Goal: Obtain resource: Obtain resource

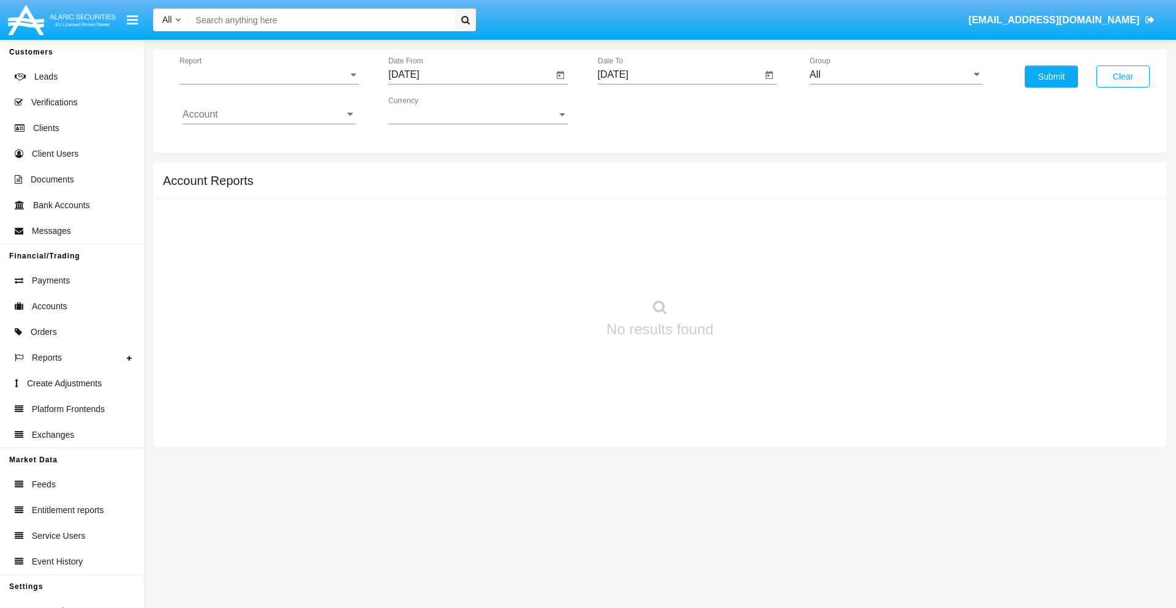
click at [269, 75] on span "Report" at bounding box center [263, 74] width 168 height 11
click at [264, 84] on span "Trades" at bounding box center [269, 83] width 173 height 29
click at [470, 75] on input "[DATE]" at bounding box center [470, 74] width 165 height 11
click at [428, 110] on span "[DATE]" at bounding box center [417, 111] width 27 height 10
click at [546, 271] on div "2025" at bounding box center [546, 271] width 39 height 22
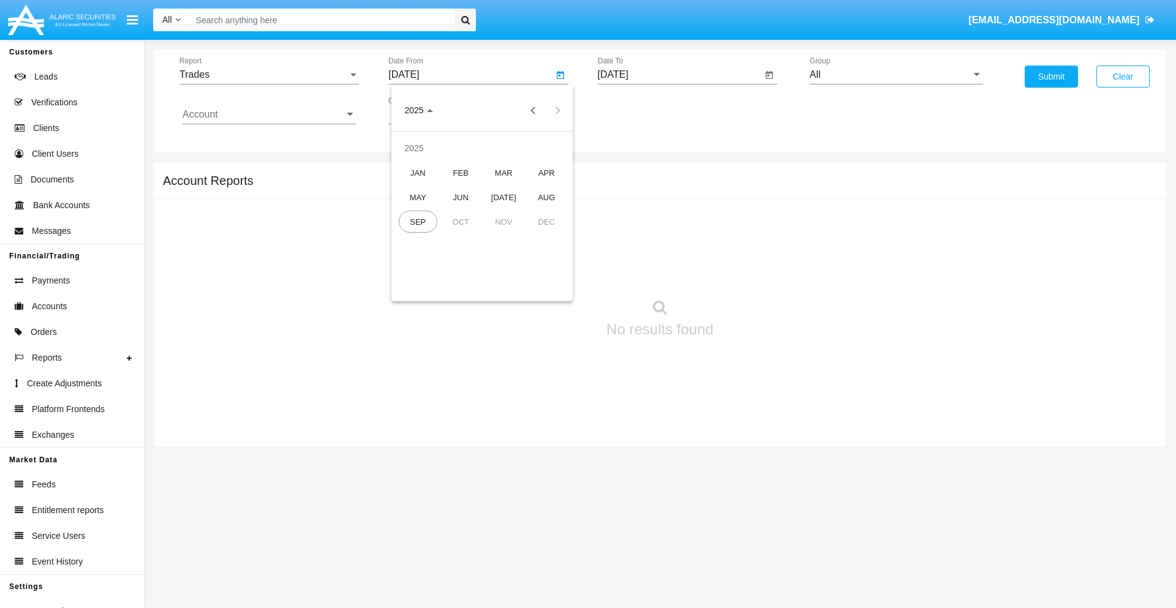
click at [461, 197] on div "JUN" at bounding box center [461, 197] width 39 height 22
click at [409, 212] on div "8" at bounding box center [408, 213] width 22 height 22
type input "06/08/25"
click at [679, 75] on input "[DATE]" at bounding box center [680, 74] width 165 height 11
click at [637, 110] on span "[DATE]" at bounding box center [627, 111] width 27 height 10
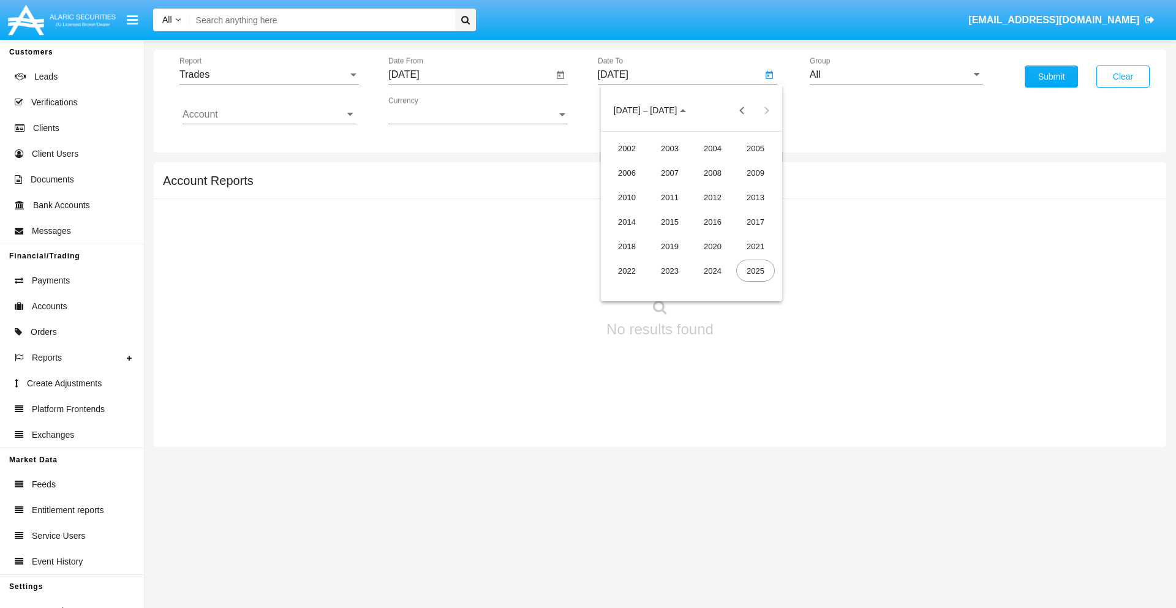
click at [755, 271] on div "2025" at bounding box center [755, 271] width 39 height 22
click at [627, 222] on div "SEP" at bounding box center [627, 222] width 39 height 22
click at [642, 212] on div "8" at bounding box center [642, 213] width 22 height 22
type input "[DATE]"
click at [896, 75] on input "All" at bounding box center [896, 74] width 173 height 11
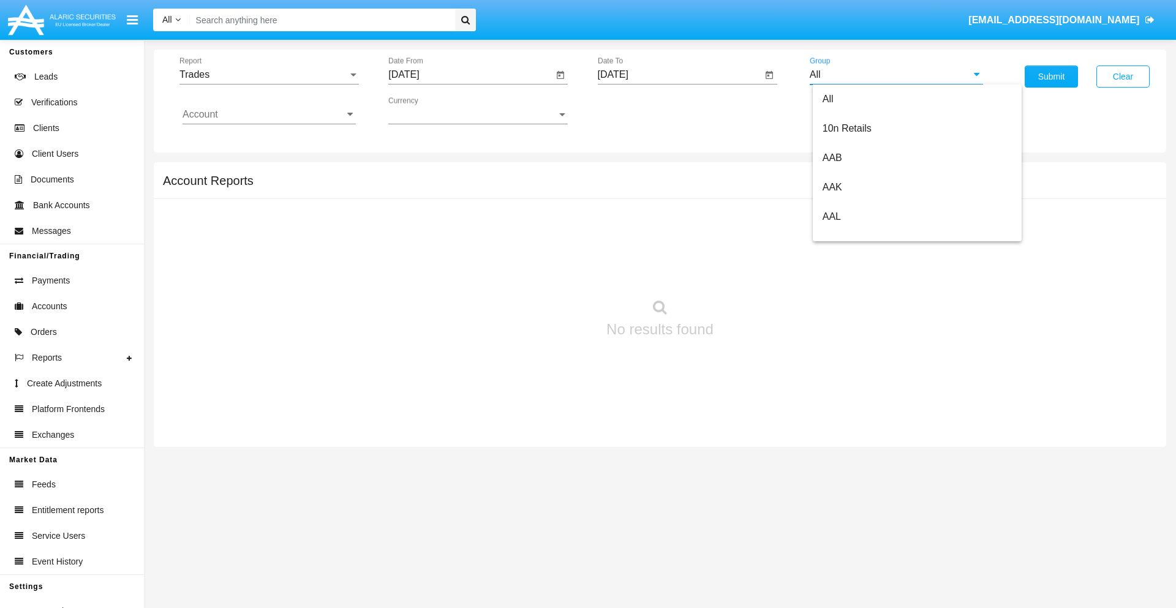
scroll to position [657, 0]
click at [862, 236] on span "Hammer Web Lite" at bounding box center [862, 236] width 79 height 10
type input "Hammer Web Lite"
click at [269, 115] on input "Account" at bounding box center [269, 114] width 173 height 11
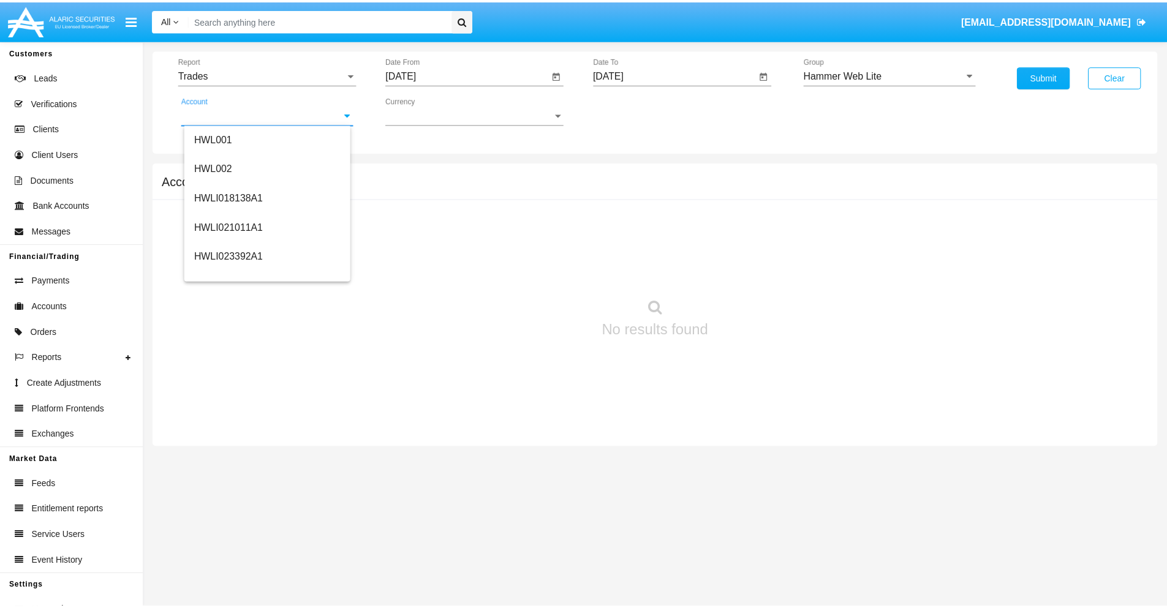
scroll to position [186, 0]
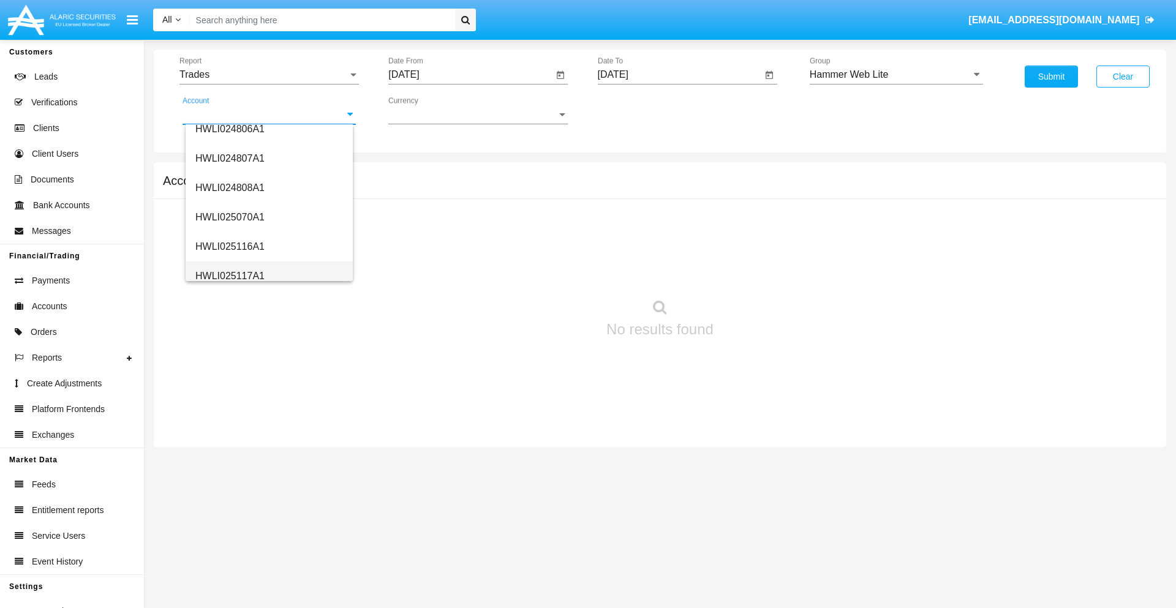
click at [229, 276] on span "HWLI025117A1" at bounding box center [229, 276] width 69 height 10
type input "HWLI025117A1"
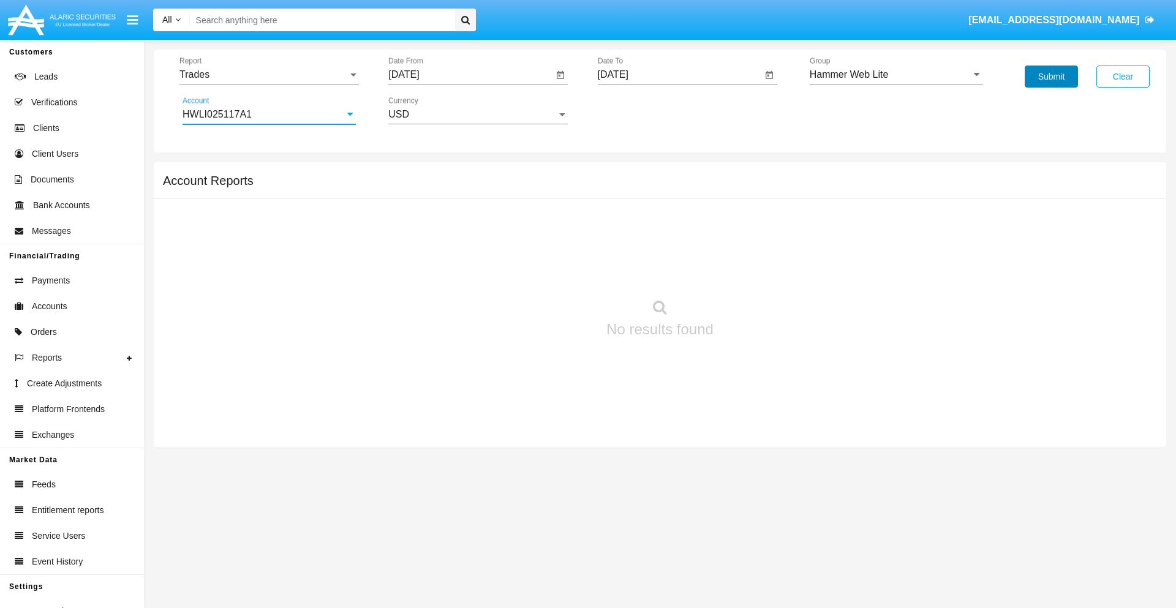
click at [1051, 77] on button "Submit" at bounding box center [1051, 77] width 53 height 22
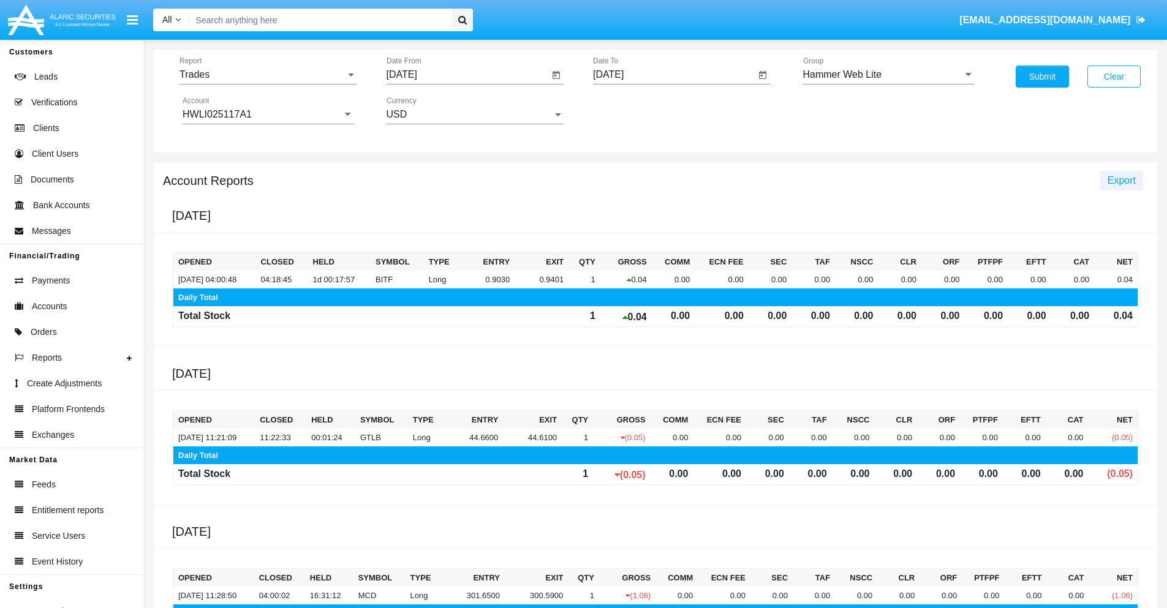
click at [1121, 180] on span "Export" at bounding box center [1121, 180] width 28 height 10
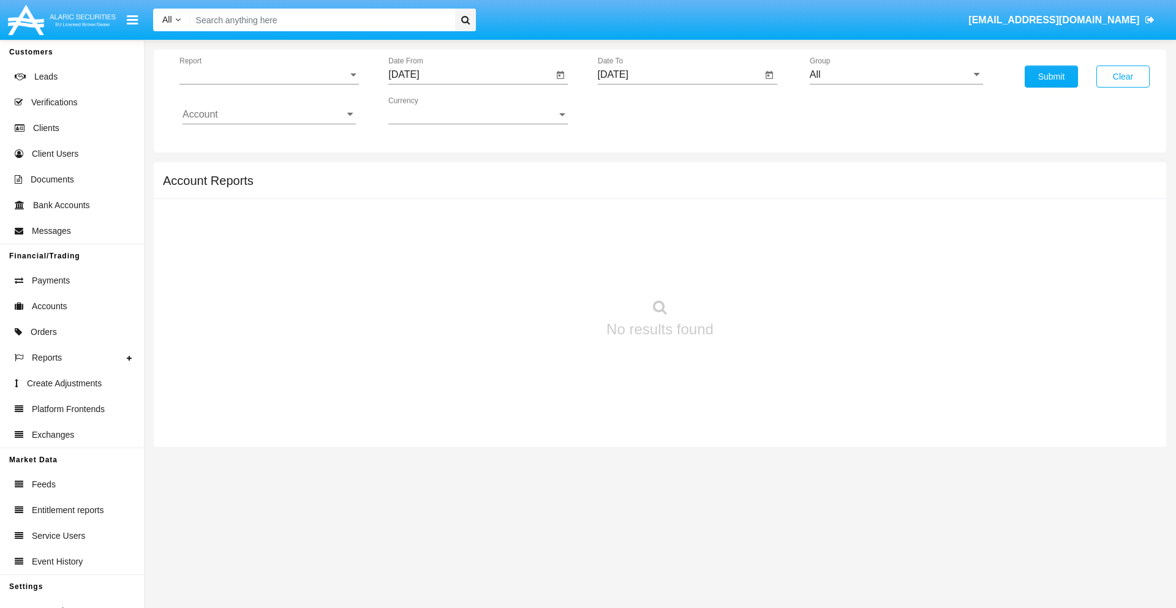
click at [269, 75] on span "Report" at bounding box center [263, 74] width 168 height 11
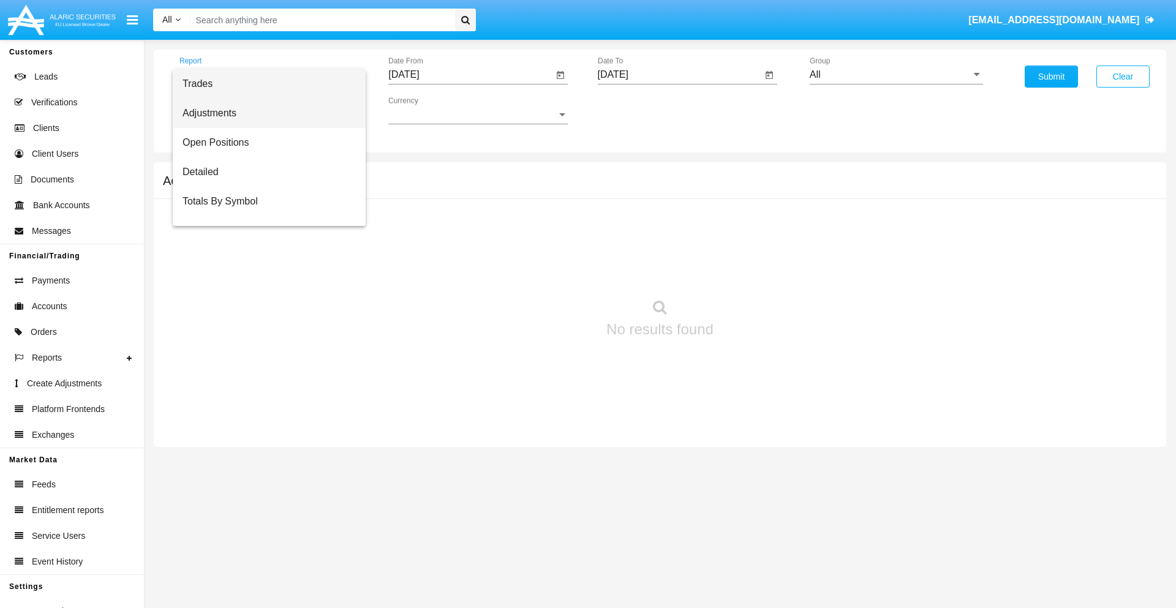
click at [264, 113] on span "Adjustments" at bounding box center [269, 113] width 173 height 29
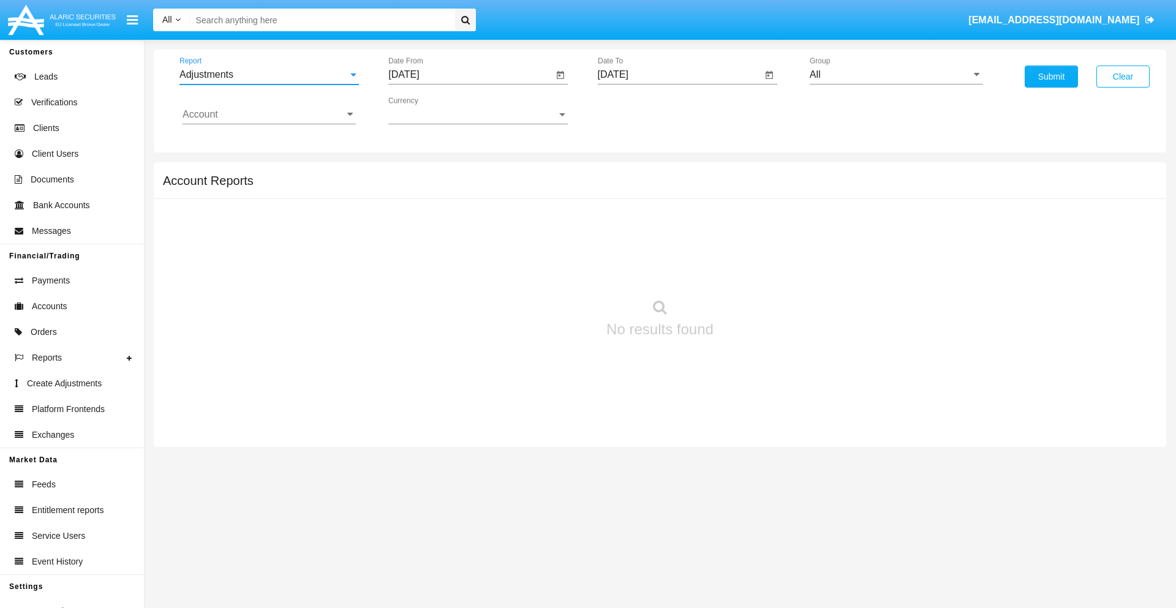
click at [470, 75] on input "[DATE]" at bounding box center [470, 74] width 165 height 11
click at [428, 110] on span "[DATE]" at bounding box center [417, 111] width 27 height 10
click at [546, 271] on div "2025" at bounding box center [546, 271] width 39 height 22
click at [546, 197] on div "AUG" at bounding box center [546, 197] width 39 height 22
click at [531, 187] on div "8" at bounding box center [531, 188] width 22 height 22
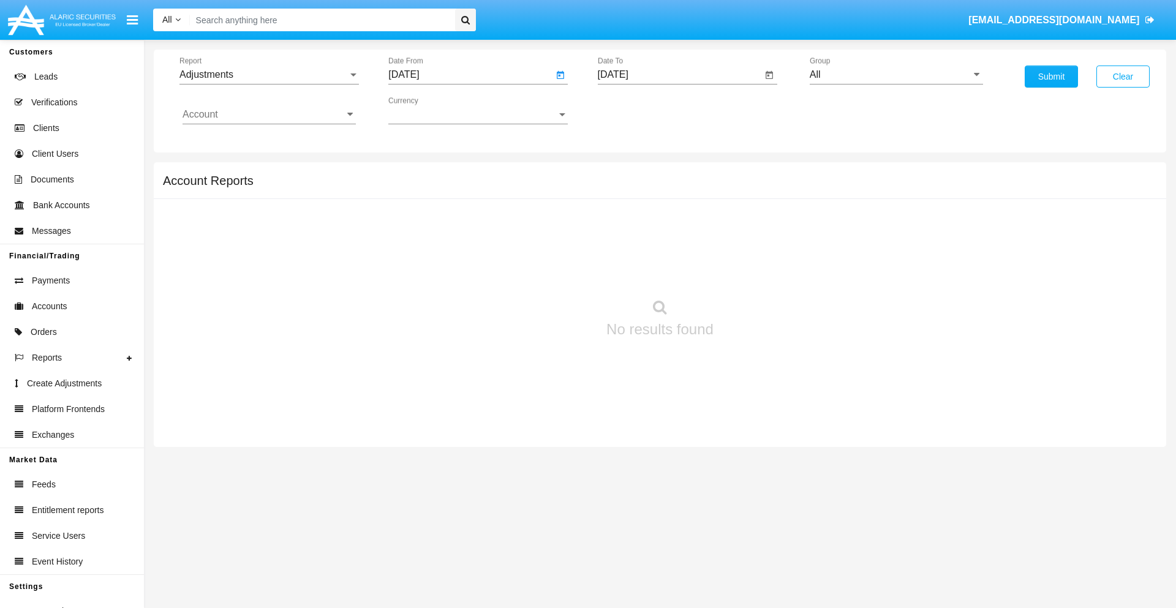
type input "08/08/25"
click at [679, 75] on input "[DATE]" at bounding box center [680, 74] width 165 height 11
click at [637, 110] on span "[DATE]" at bounding box center [627, 111] width 27 height 10
click at [755, 271] on div "2025" at bounding box center [755, 271] width 39 height 22
click at [627, 222] on div "SEP" at bounding box center [627, 222] width 39 height 22
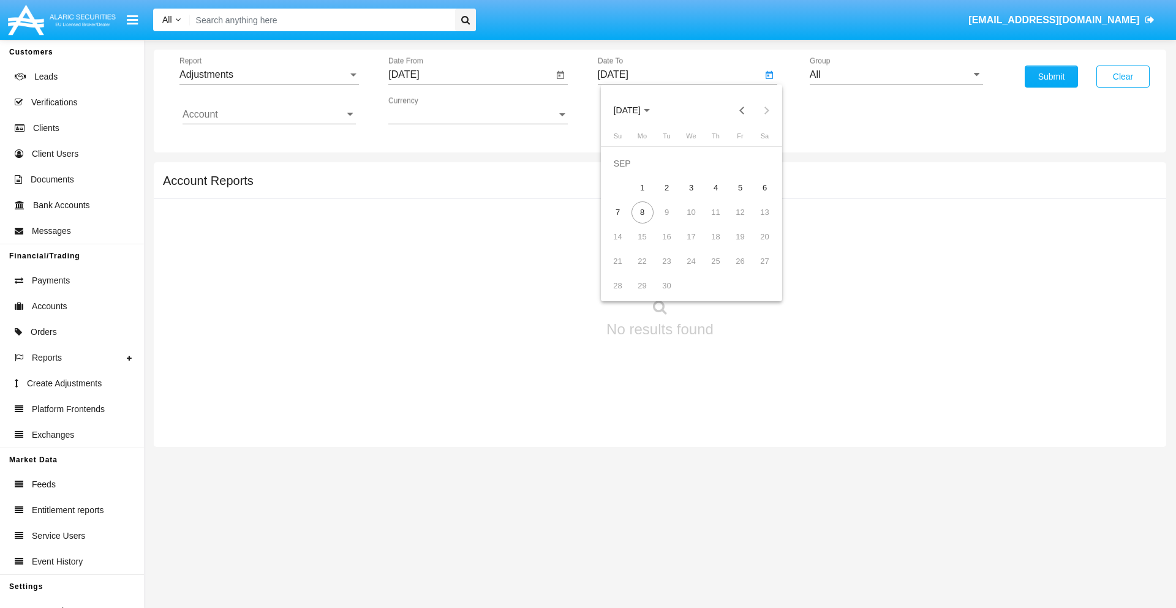
click at [642, 212] on div "8" at bounding box center [642, 213] width 22 height 22
type input "[DATE]"
click at [896, 75] on input "All" at bounding box center [896, 74] width 173 height 11
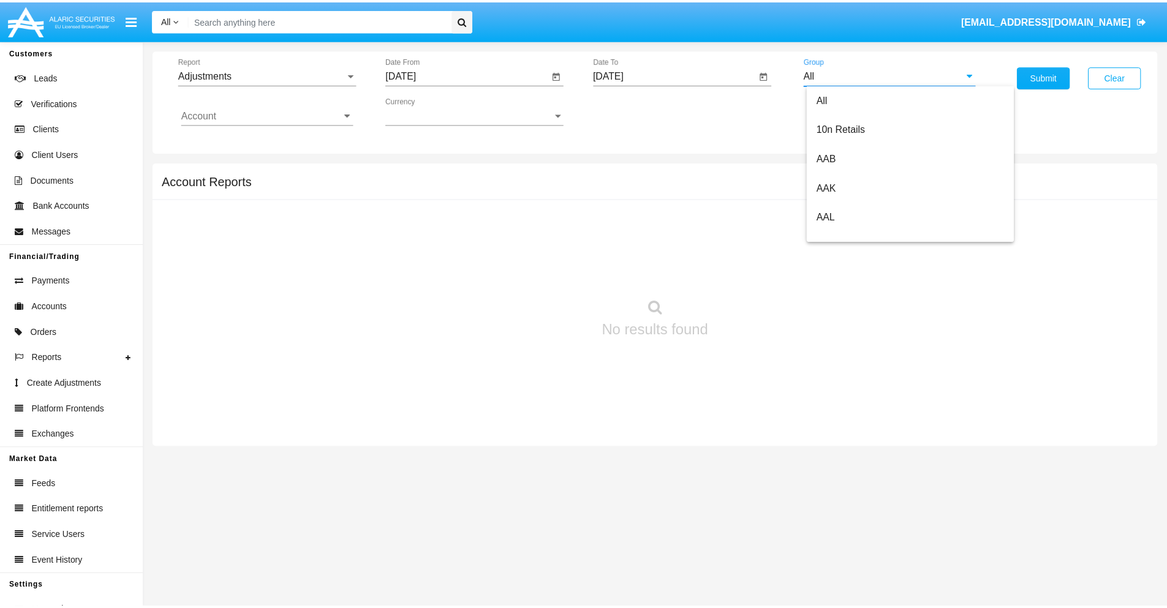
scroll to position [274, 0]
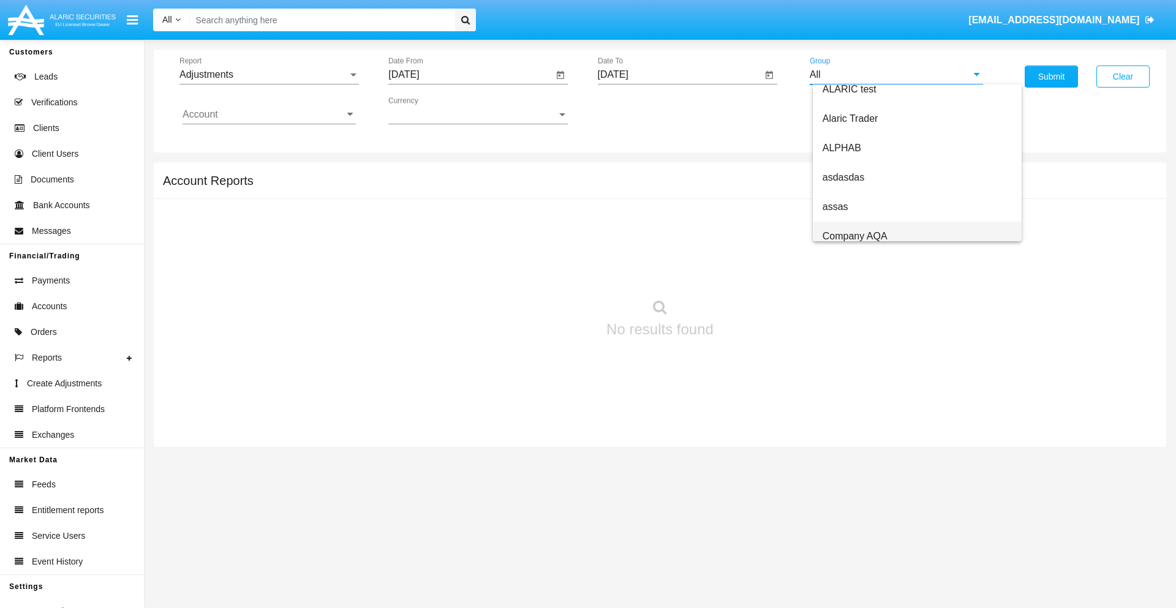
click at [854, 236] on span "Company AQA" at bounding box center [855, 236] width 65 height 10
type input "Company AQA"
click at [269, 115] on input "Account" at bounding box center [269, 114] width 173 height 11
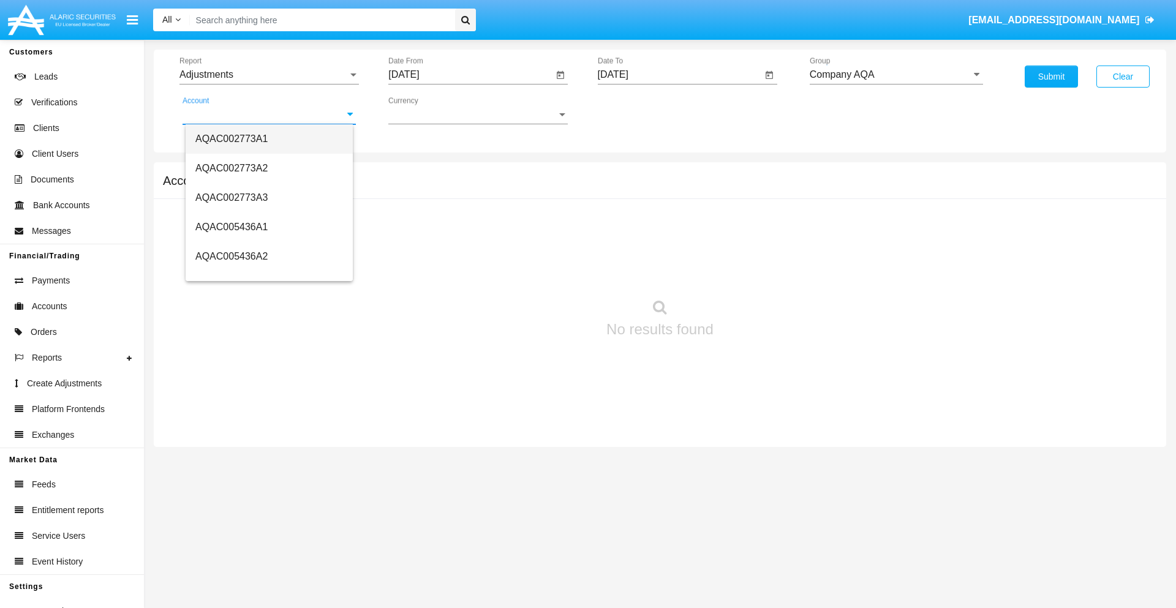
click at [232, 138] on span "AQAC002773A1" at bounding box center [231, 139] width 72 height 10
type input "AQAC002773A1"
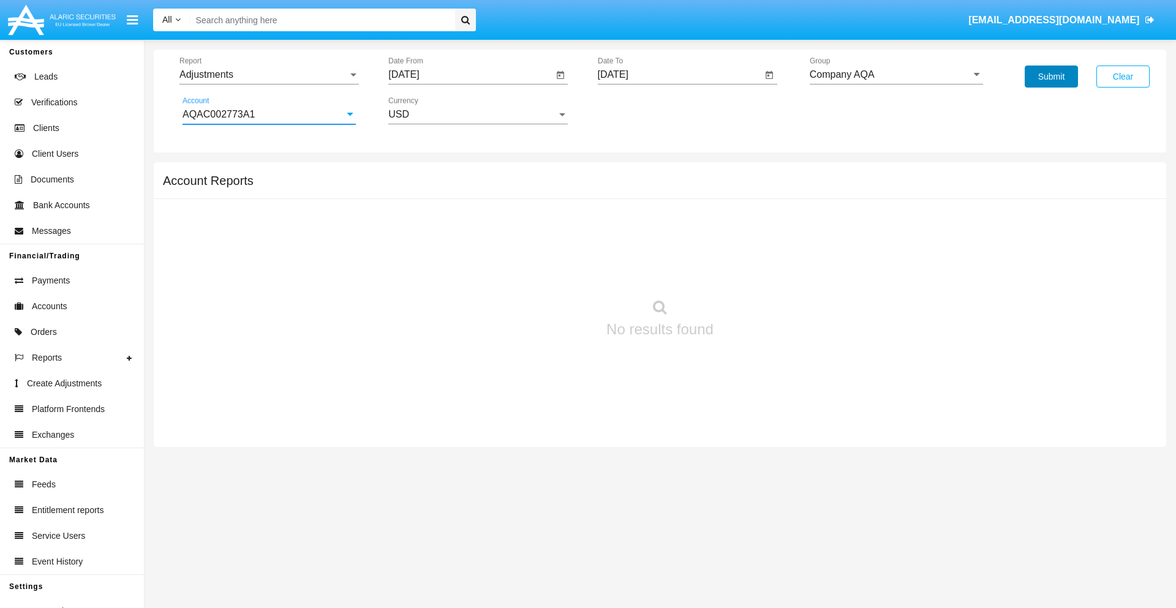
click at [1051, 77] on button "Submit" at bounding box center [1051, 77] width 53 height 22
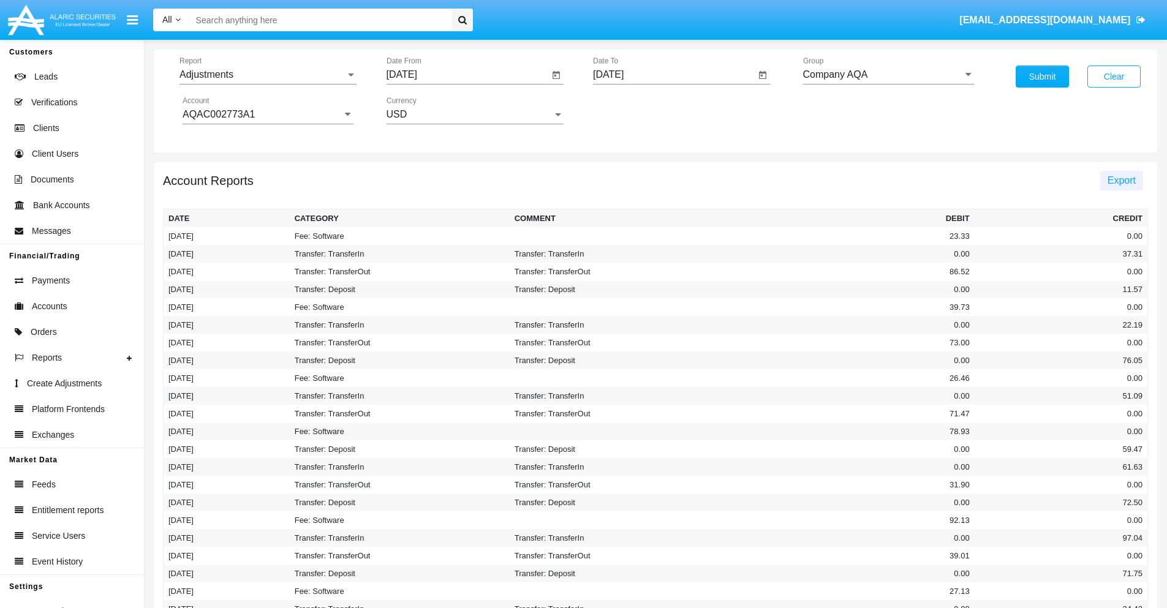
click at [1121, 180] on span "Export" at bounding box center [1121, 180] width 28 height 10
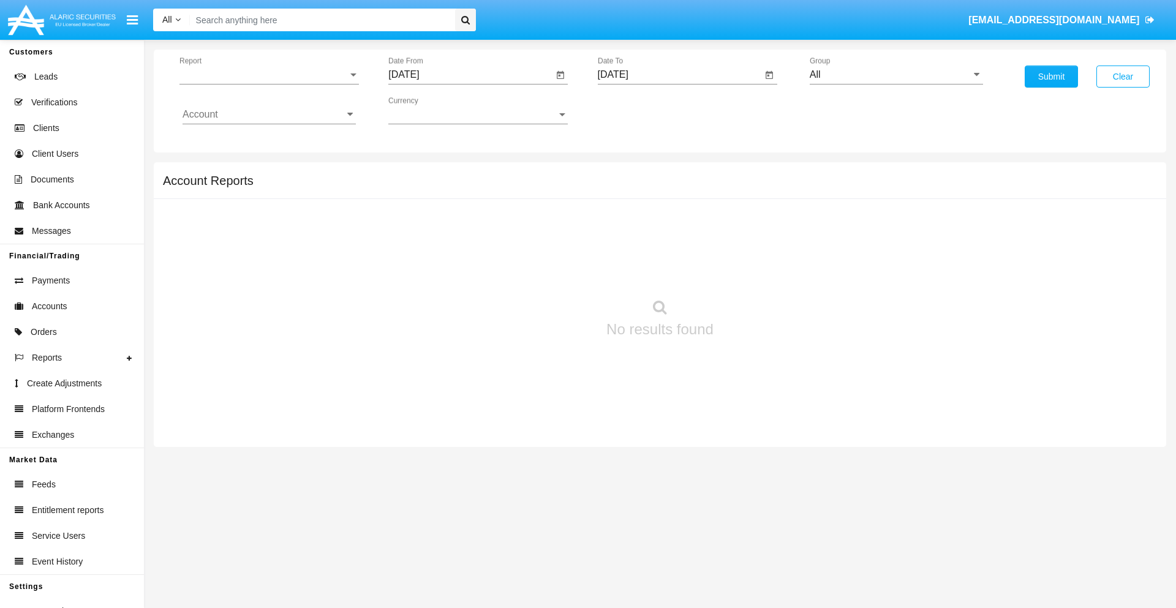
click at [269, 75] on span "Report" at bounding box center [263, 74] width 168 height 11
click at [264, 143] on span "Open Positions" at bounding box center [269, 142] width 173 height 29
click at [470, 75] on input "[DATE]" at bounding box center [470, 74] width 165 height 11
click at [428, 110] on span "[DATE]" at bounding box center [417, 111] width 27 height 10
click at [546, 271] on div "2025" at bounding box center [546, 271] width 39 height 22
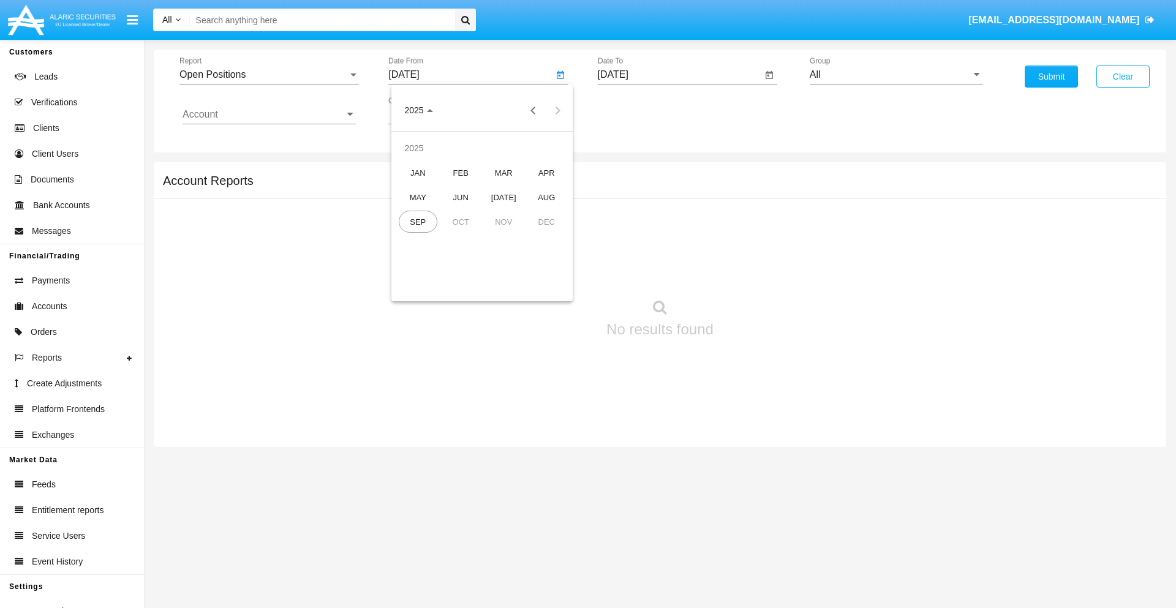
click at [546, 197] on div "AUG" at bounding box center [546, 197] width 39 height 22
click at [531, 187] on div "8" at bounding box center [531, 188] width 22 height 22
type input "08/08/25"
click at [679, 75] on input "[DATE]" at bounding box center [680, 74] width 165 height 11
click at [637, 110] on span "[DATE]" at bounding box center [627, 111] width 27 height 10
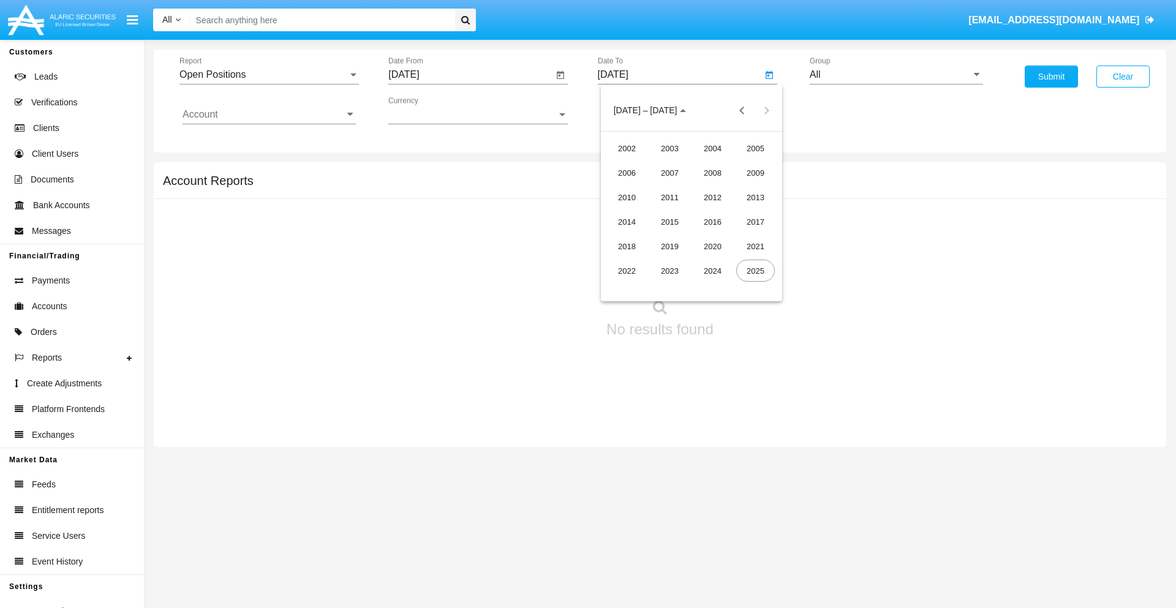
click at [755, 271] on div "2025" at bounding box center [755, 271] width 39 height 22
click at [627, 222] on div "SEP" at bounding box center [627, 222] width 39 height 22
click at [642, 212] on div "8" at bounding box center [642, 213] width 22 height 22
type input "[DATE]"
click at [896, 75] on input "All" at bounding box center [896, 74] width 173 height 11
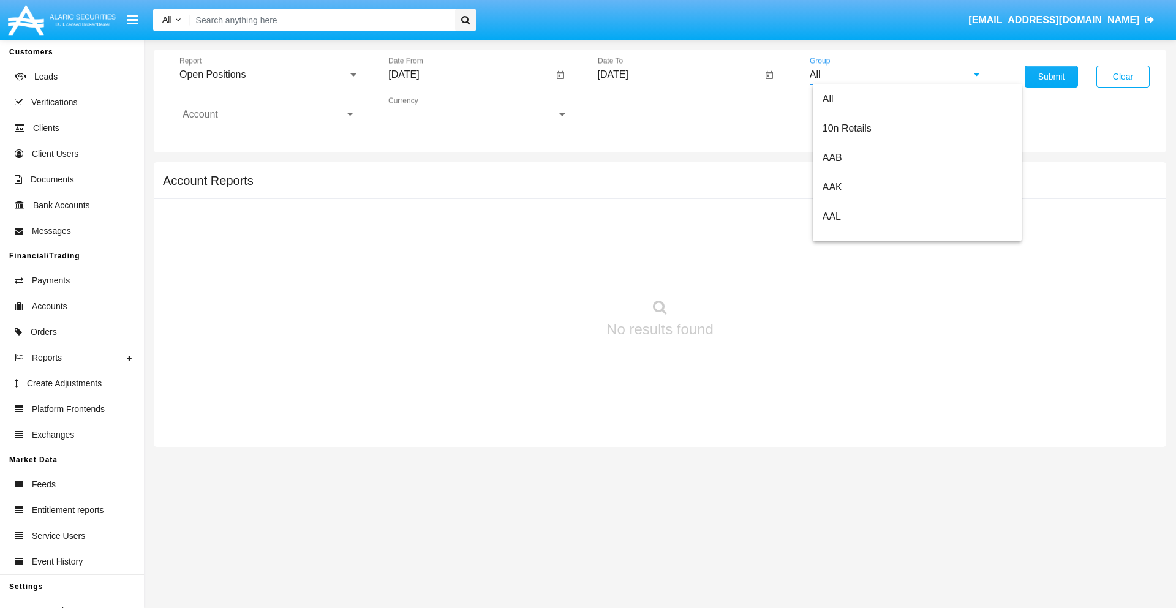
type input "Hammer Web Lite"
click at [269, 115] on input "Account" at bounding box center [269, 114] width 173 height 11
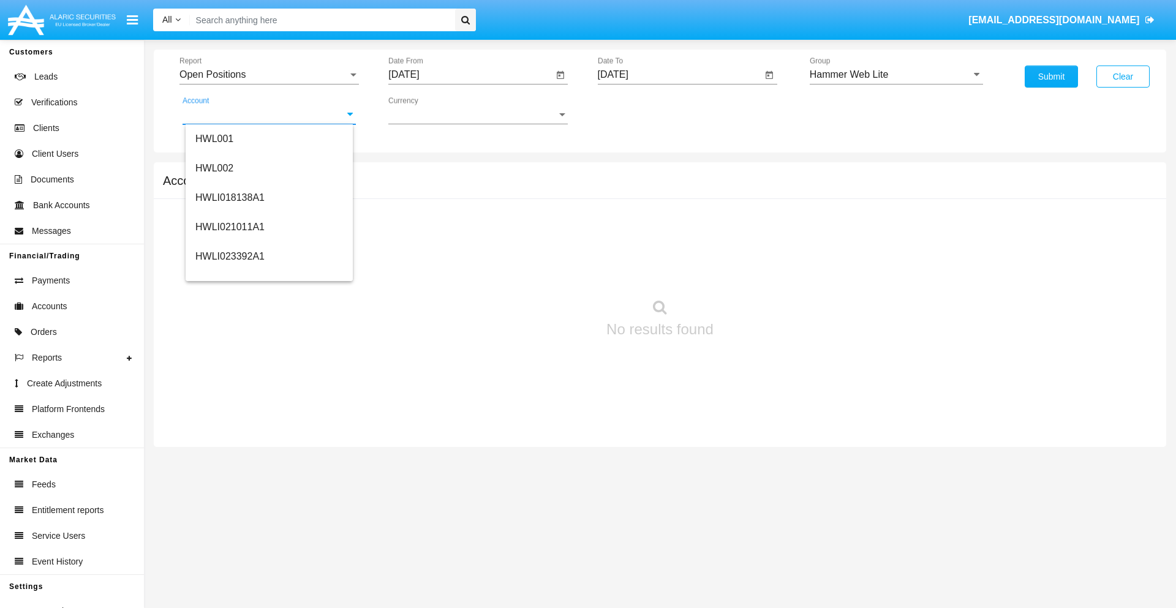
click at [229, 457] on span "HWLI025117A1" at bounding box center [229, 462] width 69 height 10
type input "HWLI025117A1"
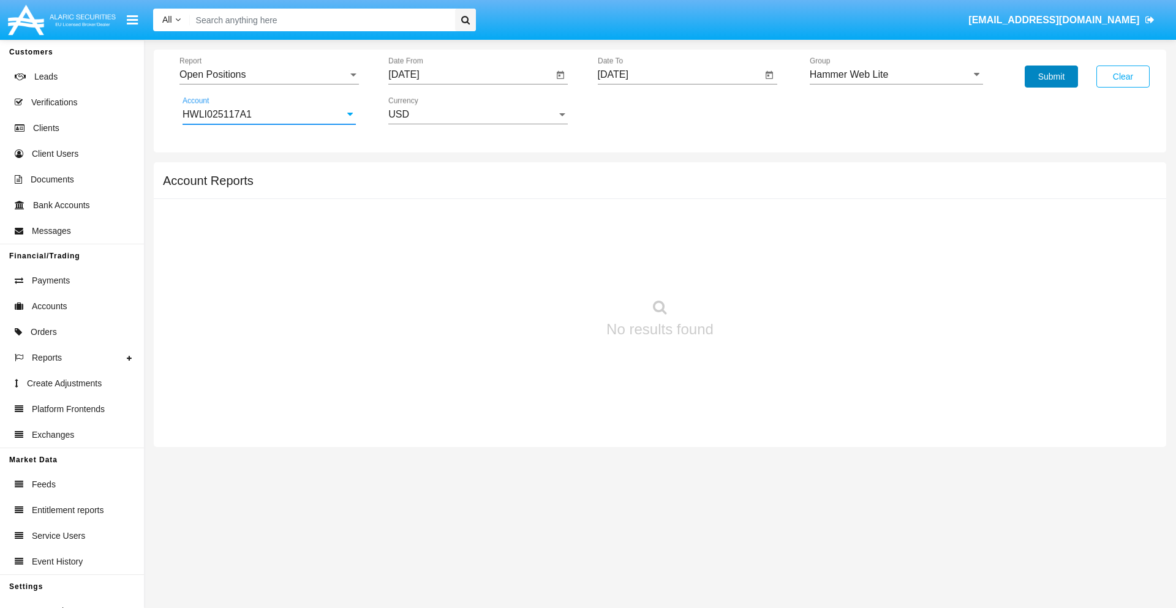
click at [1051, 77] on button "Submit" at bounding box center [1051, 77] width 53 height 22
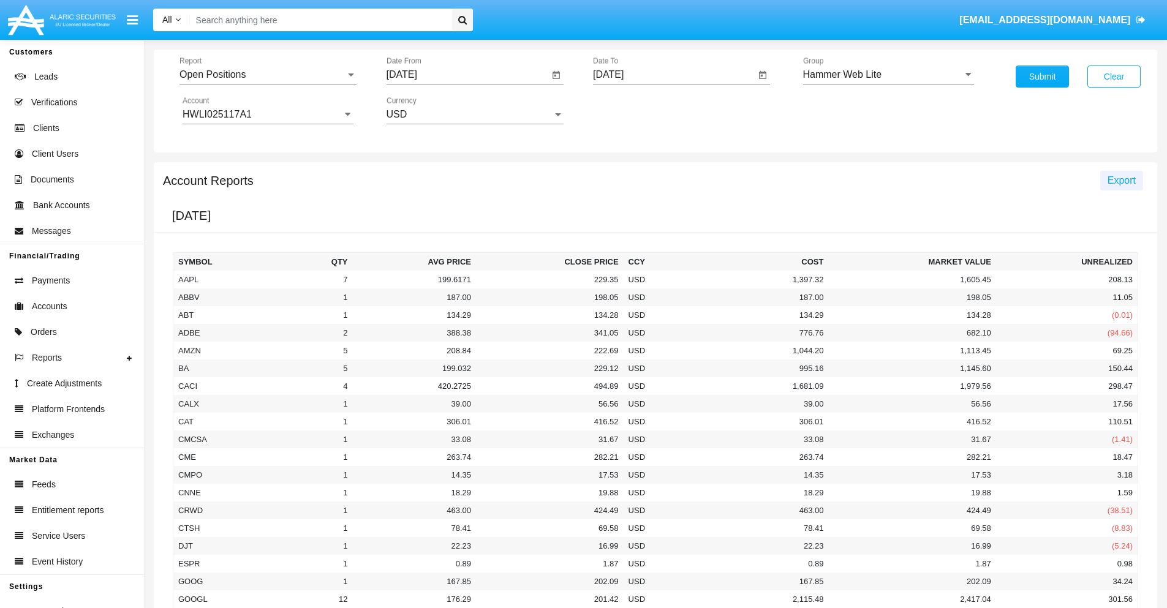
click at [1121, 180] on span "Export" at bounding box center [1121, 180] width 28 height 10
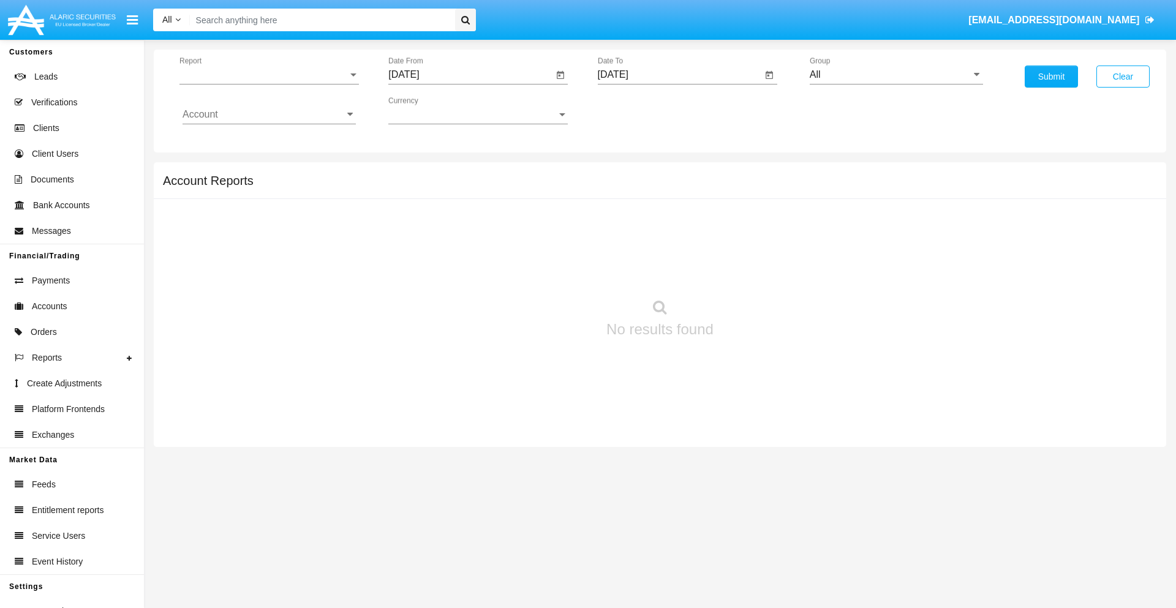
click at [269, 75] on span "Report" at bounding box center [263, 74] width 168 height 11
click at [264, 172] on span "Detailed" at bounding box center [269, 171] width 173 height 29
click at [470, 75] on input "[DATE]" at bounding box center [470, 74] width 165 height 11
click at [428, 110] on span "[DATE]" at bounding box center [417, 111] width 27 height 10
click at [546, 271] on div "2025" at bounding box center [546, 271] width 39 height 22
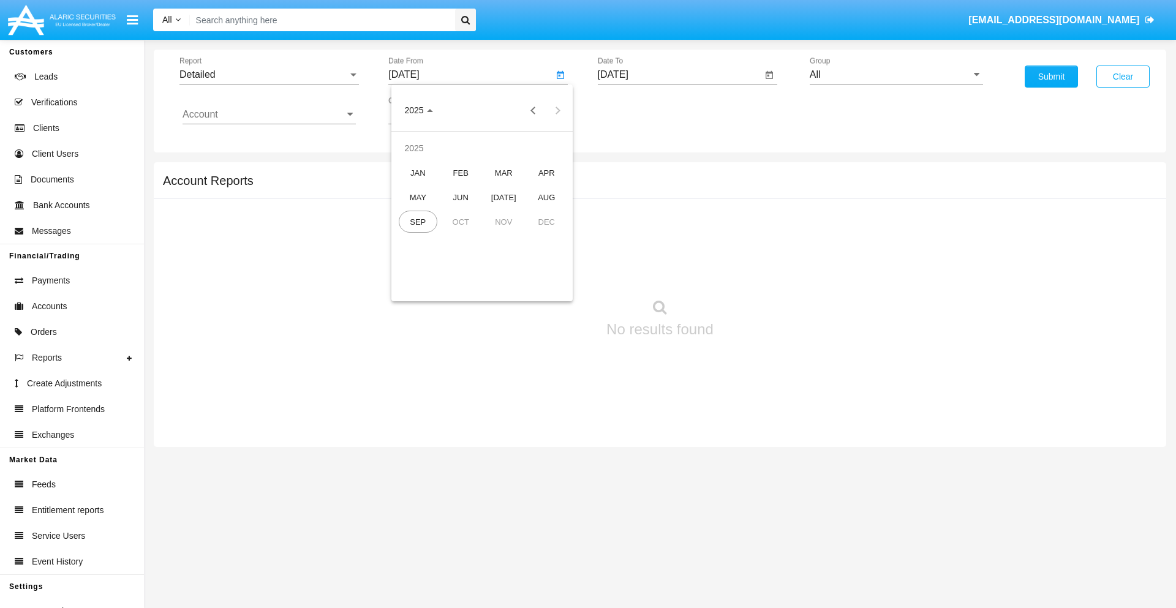
click at [546, 197] on div "AUG" at bounding box center [546, 197] width 39 height 22
click at [531, 261] on div "29" at bounding box center [531, 262] width 22 height 22
type input "08/29/25"
click at [679, 75] on input "[DATE]" at bounding box center [680, 74] width 165 height 11
click at [637, 110] on span "[DATE]" at bounding box center [627, 111] width 27 height 10
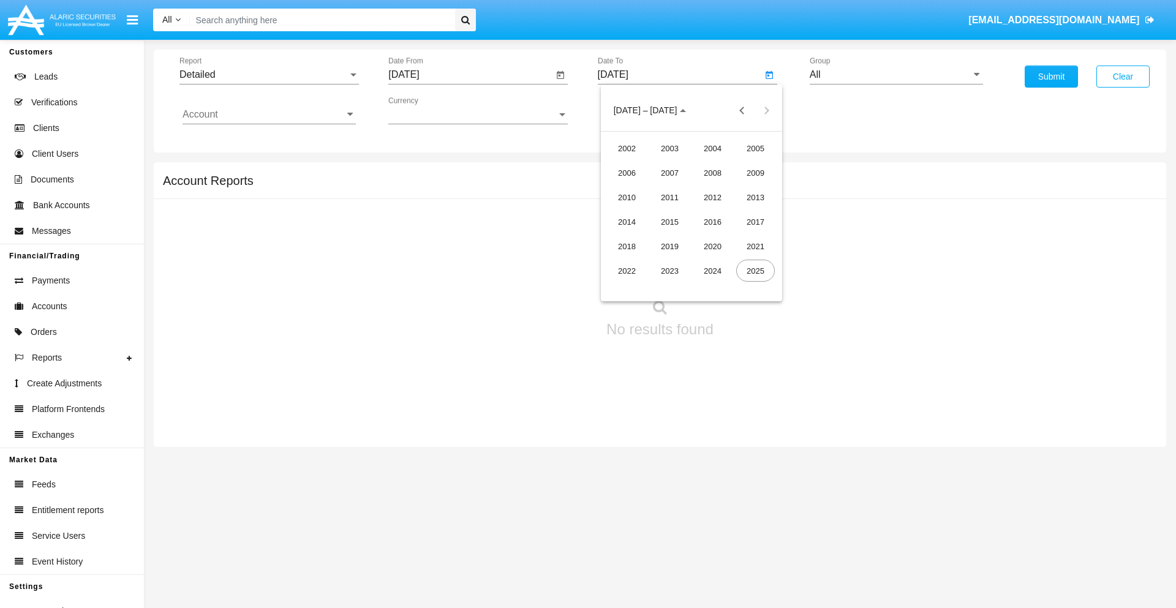
click at [755, 271] on div "2025" at bounding box center [755, 271] width 39 height 22
click at [627, 222] on div "SEP" at bounding box center [627, 222] width 39 height 22
click at [642, 212] on div "8" at bounding box center [642, 213] width 22 height 22
type input "[DATE]"
click at [896, 75] on input "All" at bounding box center [896, 74] width 173 height 11
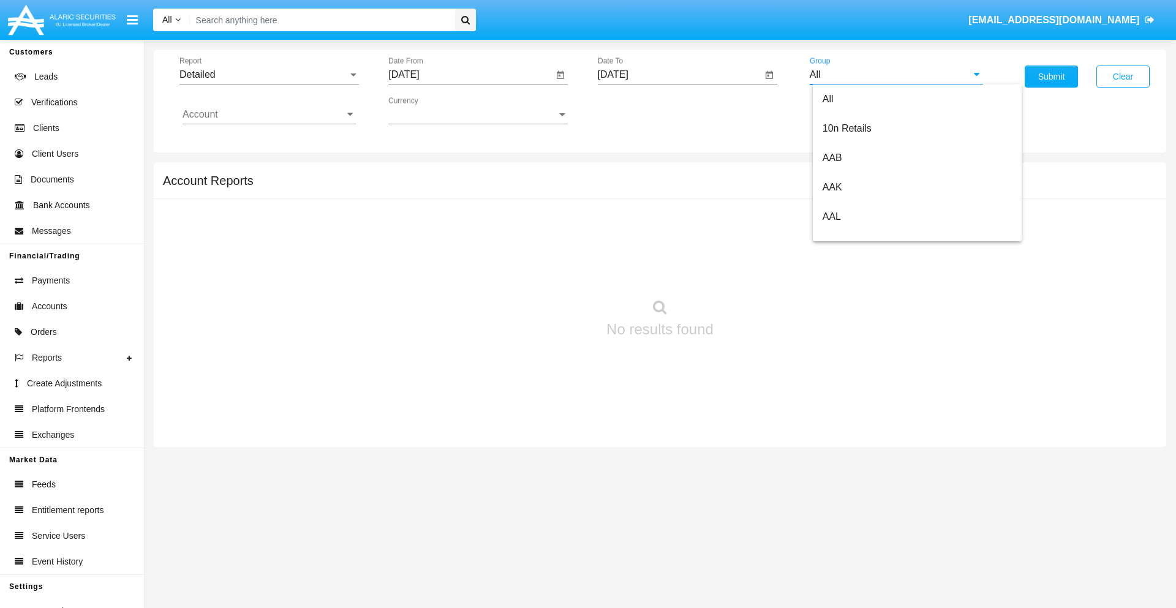
scroll to position [657, 0]
click at [862, 236] on span "Hammer Web Lite" at bounding box center [862, 236] width 79 height 10
type input "Hammer Web Lite"
click at [269, 115] on input "Account" at bounding box center [269, 114] width 173 height 11
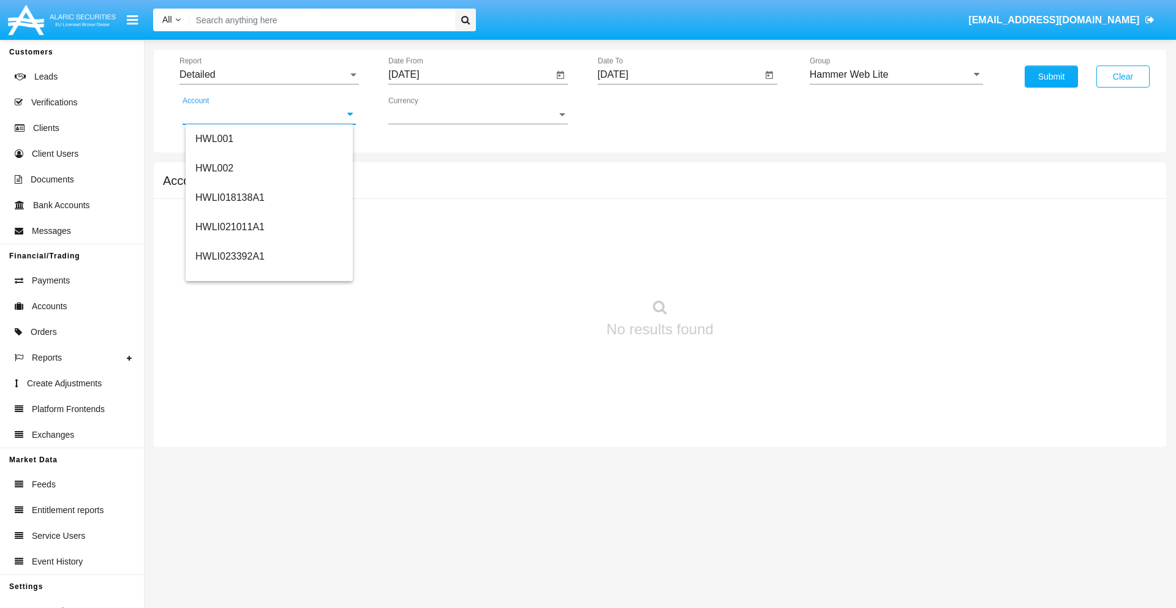
click at [229, 457] on span "HWLI025117A1" at bounding box center [229, 462] width 69 height 10
type input "HWLI025117A1"
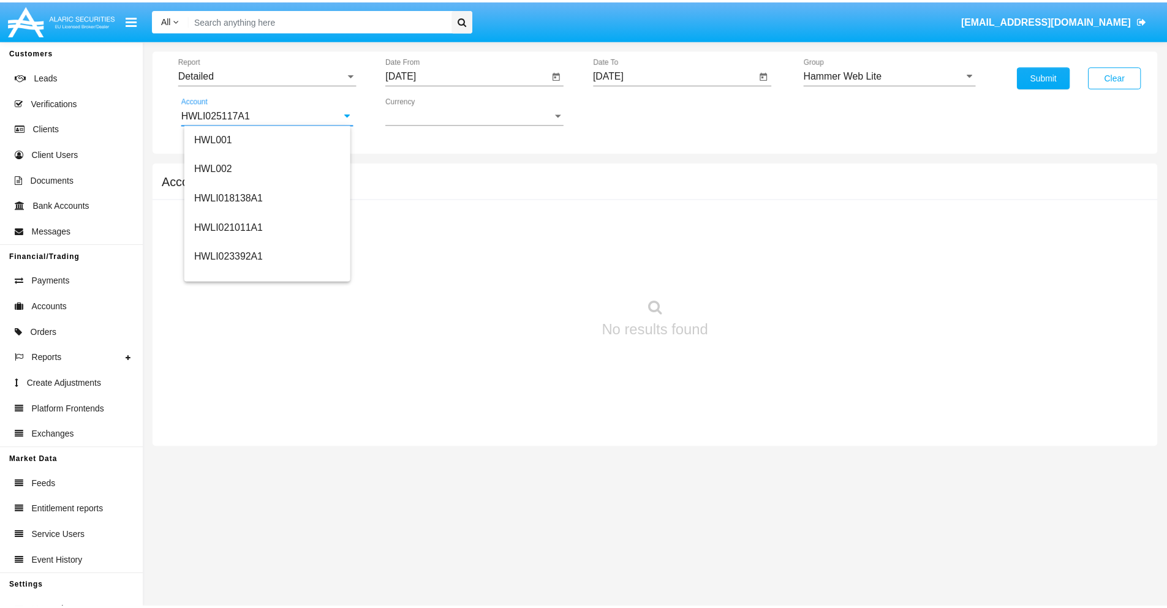
scroll to position [0, 0]
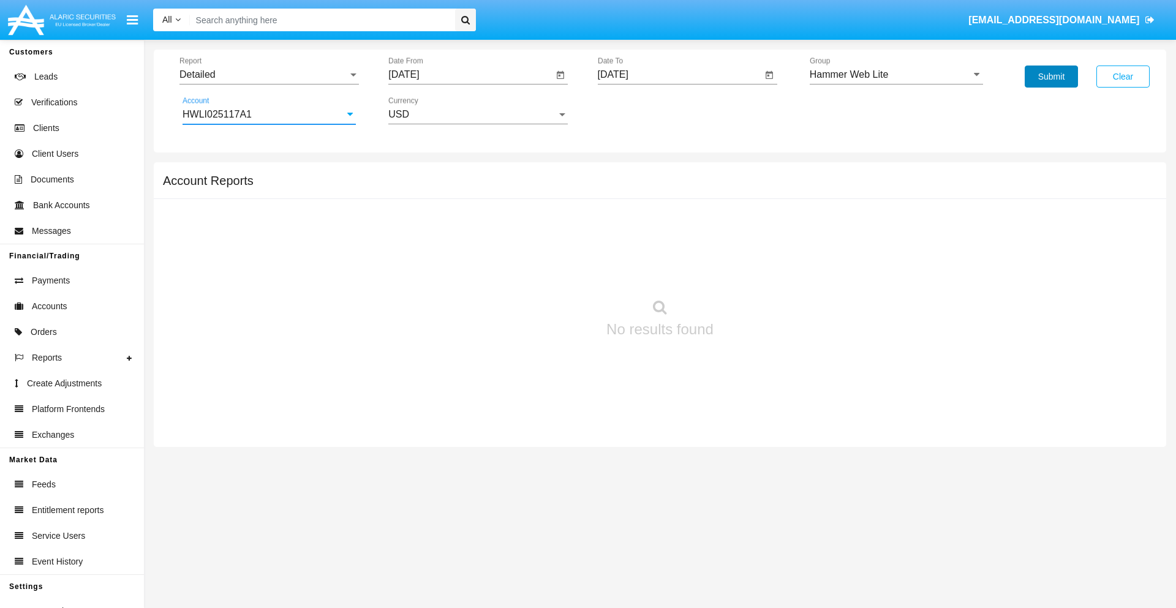
click at [1051, 77] on button "Submit" at bounding box center [1051, 77] width 53 height 22
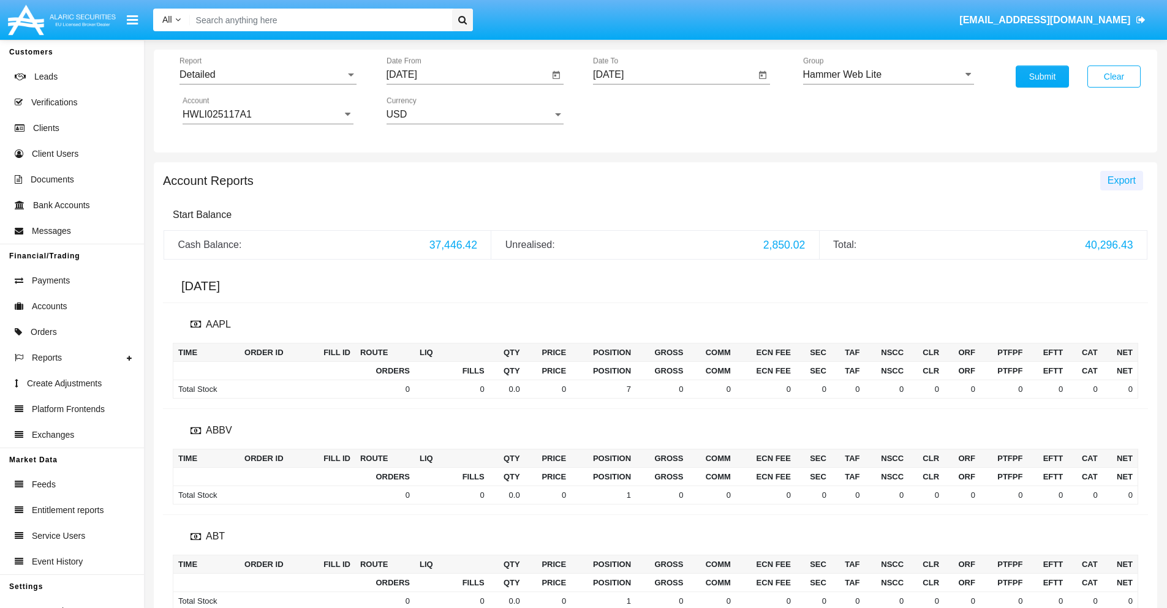
click at [1121, 180] on span "Export" at bounding box center [1121, 180] width 28 height 10
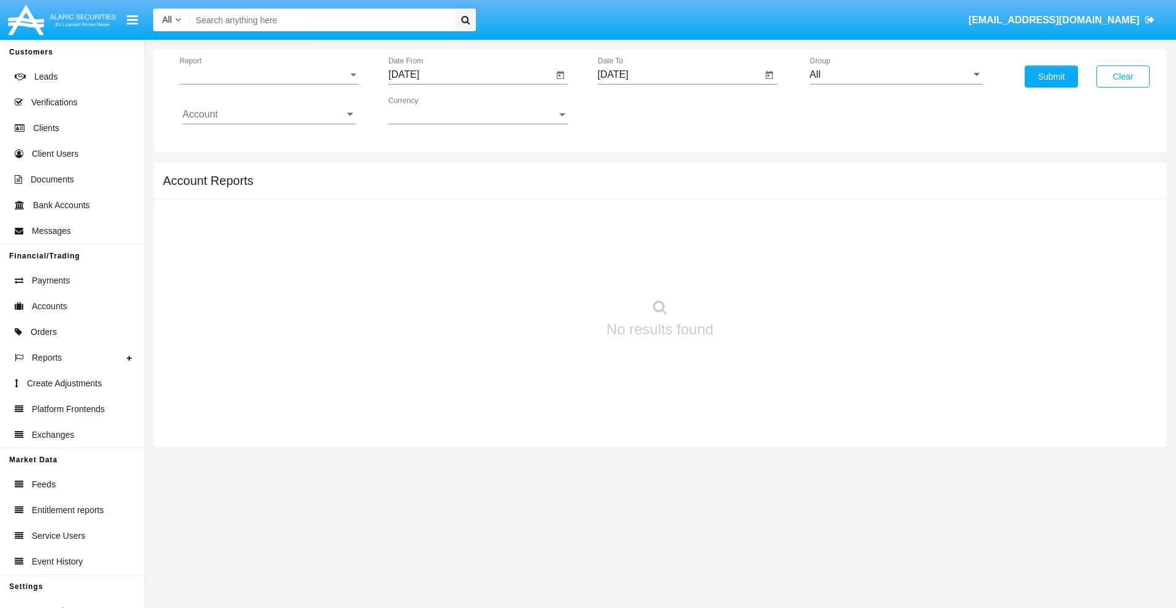
click at [269, 75] on span "Report" at bounding box center [263, 74] width 168 height 11
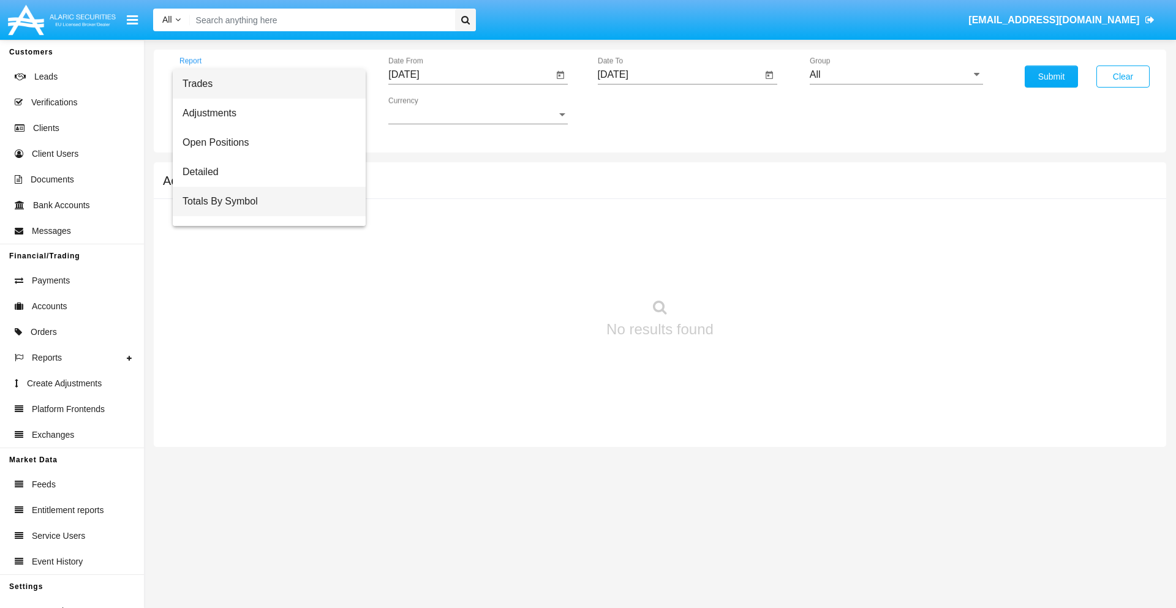
click at [264, 202] on span "Totals By Symbol" at bounding box center [269, 201] width 173 height 29
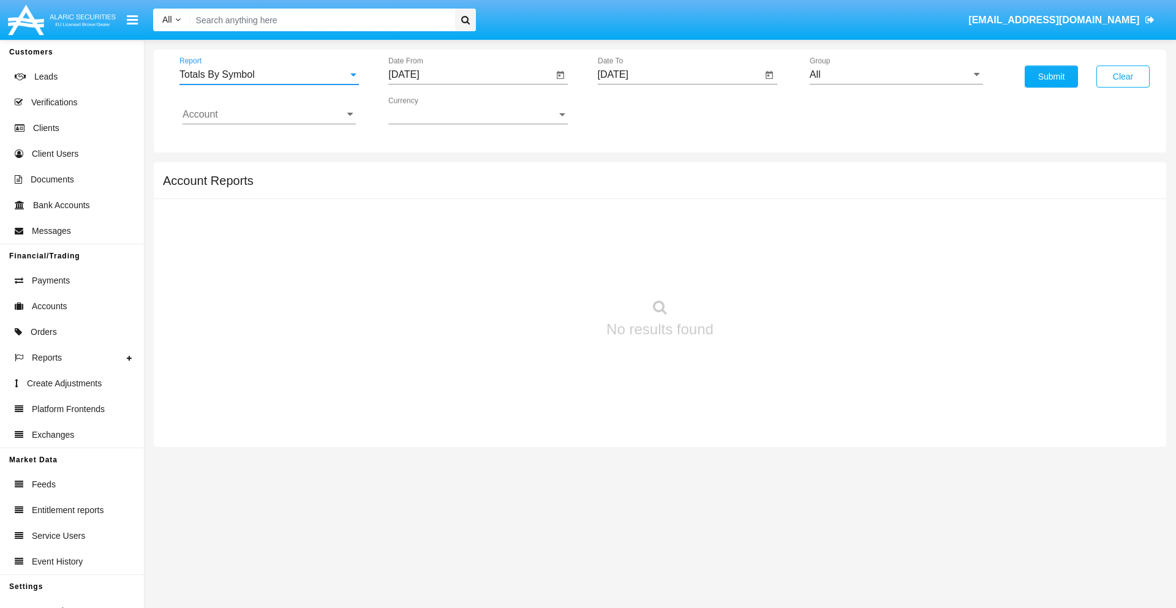
click at [470, 75] on input "[DATE]" at bounding box center [470, 74] width 165 height 11
click at [428, 110] on span "[DATE]" at bounding box center [417, 111] width 27 height 10
click at [546, 271] on div "2025" at bounding box center [546, 271] width 39 height 22
click at [546, 197] on div "AUG" at bounding box center [546, 197] width 39 height 22
click at [556, 187] on div "9" at bounding box center [555, 188] width 22 height 22
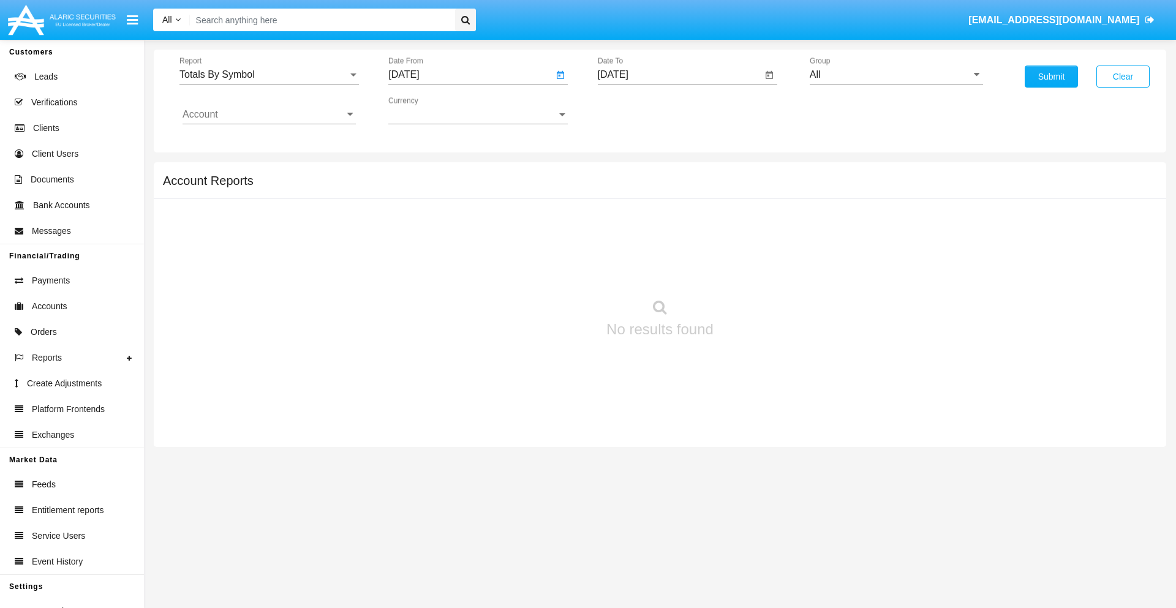
type input "[DATE]"
click at [679, 75] on input "[DATE]" at bounding box center [680, 74] width 165 height 11
click at [637, 110] on span "[DATE]" at bounding box center [627, 111] width 27 height 10
click at [755, 271] on div "2025" at bounding box center [755, 271] width 39 height 22
click at [627, 222] on div "SEP" at bounding box center [627, 222] width 39 height 22
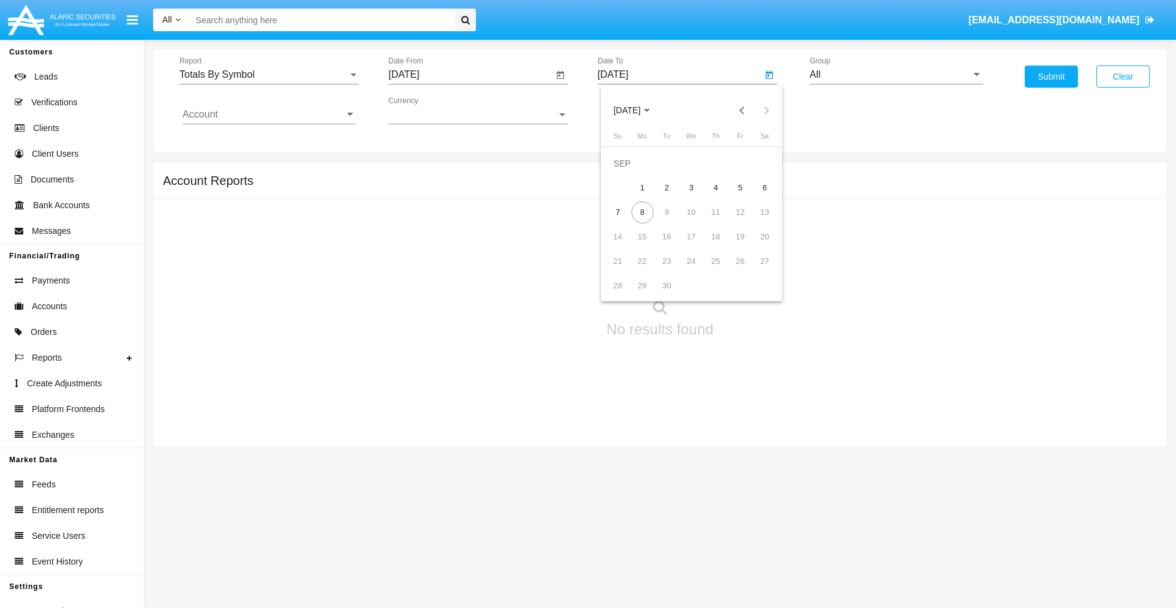
click at [642, 212] on div "8" at bounding box center [642, 213] width 22 height 22
type input "[DATE]"
click at [896, 75] on input "All" at bounding box center [896, 74] width 173 height 11
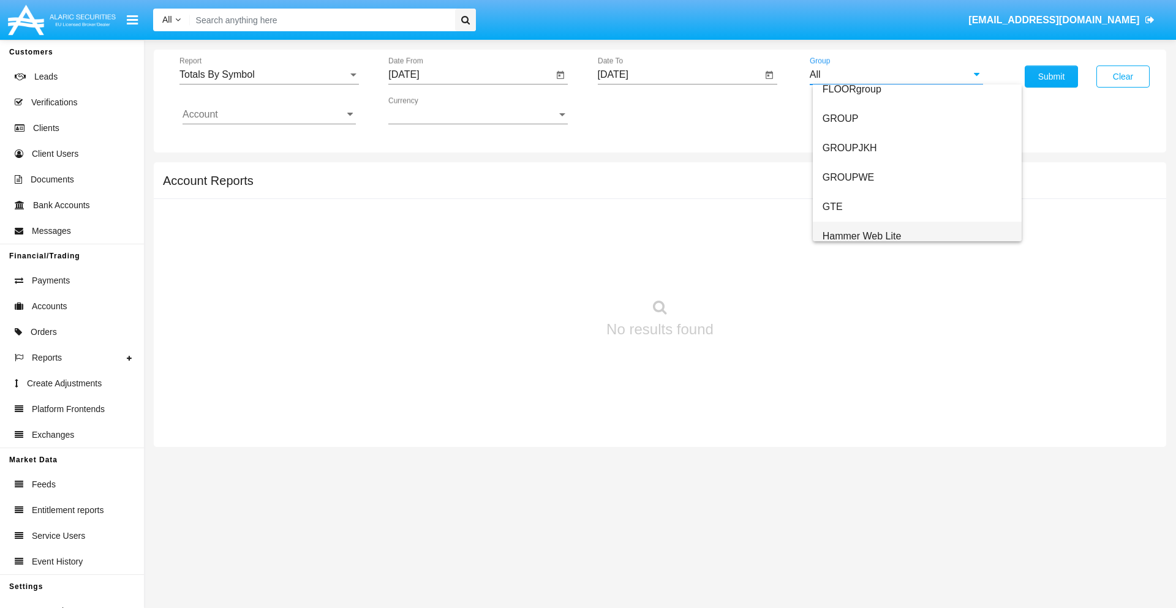
click at [862, 236] on span "Hammer Web Lite" at bounding box center [862, 236] width 79 height 10
type input "Hammer Web Lite"
click at [269, 115] on input "Account" at bounding box center [269, 114] width 173 height 11
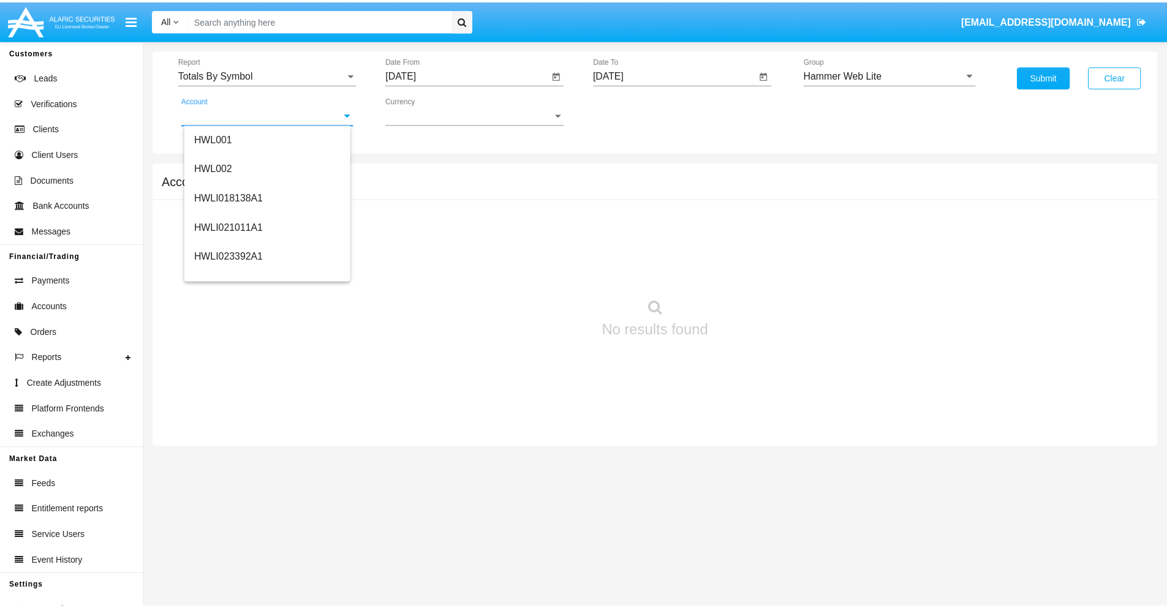
scroll to position [186, 0]
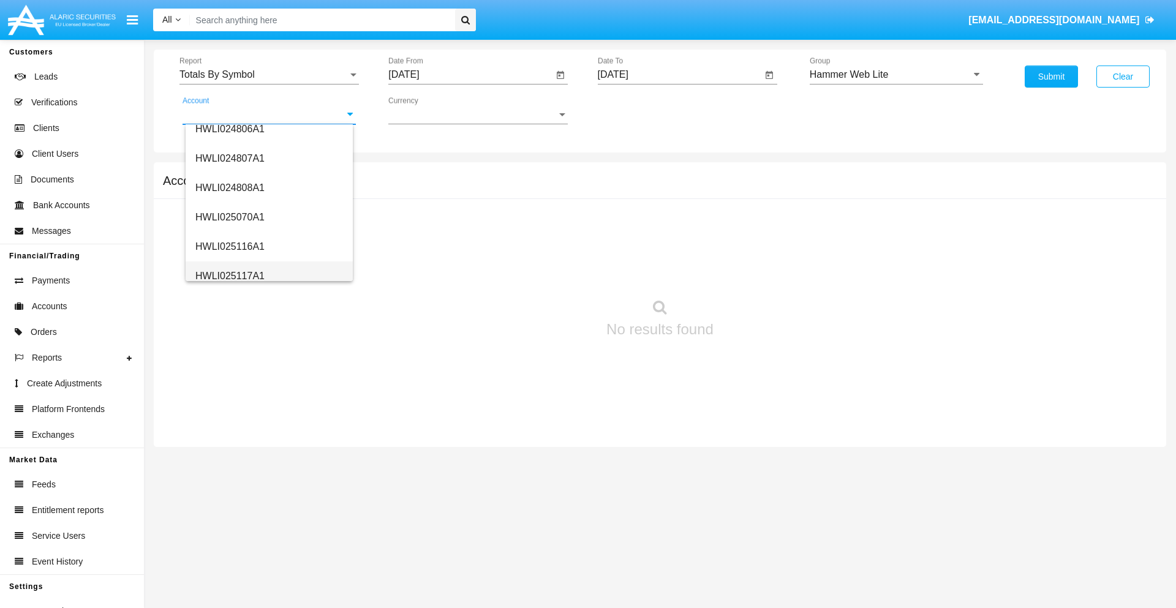
click at [229, 276] on span "HWLI025117A1" at bounding box center [229, 276] width 69 height 10
type input "HWLI025117A1"
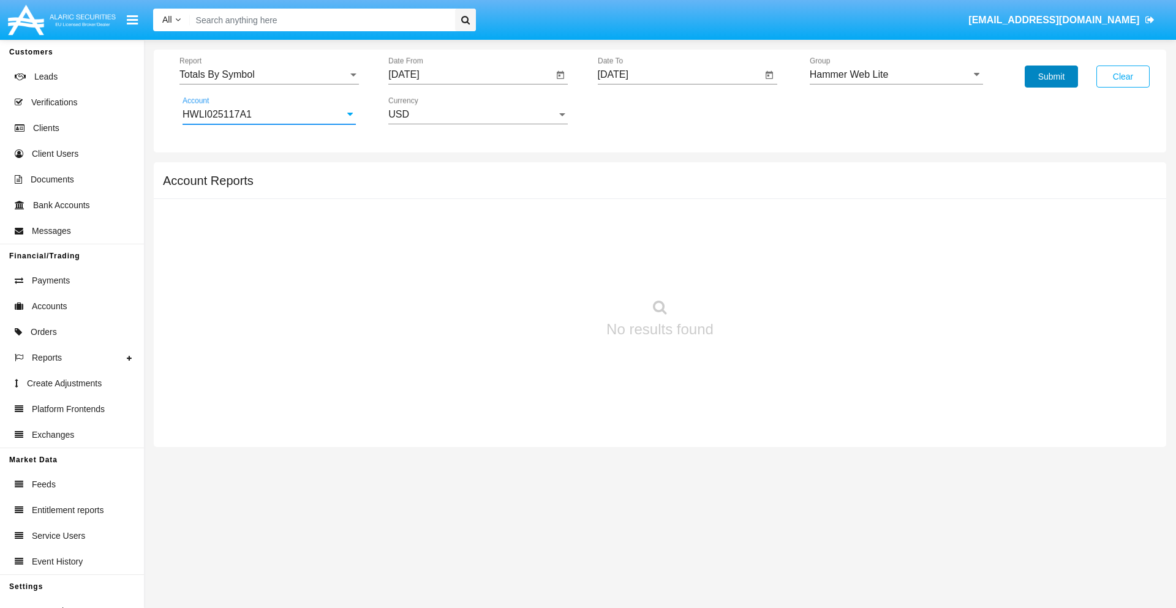
click at [1051, 77] on button "Submit" at bounding box center [1051, 77] width 53 height 22
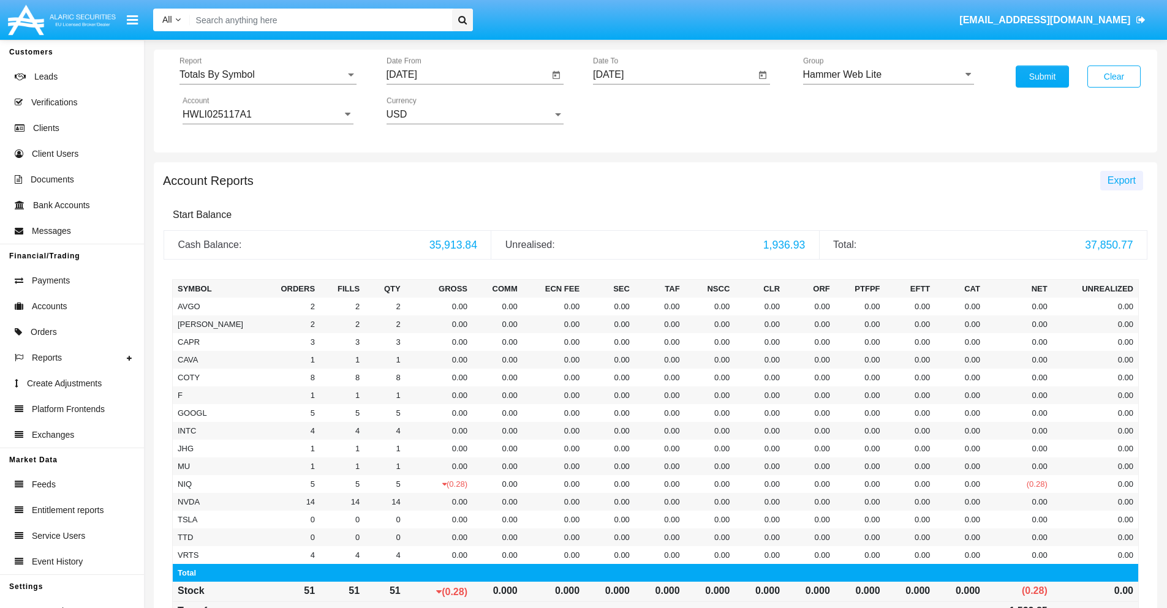
click at [1121, 180] on span "Export" at bounding box center [1121, 180] width 28 height 10
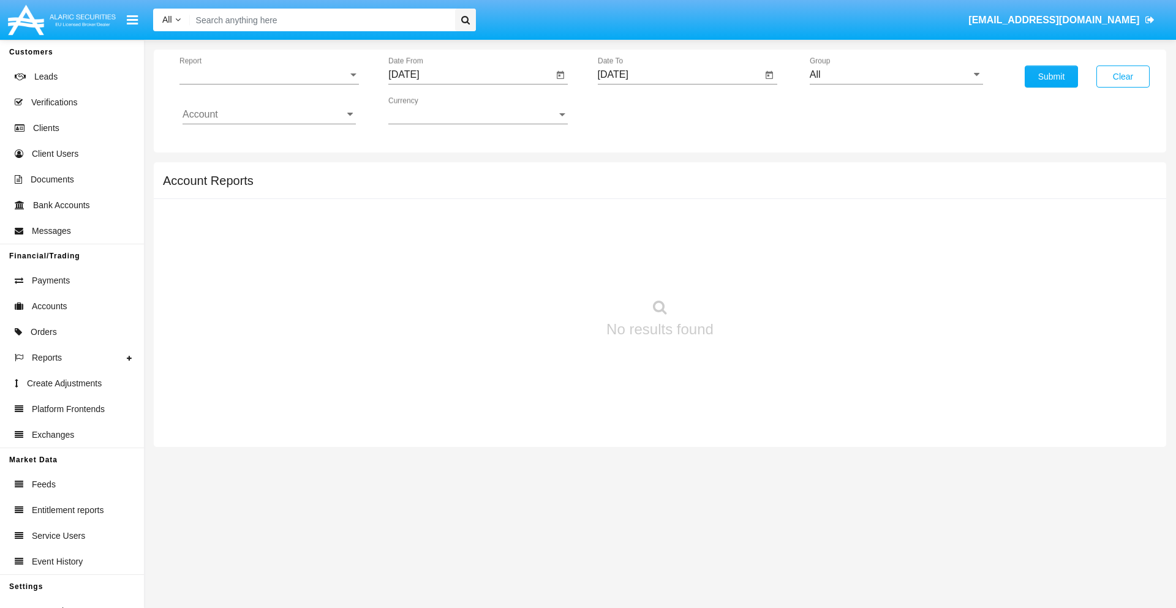
click at [269, 75] on span "Report" at bounding box center [263, 74] width 168 height 11
click at [264, 211] on span "Totals By Date" at bounding box center [269, 211] width 173 height 29
click at [470, 75] on input "[DATE]" at bounding box center [470, 74] width 165 height 11
click at [428, 110] on span "[DATE]" at bounding box center [417, 111] width 27 height 10
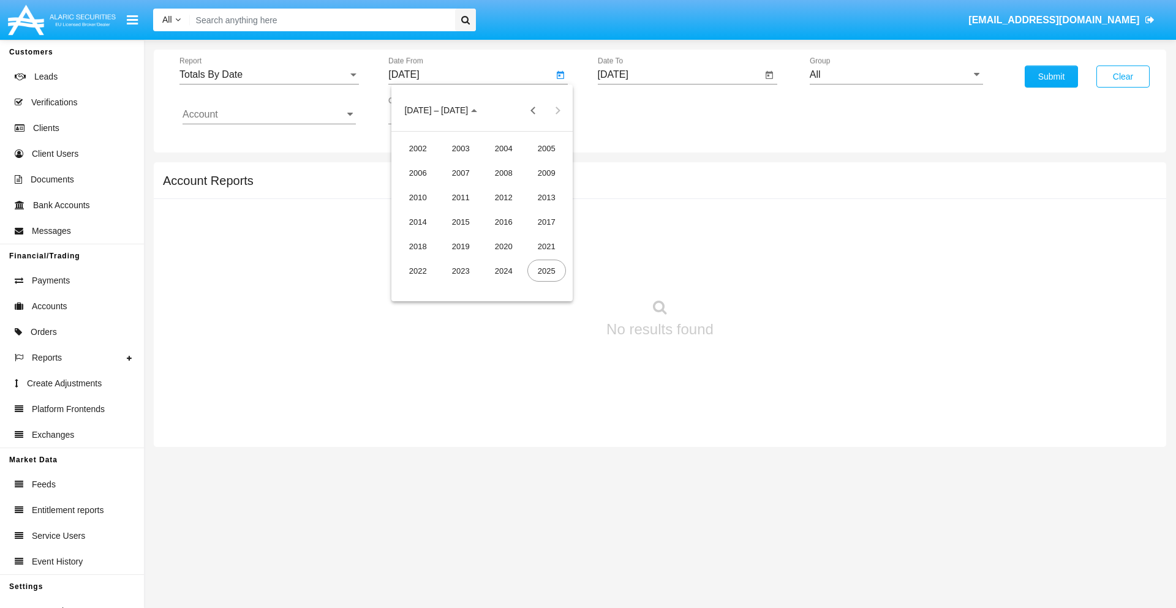
click at [546, 271] on div "2025" at bounding box center [546, 271] width 39 height 22
click at [546, 197] on div "AUG" at bounding box center [546, 197] width 39 height 22
click at [409, 261] on div "24" at bounding box center [408, 262] width 22 height 22
type input "[DATE]"
click at [679, 75] on input "[DATE]" at bounding box center [680, 74] width 165 height 11
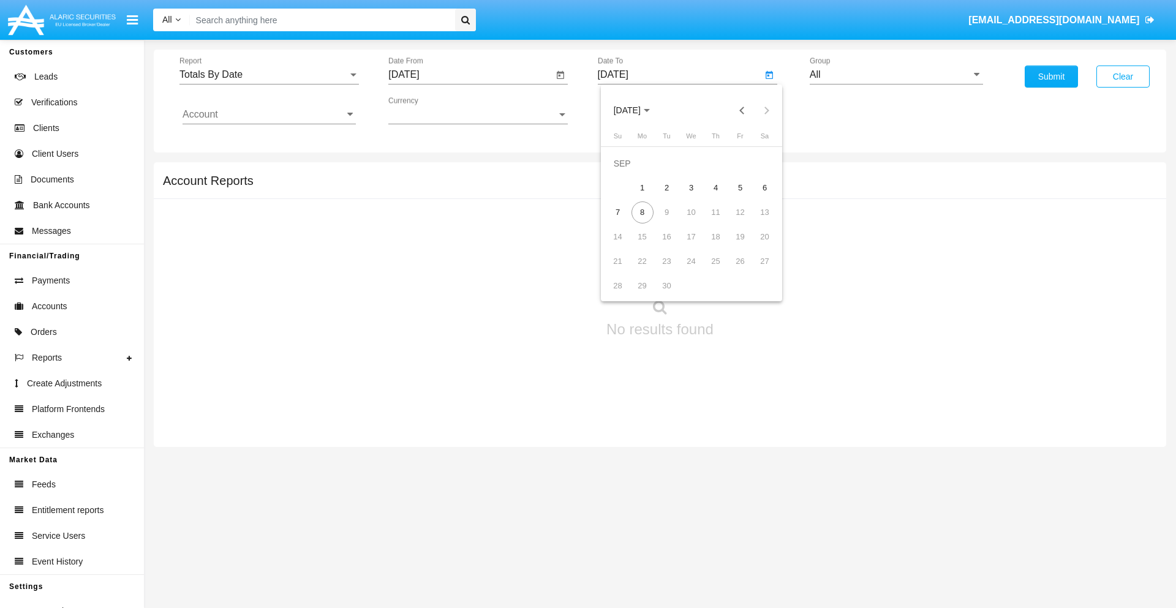
click at [637, 110] on span "[DATE]" at bounding box center [627, 111] width 27 height 10
click at [755, 271] on div "2025" at bounding box center [755, 271] width 39 height 22
click at [627, 222] on div "SEP" at bounding box center [627, 222] width 39 height 22
click at [642, 212] on div "8" at bounding box center [642, 213] width 22 height 22
type input "[DATE]"
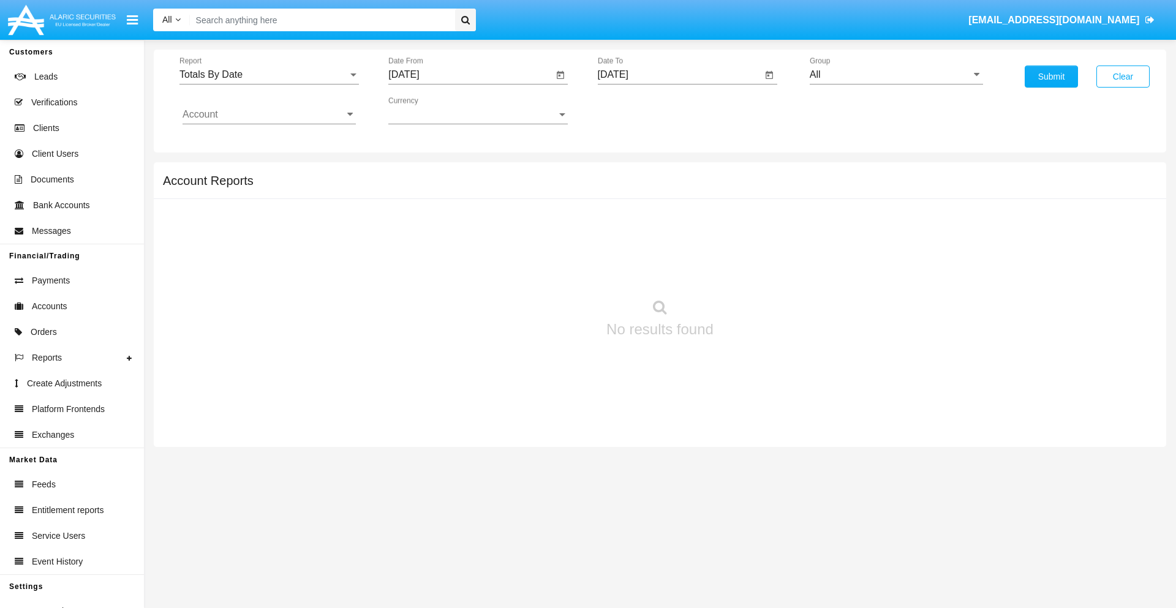
click at [896, 75] on input "All" at bounding box center [896, 74] width 173 height 11
type input "Hammer Web Lite"
click at [269, 115] on input "Account" at bounding box center [269, 114] width 173 height 11
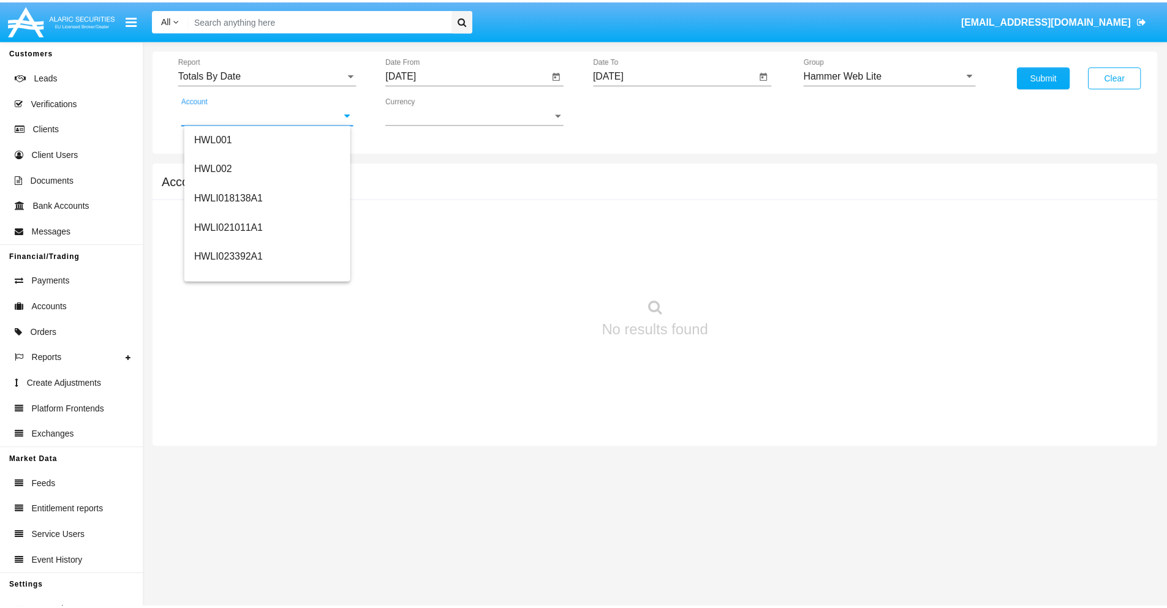
scroll to position [186, 0]
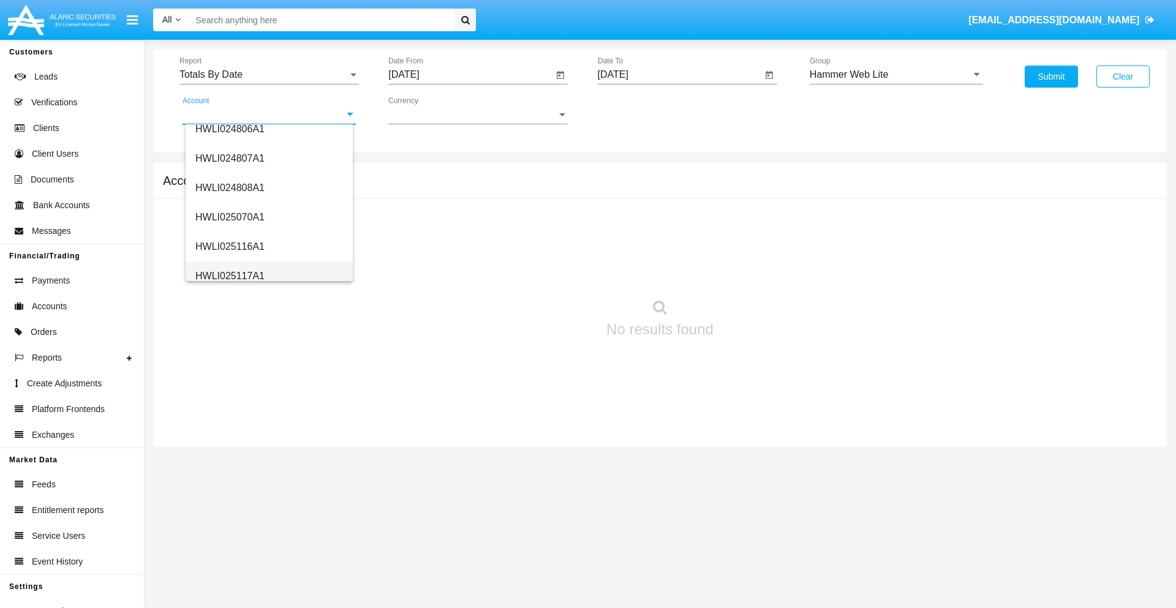
click at [229, 276] on span "HWLI025117A1" at bounding box center [229, 276] width 69 height 10
type input "HWLI025117A1"
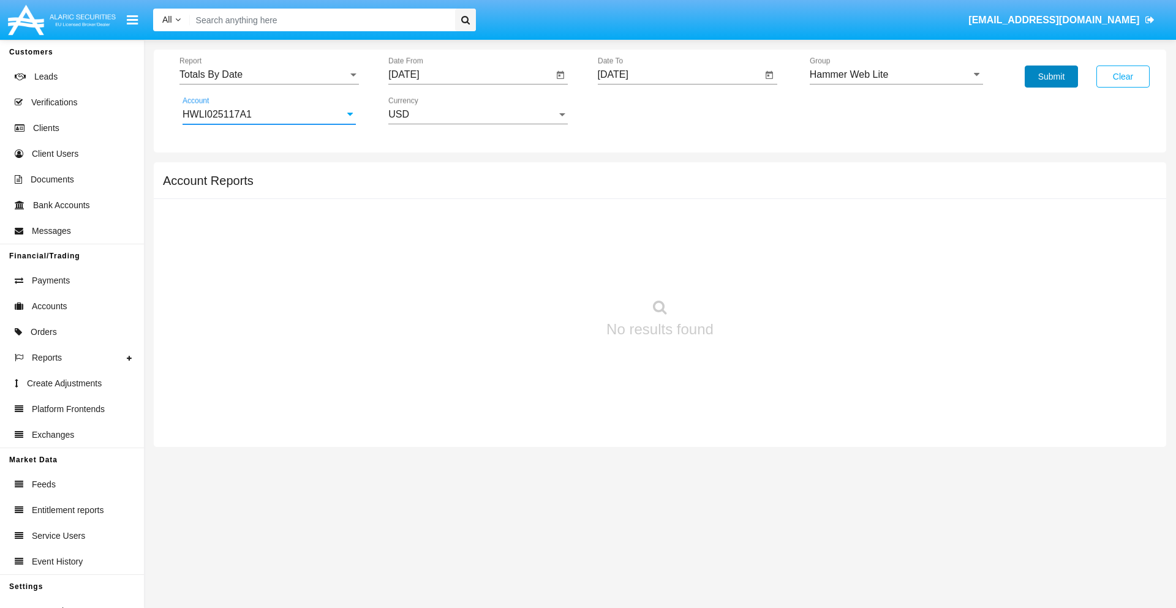
click at [1051, 77] on button "Submit" at bounding box center [1051, 77] width 53 height 22
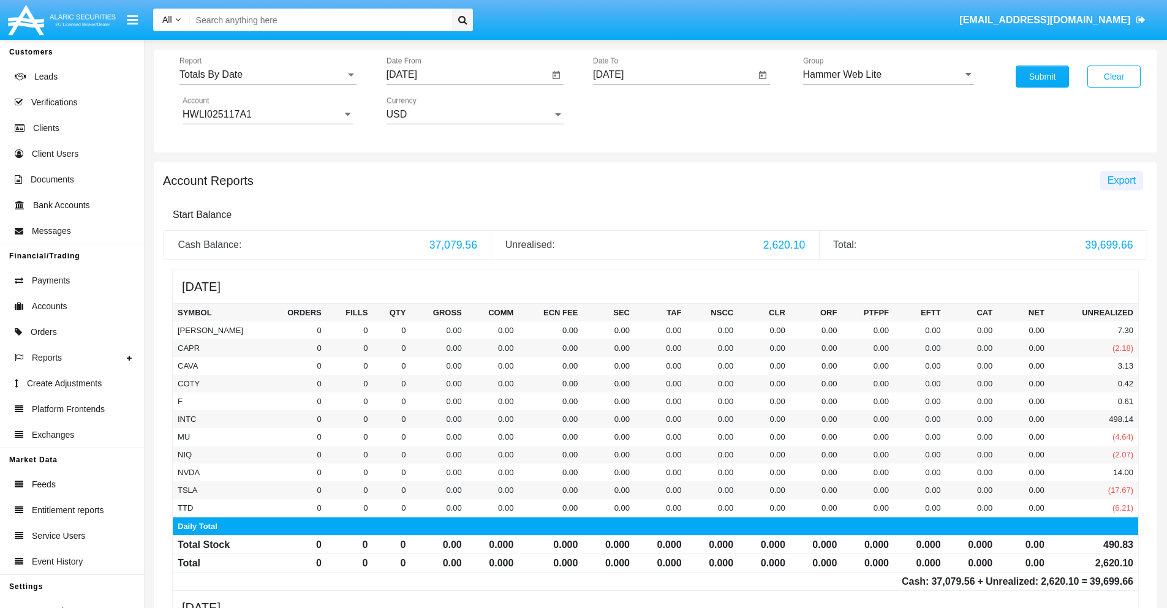
click at [1121, 180] on span "Export" at bounding box center [1121, 180] width 28 height 10
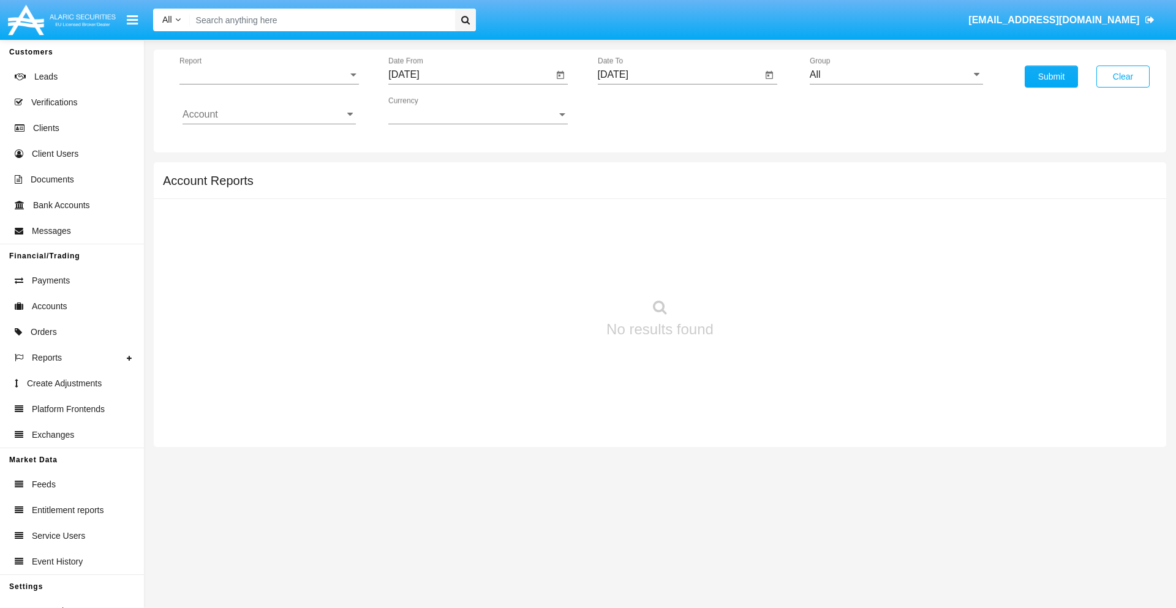
click at [269, 75] on span "Report" at bounding box center [263, 74] width 168 height 11
click at [264, 211] on span "Summary By Date" at bounding box center [269, 211] width 173 height 29
click at [470, 75] on input "[DATE]" at bounding box center [470, 74] width 165 height 11
click at [428, 110] on span "[DATE]" at bounding box center [417, 111] width 27 height 10
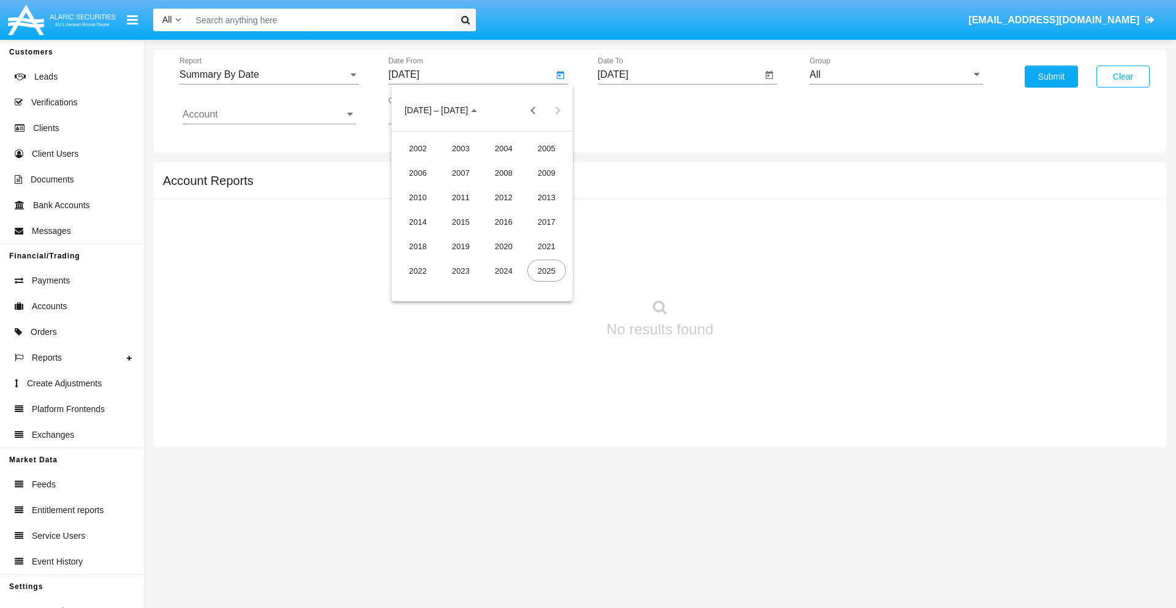
click at [546, 271] on div "2025" at bounding box center [546, 271] width 39 height 22
click at [546, 197] on div "AUG" at bounding box center [546, 197] width 39 height 22
click at [409, 261] on div "24" at bounding box center [408, 262] width 22 height 22
type input "08/24/25"
click at [679, 75] on input "[DATE]" at bounding box center [680, 74] width 165 height 11
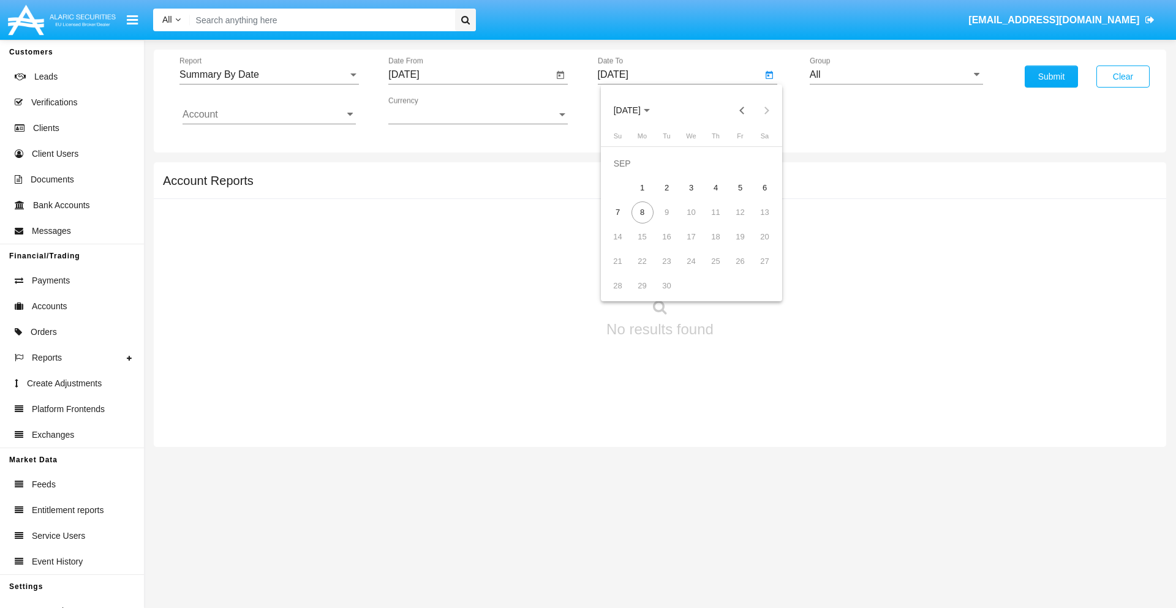
click at [637, 110] on span "[DATE]" at bounding box center [627, 111] width 27 height 10
click at [755, 271] on div "2025" at bounding box center [755, 271] width 39 height 22
click at [627, 222] on div "SEP" at bounding box center [627, 222] width 39 height 22
click at [642, 212] on div "8" at bounding box center [642, 213] width 22 height 22
type input "09/08/25"
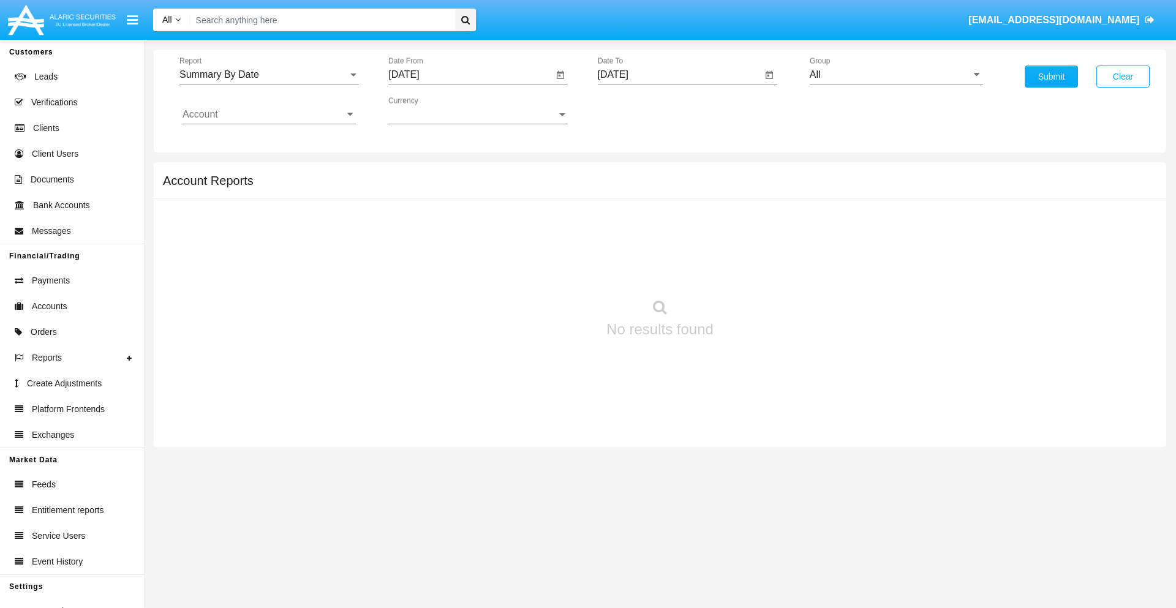
click at [896, 75] on input "All" at bounding box center [896, 74] width 173 height 11
click at [862, 236] on span "Hammer Web Lite" at bounding box center [862, 236] width 79 height 10
type input "Hammer Web Lite"
click at [269, 115] on input "Account" at bounding box center [269, 114] width 173 height 11
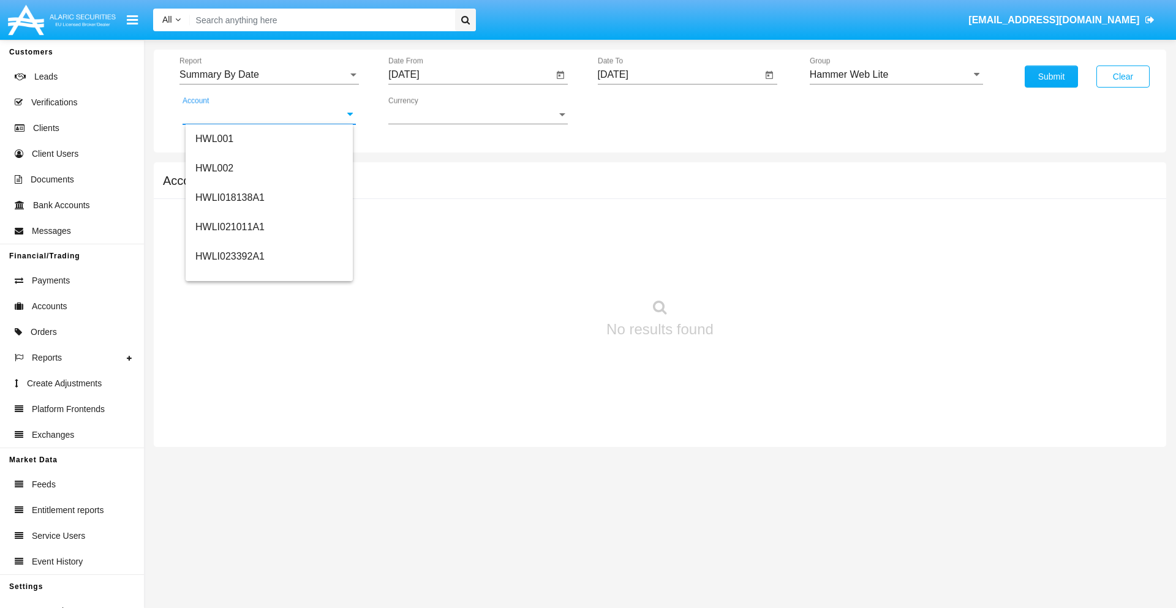
scroll to position [186, 0]
click at [229, 276] on span "HWLI025117A1" at bounding box center [229, 276] width 69 height 10
type input "HWLI025117A1"
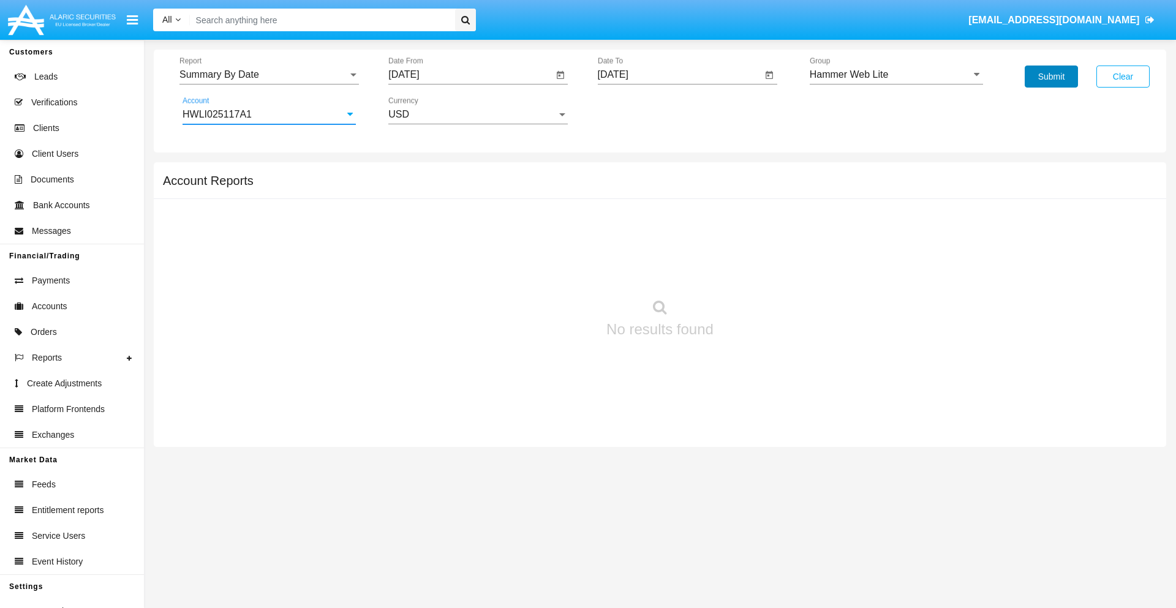
click at [1051, 77] on button "Submit" at bounding box center [1051, 77] width 53 height 22
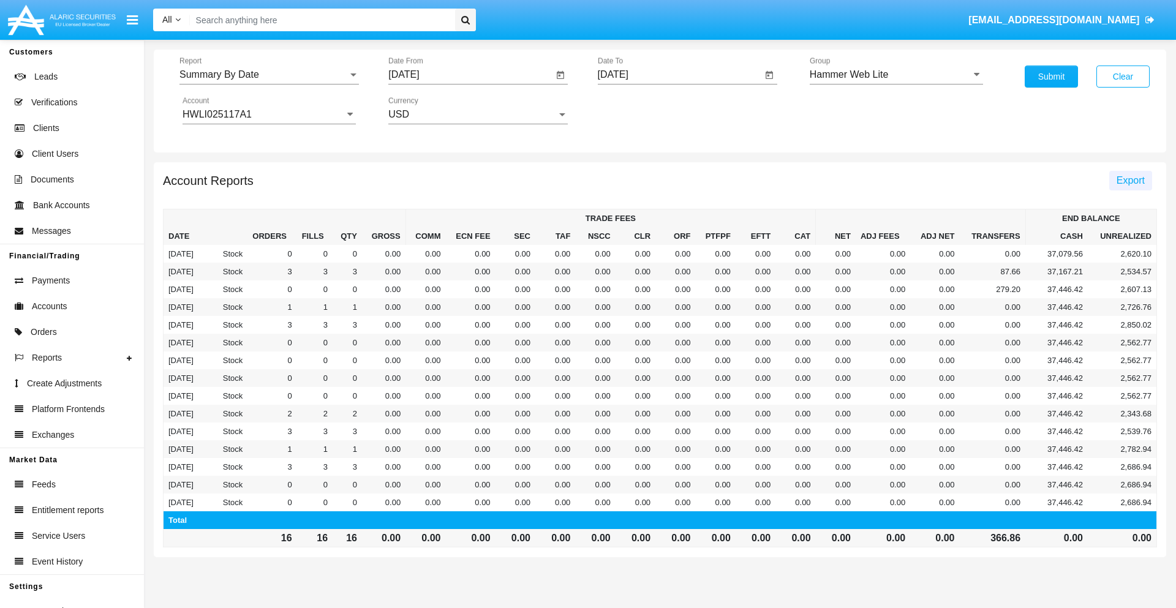
click at [1130, 180] on span "Export" at bounding box center [1131, 180] width 28 height 10
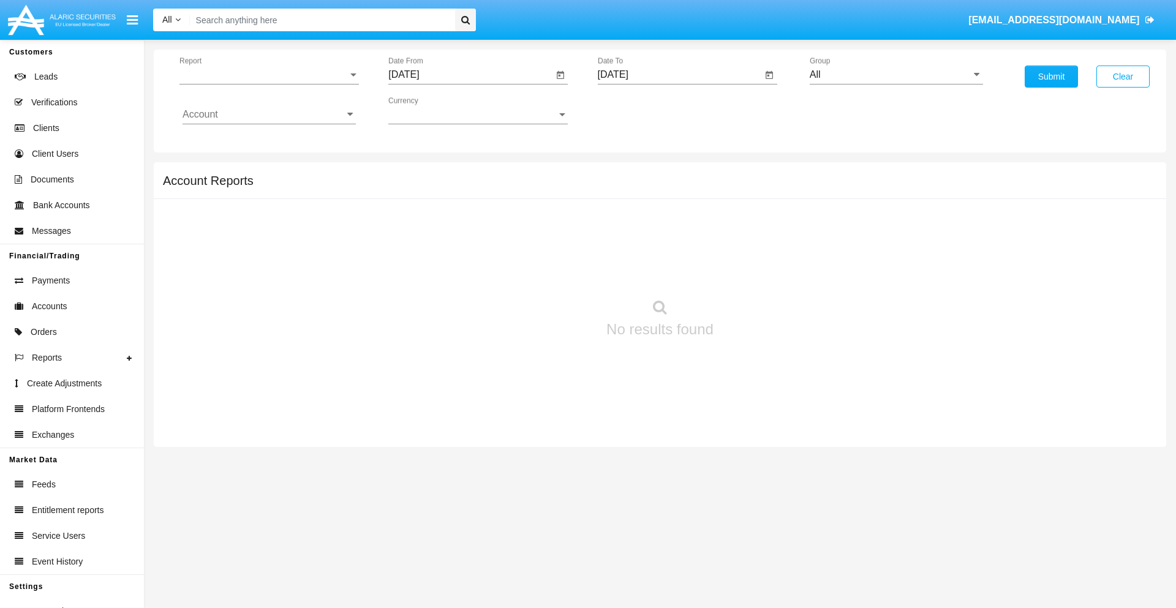
click at [269, 75] on span "Report" at bounding box center [263, 74] width 168 height 11
click at [264, 211] on span "Fees By Destination" at bounding box center [269, 211] width 173 height 29
click at [470, 75] on input "[DATE]" at bounding box center [470, 74] width 165 height 11
click at [428, 110] on span "[DATE]" at bounding box center [417, 111] width 27 height 10
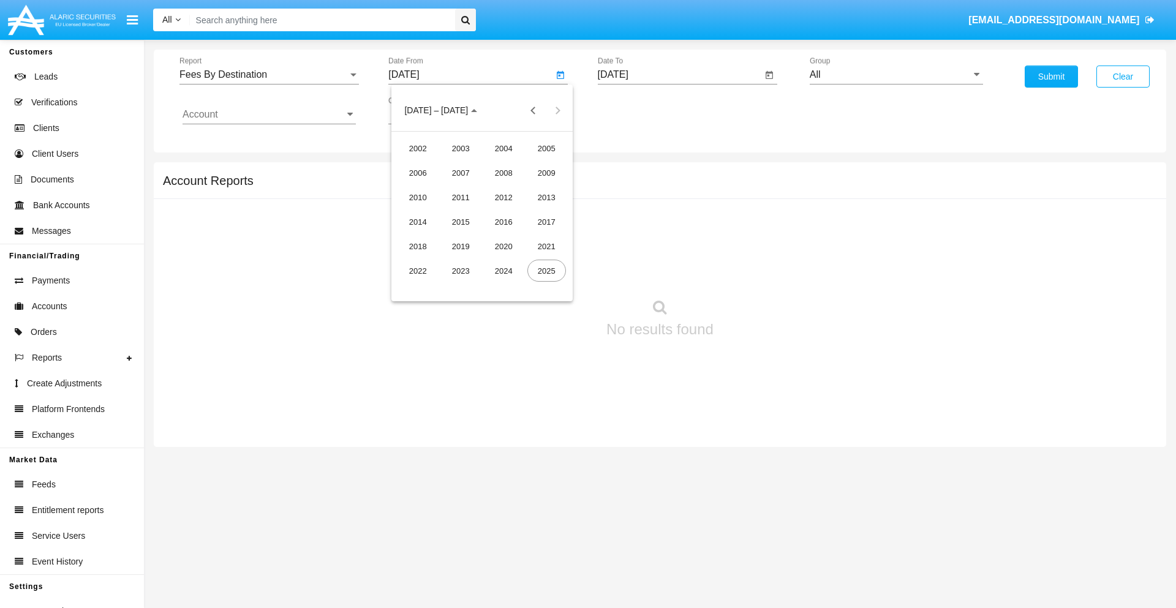
click at [546, 271] on div "2025" at bounding box center [546, 271] width 39 height 22
click at [461, 197] on div "JUN" at bounding box center [461, 197] width 39 height 22
click at [409, 212] on div "8" at bounding box center [408, 213] width 22 height 22
type input "06/08/25"
click at [679, 75] on input "[DATE]" at bounding box center [680, 74] width 165 height 11
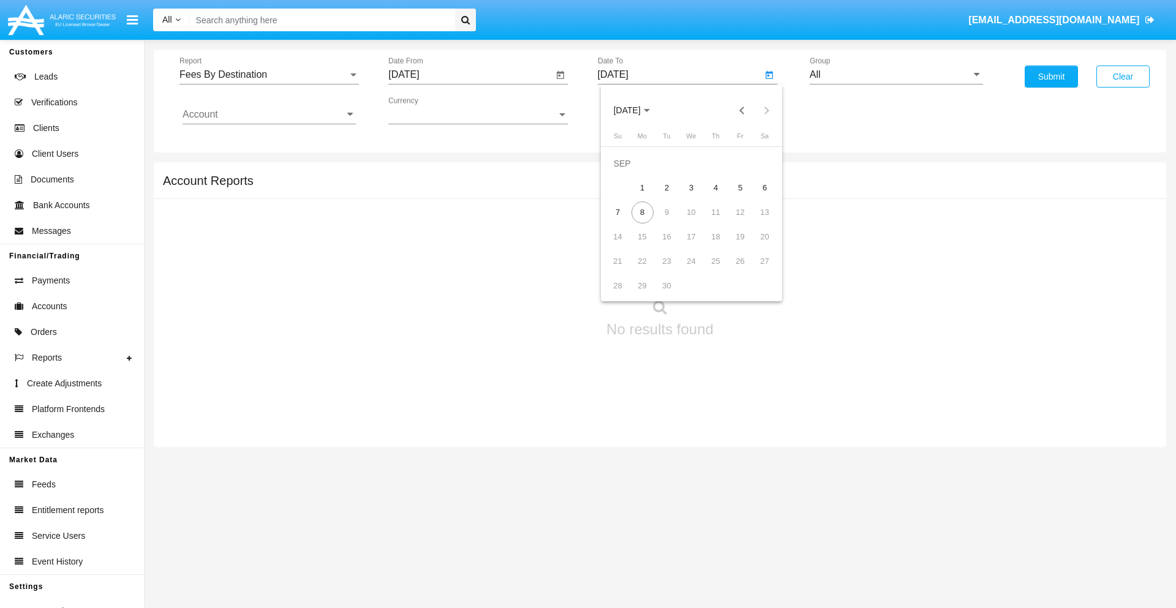
click at [637, 110] on span "[DATE]" at bounding box center [627, 111] width 27 height 10
click at [755, 271] on div "2025" at bounding box center [755, 271] width 39 height 22
click at [627, 222] on div "SEP" at bounding box center [627, 222] width 39 height 22
click at [642, 212] on div "8" at bounding box center [642, 213] width 22 height 22
type input "09/08/25"
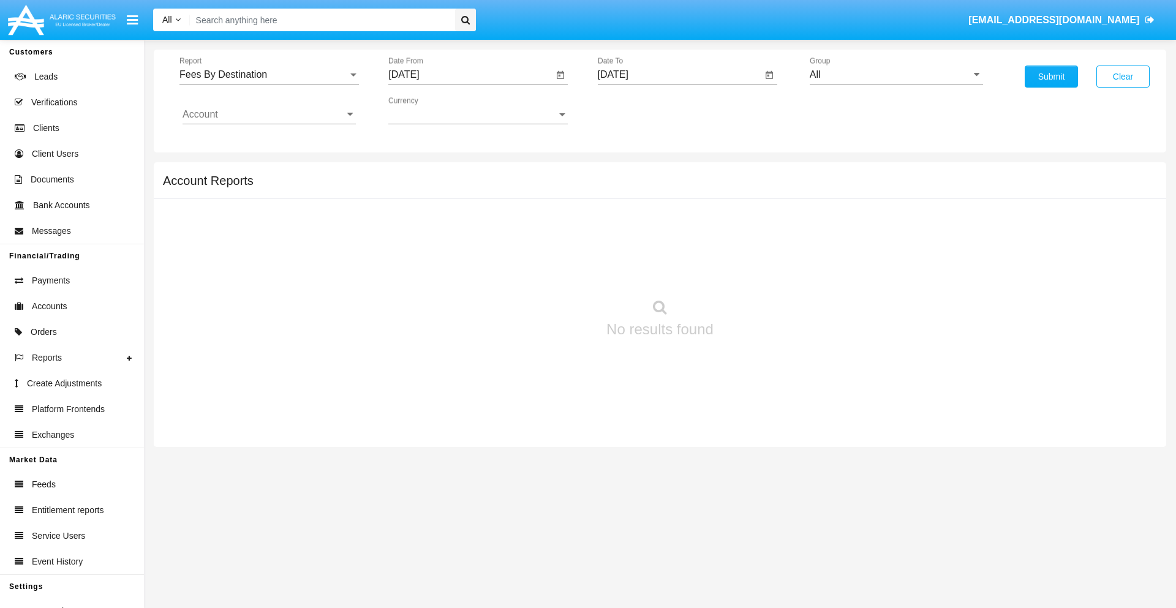
click at [896, 75] on input "All" at bounding box center [896, 74] width 173 height 11
type input "Hammer Web Lite"
click at [269, 115] on input "Account" at bounding box center [269, 114] width 173 height 11
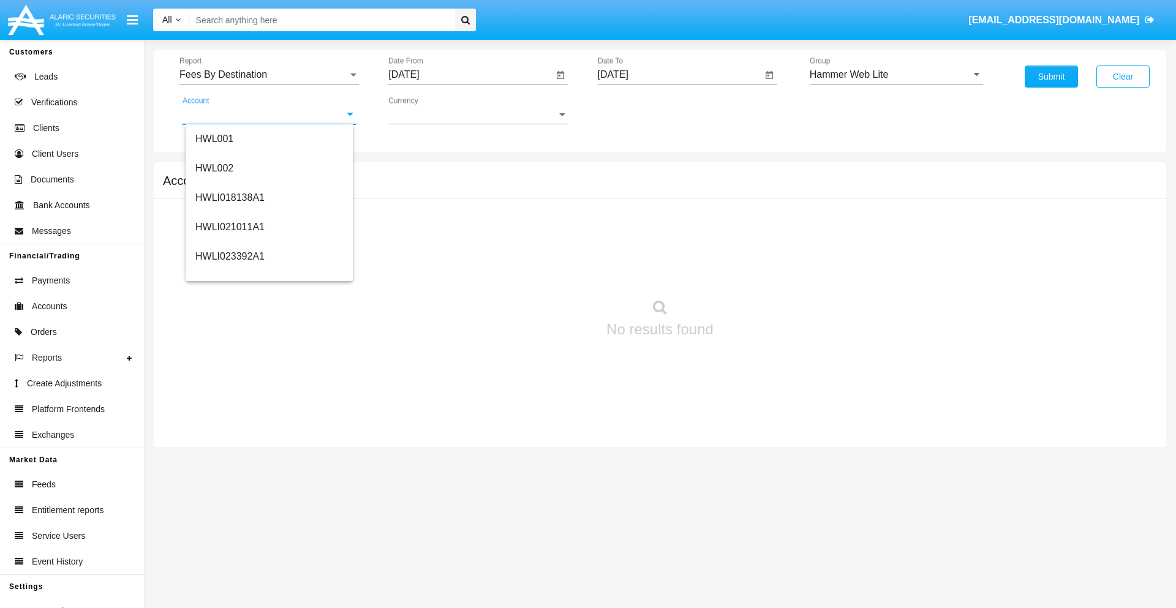
scroll to position [186, 0]
click at [229, 276] on span "HWLI025117A1" at bounding box center [229, 276] width 69 height 10
type input "HWLI025117A1"
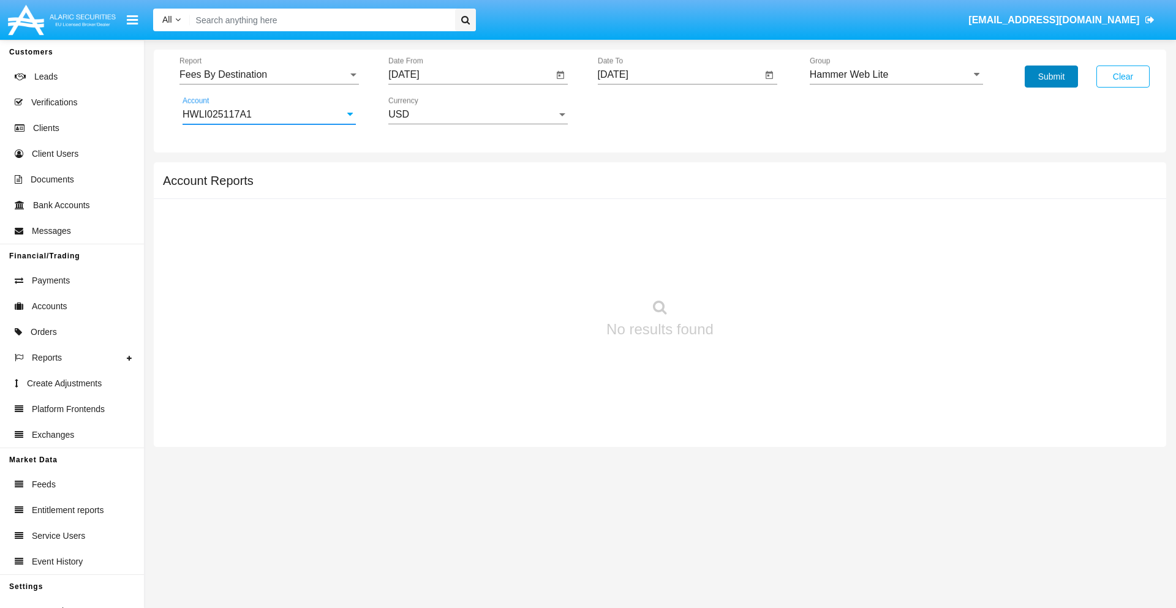
click at [1051, 77] on button "Submit" at bounding box center [1051, 77] width 53 height 22
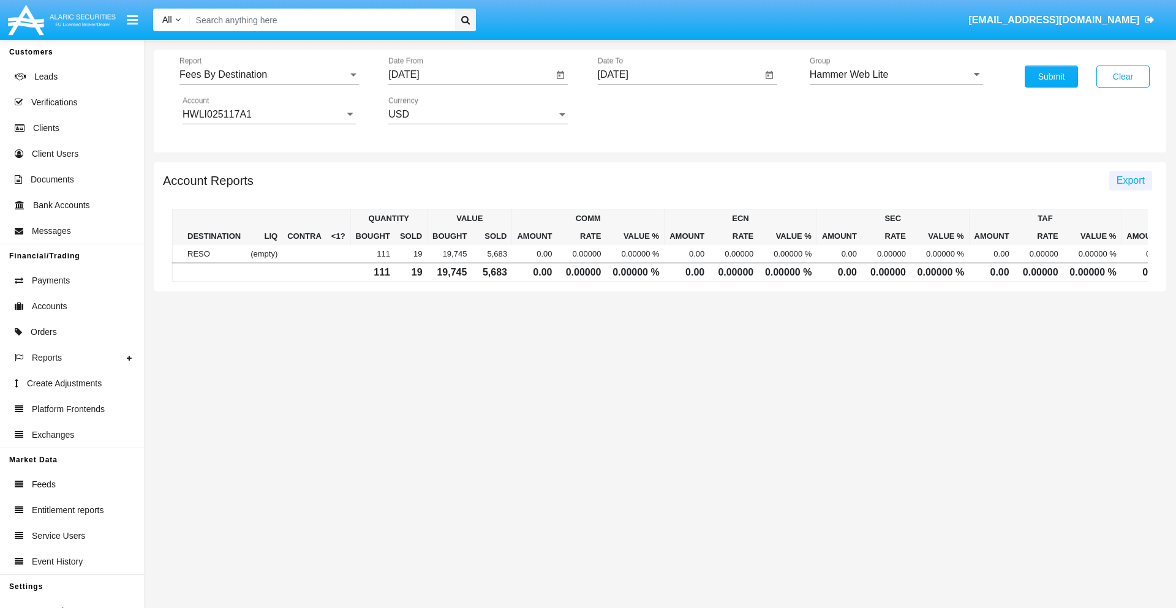
click at [1130, 180] on span "Export" at bounding box center [1131, 180] width 28 height 10
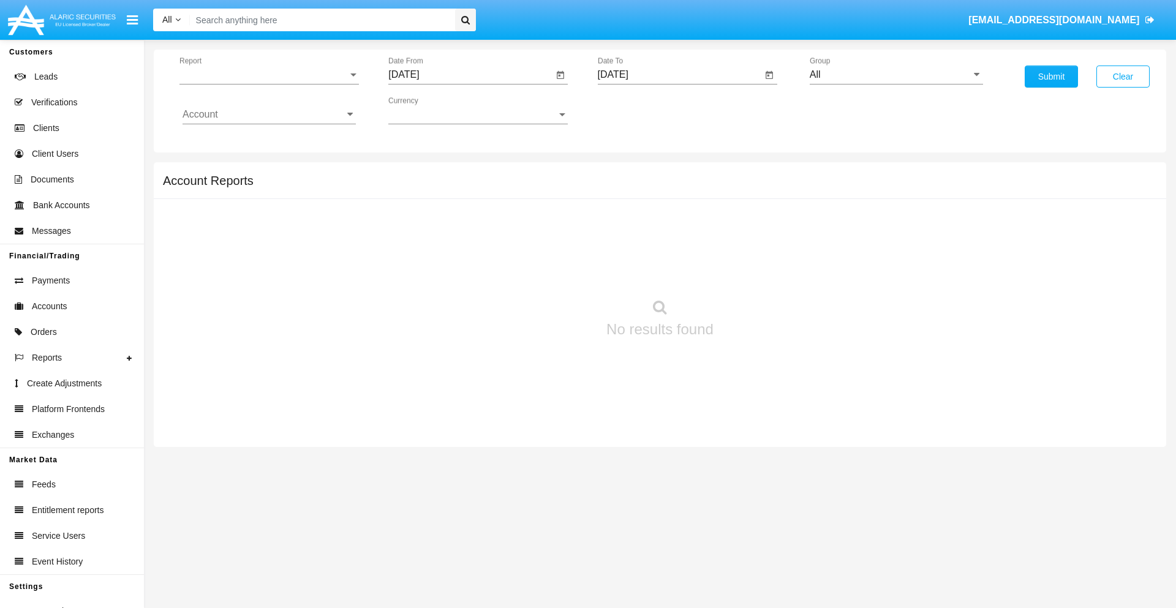
click at [269, 75] on span "Report" at bounding box center [263, 74] width 168 height 11
click at [264, 84] on span "Trades" at bounding box center [269, 83] width 173 height 29
click at [470, 75] on input "[DATE]" at bounding box center [470, 74] width 165 height 11
click at [428, 110] on span "[DATE]" at bounding box center [417, 111] width 27 height 10
click at [461, 246] on div "2019" at bounding box center [461, 246] width 39 height 22
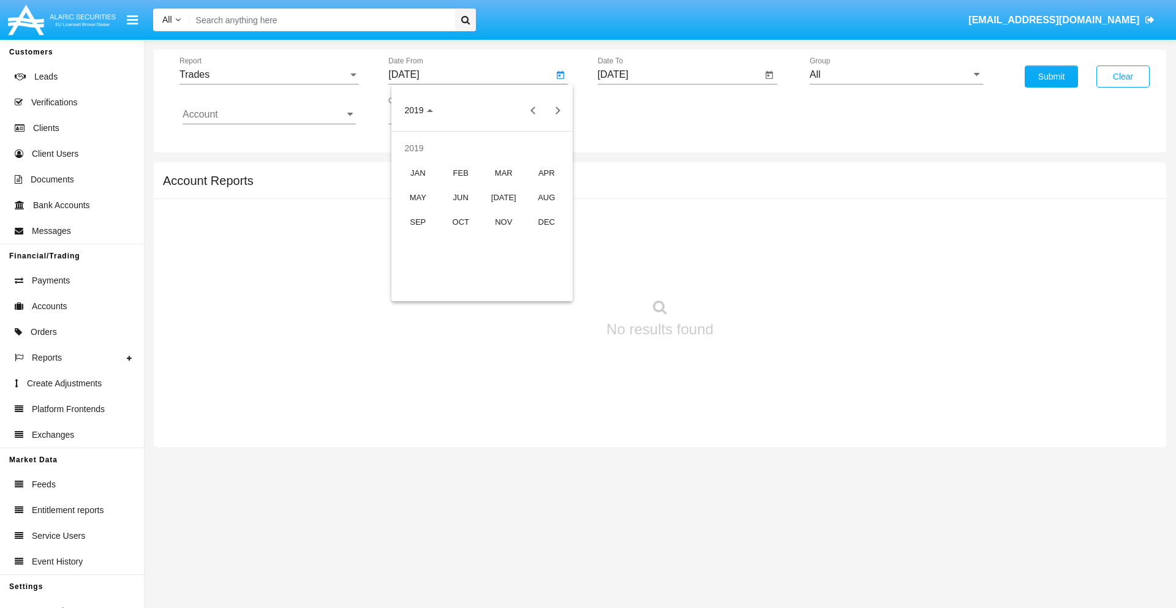
click at [418, 173] on div "JAN" at bounding box center [418, 173] width 39 height 22
click at [458, 187] on div "1" at bounding box center [457, 188] width 22 height 22
type input "[DATE]"
click at [679, 75] on input "[DATE]" at bounding box center [680, 74] width 165 height 11
click at [637, 110] on span "[DATE]" at bounding box center [627, 111] width 27 height 10
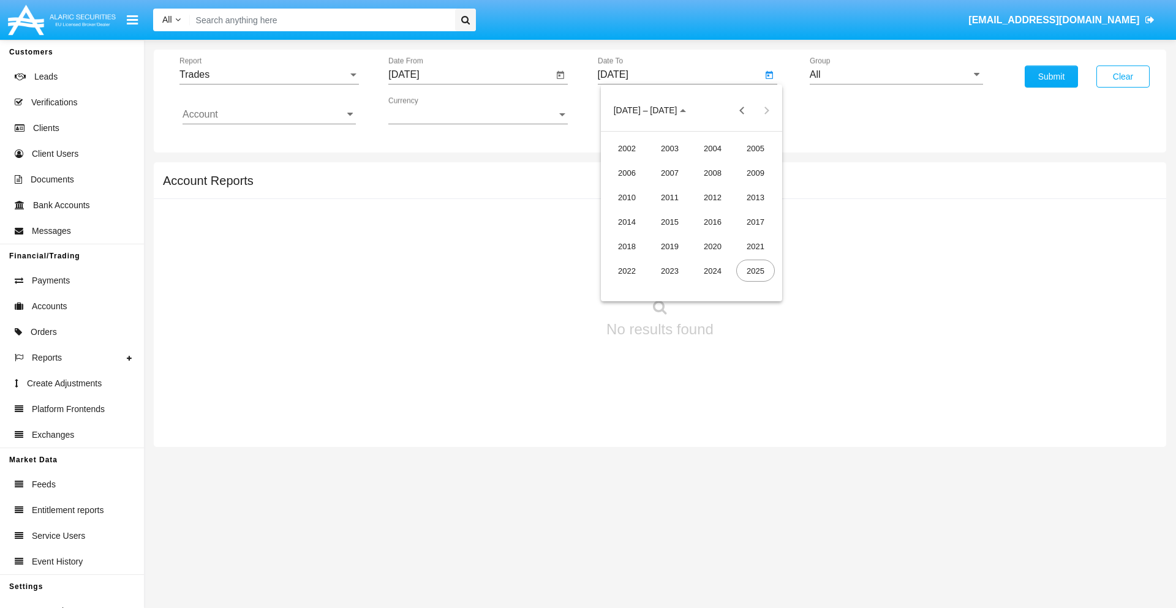
click at [669, 246] on div "2019" at bounding box center [669, 246] width 39 height 22
click at [627, 173] on div "JAN" at bounding box center [627, 173] width 39 height 22
click at [666, 187] on div "1" at bounding box center [667, 188] width 22 height 22
type input "[DATE]"
click at [269, 115] on input "Account" at bounding box center [269, 114] width 173 height 11
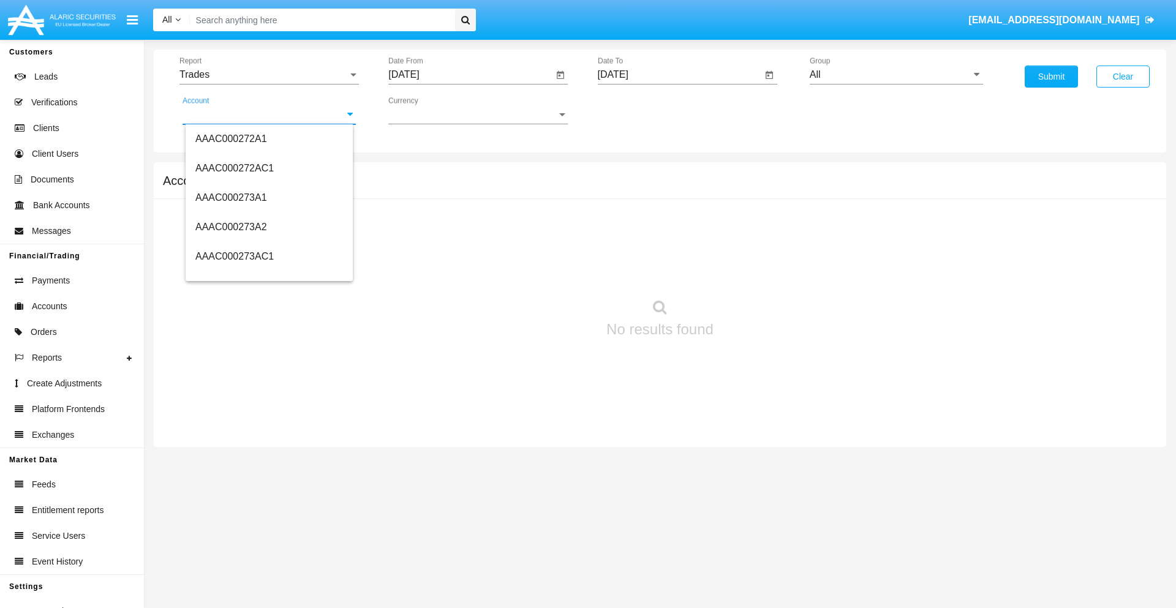
scroll to position [131864, 0]
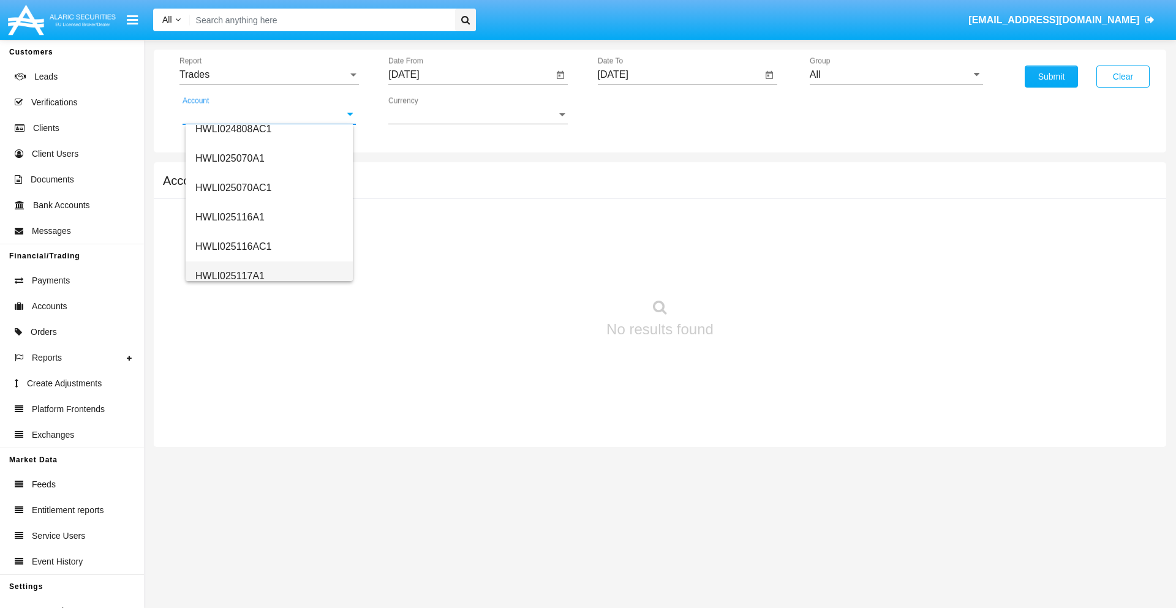
click at [229, 276] on span "HWLI025117A1" at bounding box center [229, 276] width 69 height 10
type input "HWLI025117A1"
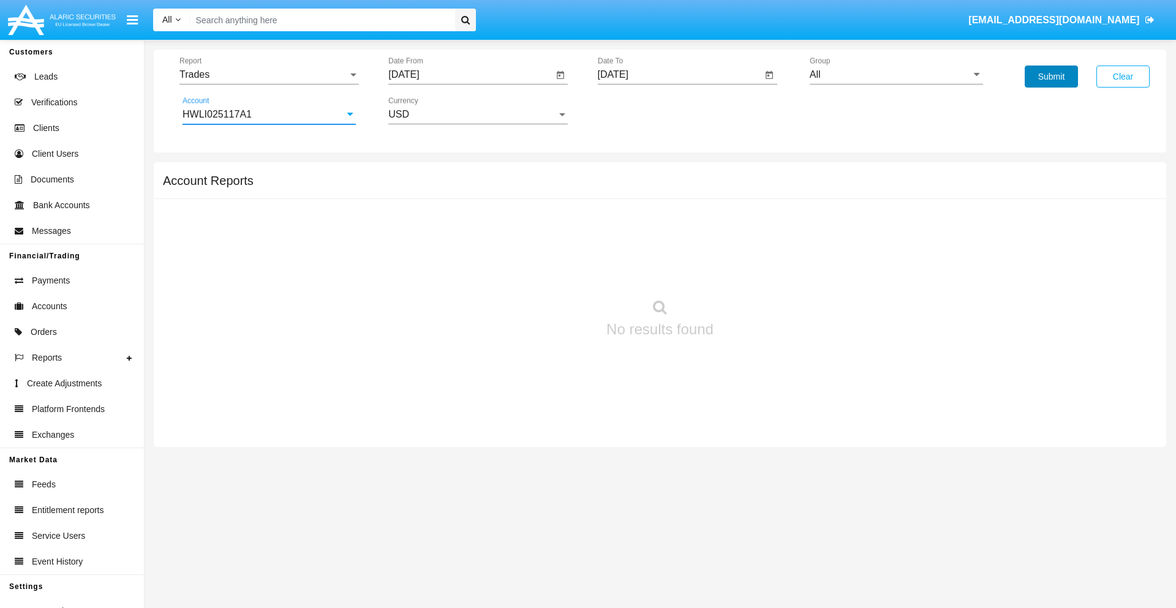
click at [1051, 77] on button "Submit" at bounding box center [1051, 77] width 53 height 22
click at [269, 75] on span "Report" at bounding box center [263, 74] width 168 height 11
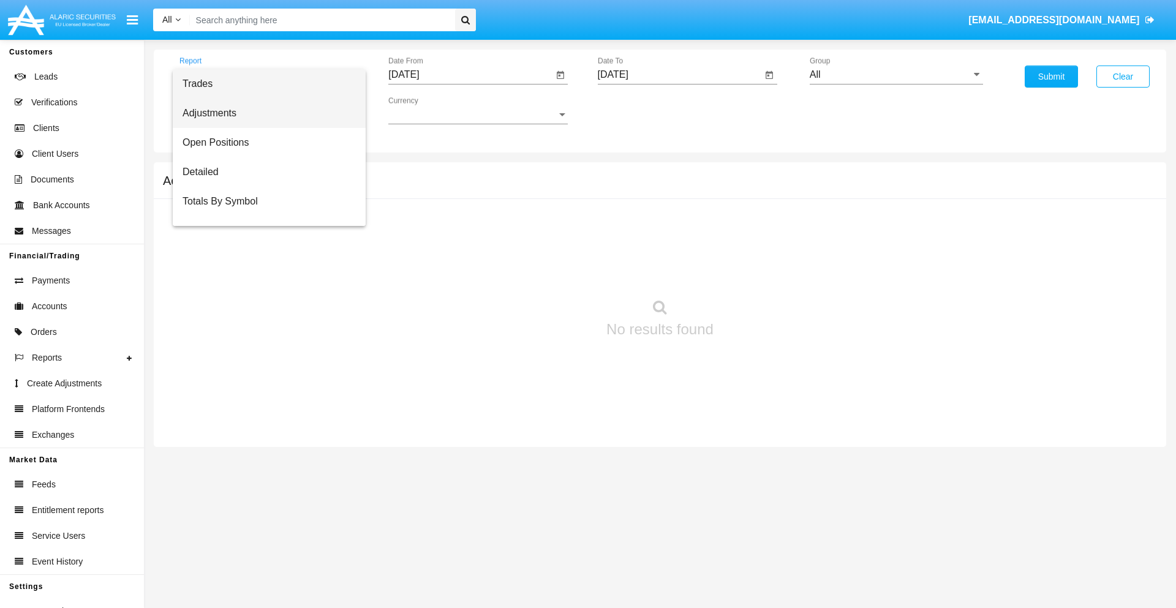
click at [264, 113] on span "Adjustments" at bounding box center [269, 113] width 173 height 29
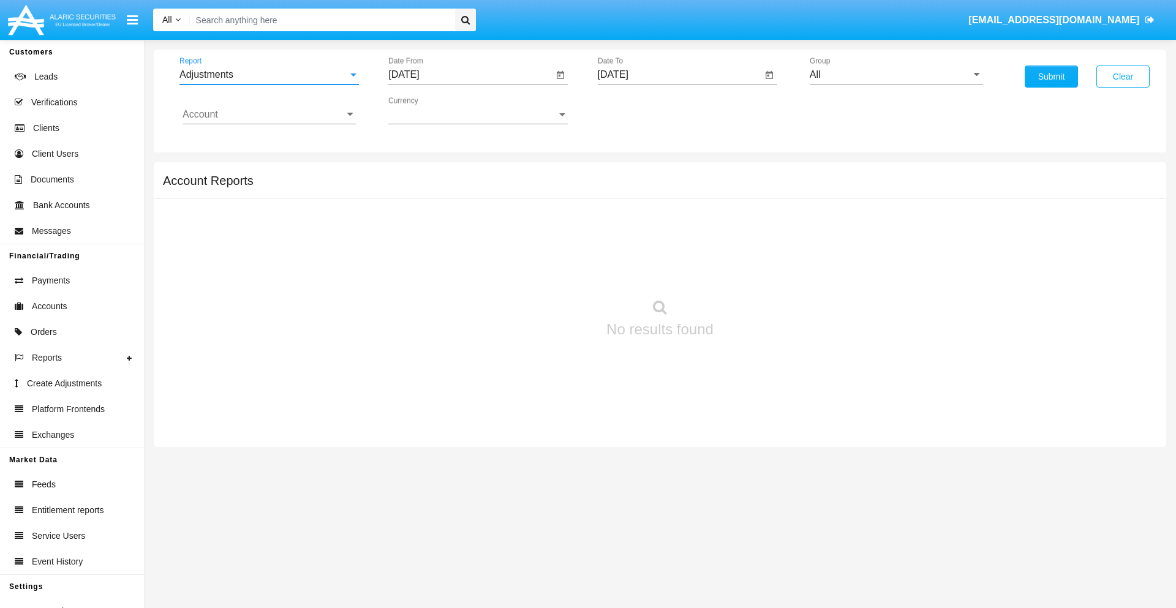
click at [470, 75] on input "[DATE]" at bounding box center [470, 74] width 165 height 11
click at [428, 110] on span "[DATE]" at bounding box center [417, 111] width 27 height 10
click at [461, 246] on div "2019" at bounding box center [461, 246] width 39 height 22
click at [418, 173] on div "JAN" at bounding box center [418, 173] width 39 height 22
click at [458, 187] on div "1" at bounding box center [457, 188] width 22 height 22
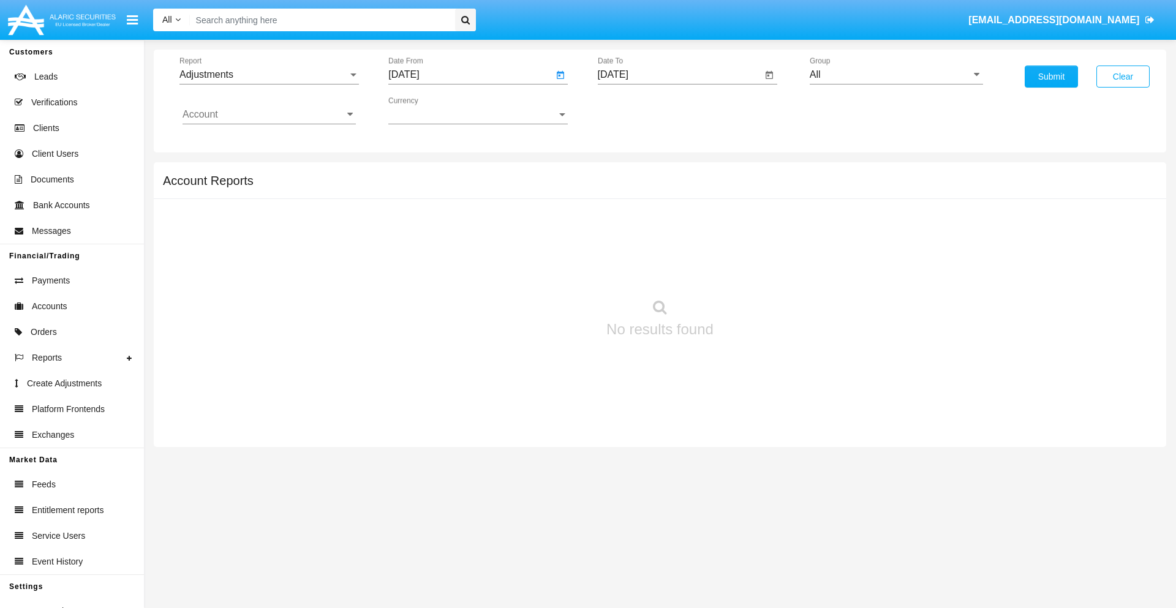
type input "[DATE]"
click at [679, 75] on input "[DATE]" at bounding box center [680, 74] width 165 height 11
click at [637, 110] on span "[DATE]" at bounding box center [627, 111] width 27 height 10
click at [669, 246] on div "2019" at bounding box center [669, 246] width 39 height 22
click at [627, 173] on div "JAN" at bounding box center [627, 173] width 39 height 22
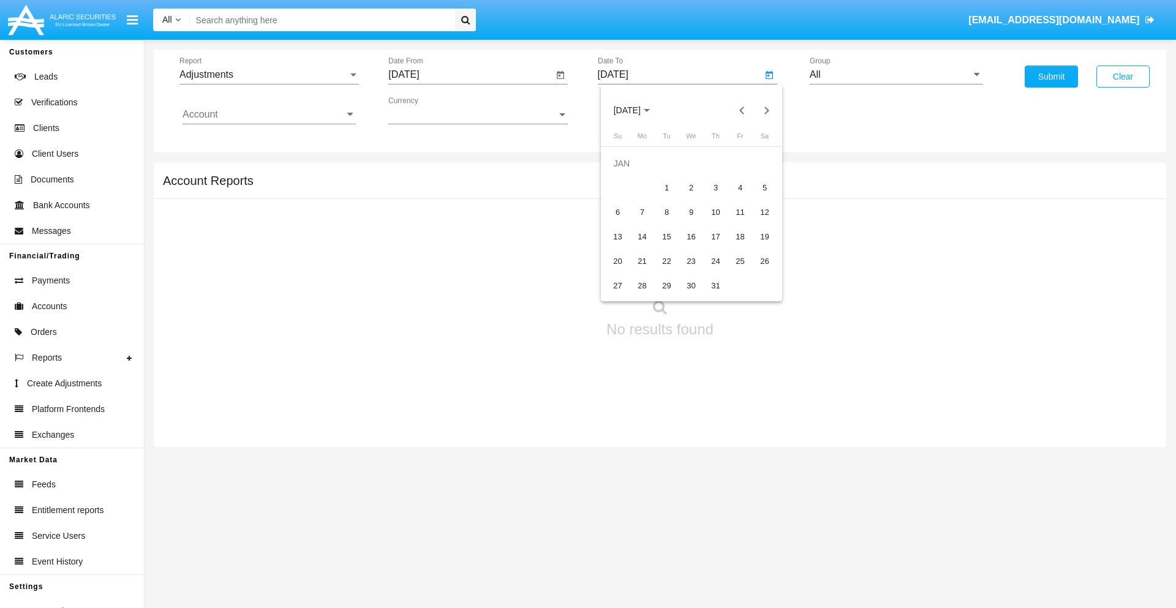
click at [666, 187] on div "1" at bounding box center [667, 188] width 22 height 22
type input "[DATE]"
click at [269, 115] on input "Account" at bounding box center [269, 114] width 173 height 11
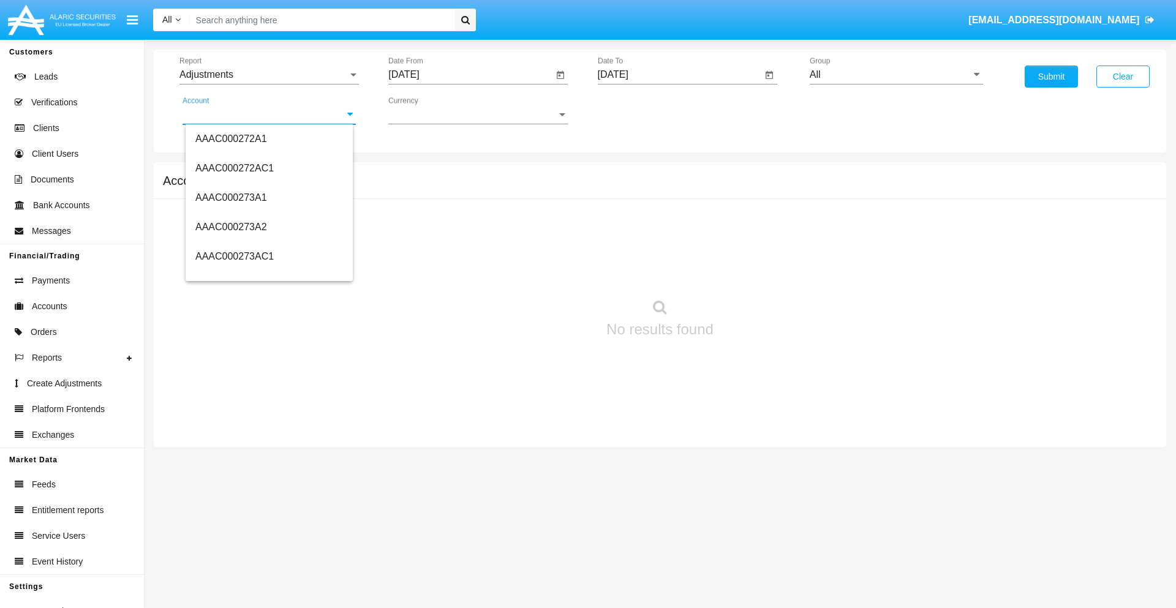
scroll to position [131864, 0]
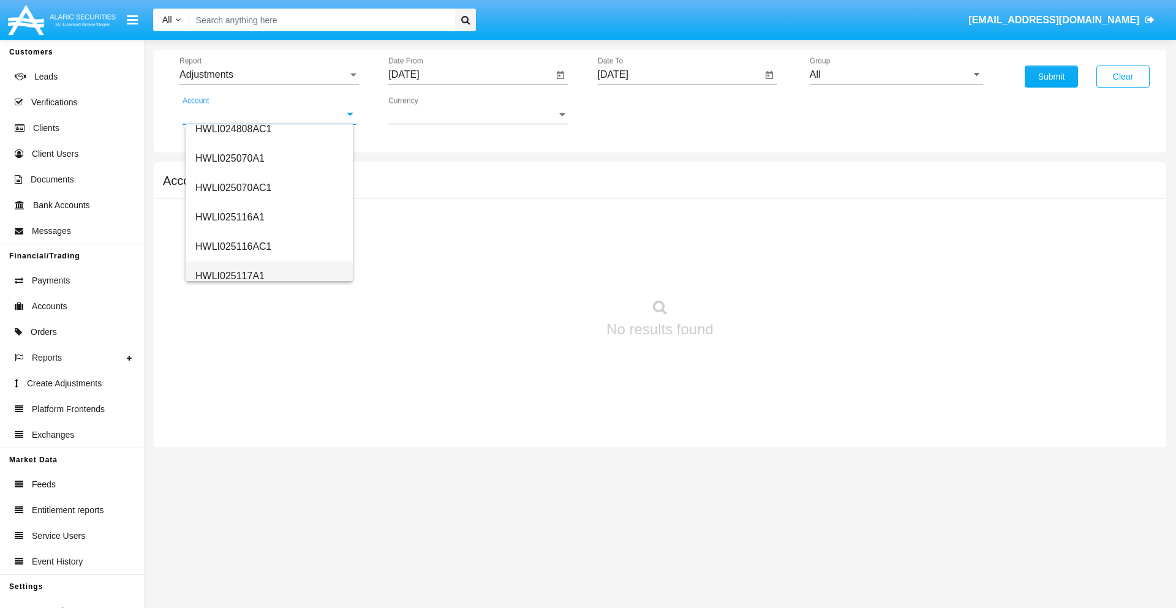
click at [229, 276] on span "HWLI025117A1" at bounding box center [229, 276] width 69 height 10
type input "HWLI025117A1"
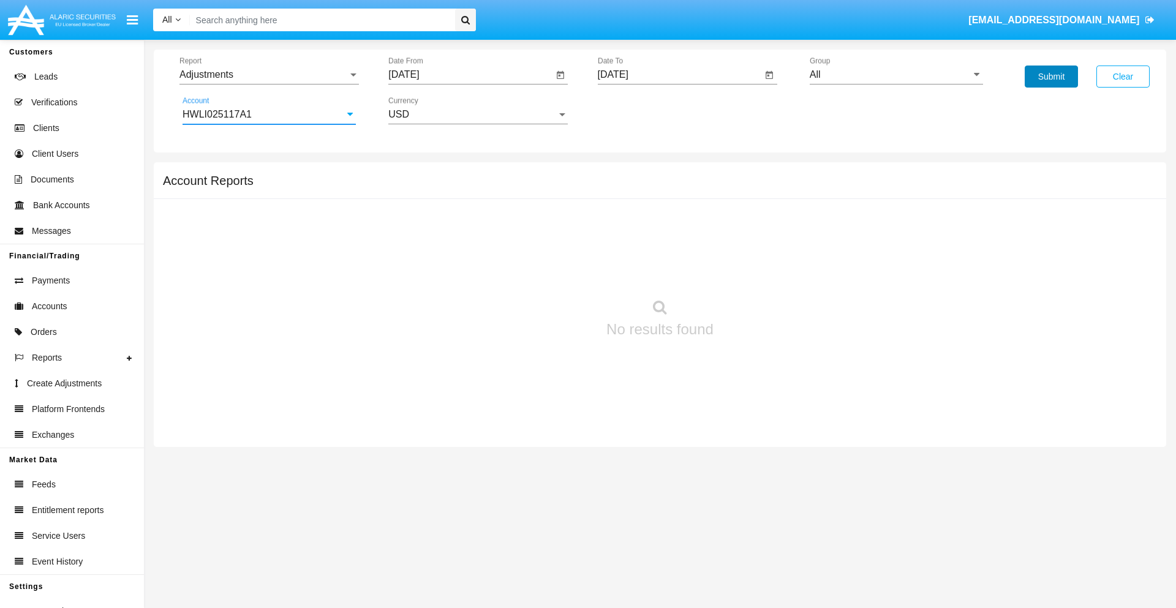
click at [1051, 77] on button "Submit" at bounding box center [1051, 77] width 53 height 22
click at [269, 75] on span "Report" at bounding box center [263, 74] width 168 height 11
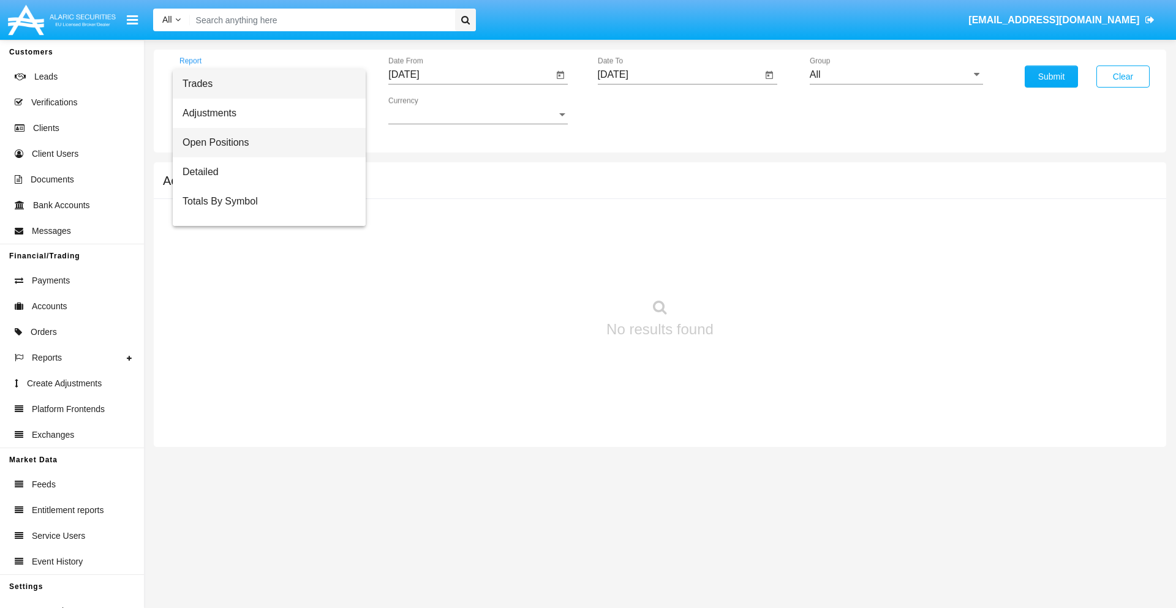
click at [264, 143] on span "Open Positions" at bounding box center [269, 142] width 173 height 29
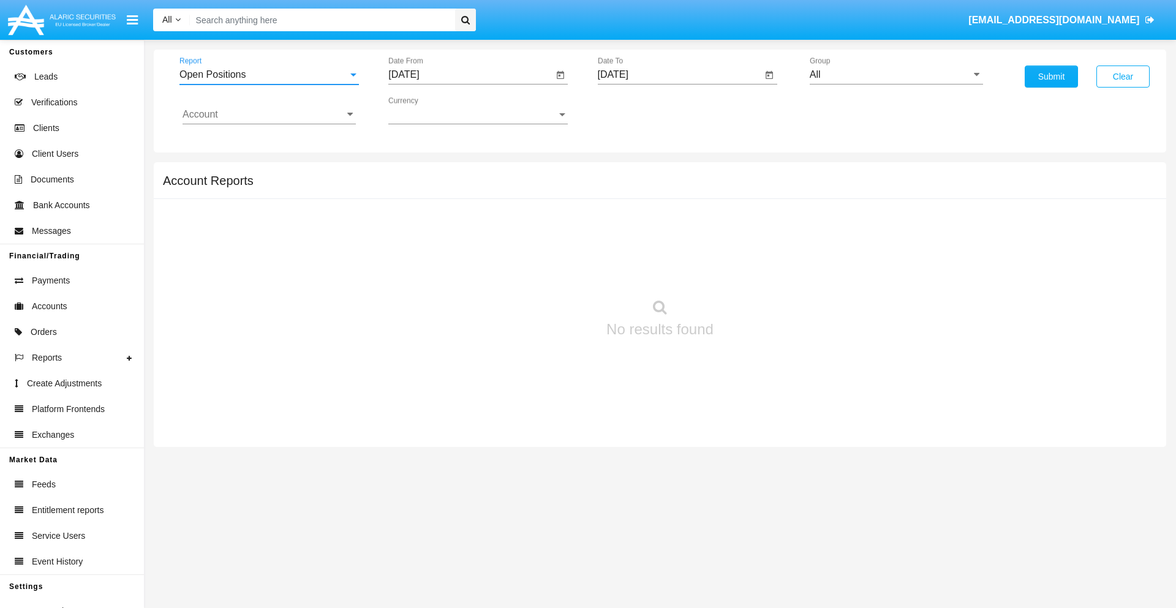
click at [470, 75] on input "[DATE]" at bounding box center [470, 74] width 165 height 11
click at [428, 110] on span "[DATE]" at bounding box center [417, 111] width 27 height 10
click at [461, 246] on div "2019" at bounding box center [461, 246] width 39 height 22
click at [418, 173] on div "JAN" at bounding box center [418, 173] width 39 height 22
click at [458, 187] on div "1" at bounding box center [457, 188] width 22 height 22
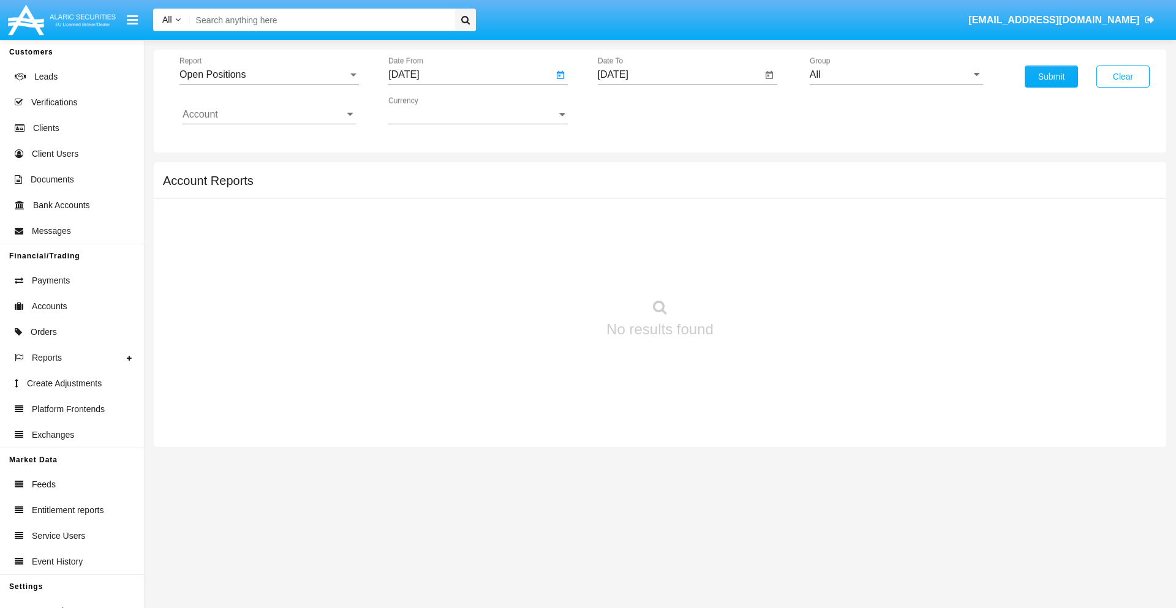
type input "[DATE]"
click at [679, 75] on input "[DATE]" at bounding box center [680, 74] width 165 height 11
click at [637, 110] on span "[DATE]" at bounding box center [627, 111] width 27 height 10
click at [669, 246] on div "2019" at bounding box center [669, 246] width 39 height 22
click at [627, 173] on div "JAN" at bounding box center [627, 173] width 39 height 22
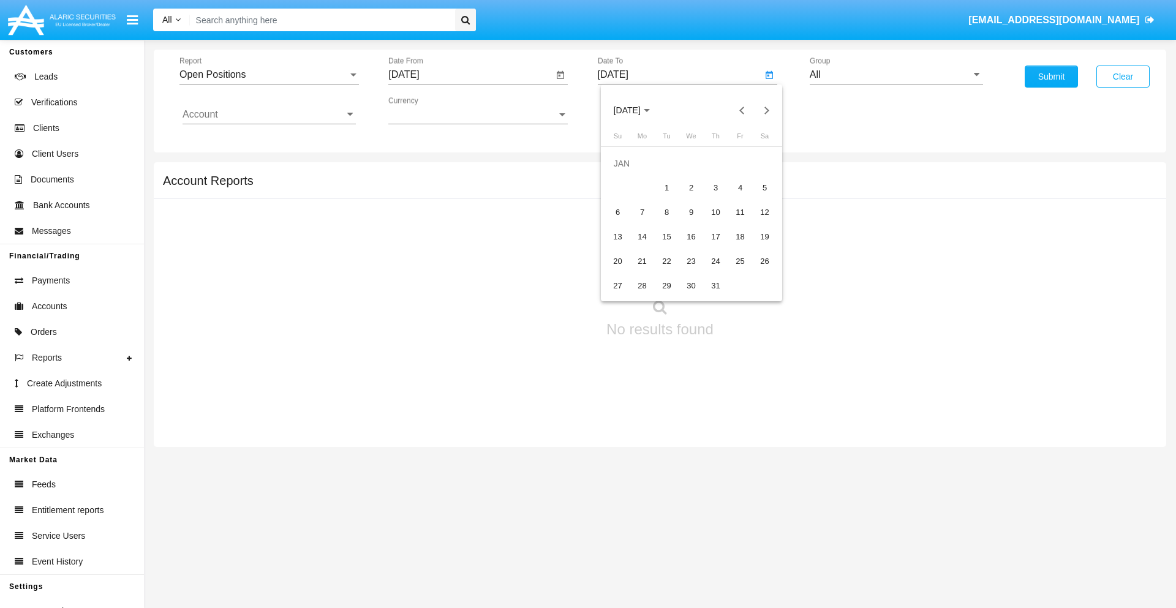
click at [666, 187] on div "1" at bounding box center [667, 188] width 22 height 22
type input "[DATE]"
click at [269, 115] on input "Account" at bounding box center [269, 114] width 173 height 11
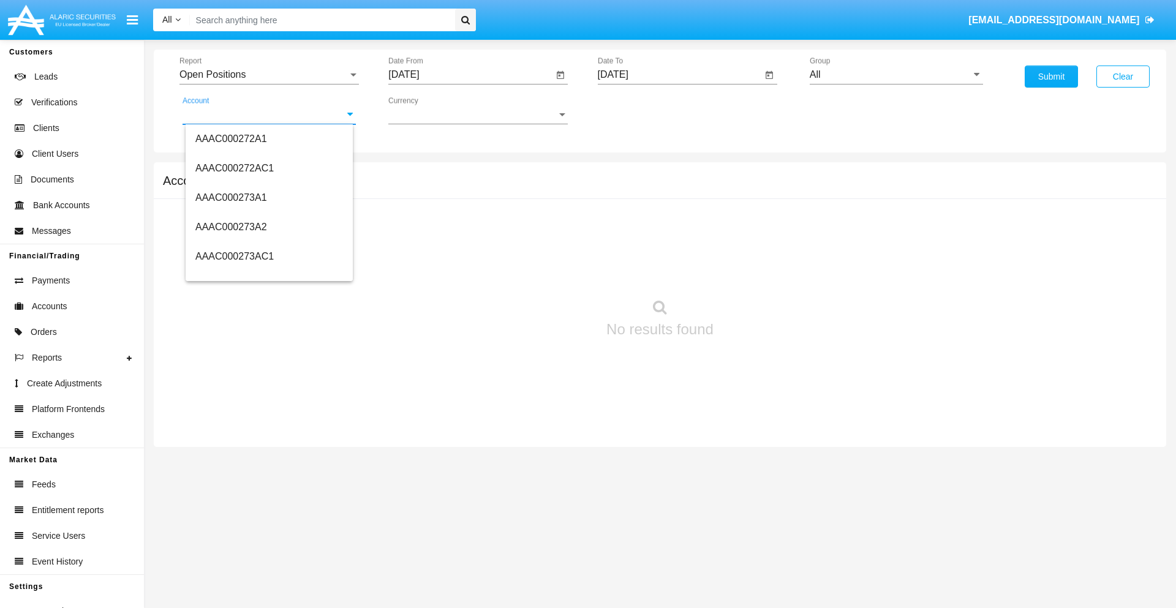
scroll to position [131864, 0]
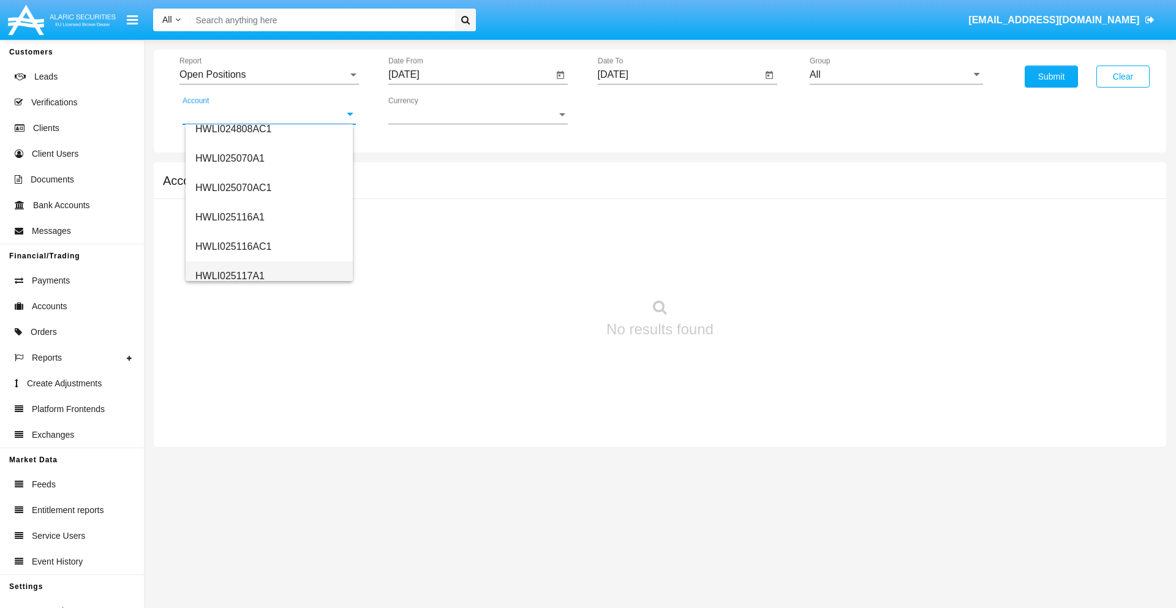
click at [229, 276] on span "HWLI025117A1" at bounding box center [229, 276] width 69 height 10
type input "HWLI025117A1"
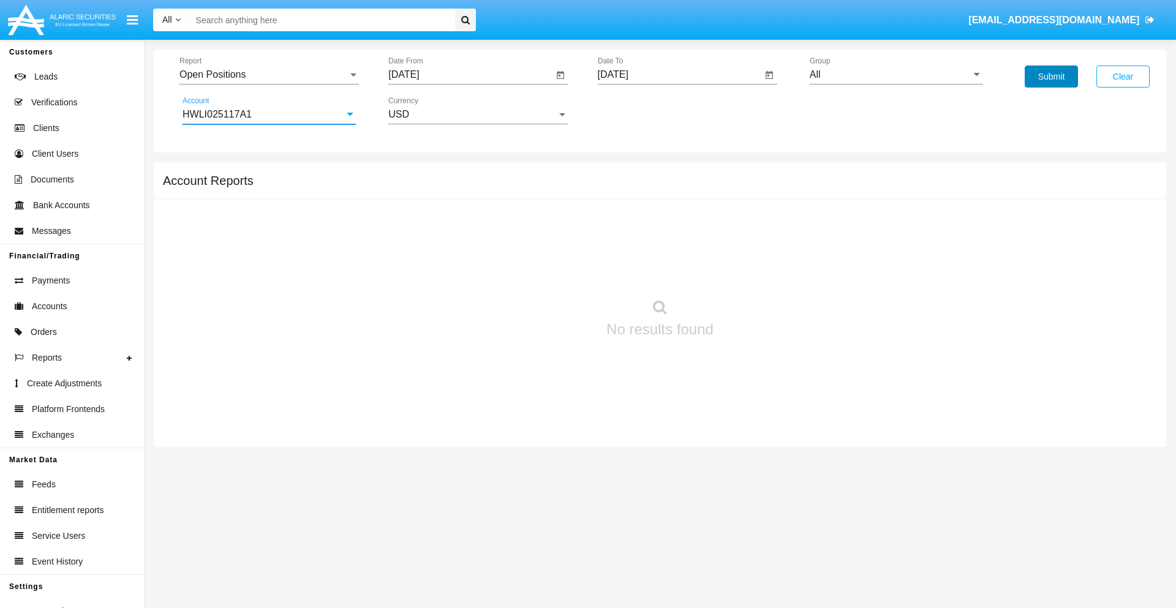
click at [1051, 77] on button "Submit" at bounding box center [1051, 77] width 53 height 22
click at [269, 75] on span "Report" at bounding box center [263, 74] width 168 height 11
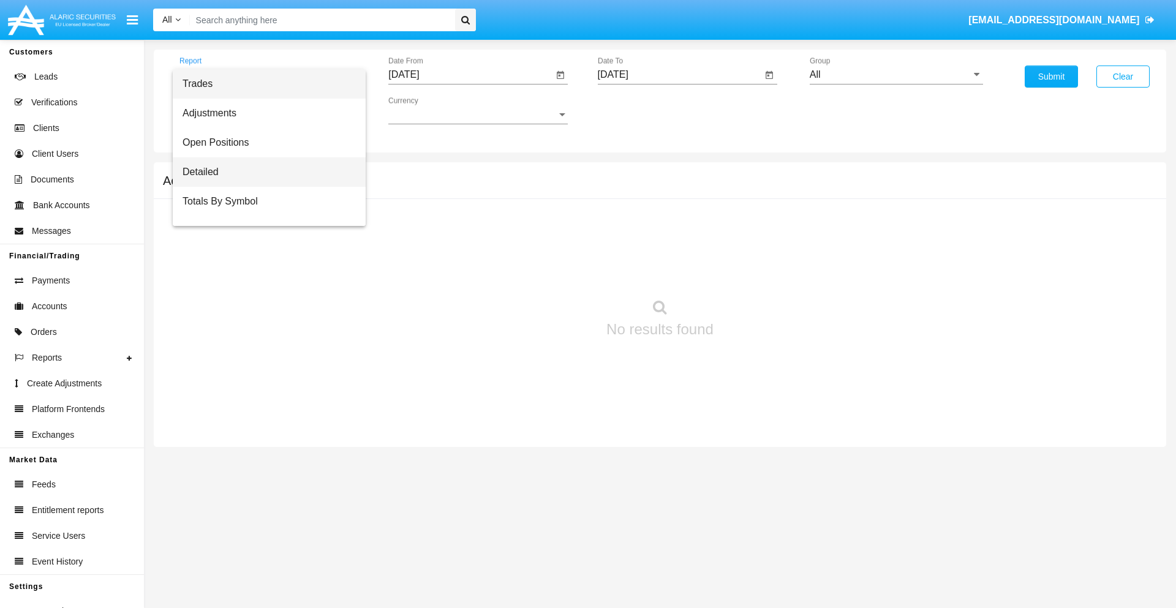
click at [264, 172] on span "Detailed" at bounding box center [269, 171] width 173 height 29
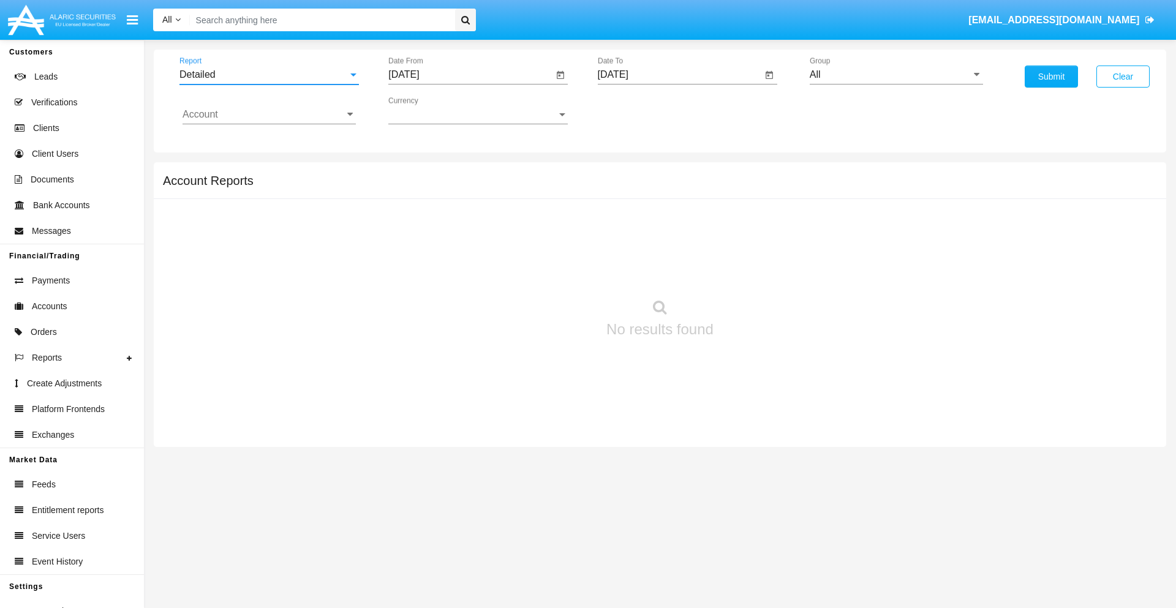
click at [470, 75] on input "[DATE]" at bounding box center [470, 74] width 165 height 11
click at [428, 110] on span "[DATE]" at bounding box center [417, 111] width 27 height 10
click at [461, 246] on div "2019" at bounding box center [461, 246] width 39 height 22
click at [418, 173] on div "JAN" at bounding box center [418, 173] width 39 height 22
click at [458, 187] on div "1" at bounding box center [457, 188] width 22 height 22
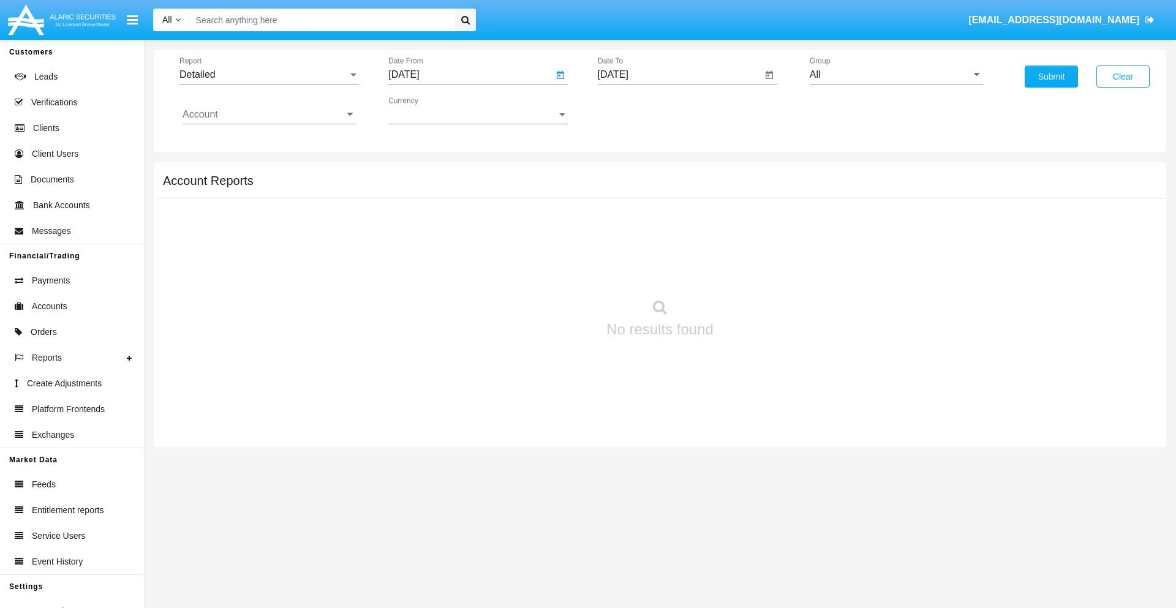
type input "[DATE]"
click at [679, 75] on input "[DATE]" at bounding box center [680, 74] width 165 height 11
click at [637, 110] on span "[DATE]" at bounding box center [627, 111] width 27 height 10
click at [669, 246] on div "2019" at bounding box center [669, 246] width 39 height 22
click at [627, 173] on div "JAN" at bounding box center [627, 173] width 39 height 22
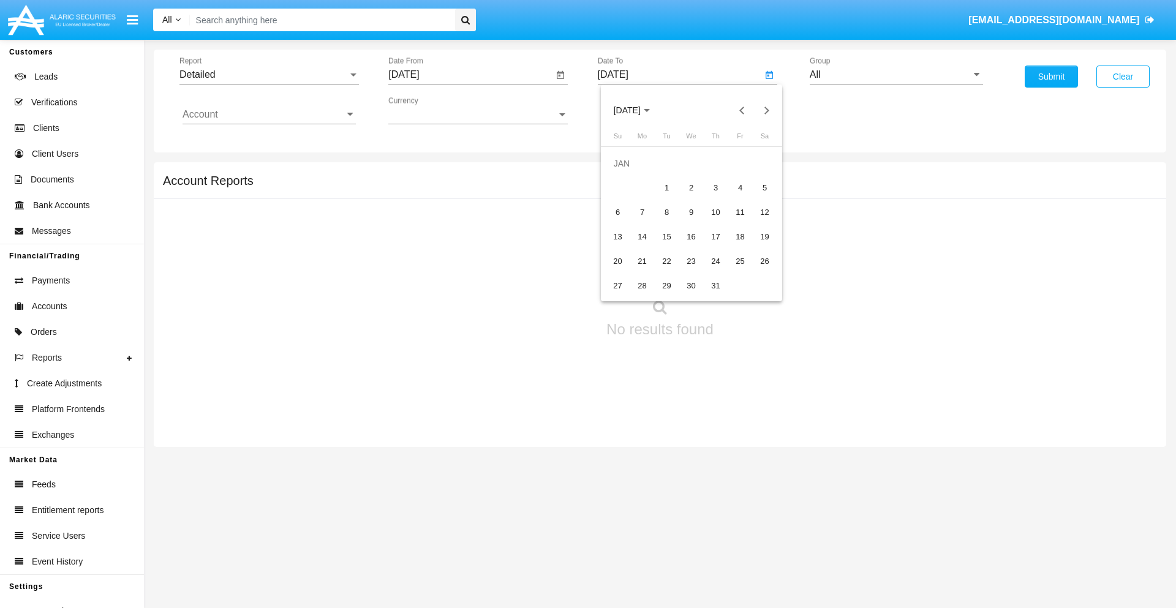
click at [666, 187] on div "1" at bounding box center [667, 188] width 22 height 22
type input "[DATE]"
click at [269, 115] on input "Account" at bounding box center [269, 114] width 173 height 11
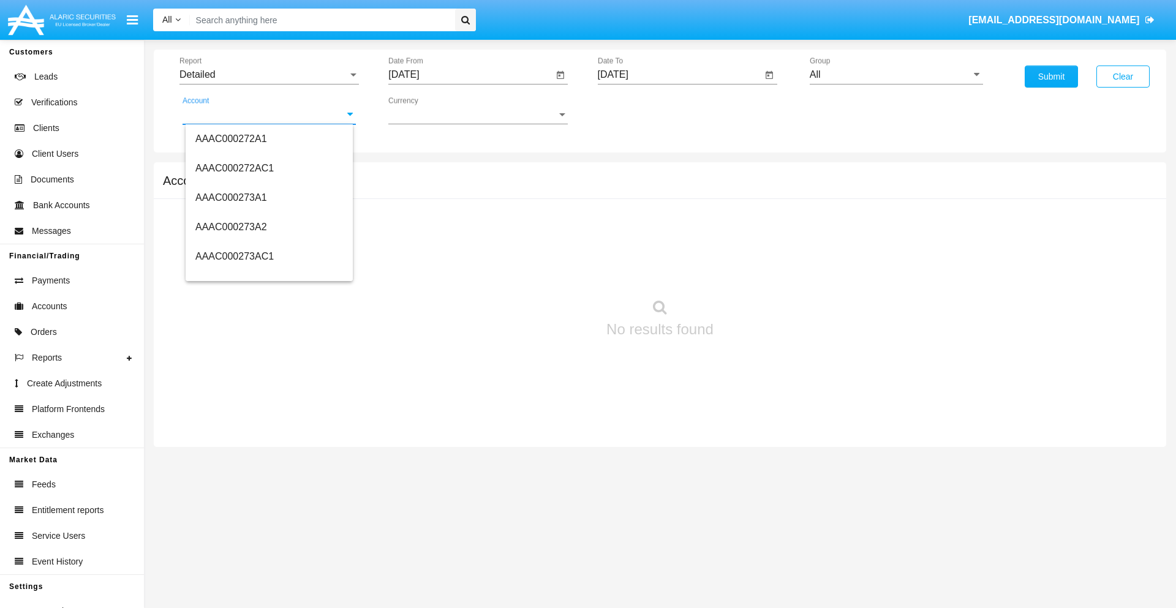
scroll to position [131864, 0]
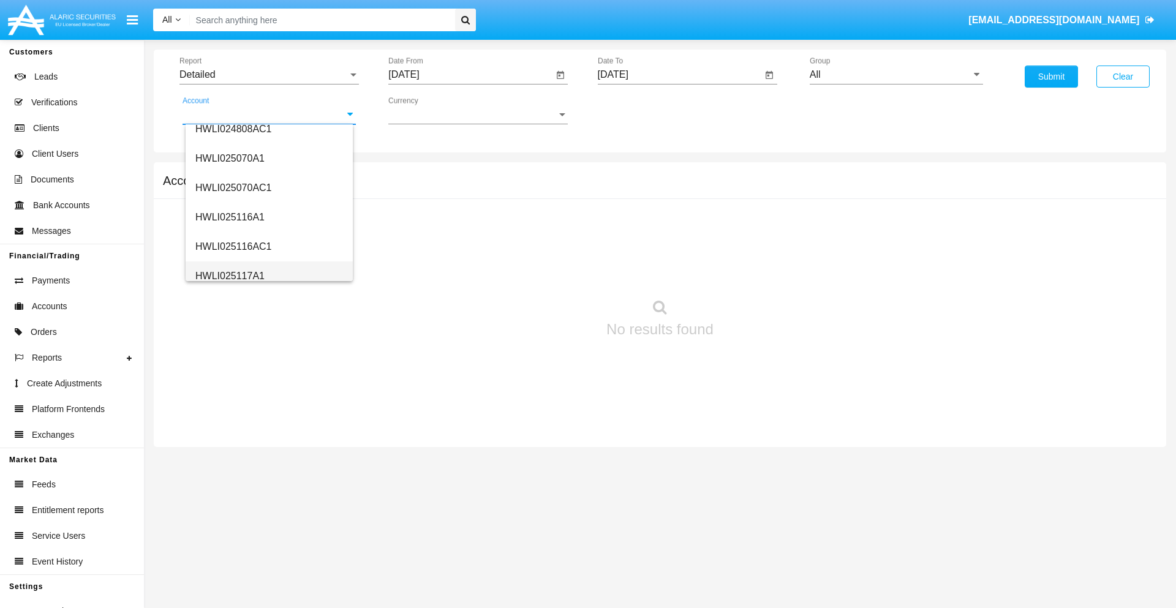
click at [229, 276] on span "HWLI025117A1" at bounding box center [229, 276] width 69 height 10
type input "HWLI025117A1"
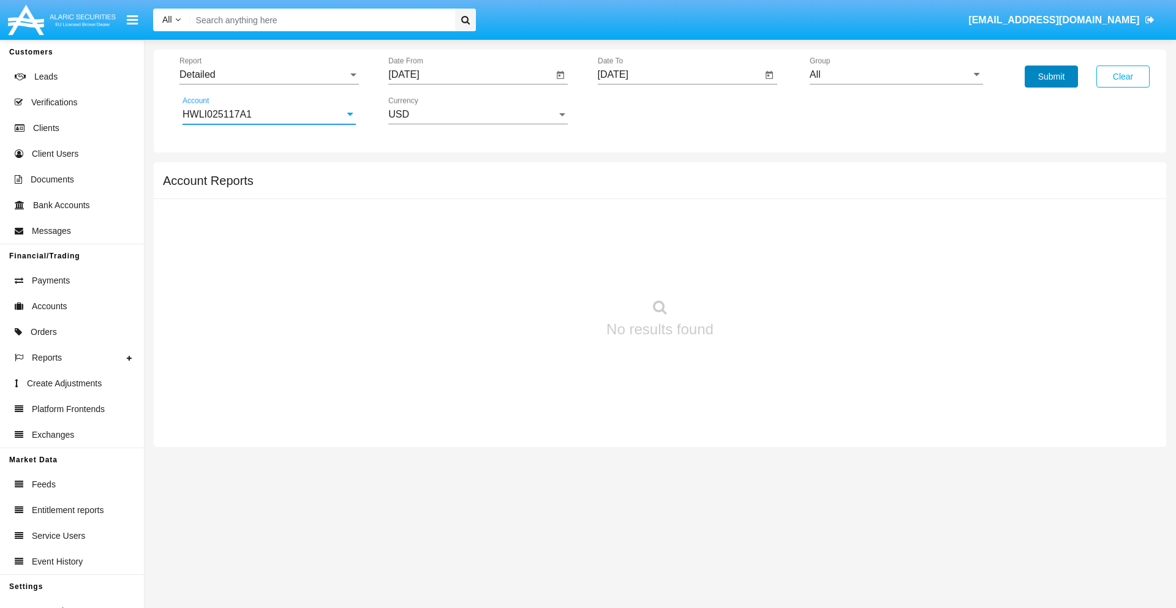
click at [1051, 77] on button "Submit" at bounding box center [1051, 77] width 53 height 22
click at [269, 75] on span "Report" at bounding box center [263, 74] width 168 height 11
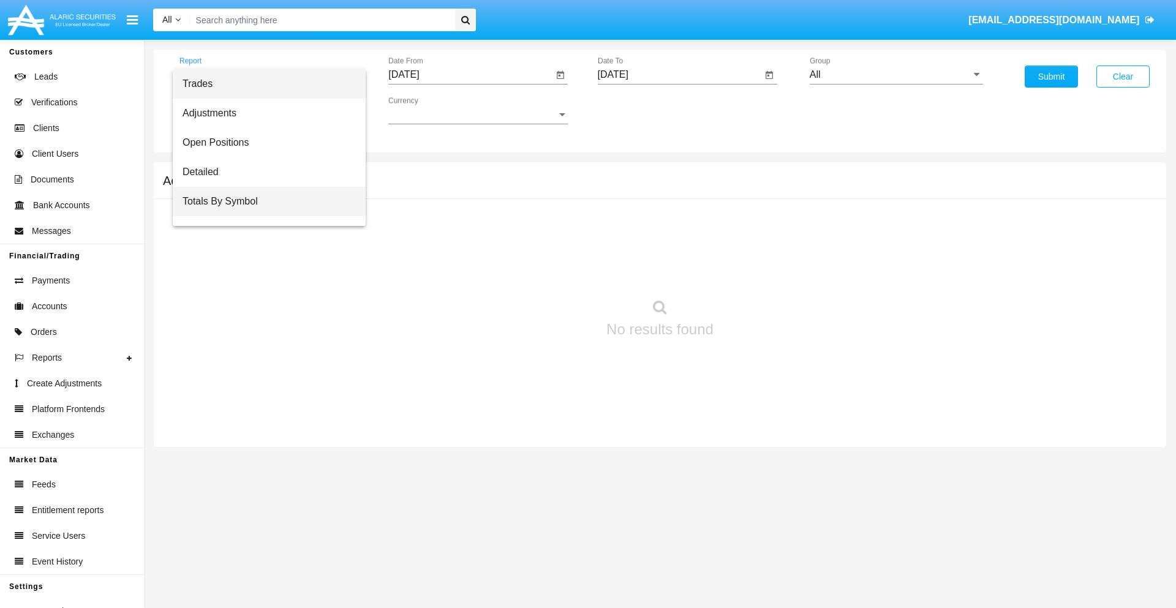
click at [264, 202] on span "Totals By Symbol" at bounding box center [269, 201] width 173 height 29
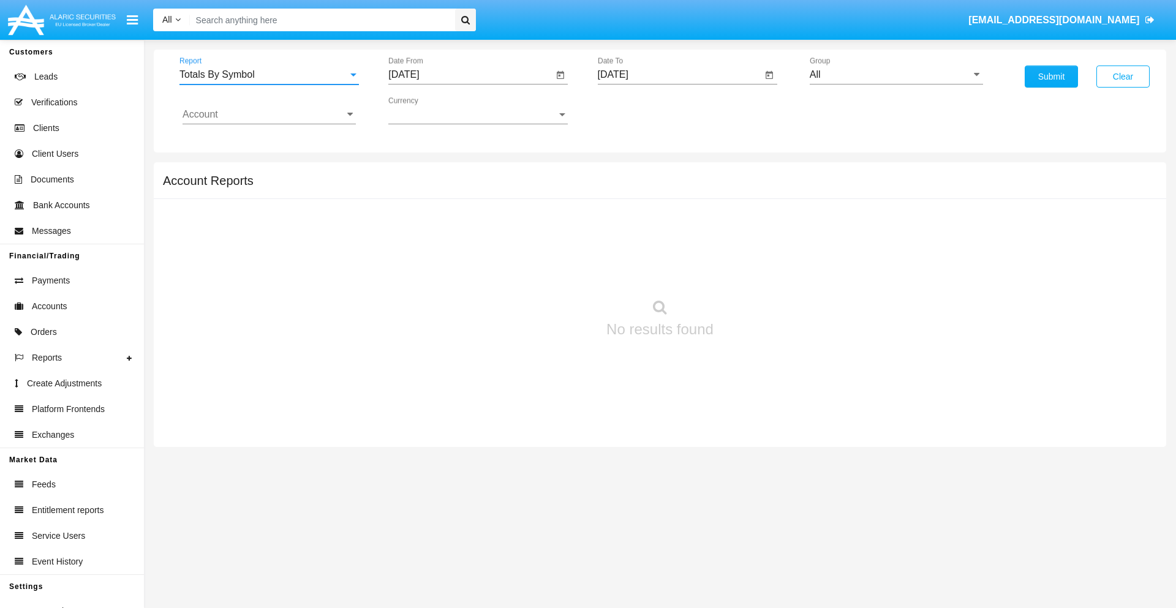
click at [470, 75] on input "[DATE]" at bounding box center [470, 74] width 165 height 11
click at [428, 110] on span "[DATE]" at bounding box center [417, 111] width 27 height 10
click at [461, 246] on div "2019" at bounding box center [461, 246] width 39 height 22
click at [418, 173] on div "JAN" at bounding box center [418, 173] width 39 height 22
click at [458, 187] on div "1" at bounding box center [457, 188] width 22 height 22
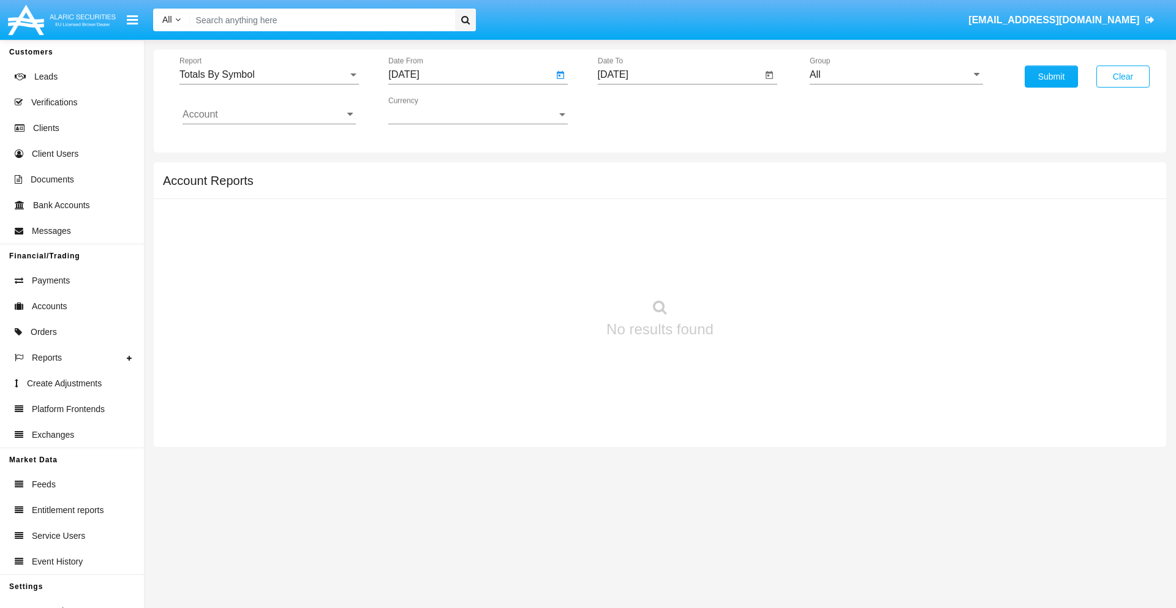
type input "[DATE]"
click at [679, 75] on input "[DATE]" at bounding box center [680, 74] width 165 height 11
click at [637, 110] on span "[DATE]" at bounding box center [627, 111] width 27 height 10
click at [669, 246] on div "2019" at bounding box center [669, 246] width 39 height 22
click at [627, 173] on div "JAN" at bounding box center [627, 173] width 39 height 22
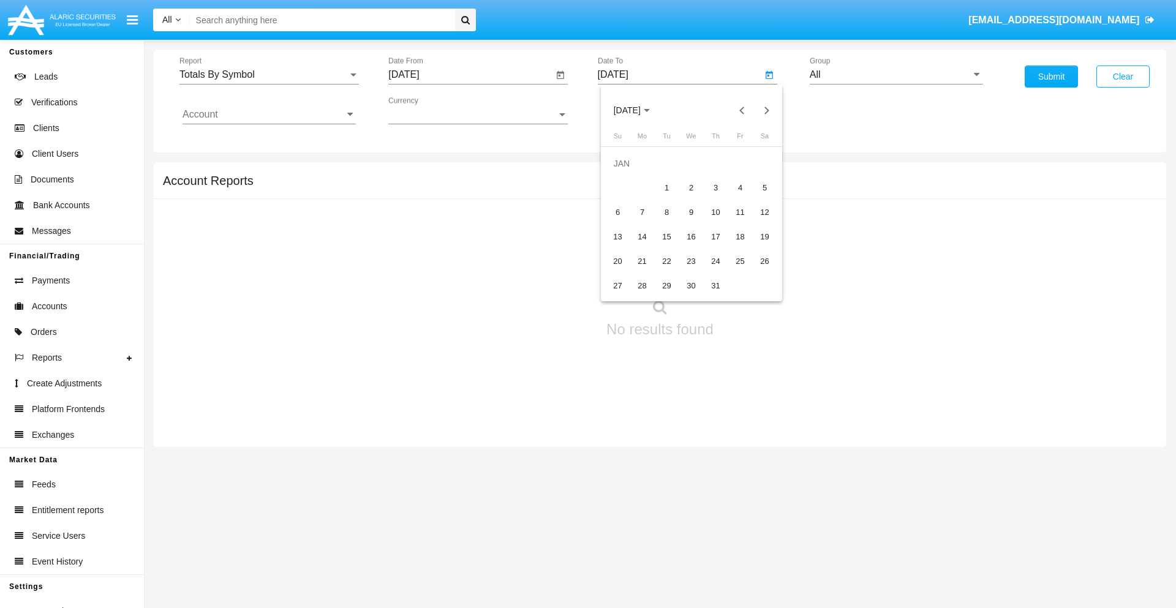
click at [666, 187] on div "1" at bounding box center [667, 188] width 22 height 22
type input "[DATE]"
click at [269, 115] on input "Account" at bounding box center [269, 114] width 173 height 11
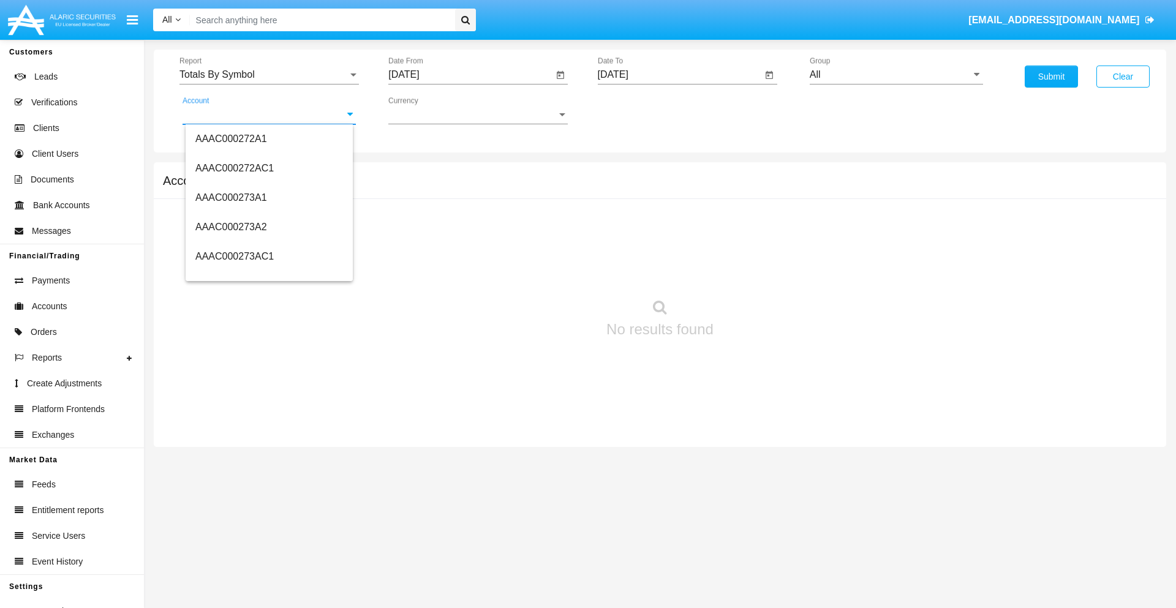
scroll to position [131864, 0]
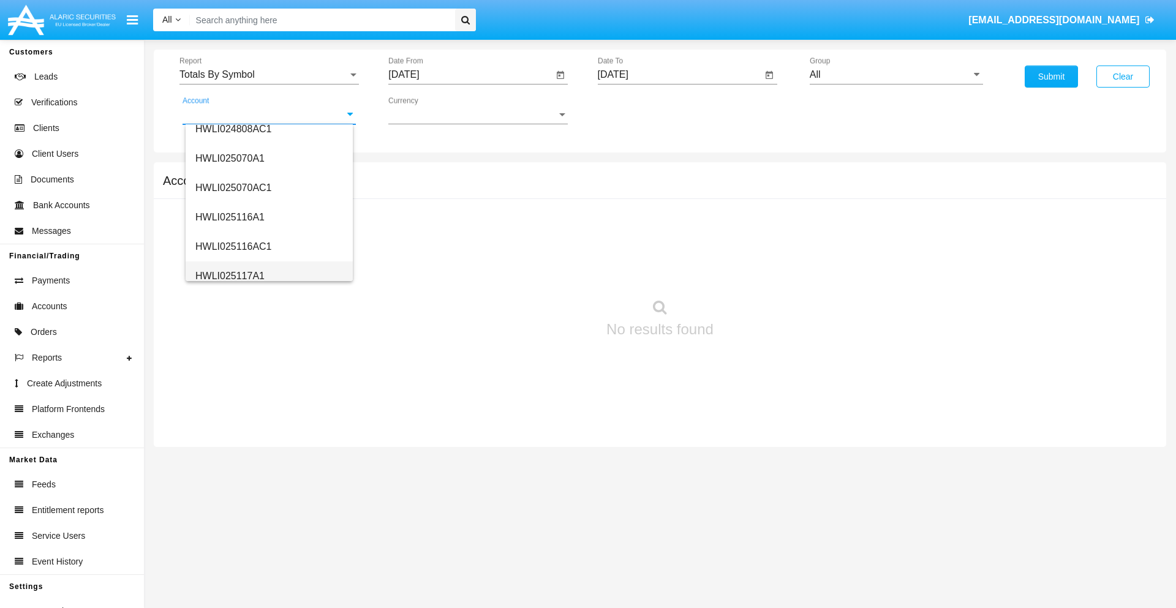
click at [229, 276] on span "HWLI025117A1" at bounding box center [229, 276] width 69 height 10
type input "HWLI025117A1"
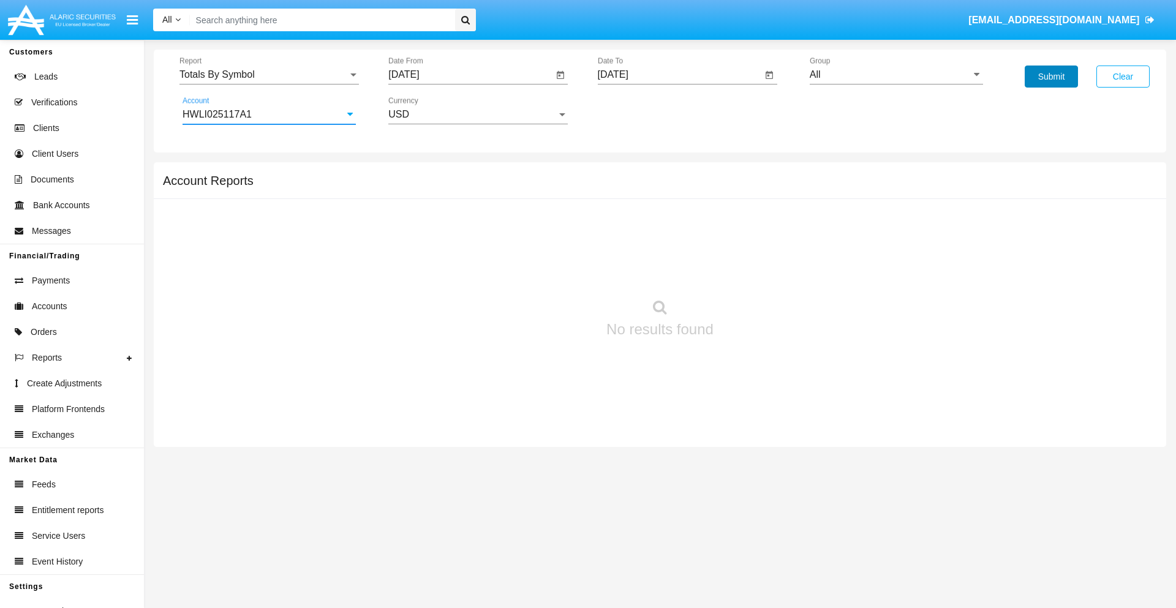
click at [1051, 77] on button "Submit" at bounding box center [1051, 77] width 53 height 22
click at [269, 75] on span "Report" at bounding box center [263, 74] width 168 height 11
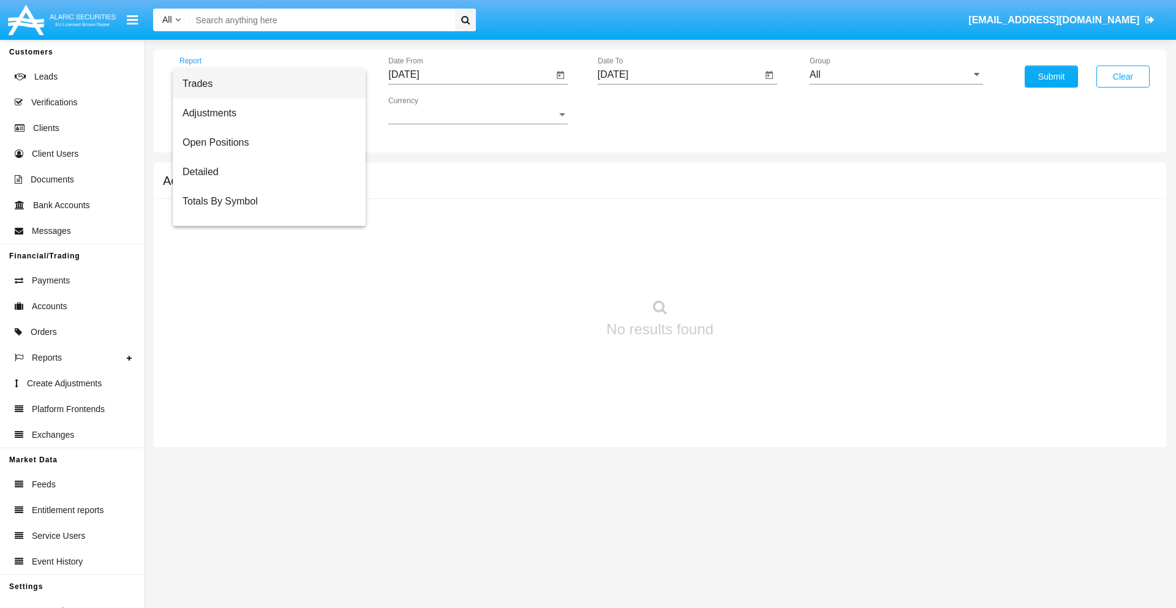
scroll to position [20, 0]
click at [264, 211] on span "Totals By Date" at bounding box center [269, 211] width 173 height 29
click at [470, 75] on input "[DATE]" at bounding box center [470, 74] width 165 height 11
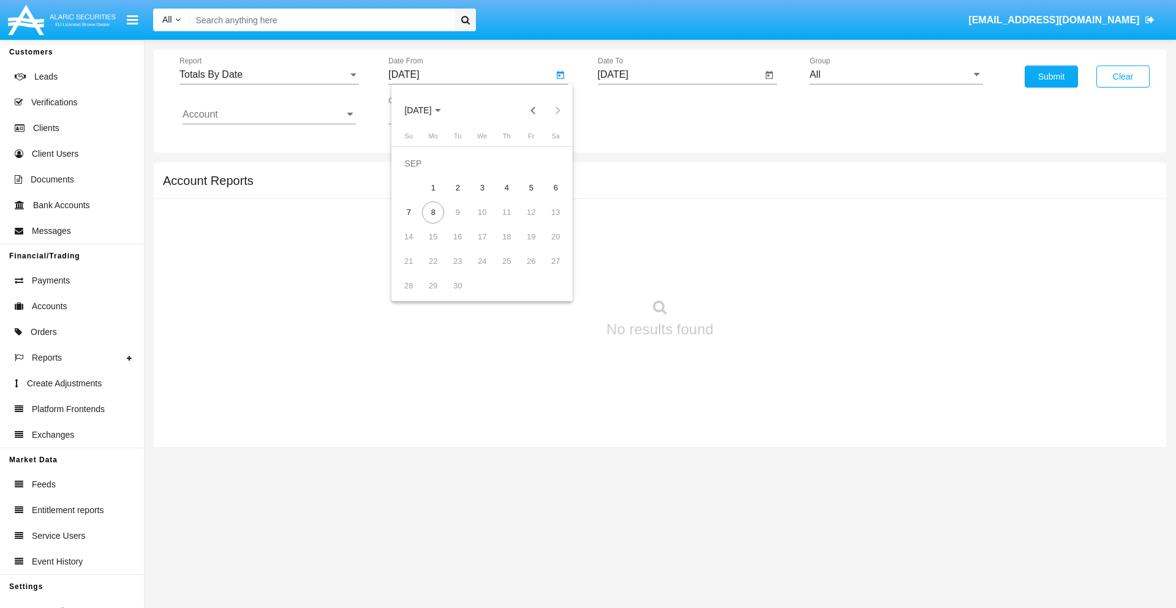
click at [428, 110] on span "[DATE]" at bounding box center [417, 111] width 27 height 10
click at [461, 246] on div "2019" at bounding box center [461, 246] width 39 height 22
click at [418, 173] on div "JAN" at bounding box center [418, 173] width 39 height 22
click at [458, 187] on div "1" at bounding box center [457, 188] width 22 height 22
type input "[DATE]"
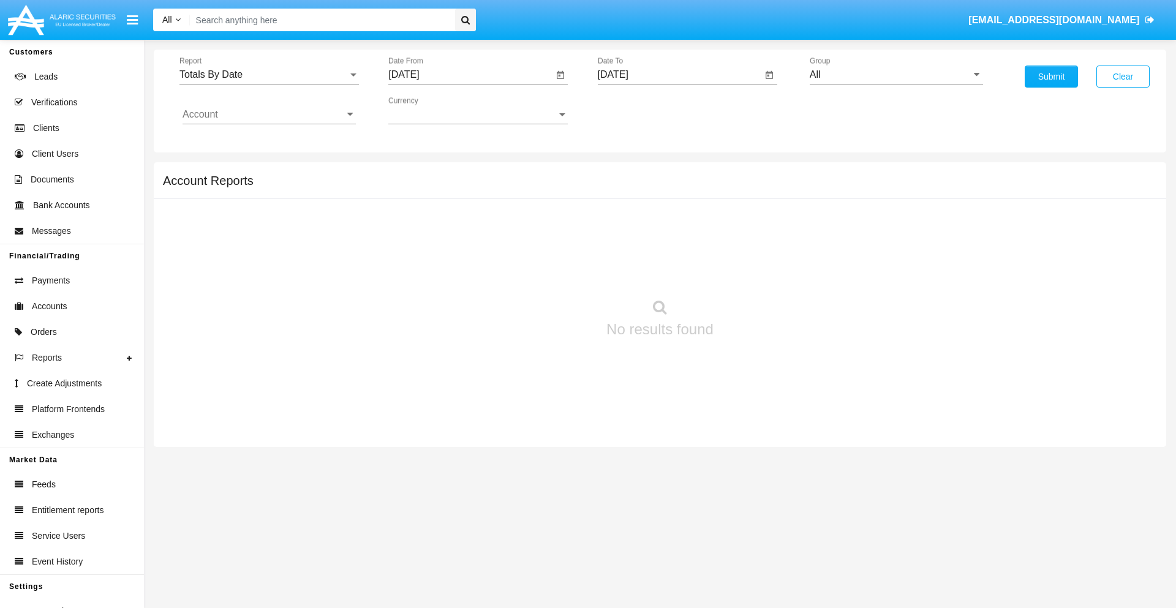
click at [679, 75] on input "[DATE]" at bounding box center [680, 74] width 165 height 11
click at [637, 110] on span "[DATE]" at bounding box center [627, 111] width 27 height 10
click at [669, 246] on div "2019" at bounding box center [669, 246] width 39 height 22
click at [627, 173] on div "JAN" at bounding box center [627, 173] width 39 height 22
click at [666, 187] on div "1" at bounding box center [667, 188] width 22 height 22
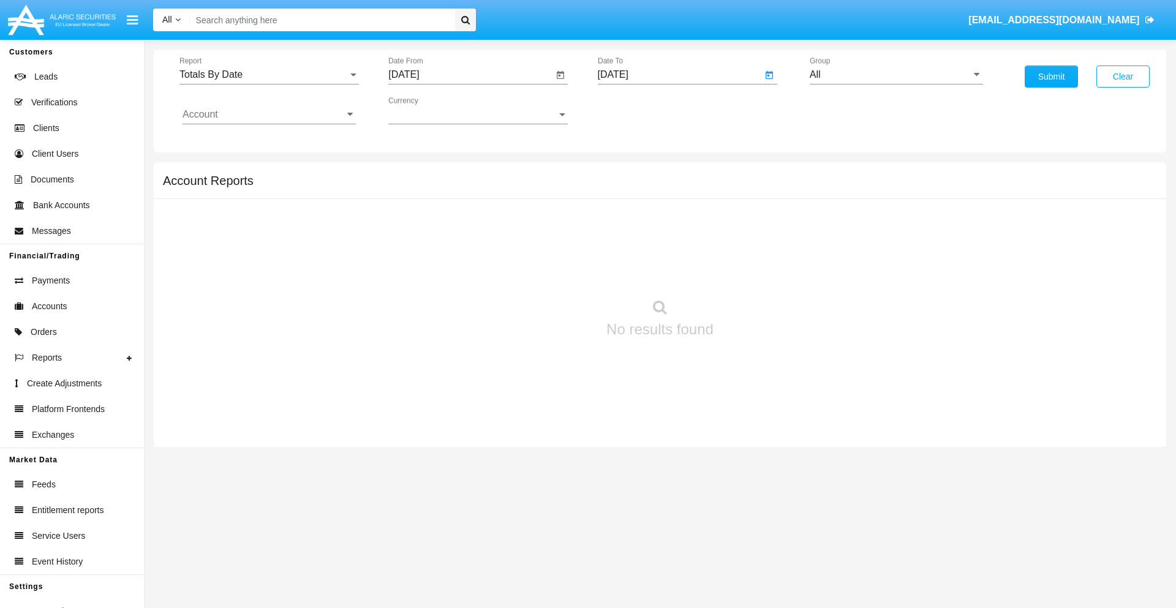
type input "[DATE]"
click at [269, 115] on input "Account" at bounding box center [269, 114] width 173 height 11
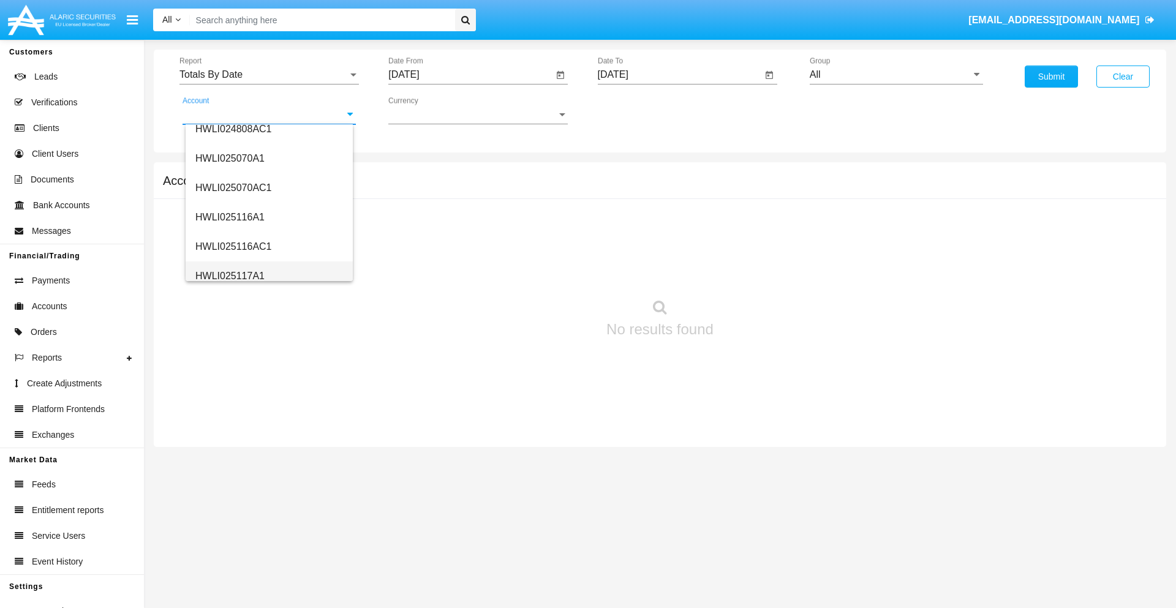
click at [229, 276] on span "HWLI025117A1" at bounding box center [229, 276] width 69 height 10
type input "HWLI025117A1"
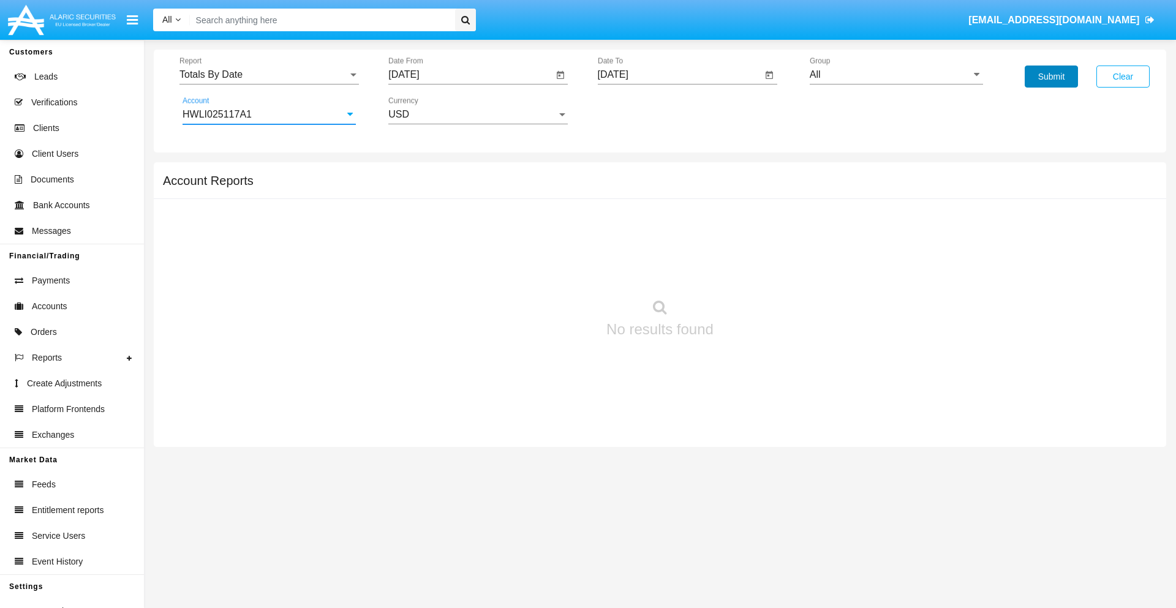
click at [1051, 77] on button "Submit" at bounding box center [1051, 77] width 53 height 22
click at [269, 75] on span "Report" at bounding box center [263, 74] width 168 height 11
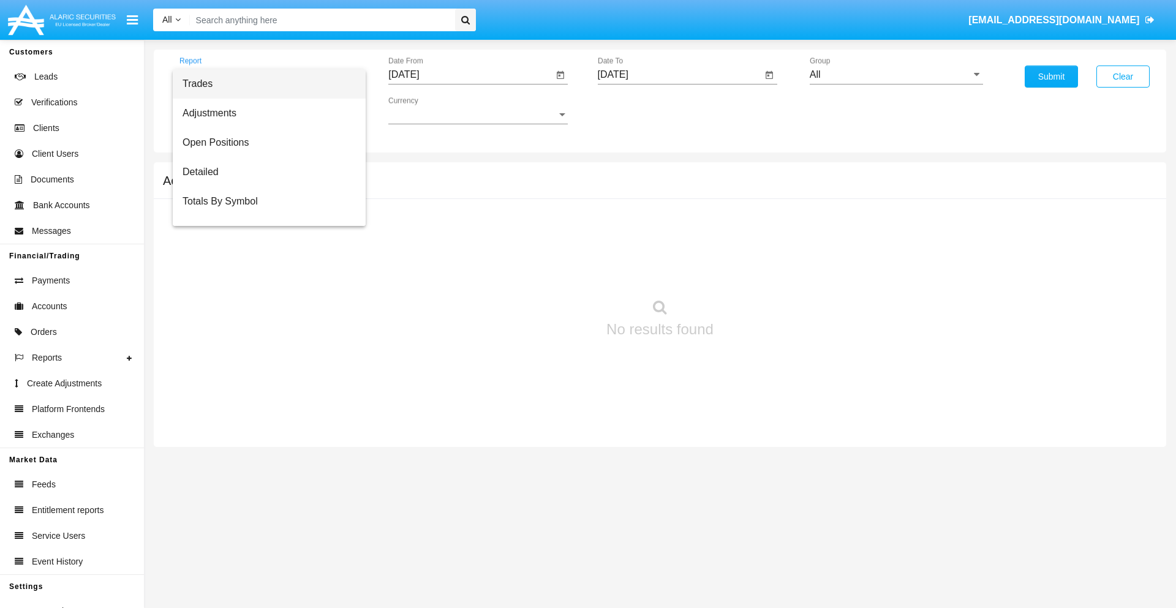
scroll to position [49, 0]
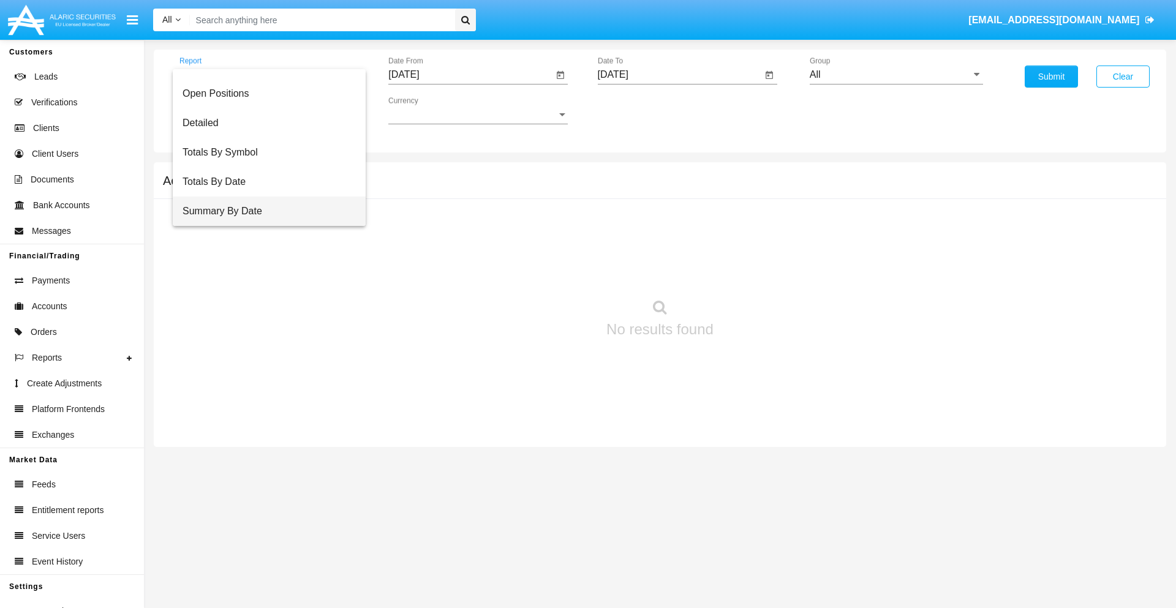
click at [264, 211] on span "Summary By Date" at bounding box center [269, 211] width 173 height 29
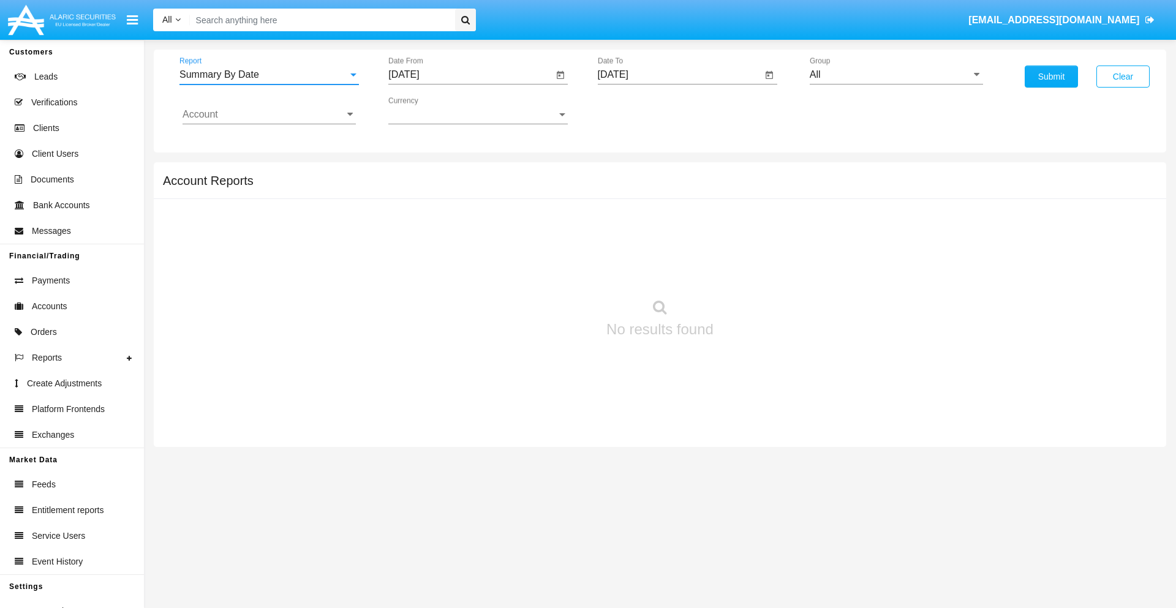
click at [470, 75] on input "[DATE]" at bounding box center [470, 74] width 165 height 11
click at [428, 110] on span "[DATE]" at bounding box center [417, 111] width 27 height 10
click at [461, 246] on div "2019" at bounding box center [461, 246] width 39 height 22
click at [418, 173] on div "JAN" at bounding box center [418, 173] width 39 height 22
click at [458, 187] on div "1" at bounding box center [457, 188] width 22 height 22
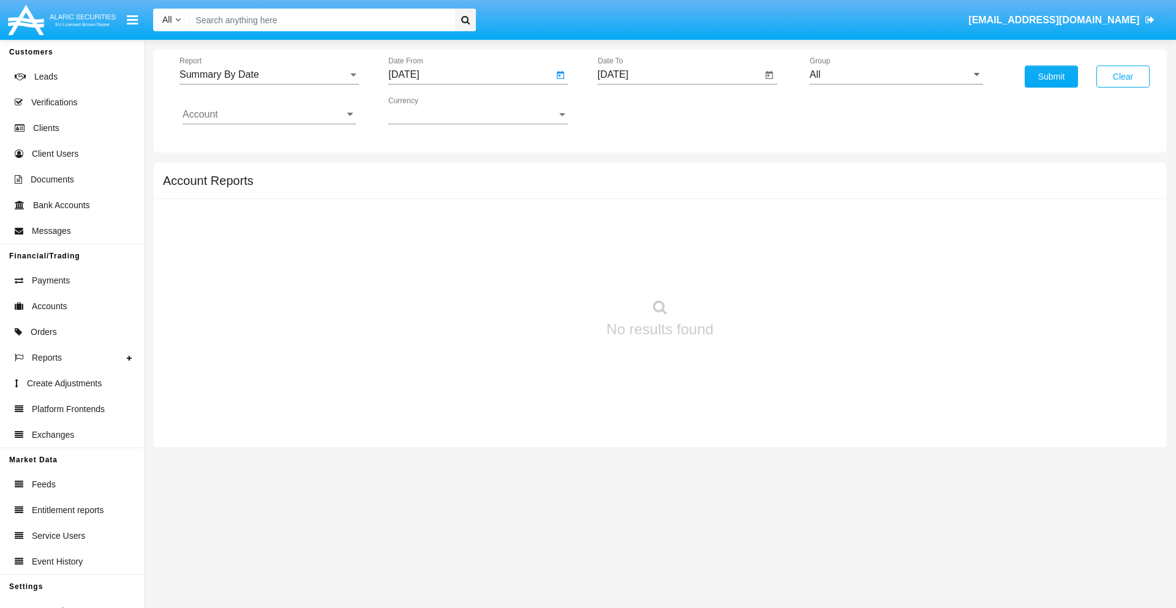
type input "[DATE]"
click at [679, 75] on input "[DATE]" at bounding box center [680, 74] width 165 height 11
click at [637, 110] on span "[DATE]" at bounding box center [627, 111] width 27 height 10
click at [669, 246] on div "2019" at bounding box center [669, 246] width 39 height 22
click at [627, 173] on div "JAN" at bounding box center [627, 173] width 39 height 22
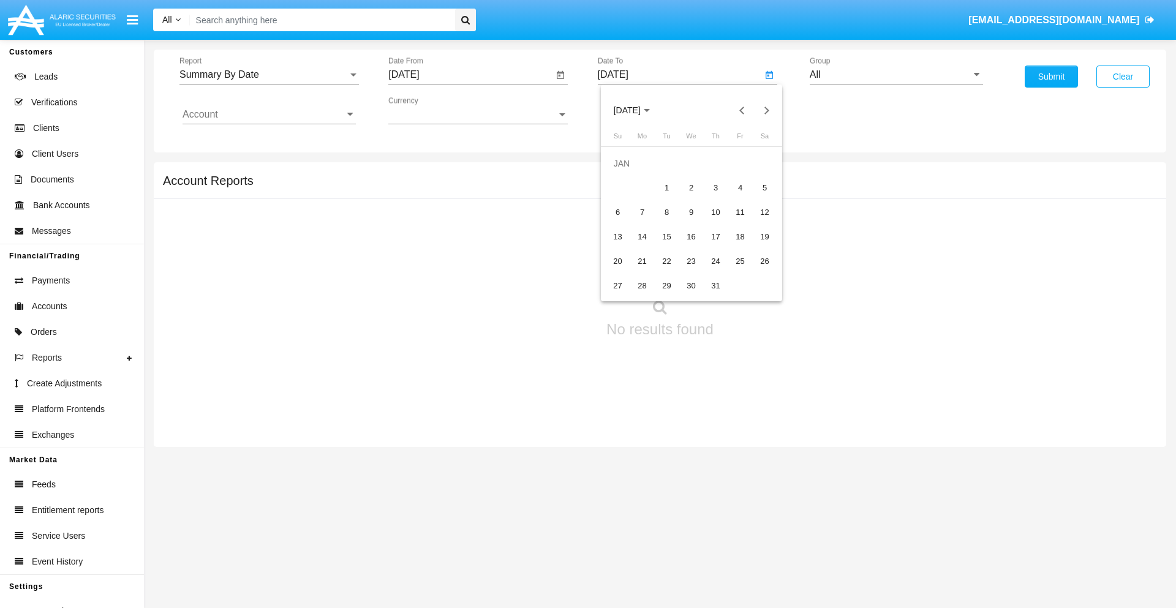
click at [666, 187] on div "1" at bounding box center [667, 188] width 22 height 22
type input "[DATE]"
click at [269, 115] on input "Account" at bounding box center [269, 114] width 173 height 11
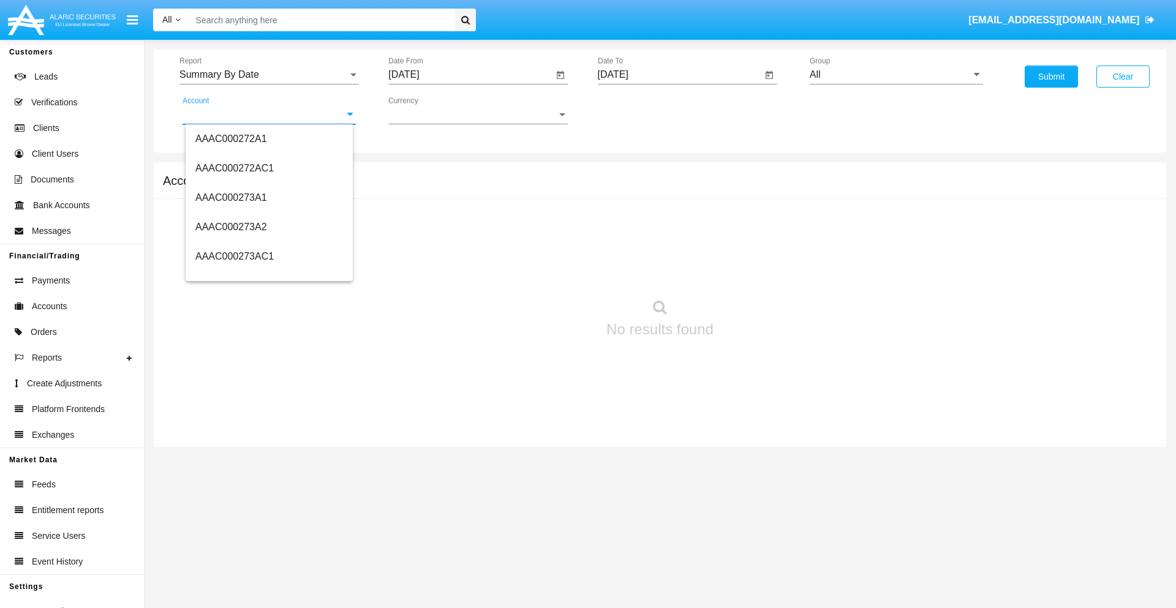
scroll to position [131864, 0]
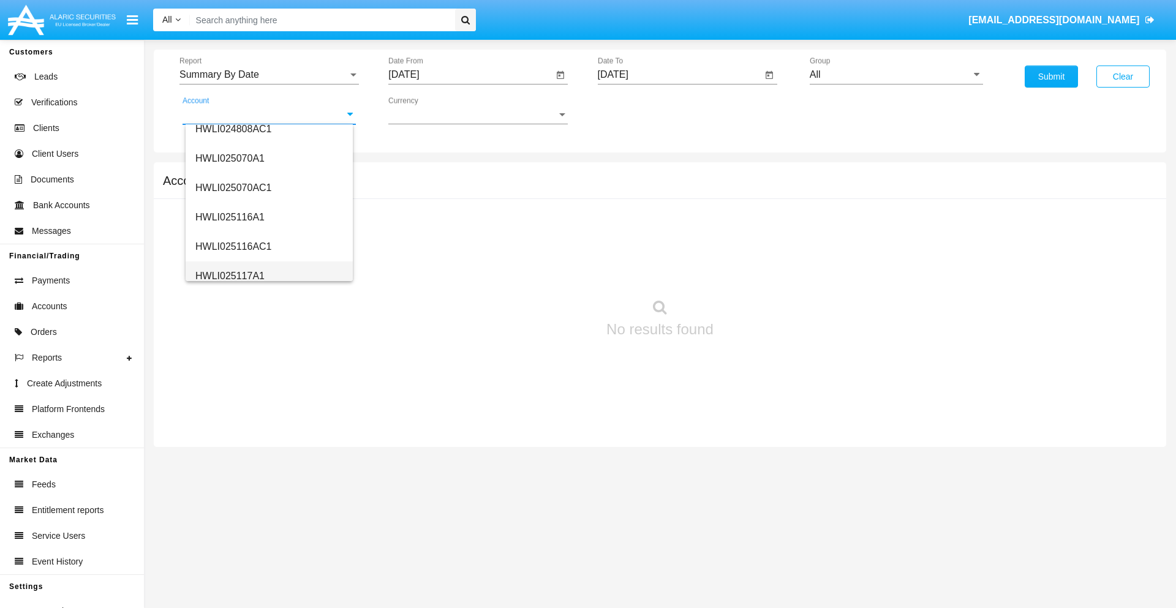
click at [229, 276] on span "HWLI025117A1" at bounding box center [229, 276] width 69 height 10
type input "HWLI025117A1"
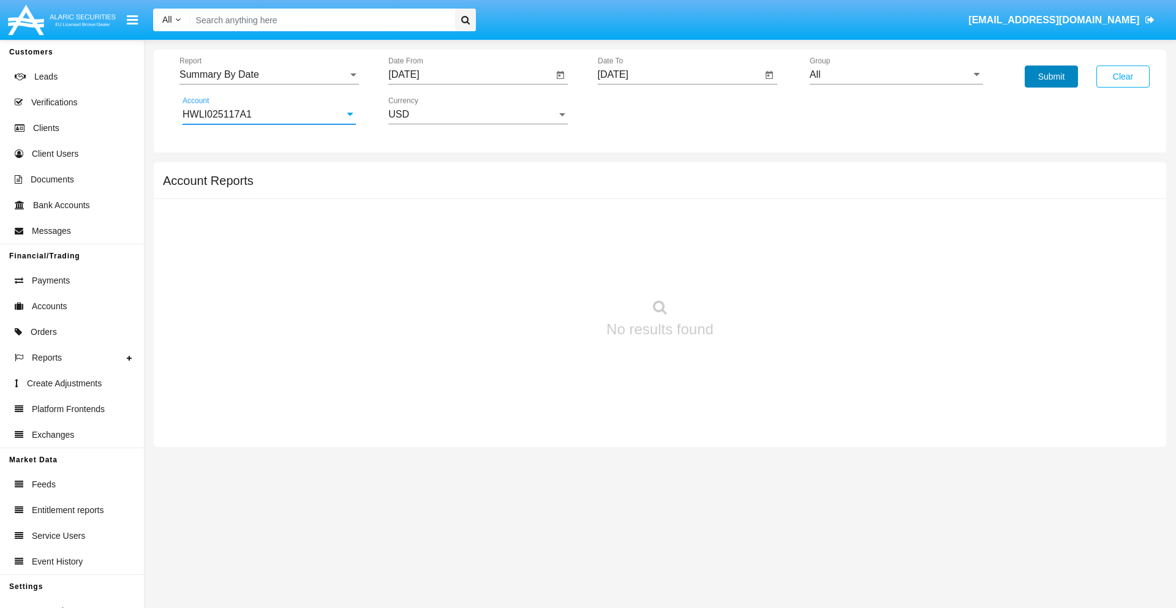
click at [1051, 77] on button "Submit" at bounding box center [1051, 77] width 53 height 22
click at [269, 75] on span "Report" at bounding box center [263, 74] width 168 height 11
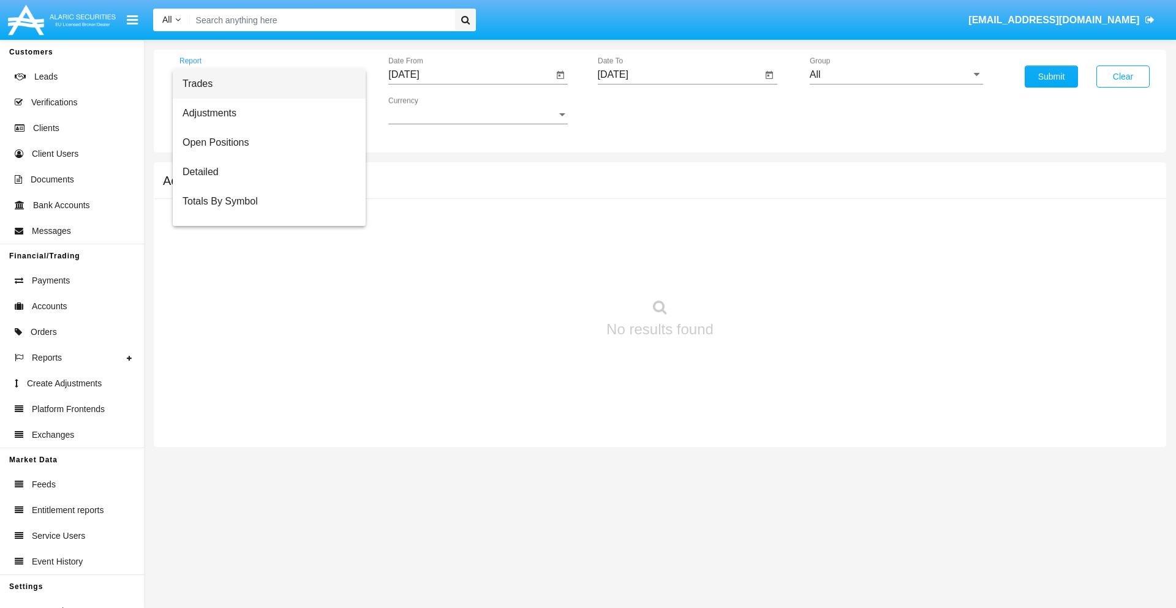
scroll to position [78, 0]
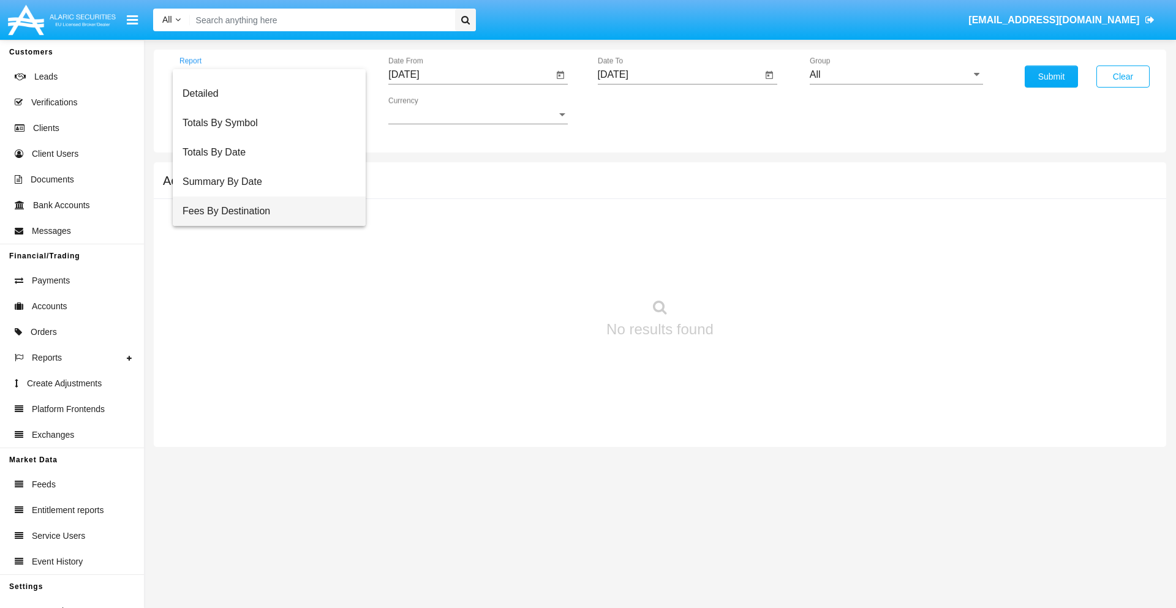
click at [264, 211] on span "Fees By Destination" at bounding box center [269, 211] width 173 height 29
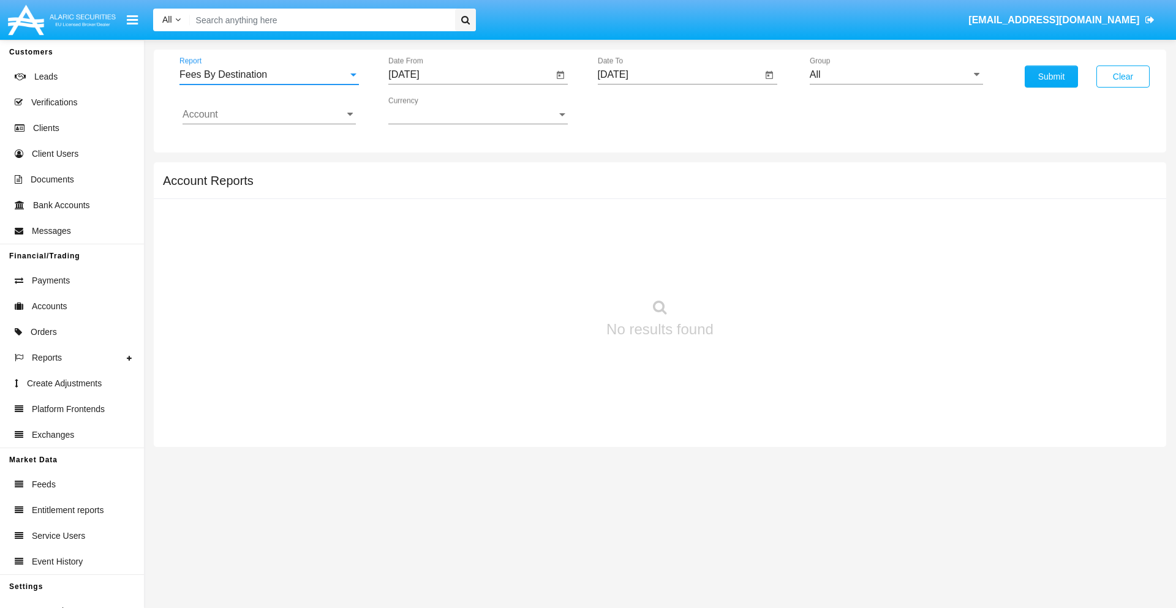
click at [470, 75] on input "[DATE]" at bounding box center [470, 74] width 165 height 11
click at [428, 110] on span "[DATE]" at bounding box center [417, 111] width 27 height 10
click at [461, 246] on div "2019" at bounding box center [461, 246] width 39 height 22
click at [418, 173] on div "JAN" at bounding box center [418, 173] width 39 height 22
click at [458, 187] on div "1" at bounding box center [457, 188] width 22 height 22
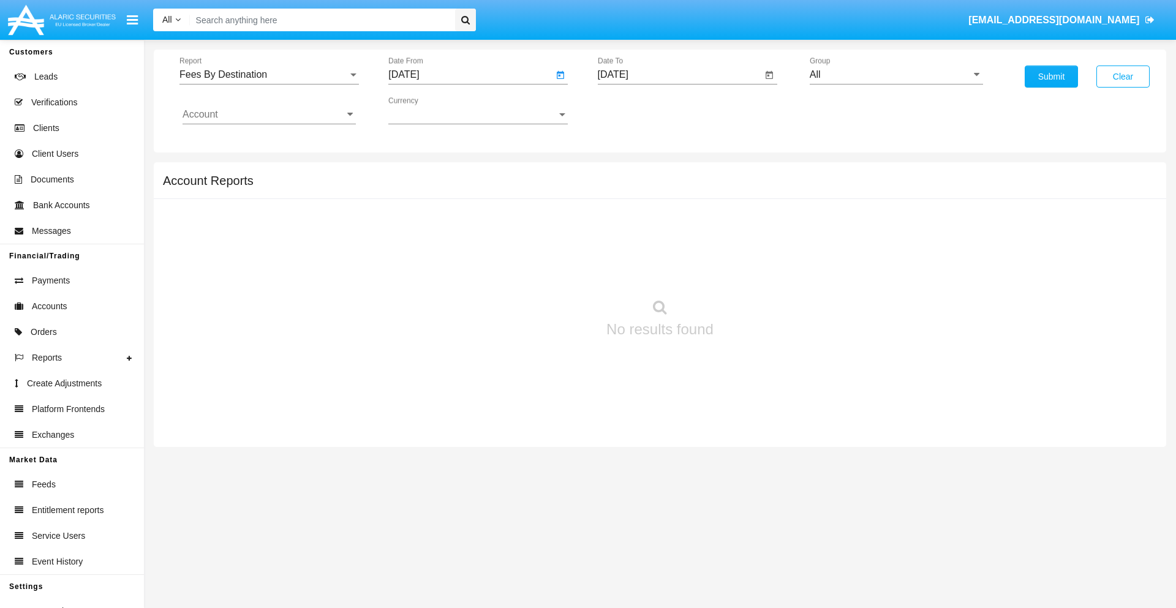
type input "[DATE]"
click at [679, 75] on input "[DATE]" at bounding box center [680, 74] width 165 height 11
click at [637, 110] on span "[DATE]" at bounding box center [627, 111] width 27 height 10
click at [669, 246] on div "2019" at bounding box center [669, 246] width 39 height 22
click at [627, 173] on div "JAN" at bounding box center [627, 173] width 39 height 22
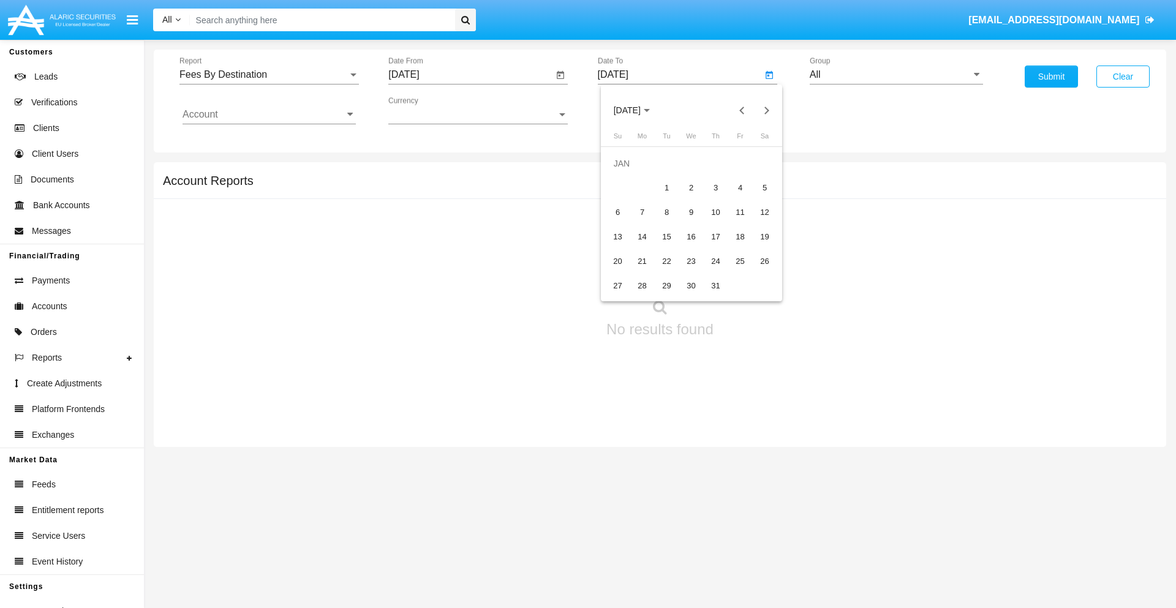
click at [666, 187] on div "1" at bounding box center [667, 188] width 22 height 22
type input "[DATE]"
click at [269, 115] on input "Account" at bounding box center [269, 114] width 173 height 11
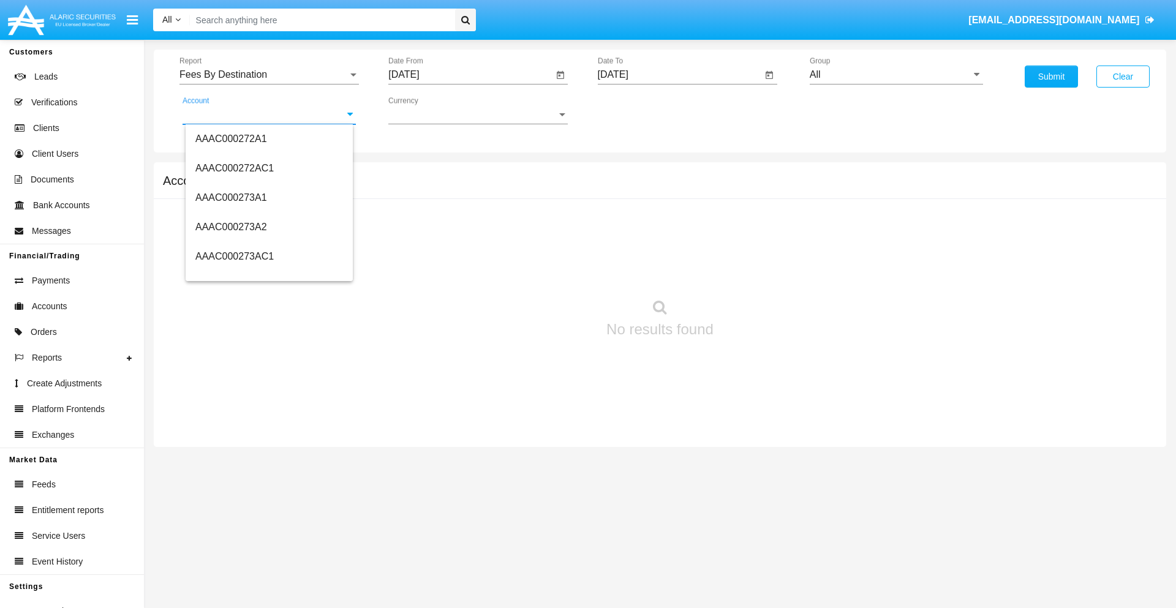
scroll to position [131864, 0]
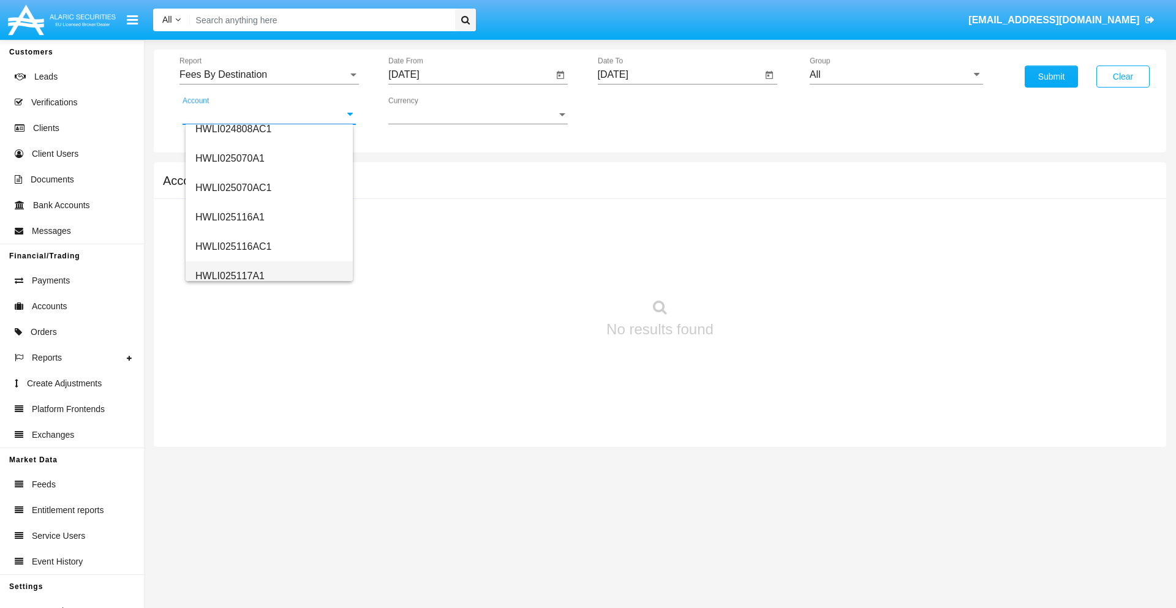
click at [229, 276] on span "HWLI025117A1" at bounding box center [229, 276] width 69 height 10
type input "HWLI025117A1"
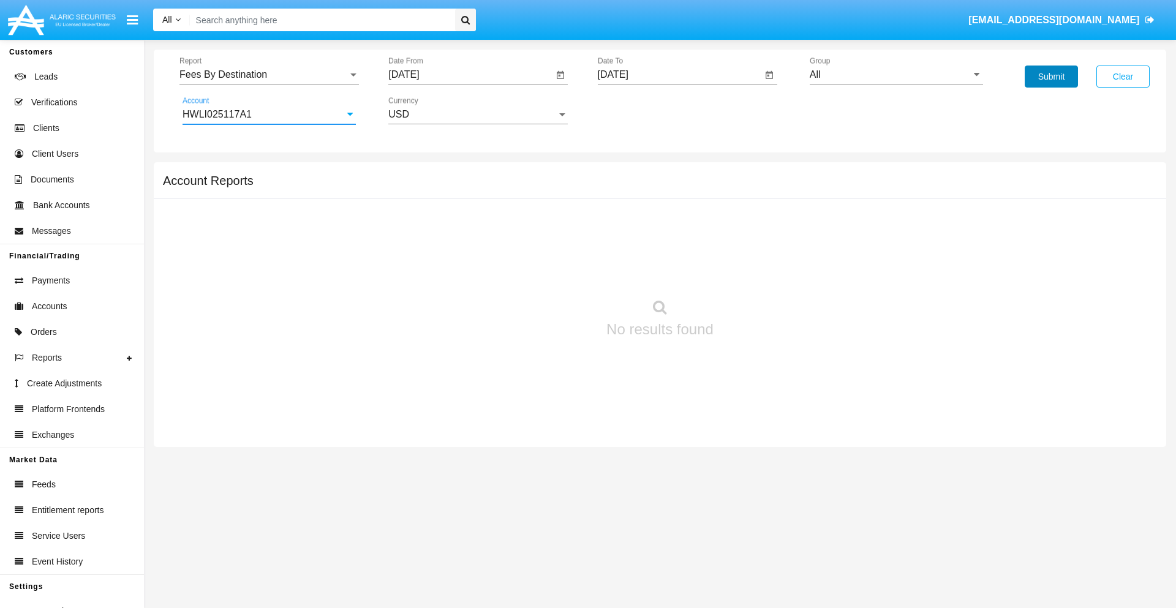
click at [1051, 77] on button "Submit" at bounding box center [1051, 77] width 53 height 22
click at [269, 75] on span "Report" at bounding box center [263, 74] width 168 height 11
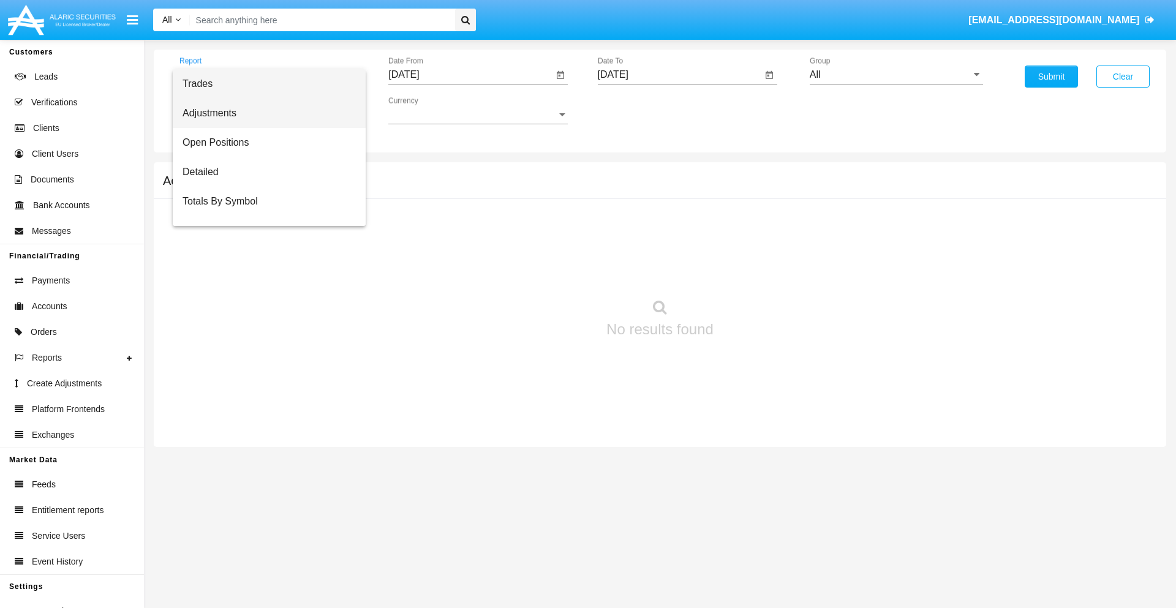
click at [264, 113] on span "Adjustments" at bounding box center [269, 113] width 173 height 29
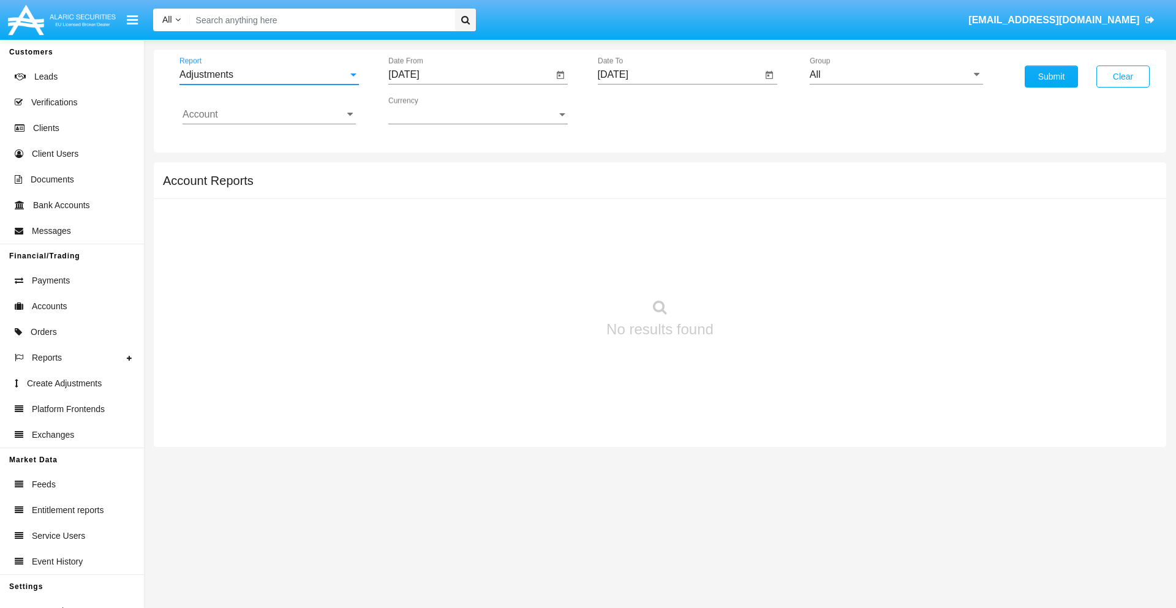
click at [470, 75] on input "[DATE]" at bounding box center [470, 74] width 165 height 11
click at [428, 110] on span "[DATE]" at bounding box center [417, 111] width 27 height 10
click at [546, 271] on div "2025" at bounding box center [546, 271] width 39 height 22
click at [546, 197] on div "AUG" at bounding box center [546, 197] width 39 height 22
click at [531, 187] on div "8" at bounding box center [531, 188] width 22 height 22
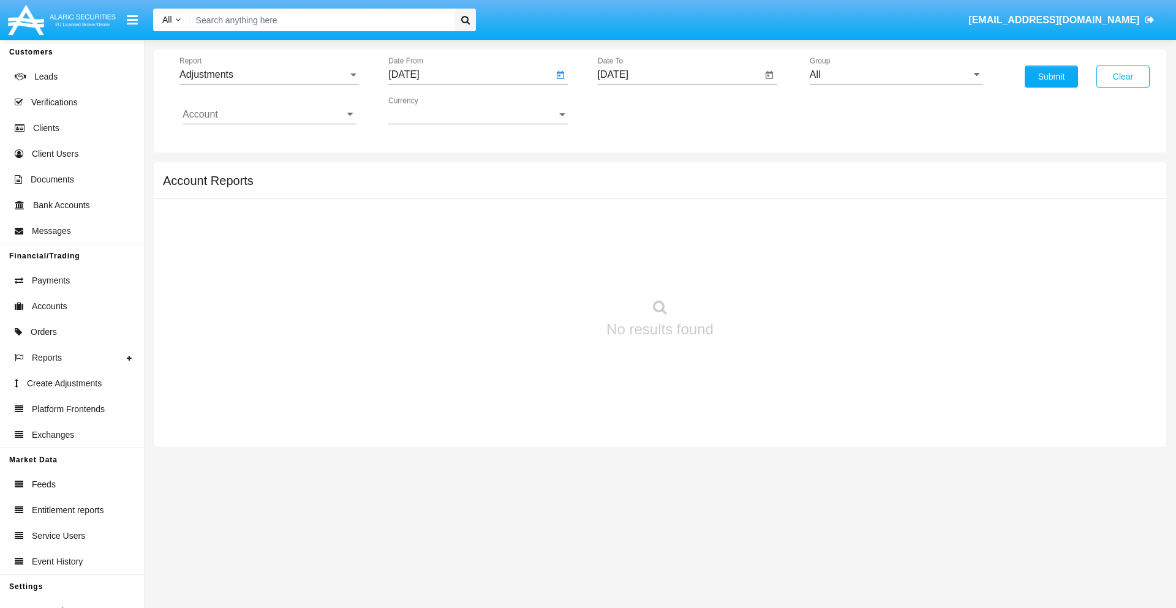
type input "[DATE]"
click at [679, 75] on input "[DATE]" at bounding box center [680, 74] width 165 height 11
click at [637, 110] on span "[DATE]" at bounding box center [627, 111] width 27 height 10
click at [755, 271] on div "2025" at bounding box center [755, 271] width 39 height 22
click at [627, 222] on div "SEP" at bounding box center [627, 222] width 39 height 22
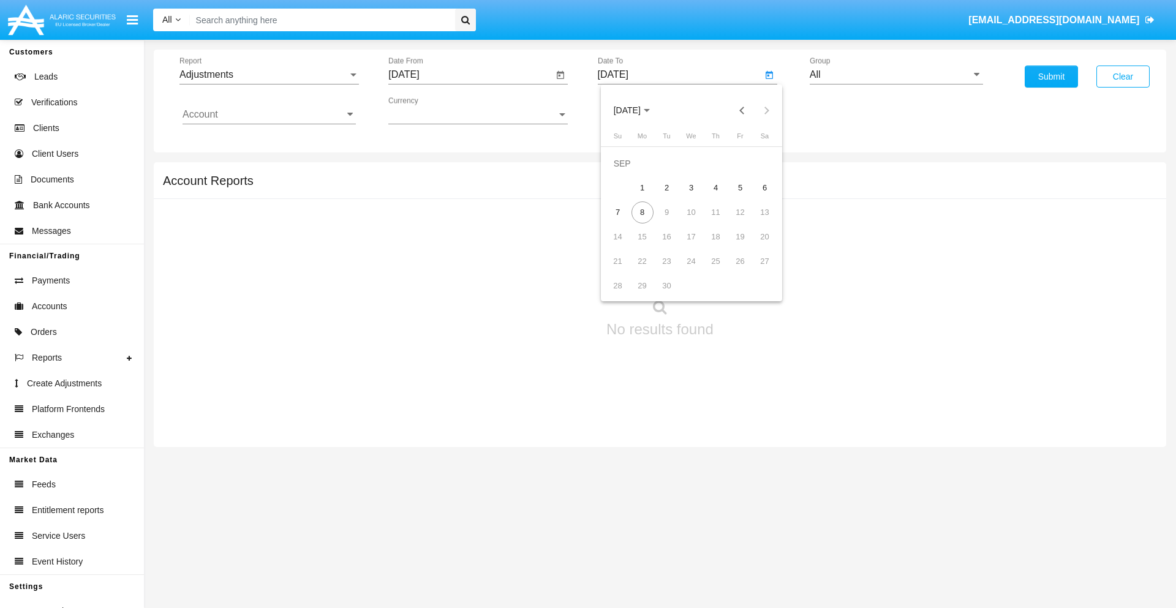
click at [642, 212] on div "8" at bounding box center [642, 213] width 22 height 22
type input "[DATE]"
click at [896, 75] on input "All" at bounding box center [896, 74] width 173 height 11
click at [854, 505] on span "Company AQA" at bounding box center [855, 510] width 65 height 10
type input "Company AQA"
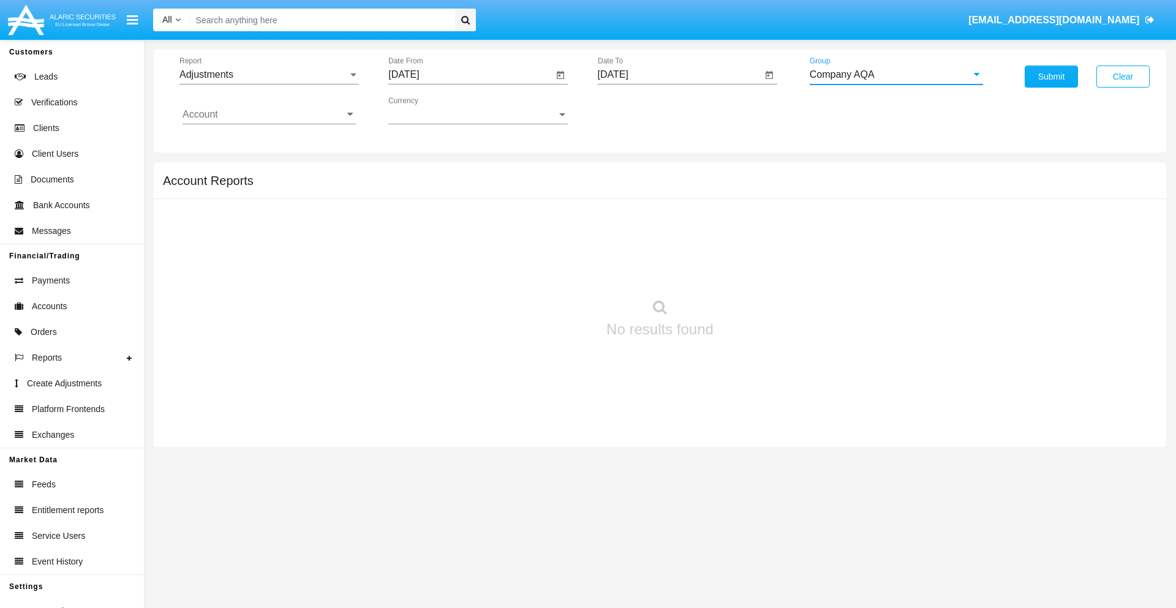
click at [269, 115] on input "Account" at bounding box center [269, 114] width 173 height 11
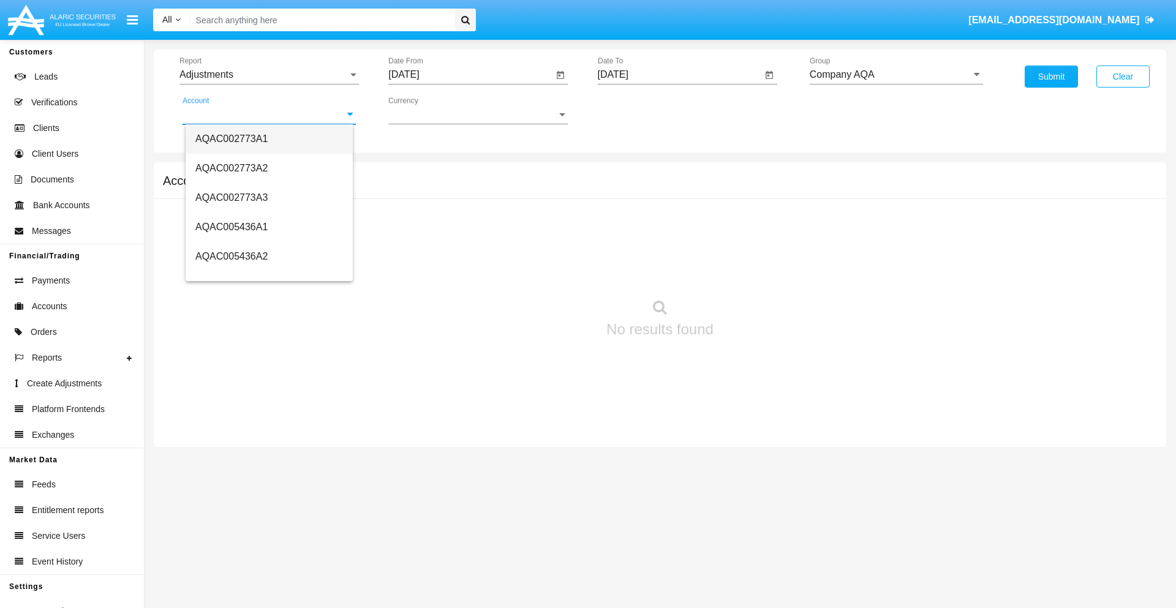
click at [232, 138] on span "AQAC002773A1" at bounding box center [231, 139] width 72 height 10
type input "AQAC002773A1"
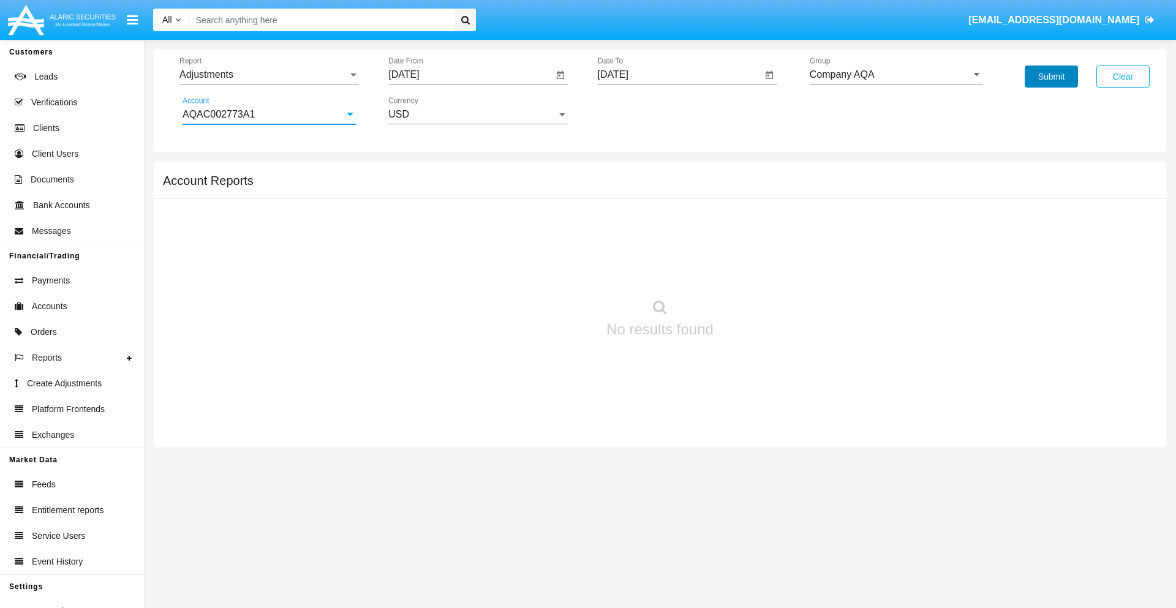
click at [1051, 77] on button "Submit" at bounding box center [1051, 77] width 53 height 22
click at [269, 75] on span "Report" at bounding box center [263, 74] width 168 height 11
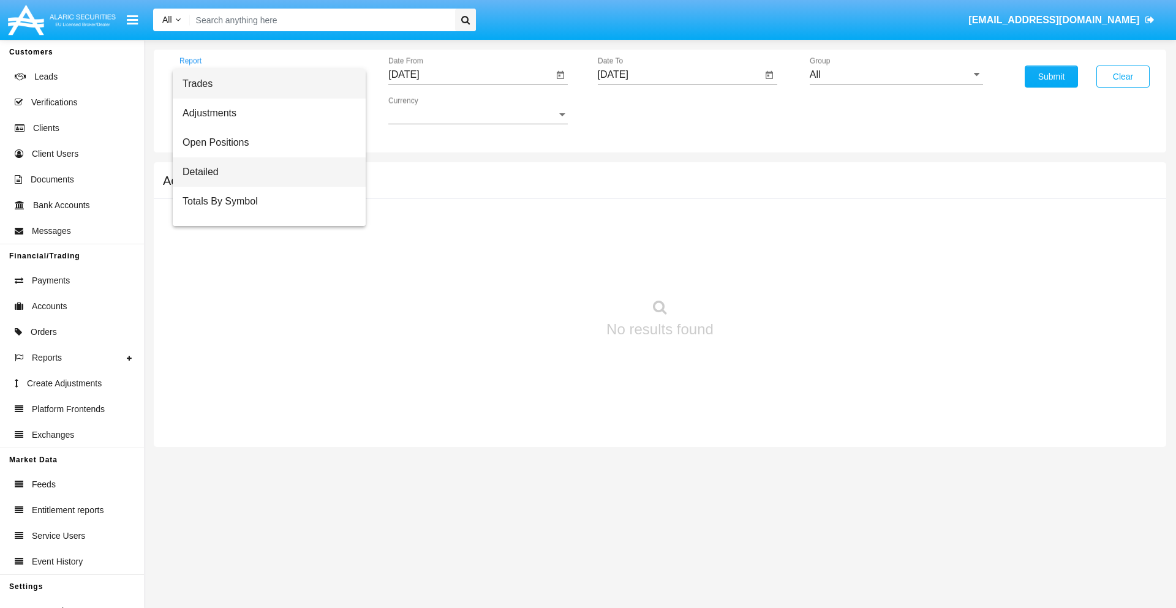
click at [264, 172] on span "Detailed" at bounding box center [269, 171] width 173 height 29
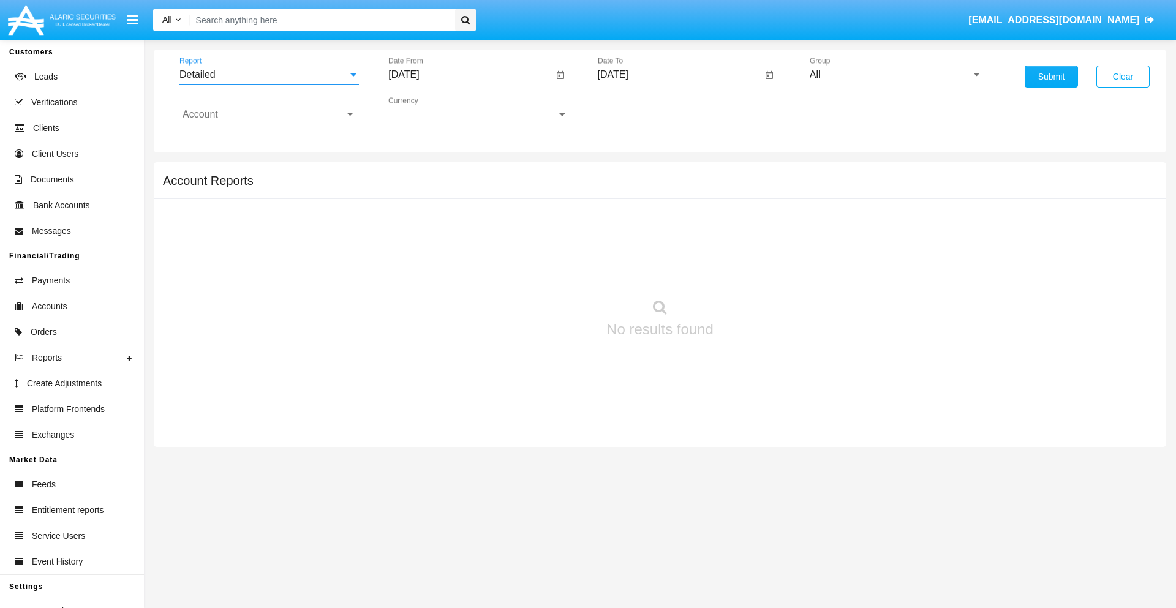
click at [470, 75] on input "[DATE]" at bounding box center [470, 74] width 165 height 11
click at [428, 110] on span "[DATE]" at bounding box center [417, 111] width 27 height 10
click at [546, 271] on div "2025" at bounding box center [546, 271] width 39 height 22
click at [546, 197] on div "AUG" at bounding box center [546, 197] width 39 height 22
click at [531, 261] on div "29" at bounding box center [531, 262] width 22 height 22
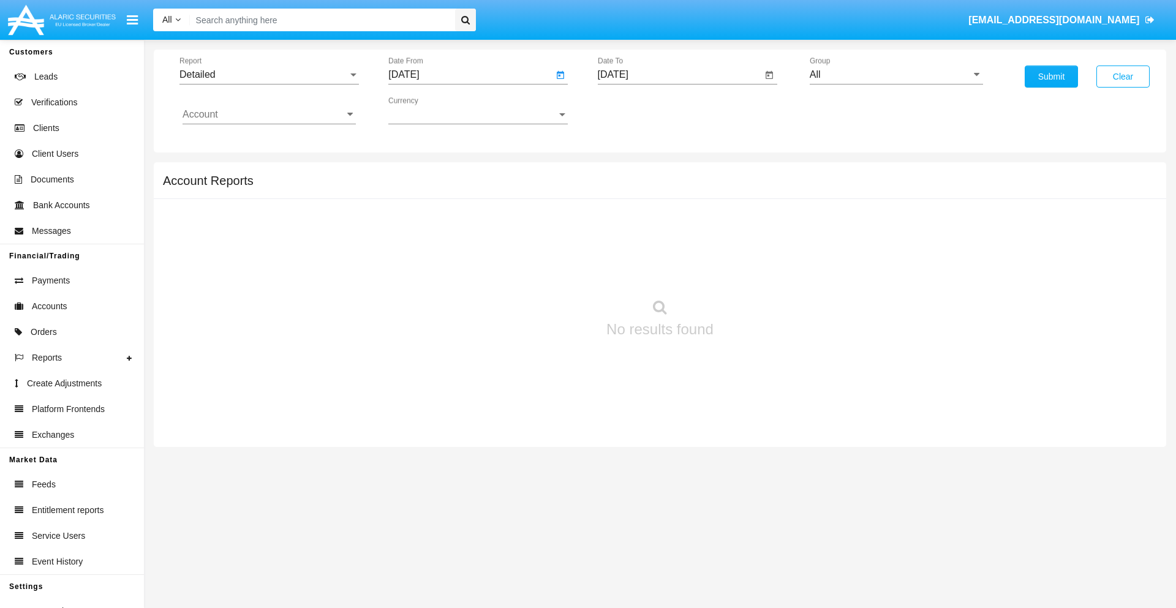
type input "[DATE]"
click at [679, 75] on input "[DATE]" at bounding box center [680, 74] width 165 height 11
click at [637, 110] on span "[DATE]" at bounding box center [627, 111] width 27 height 10
click at [755, 271] on div "2025" at bounding box center [755, 271] width 39 height 22
click at [627, 222] on div "SEP" at bounding box center [627, 222] width 39 height 22
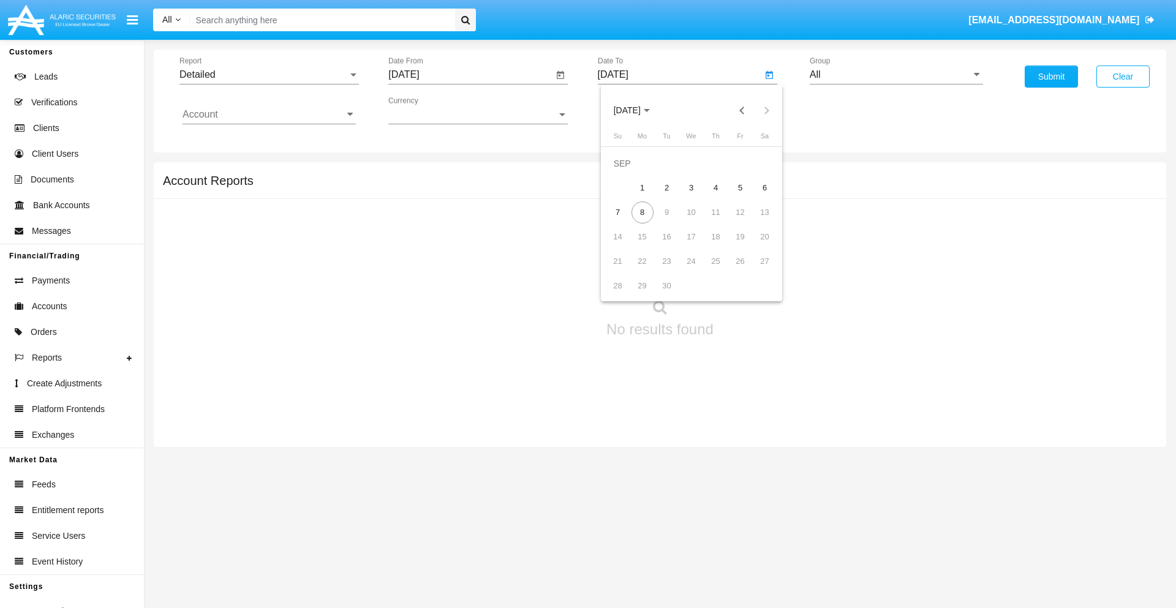
click at [642, 212] on div "8" at bounding box center [642, 213] width 22 height 22
type input "[DATE]"
click at [896, 75] on input "All" at bounding box center [896, 74] width 173 height 11
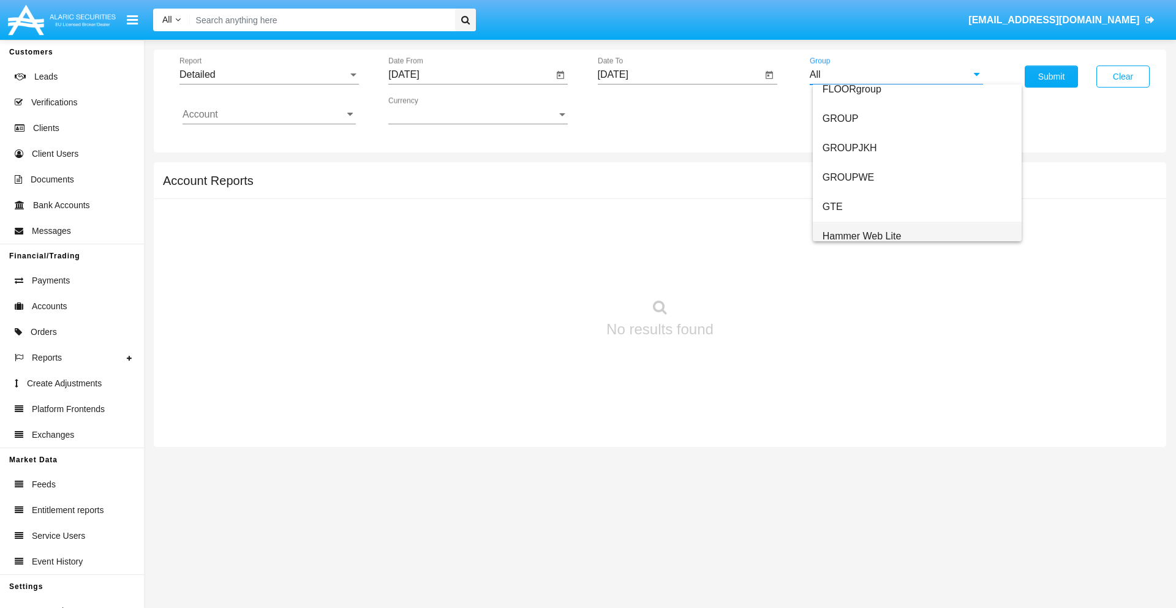
click at [862, 236] on span "Hammer Web Lite" at bounding box center [862, 236] width 79 height 10
type input "Hammer Web Lite"
click at [269, 115] on input "Account" at bounding box center [269, 114] width 173 height 11
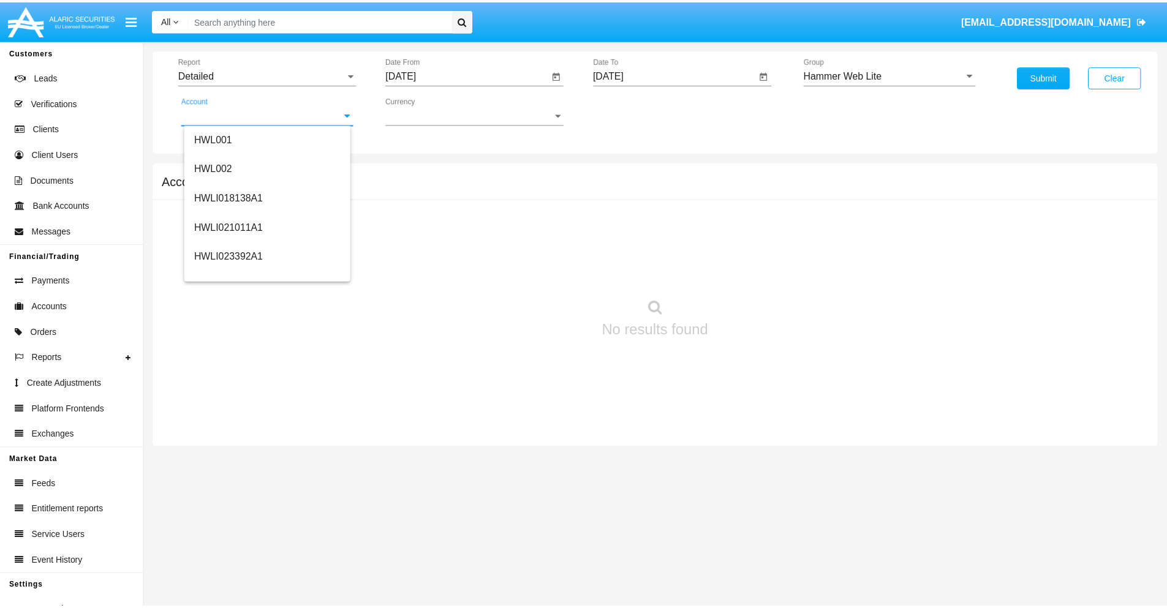
scroll to position [186, 0]
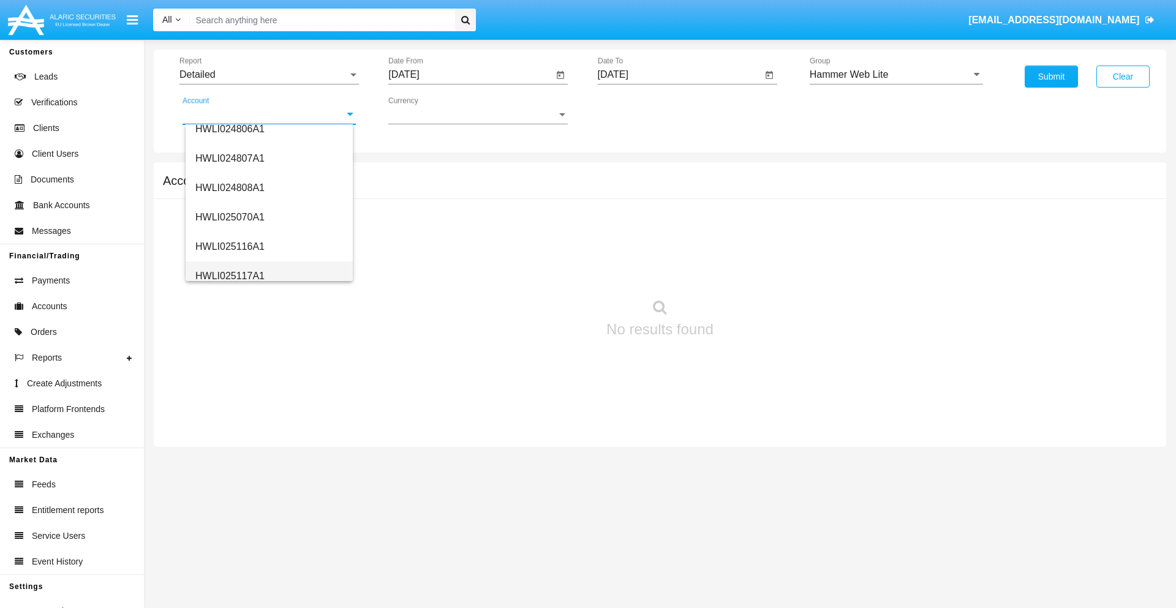
click at [229, 276] on span "HWLI025117A1" at bounding box center [229, 276] width 69 height 10
type input "HWLI025117A1"
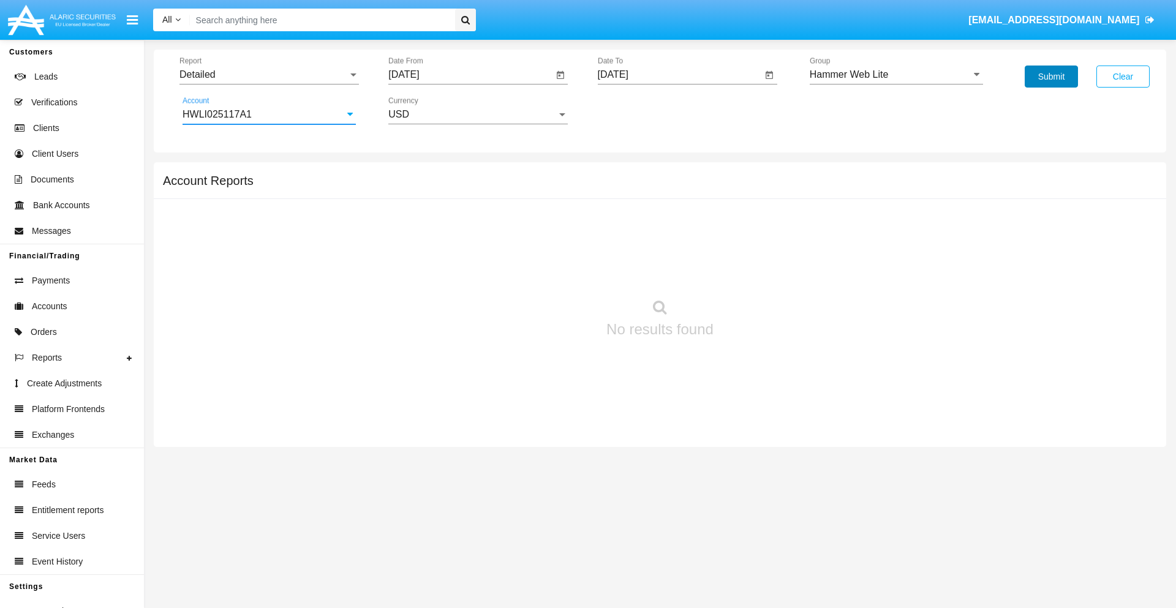
click at [1051, 77] on button "Submit" at bounding box center [1051, 77] width 53 height 22
click at [269, 75] on span "Report" at bounding box center [263, 74] width 168 height 11
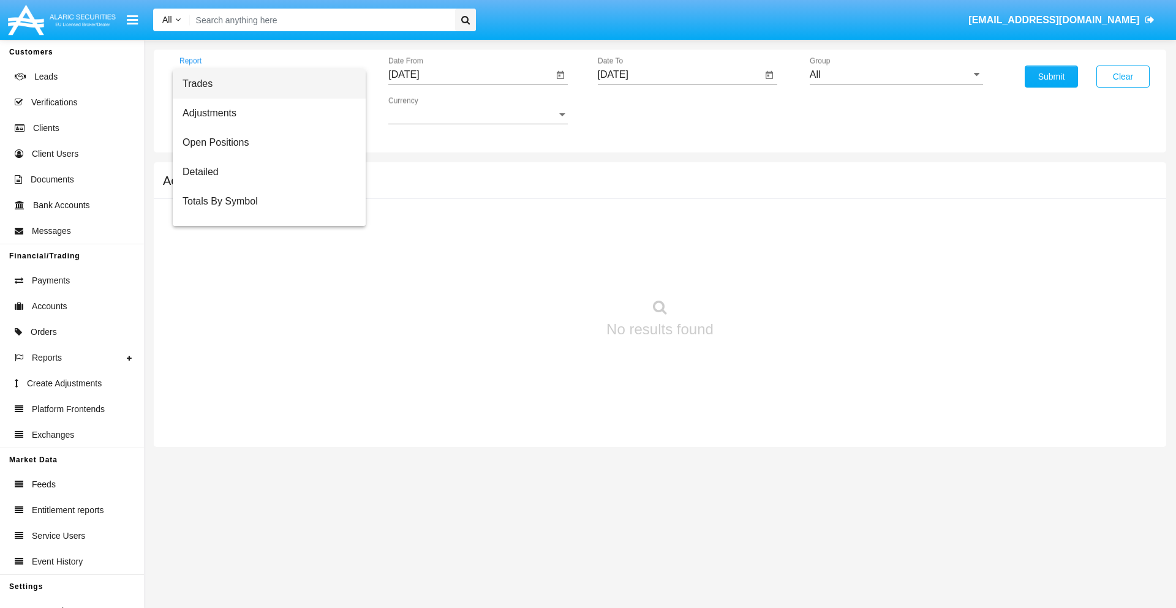
scroll to position [78, 0]
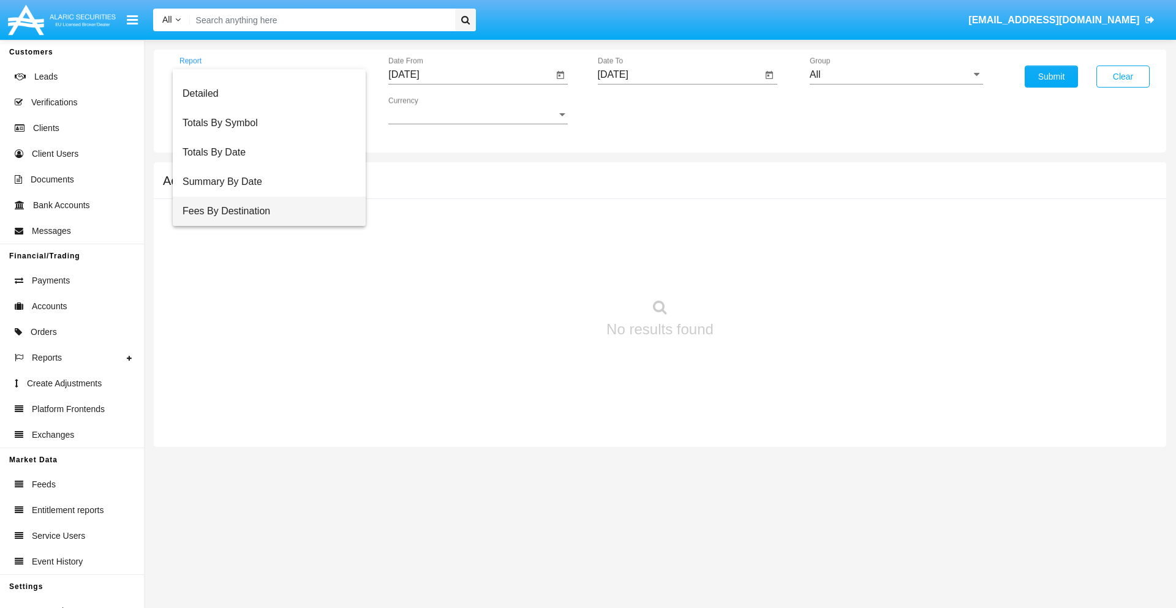
click at [264, 211] on span "Fees By Destination" at bounding box center [269, 211] width 173 height 29
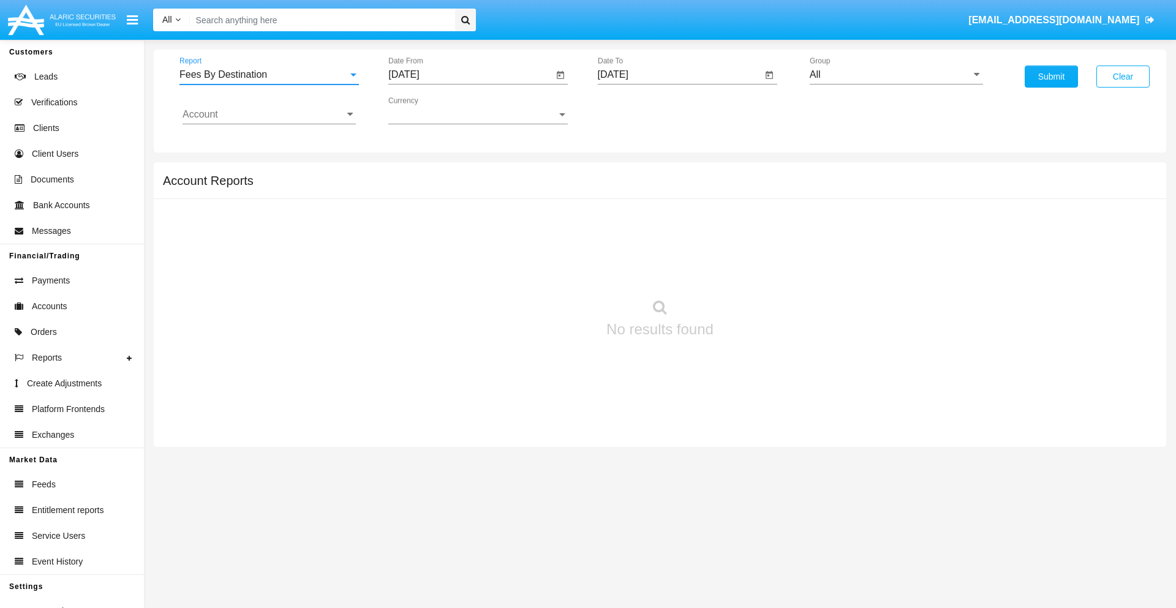
click at [470, 75] on input "[DATE]" at bounding box center [470, 74] width 165 height 11
click at [428, 110] on span "[DATE]" at bounding box center [417, 111] width 27 height 10
click at [546, 271] on div "2025" at bounding box center [546, 271] width 39 height 22
click at [461, 197] on div "JUN" at bounding box center [461, 197] width 39 height 22
click at [409, 212] on div "8" at bounding box center [408, 213] width 22 height 22
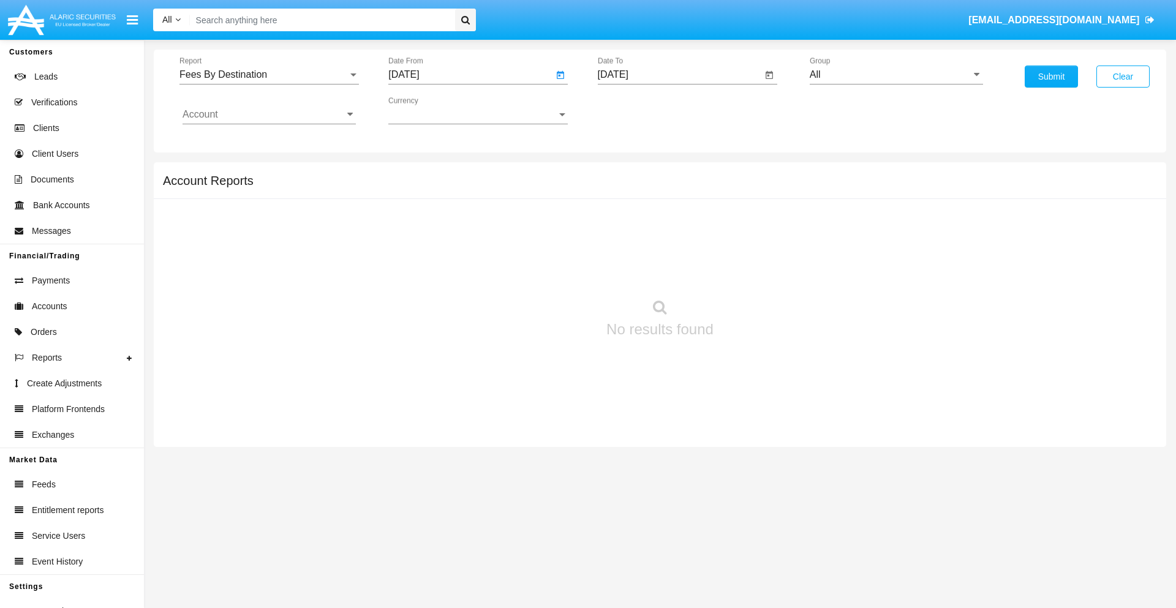
type input "06/08/25"
click at [679, 75] on input "[DATE]" at bounding box center [680, 74] width 165 height 11
click at [637, 110] on span "[DATE]" at bounding box center [627, 111] width 27 height 10
click at [755, 271] on div "2025" at bounding box center [755, 271] width 39 height 22
click at [627, 222] on div "SEP" at bounding box center [627, 222] width 39 height 22
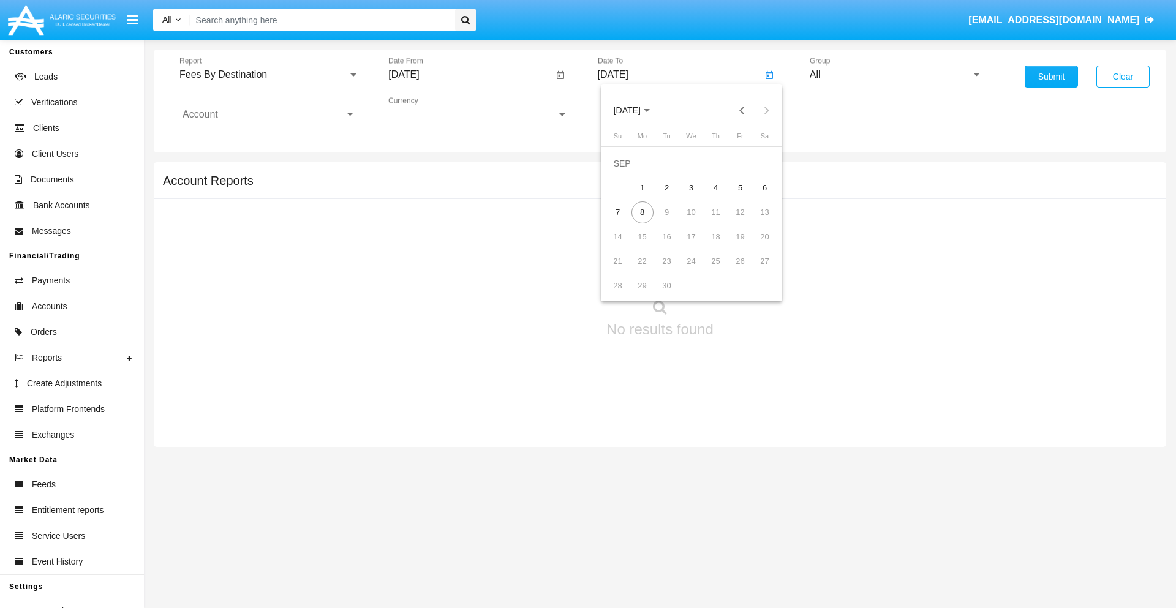
click at [642, 212] on div "8" at bounding box center [642, 213] width 22 height 22
type input "[DATE]"
click at [896, 75] on input "All" at bounding box center [896, 74] width 173 height 11
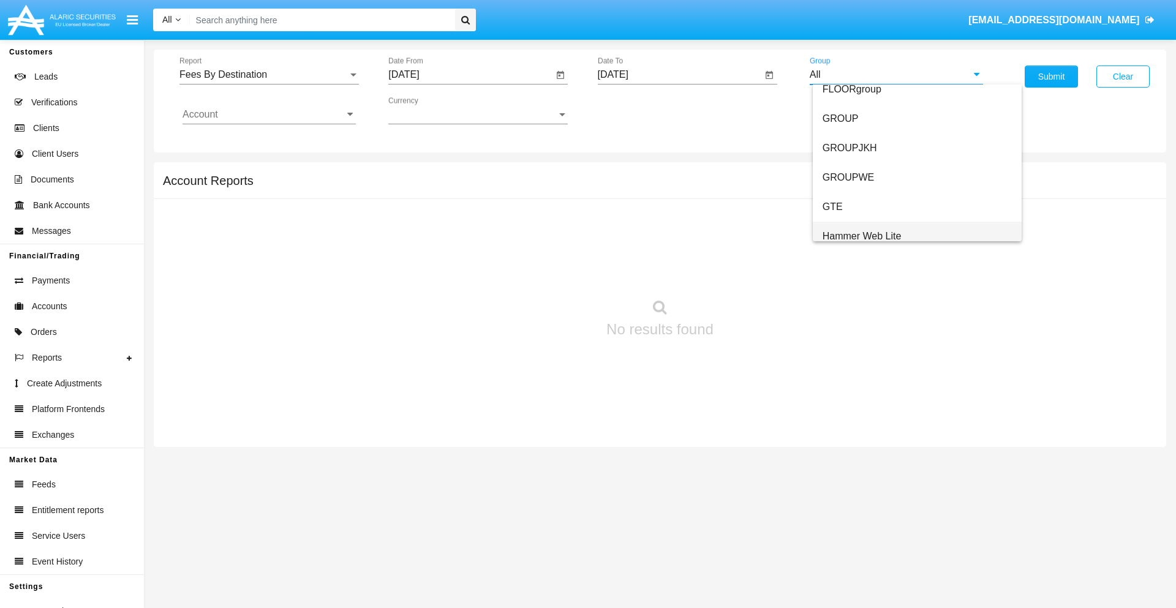
click at [862, 236] on span "Hammer Web Lite" at bounding box center [862, 236] width 79 height 10
type input "Hammer Web Lite"
click at [269, 115] on input "Account" at bounding box center [269, 114] width 173 height 11
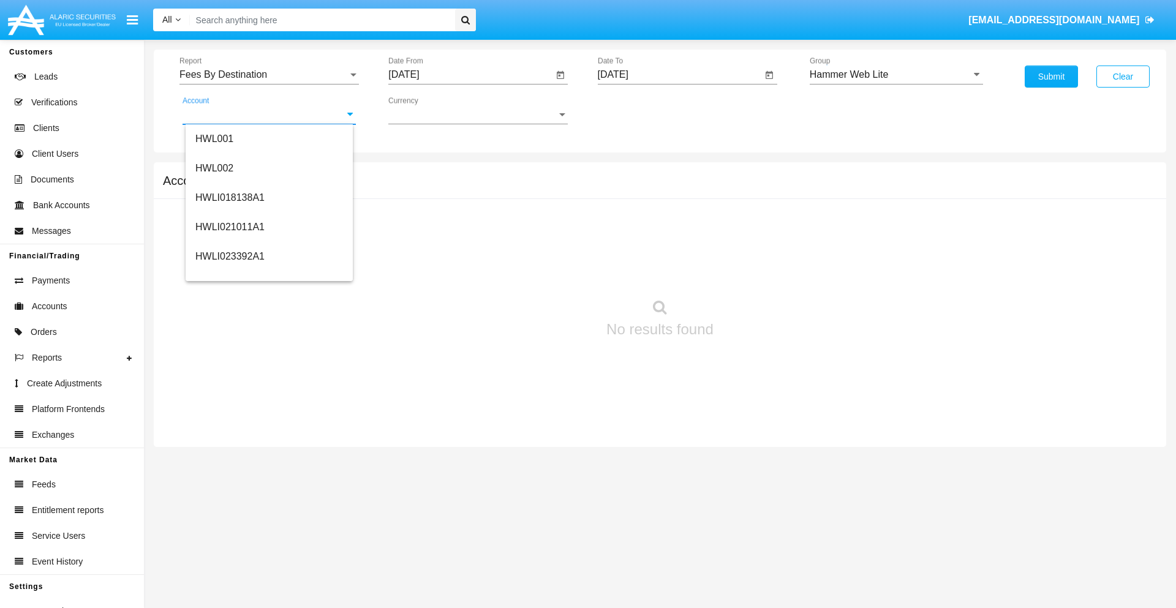
scroll to position [186, 0]
click at [229, 276] on span "HWLI025117A1" at bounding box center [229, 276] width 69 height 10
type input "HWLI025117A1"
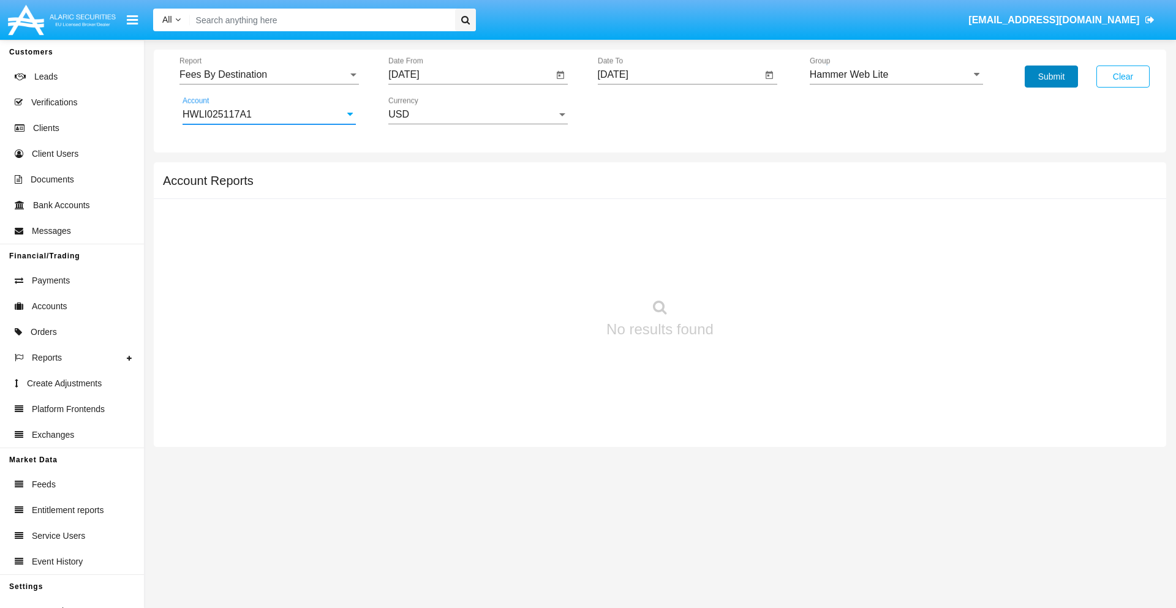
click at [1051, 77] on button "Submit" at bounding box center [1051, 77] width 53 height 22
click at [269, 75] on span "Report" at bounding box center [263, 74] width 168 height 11
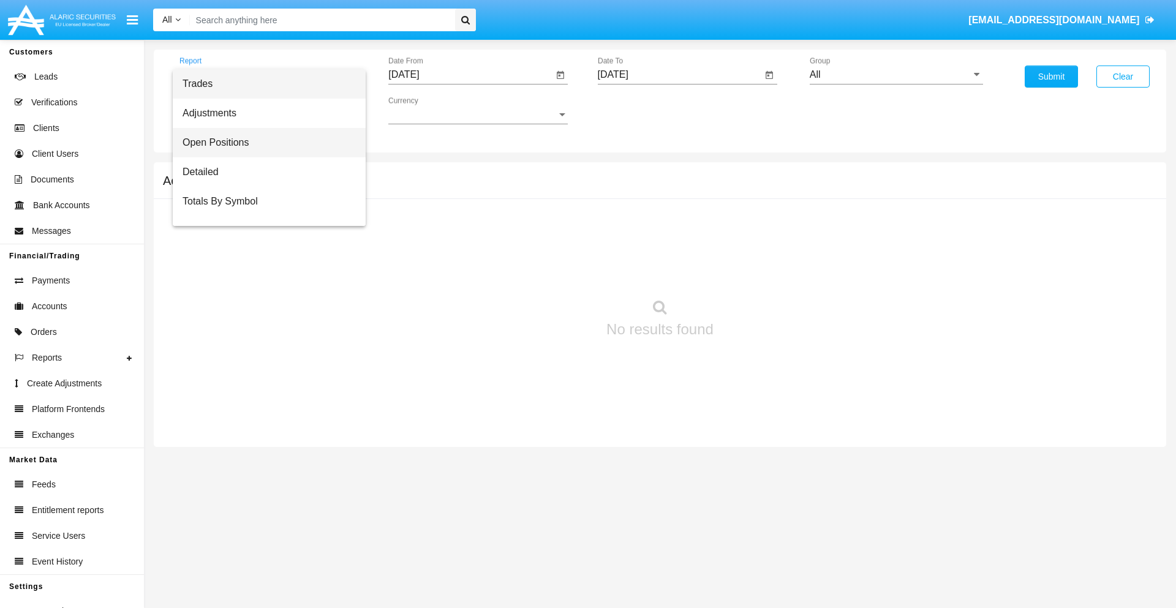
click at [264, 143] on span "Open Positions" at bounding box center [269, 142] width 173 height 29
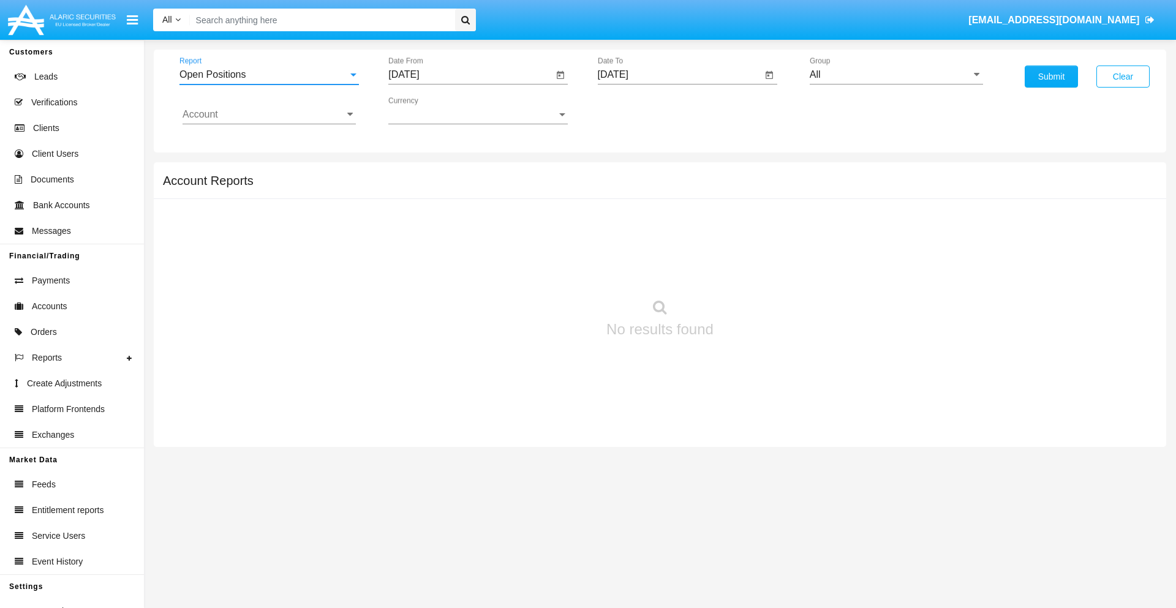
click at [470, 75] on input "[DATE]" at bounding box center [470, 74] width 165 height 11
click at [428, 110] on span "[DATE]" at bounding box center [417, 111] width 27 height 10
click at [546, 271] on div "2025" at bounding box center [546, 271] width 39 height 22
click at [546, 197] on div "AUG" at bounding box center [546, 197] width 39 height 22
click at [531, 187] on div "8" at bounding box center [531, 188] width 22 height 22
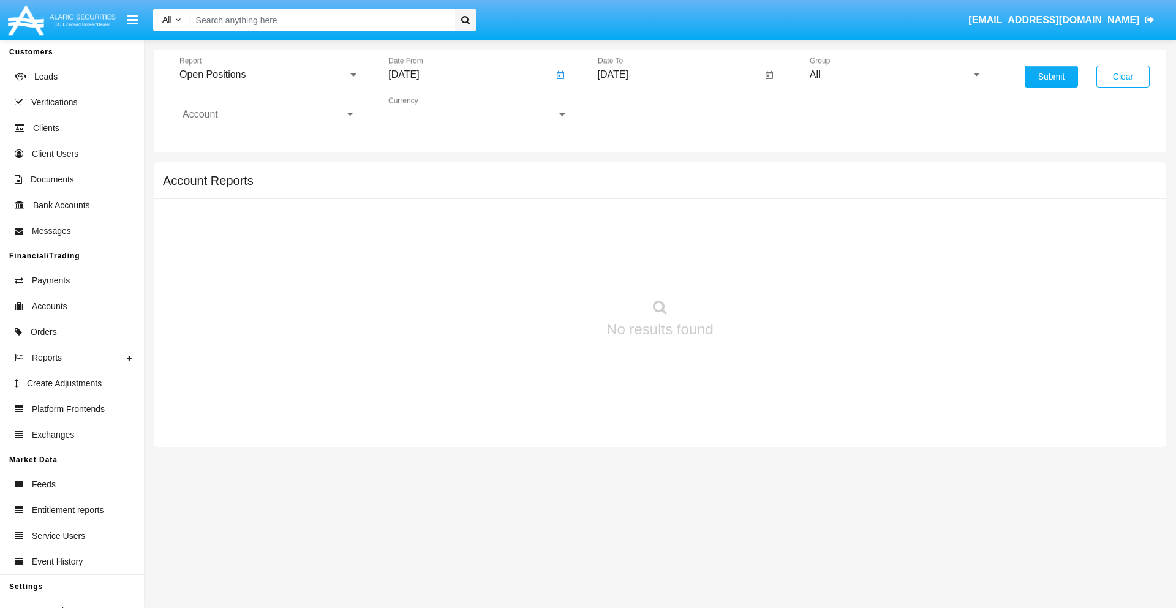
type input "08/08/25"
click at [679, 75] on input "[DATE]" at bounding box center [680, 74] width 165 height 11
click at [637, 110] on span "[DATE]" at bounding box center [627, 111] width 27 height 10
click at [755, 271] on div "2025" at bounding box center [755, 271] width 39 height 22
click at [627, 222] on div "SEP" at bounding box center [627, 222] width 39 height 22
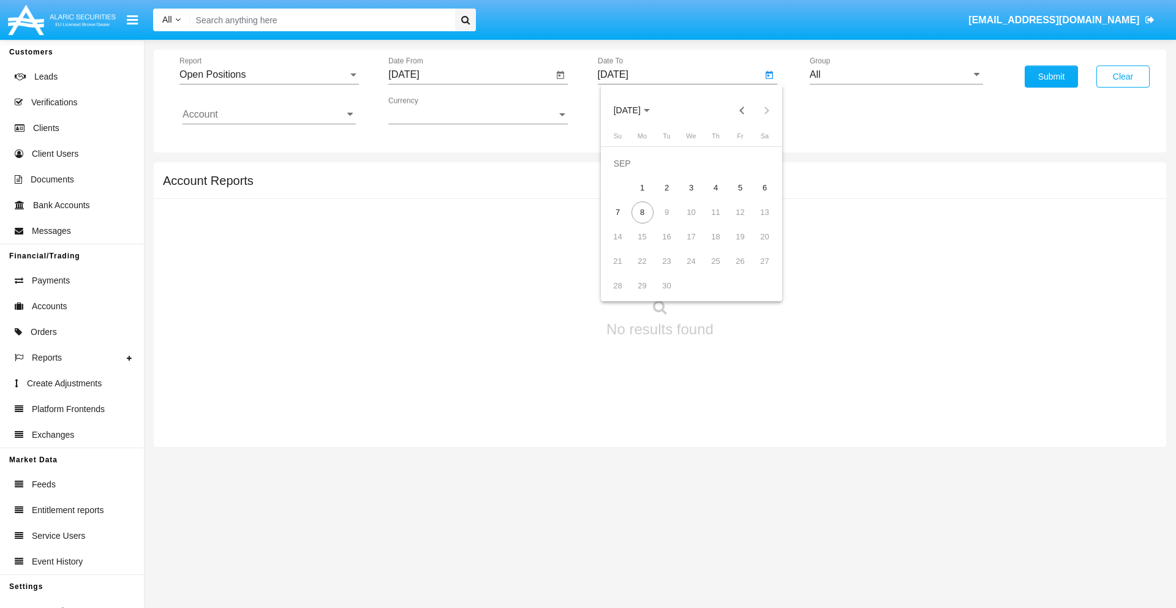
click at [642, 212] on div "8" at bounding box center [642, 213] width 22 height 22
type input "[DATE]"
click at [896, 75] on input "All" at bounding box center [896, 74] width 173 height 11
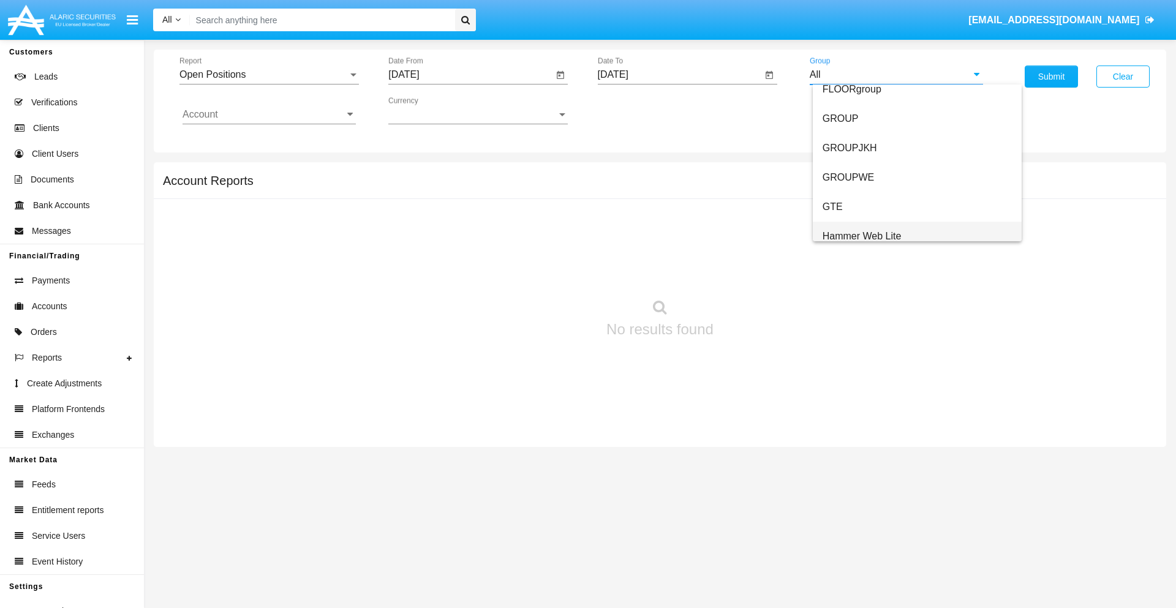
click at [862, 236] on span "Hammer Web Lite" at bounding box center [862, 236] width 79 height 10
type input "Hammer Web Lite"
click at [269, 115] on input "Account" at bounding box center [269, 114] width 173 height 11
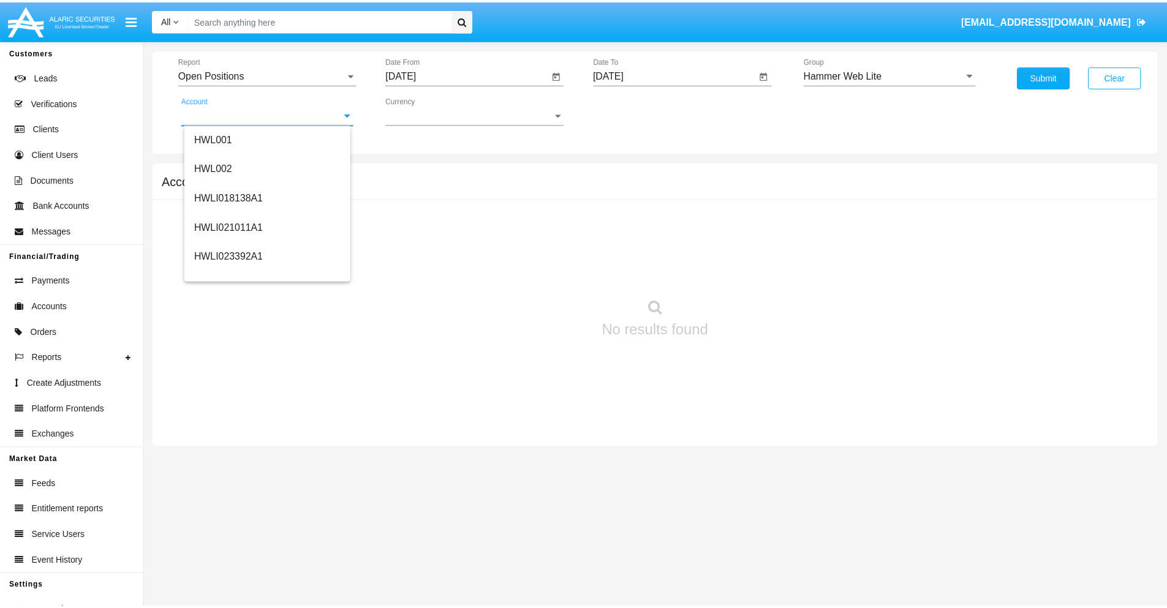
scroll to position [186, 0]
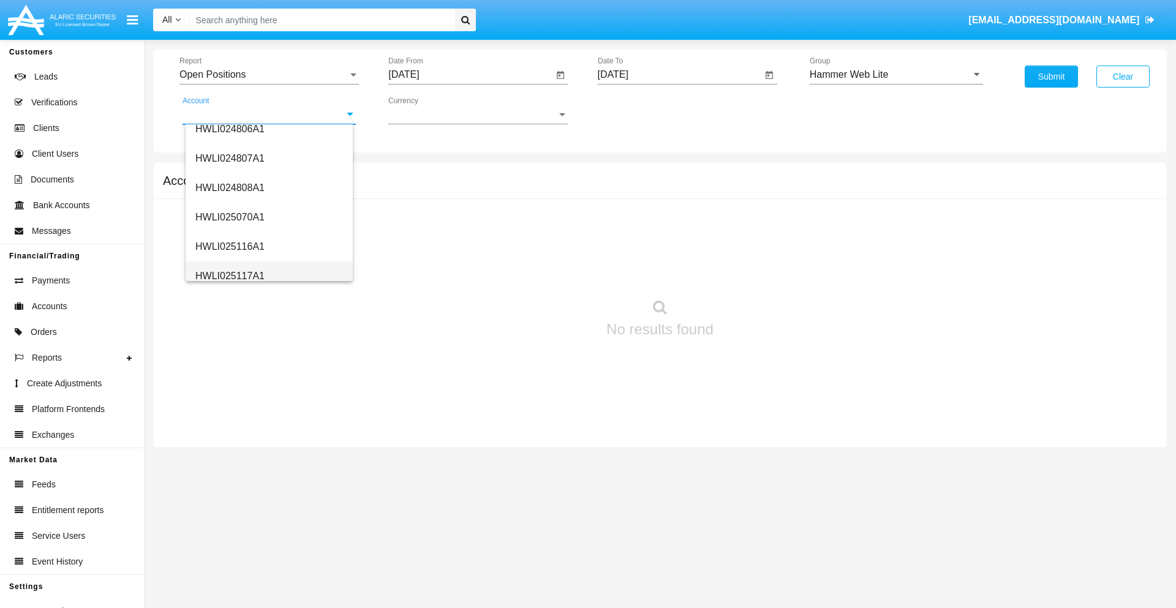
click at [229, 276] on span "HWLI025117A1" at bounding box center [229, 276] width 69 height 10
type input "HWLI025117A1"
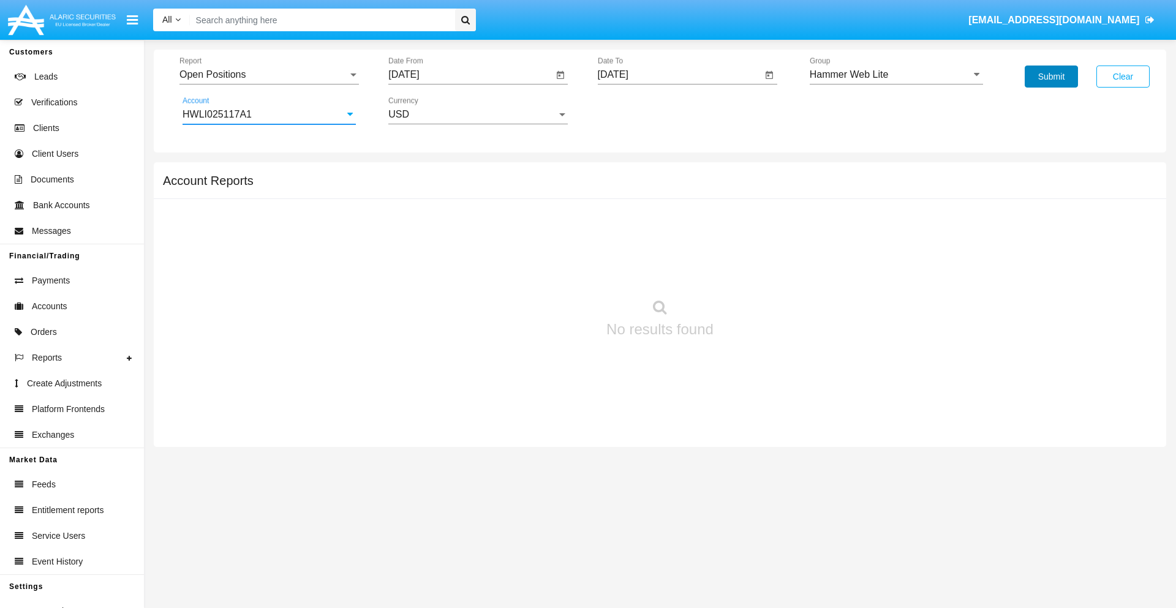
click at [1051, 77] on button "Submit" at bounding box center [1051, 77] width 53 height 22
click at [269, 75] on span "Report" at bounding box center [263, 74] width 168 height 11
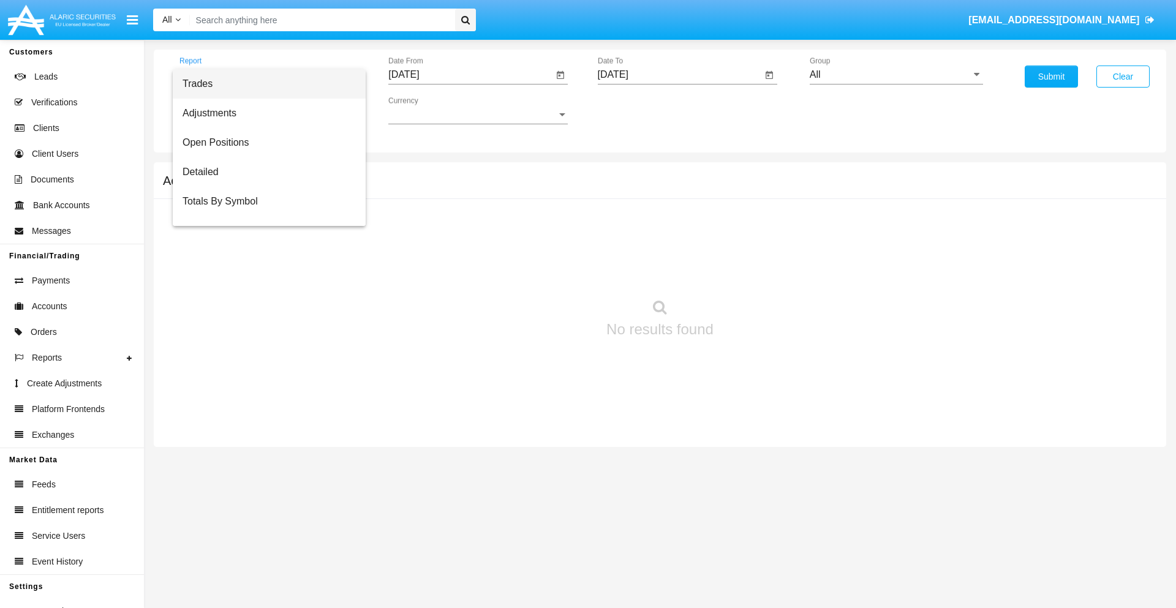
scroll to position [49, 0]
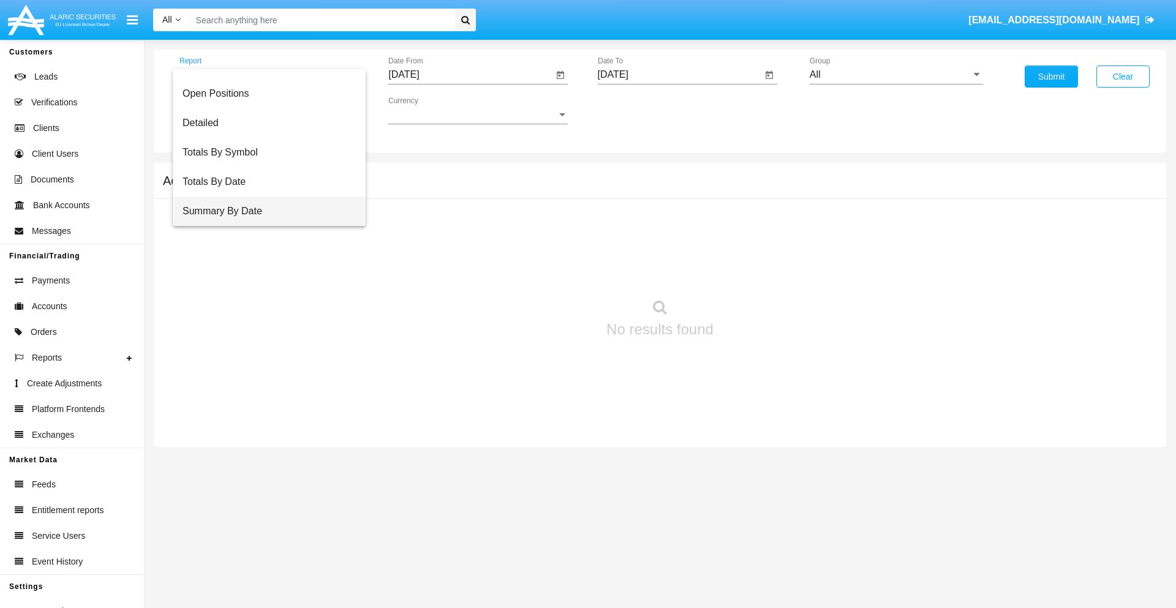
click at [264, 211] on span "Summary By Date" at bounding box center [269, 211] width 173 height 29
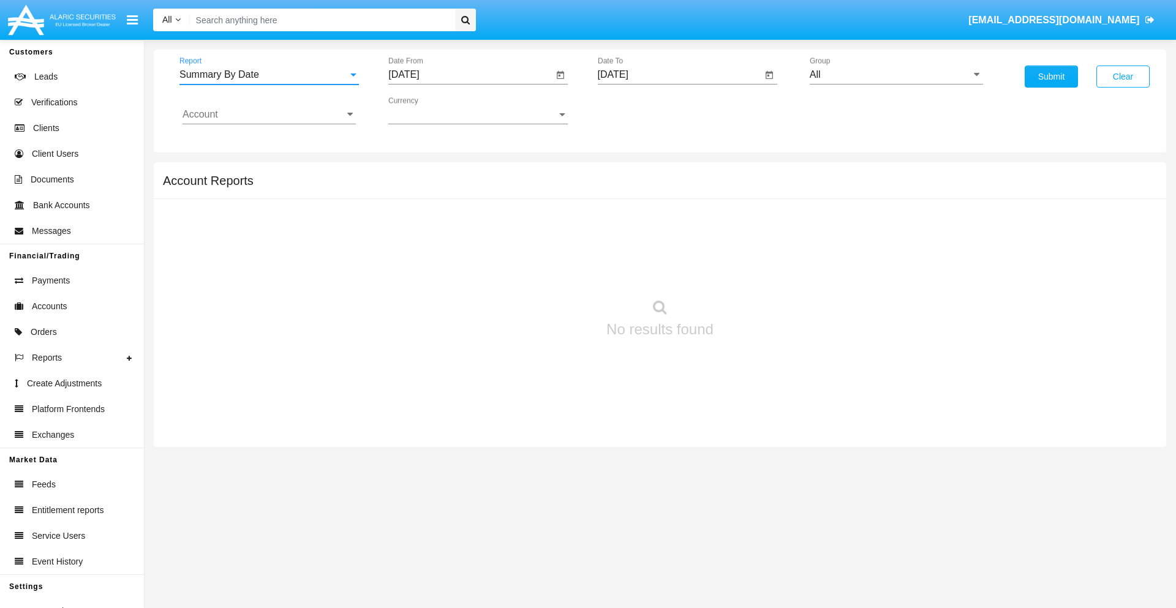
click at [470, 75] on input "[DATE]" at bounding box center [470, 74] width 165 height 11
click at [428, 110] on span "[DATE]" at bounding box center [417, 111] width 27 height 10
click at [546, 271] on div "2025" at bounding box center [546, 271] width 39 height 22
click at [546, 197] on div "AUG" at bounding box center [546, 197] width 39 height 22
click at [409, 261] on div "24" at bounding box center [408, 262] width 22 height 22
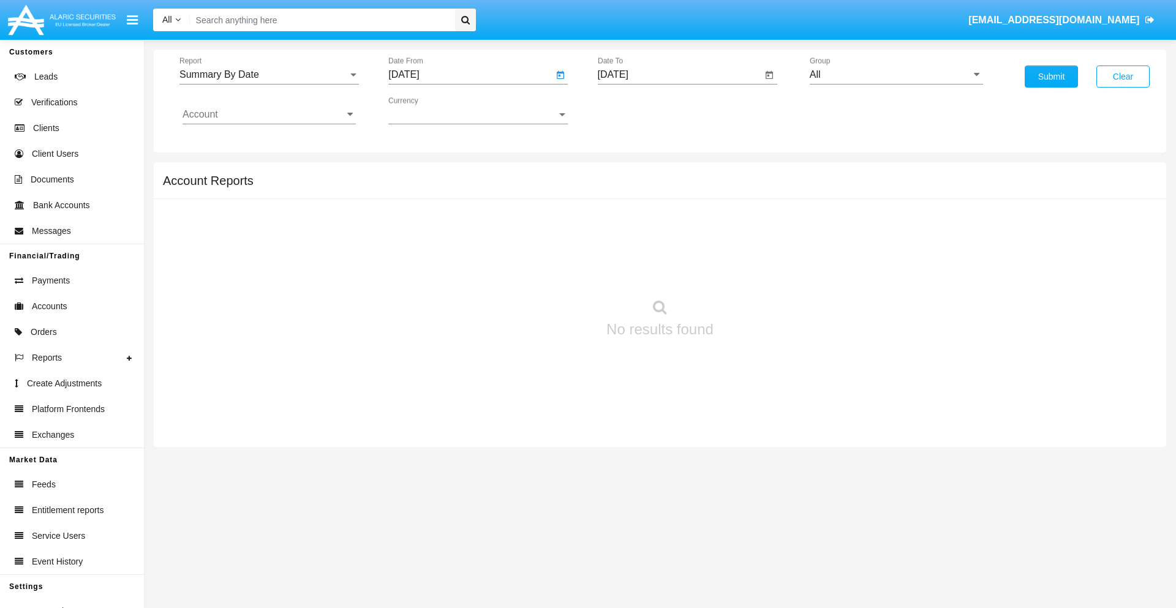
type input "[DATE]"
click at [679, 75] on input "[DATE]" at bounding box center [680, 74] width 165 height 11
click at [637, 110] on span "[DATE]" at bounding box center [627, 111] width 27 height 10
click at [755, 271] on div "2025" at bounding box center [755, 271] width 39 height 22
click at [627, 222] on div "SEP" at bounding box center [627, 222] width 39 height 22
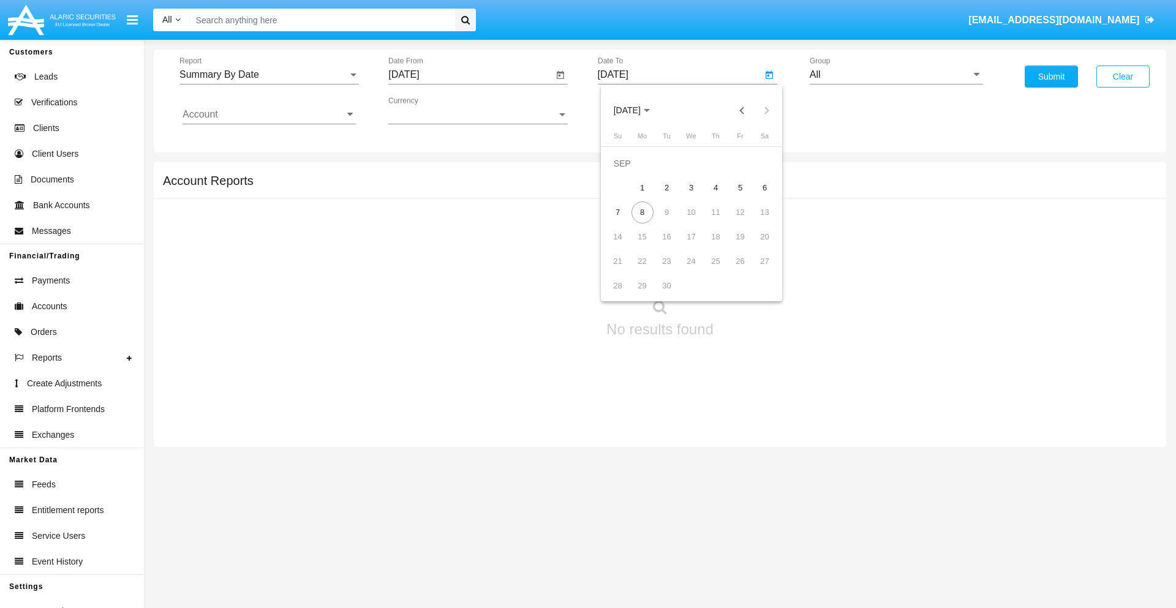
click at [642, 212] on div "8" at bounding box center [642, 213] width 22 height 22
type input "[DATE]"
click at [896, 75] on input "All" at bounding box center [896, 74] width 173 height 11
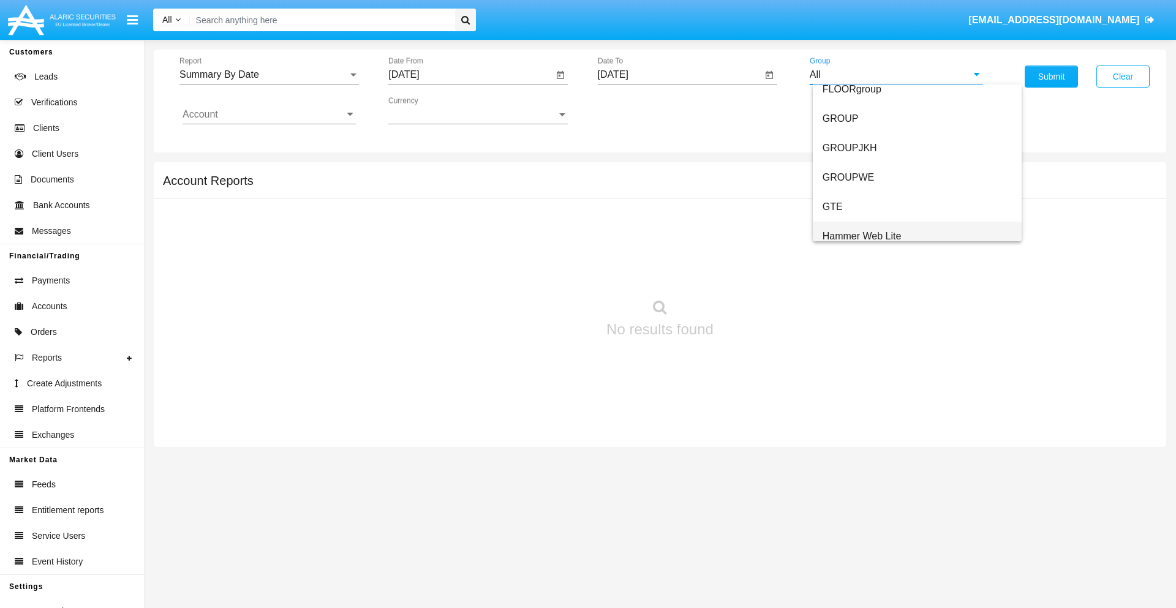
click at [862, 236] on span "Hammer Web Lite" at bounding box center [862, 236] width 79 height 10
type input "Hammer Web Lite"
click at [269, 115] on input "Account" at bounding box center [269, 114] width 173 height 11
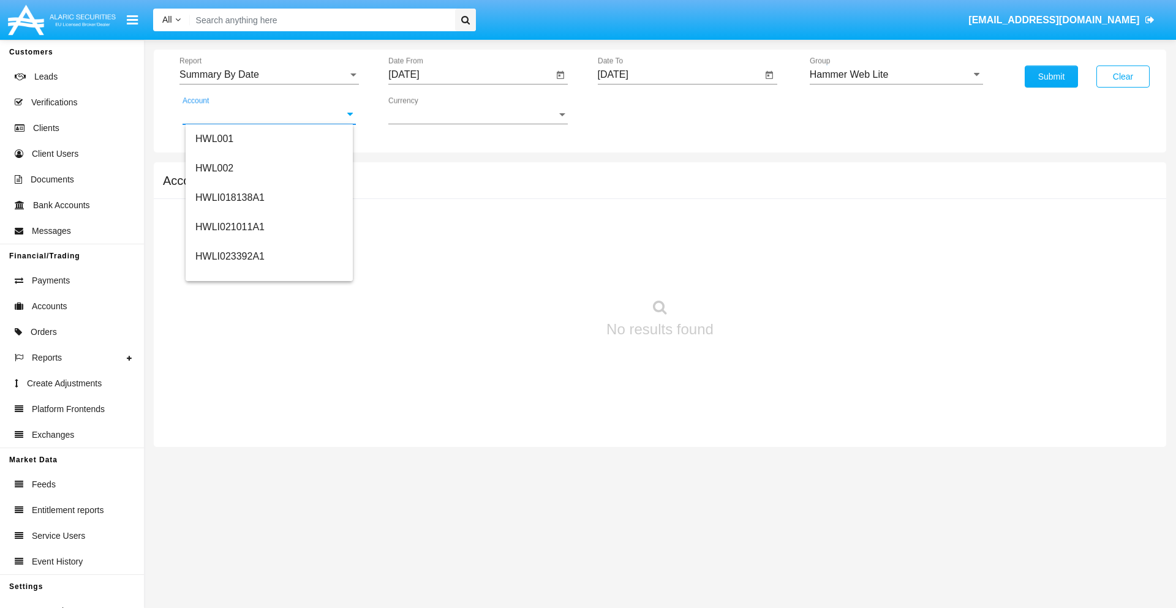
scroll to position [186, 0]
click at [229, 276] on span "HWLI025117A1" at bounding box center [229, 276] width 69 height 10
type input "HWLI025117A1"
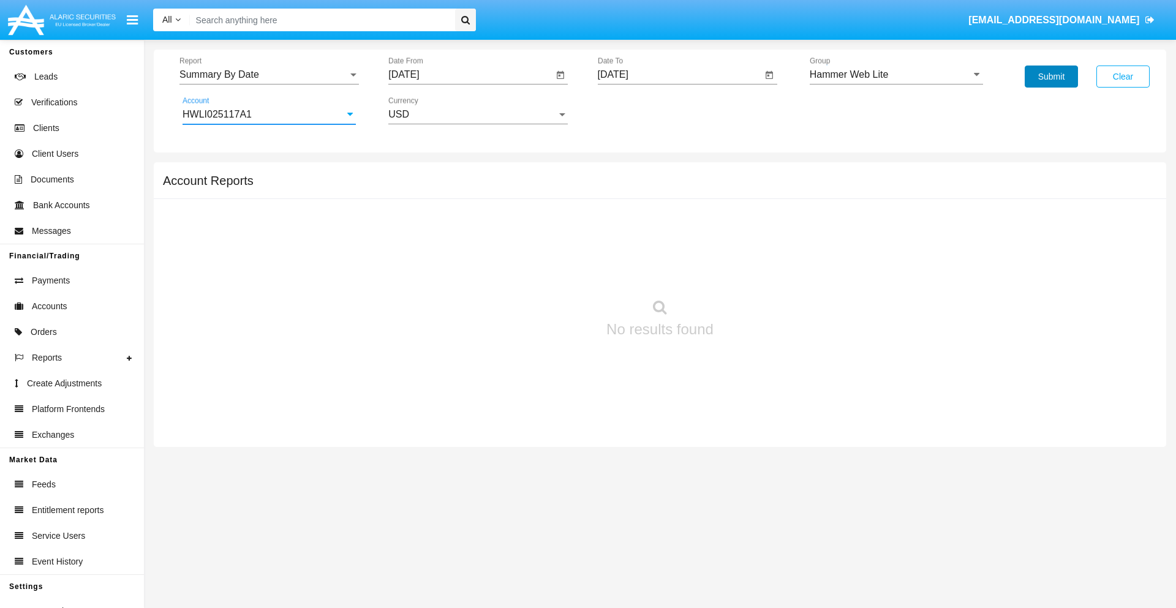
click at [1051, 77] on button "Submit" at bounding box center [1051, 77] width 53 height 22
click at [269, 75] on span "Report" at bounding box center [263, 74] width 168 height 11
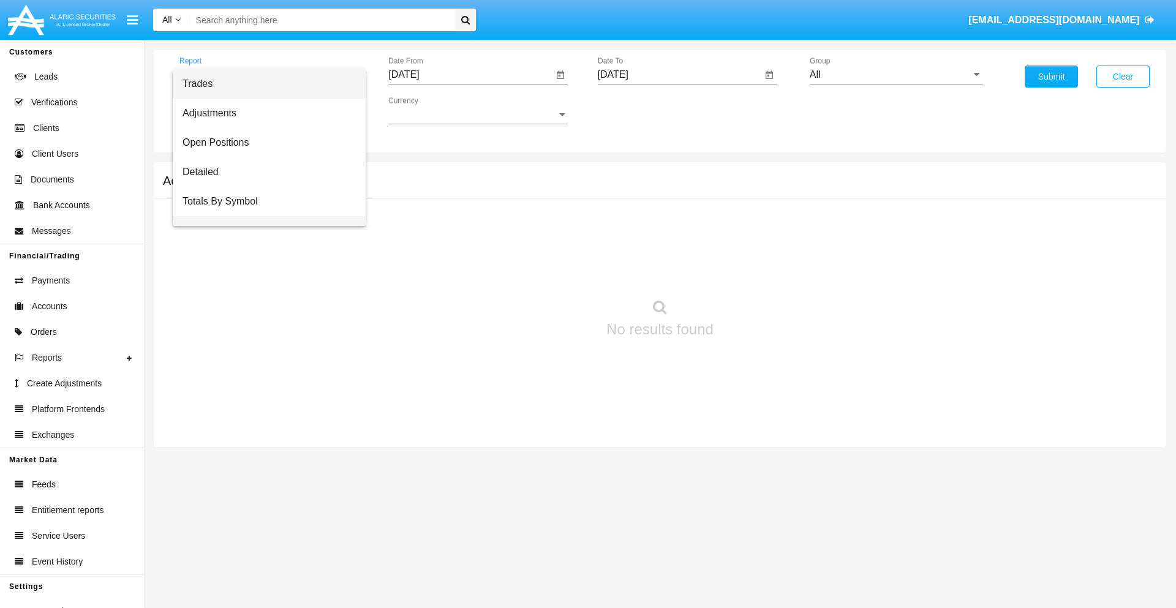
click at [264, 216] on span "Totals By Date" at bounding box center [269, 230] width 173 height 29
click at [470, 75] on input "[DATE]" at bounding box center [470, 74] width 165 height 11
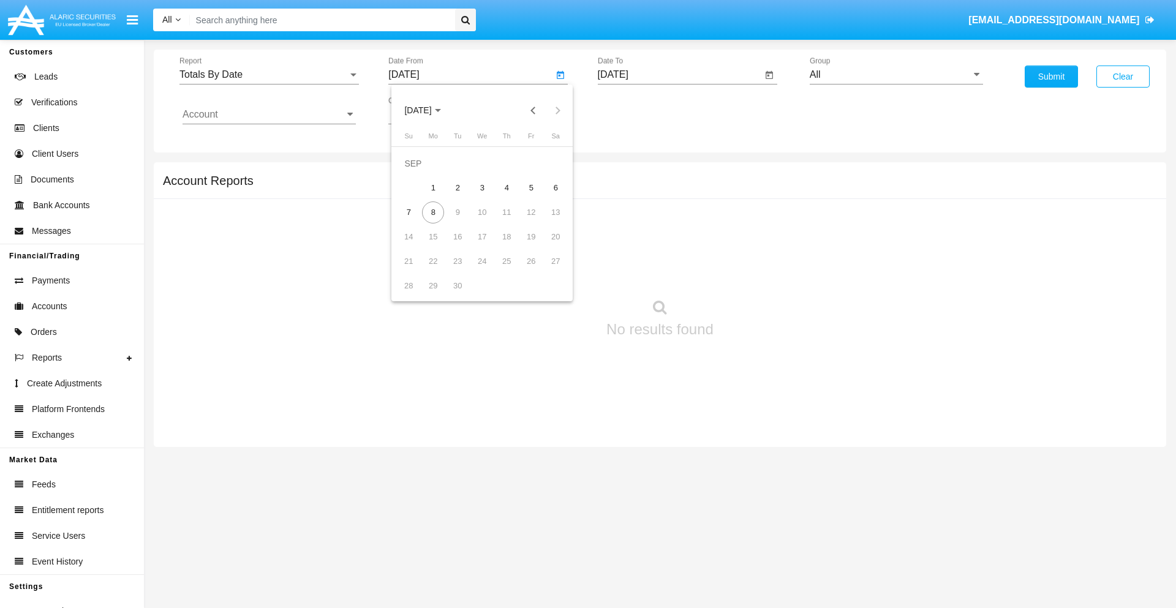
click at [428, 110] on span "[DATE]" at bounding box center [417, 111] width 27 height 10
click at [546, 271] on div "2025" at bounding box center [546, 271] width 39 height 22
click at [546, 197] on div "AUG" at bounding box center [546, 197] width 39 height 22
click at [409, 261] on div "24" at bounding box center [408, 262] width 22 height 22
type input "[DATE]"
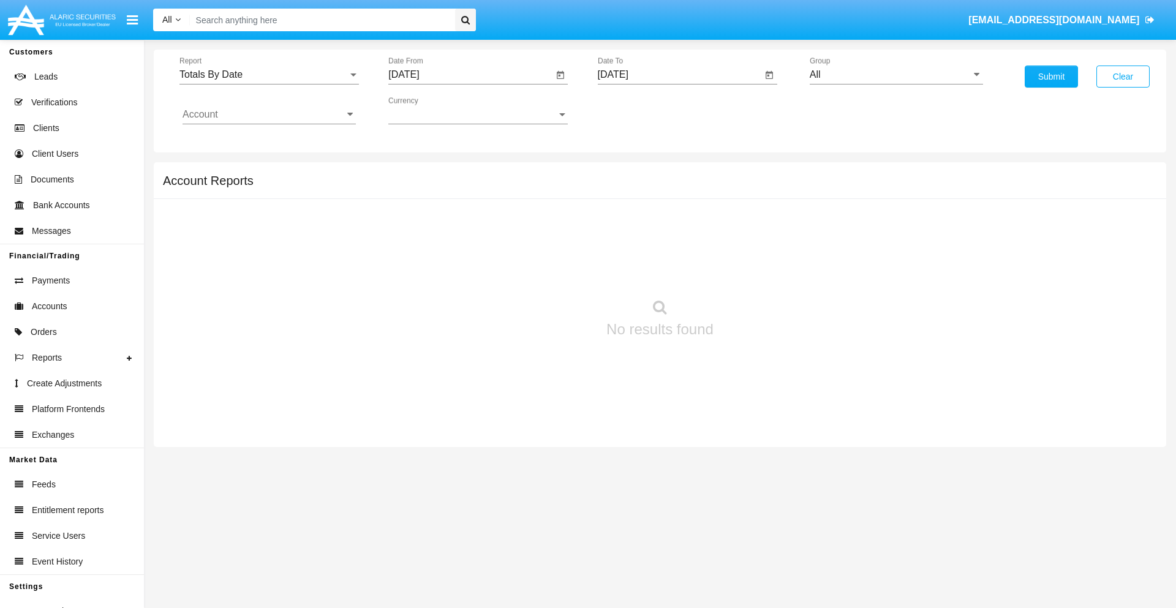
click at [679, 75] on input "[DATE]" at bounding box center [680, 74] width 165 height 11
click at [637, 110] on span "[DATE]" at bounding box center [627, 111] width 27 height 10
click at [755, 271] on div "2025" at bounding box center [755, 271] width 39 height 22
click at [627, 222] on div "SEP" at bounding box center [627, 222] width 39 height 22
click at [642, 212] on div "8" at bounding box center [642, 213] width 22 height 22
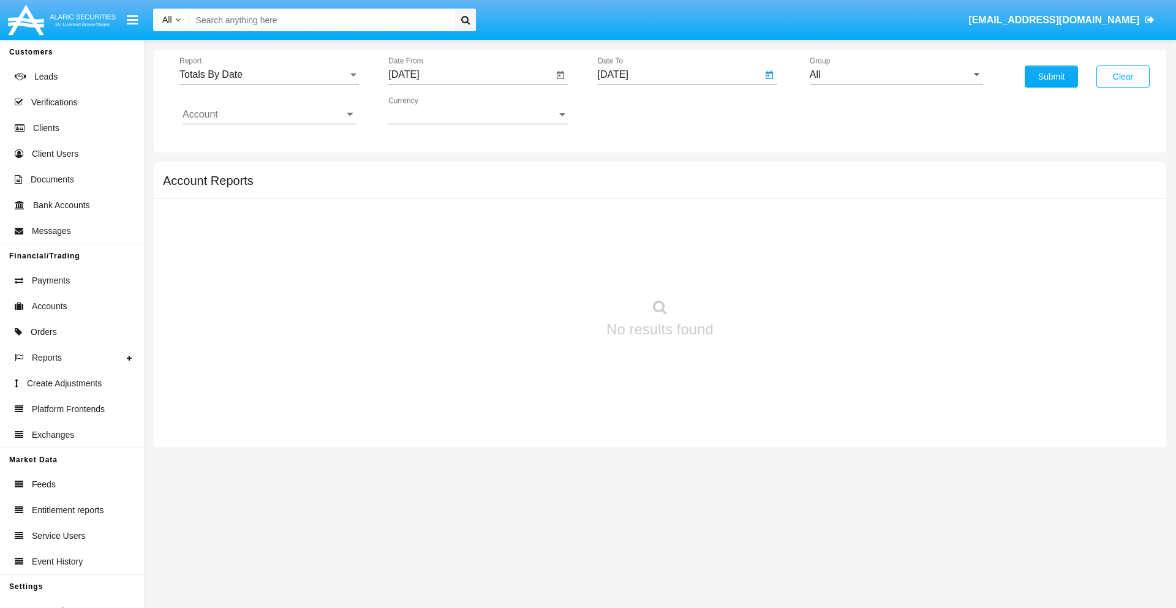
type input "[DATE]"
click at [896, 75] on input "All" at bounding box center [896, 74] width 173 height 11
click at [862, 236] on span "Hammer Web Lite" at bounding box center [862, 236] width 79 height 10
type input "Hammer Web Lite"
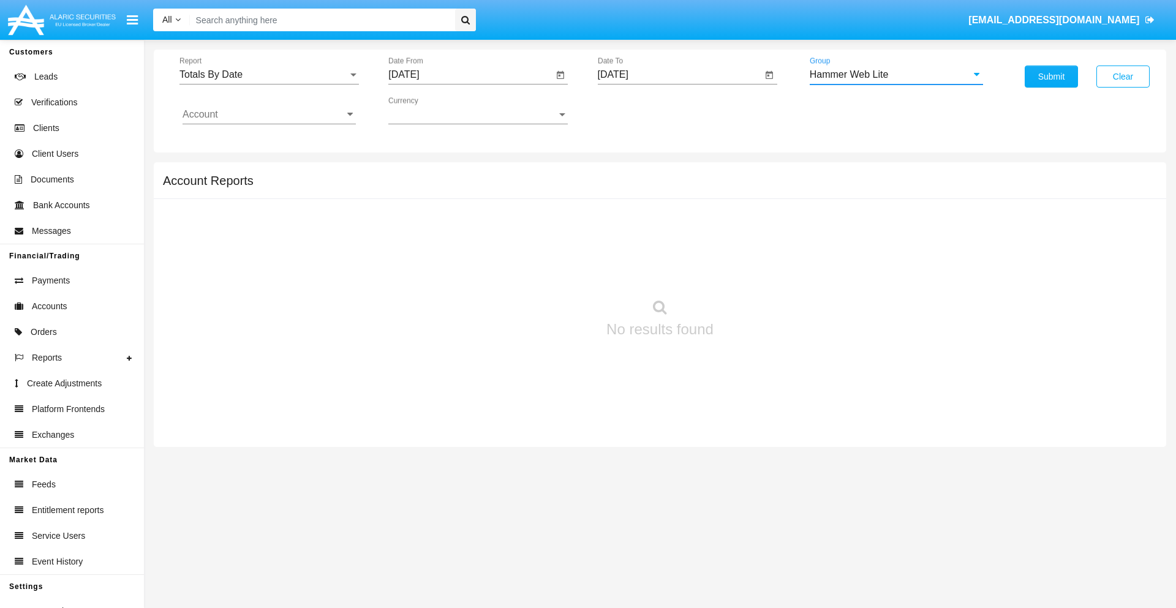
click at [269, 115] on input "Account" at bounding box center [269, 114] width 173 height 11
click at [229, 457] on span "HWLI025117A1" at bounding box center [229, 462] width 69 height 10
type input "HWLI025117A1"
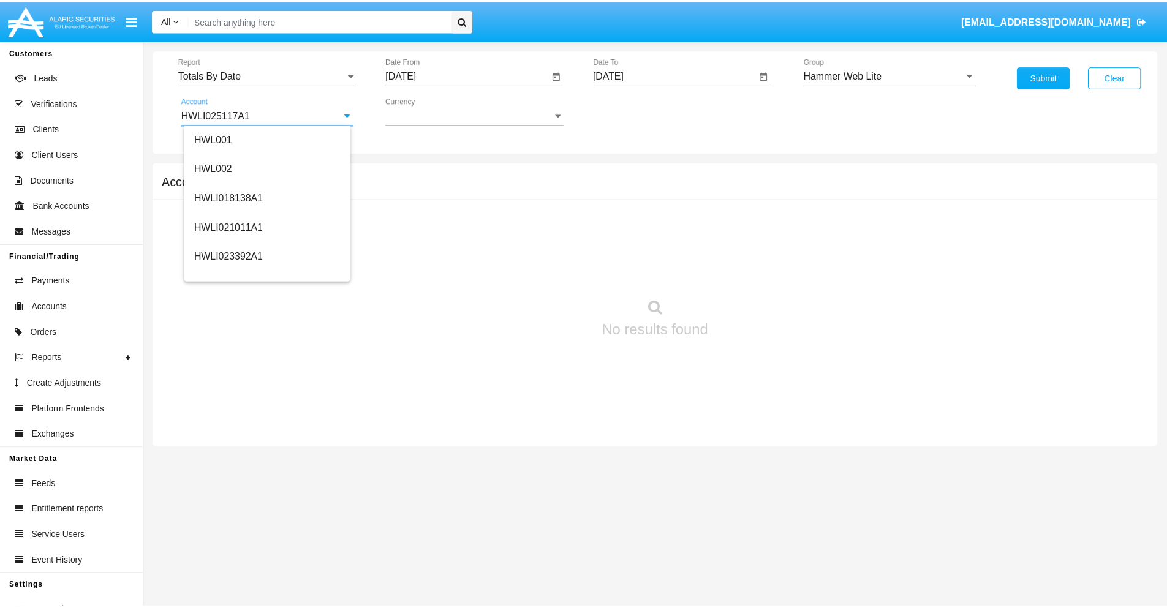
scroll to position [0, 0]
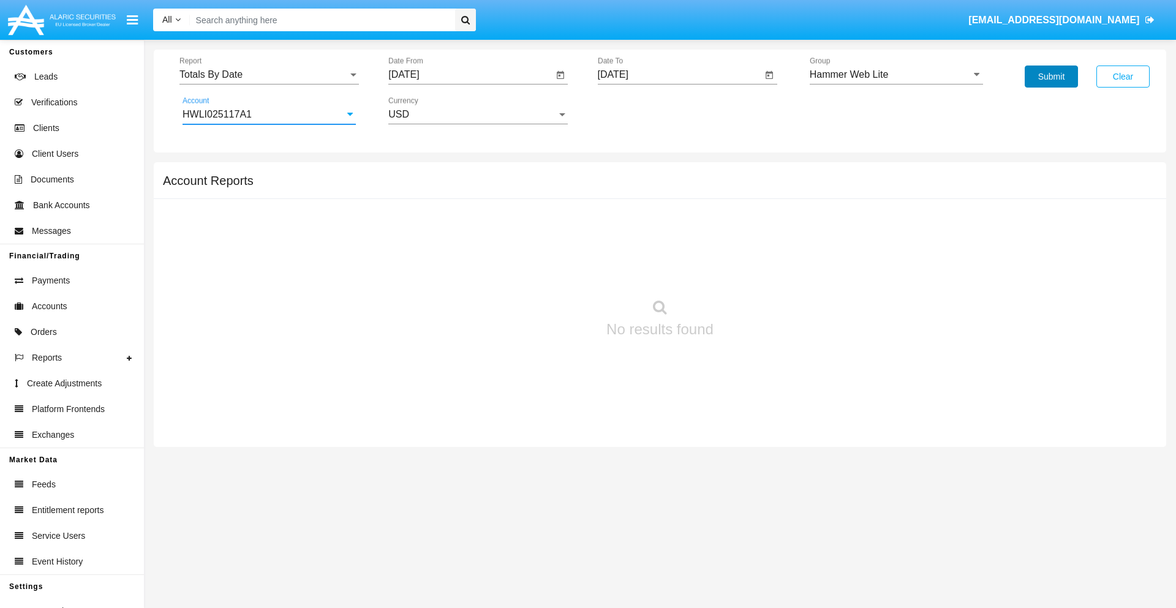
click at [1051, 77] on button "Submit" at bounding box center [1051, 77] width 53 height 22
click at [269, 75] on span "Report" at bounding box center [263, 74] width 168 height 11
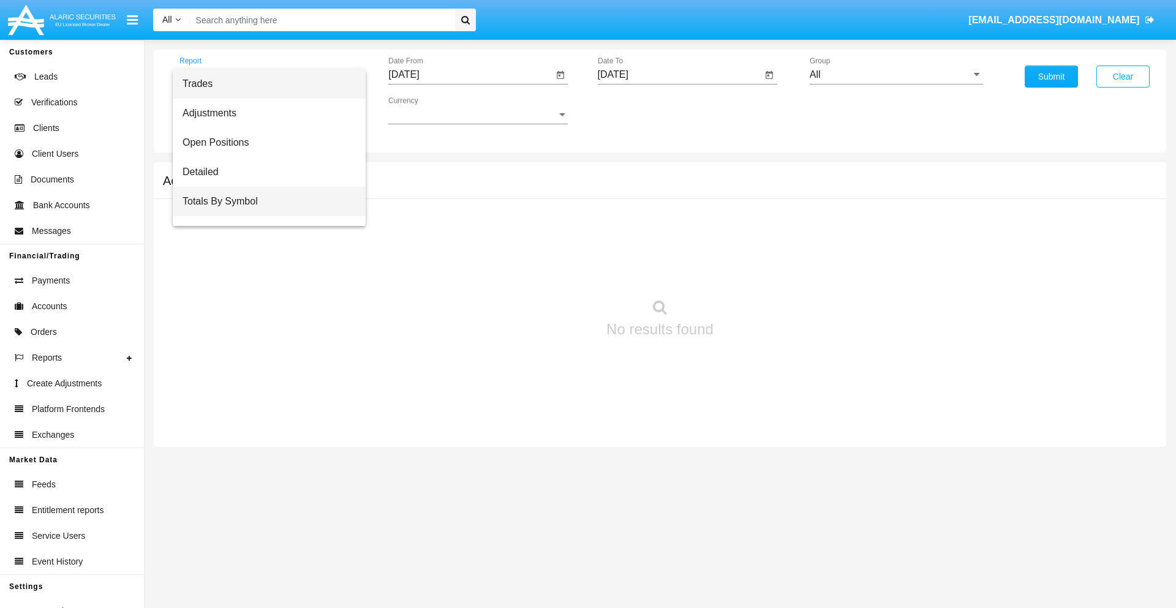
click at [264, 202] on span "Totals By Symbol" at bounding box center [269, 201] width 173 height 29
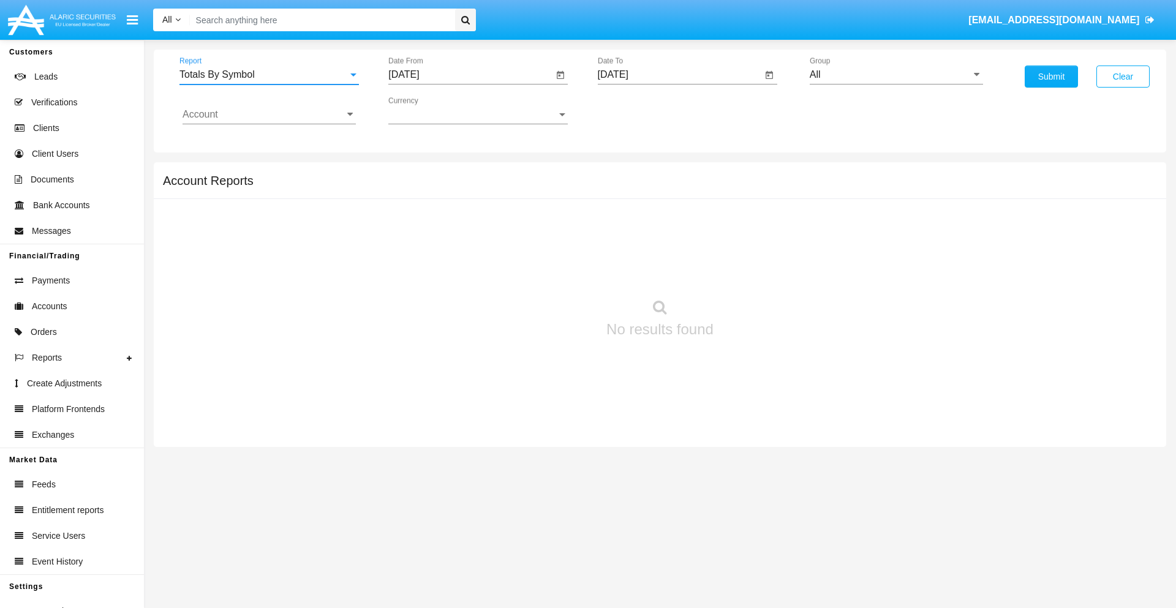
click at [470, 75] on input "[DATE]" at bounding box center [470, 74] width 165 height 11
click at [428, 110] on span "[DATE]" at bounding box center [417, 111] width 27 height 10
click at [546, 271] on div "2025" at bounding box center [546, 271] width 39 height 22
click at [546, 197] on div "AUG" at bounding box center [546, 197] width 39 height 22
click at [556, 187] on div "9" at bounding box center [555, 188] width 22 height 22
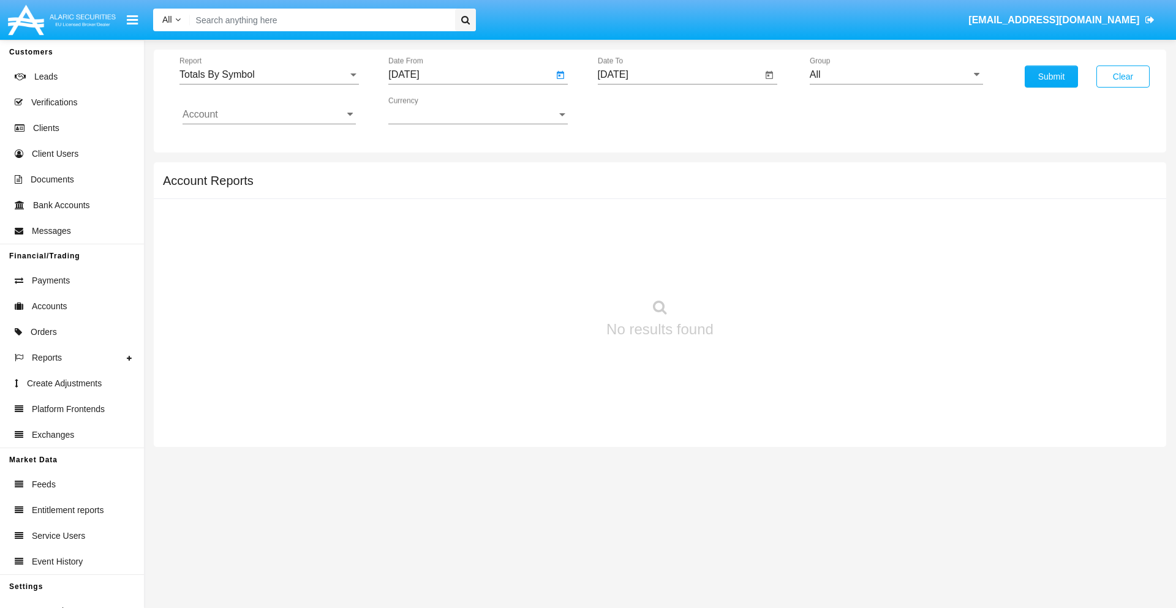
type input "08/09/25"
click at [679, 75] on input "[DATE]" at bounding box center [680, 74] width 165 height 11
click at [637, 110] on span "SEP 2025" at bounding box center [627, 111] width 27 height 10
click at [755, 271] on div "2025" at bounding box center [755, 271] width 39 height 22
click at [627, 222] on div "SEP" at bounding box center [627, 222] width 39 height 22
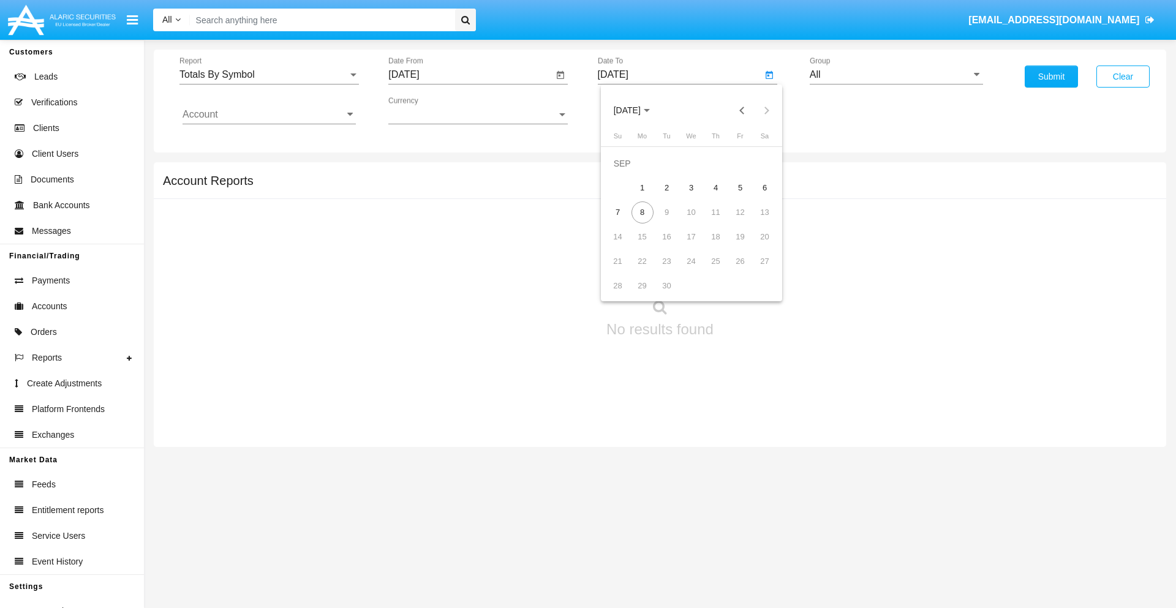
click at [642, 212] on div "8" at bounding box center [642, 213] width 22 height 22
type input "09/08/25"
click at [896, 75] on input "All" at bounding box center [896, 74] width 173 height 11
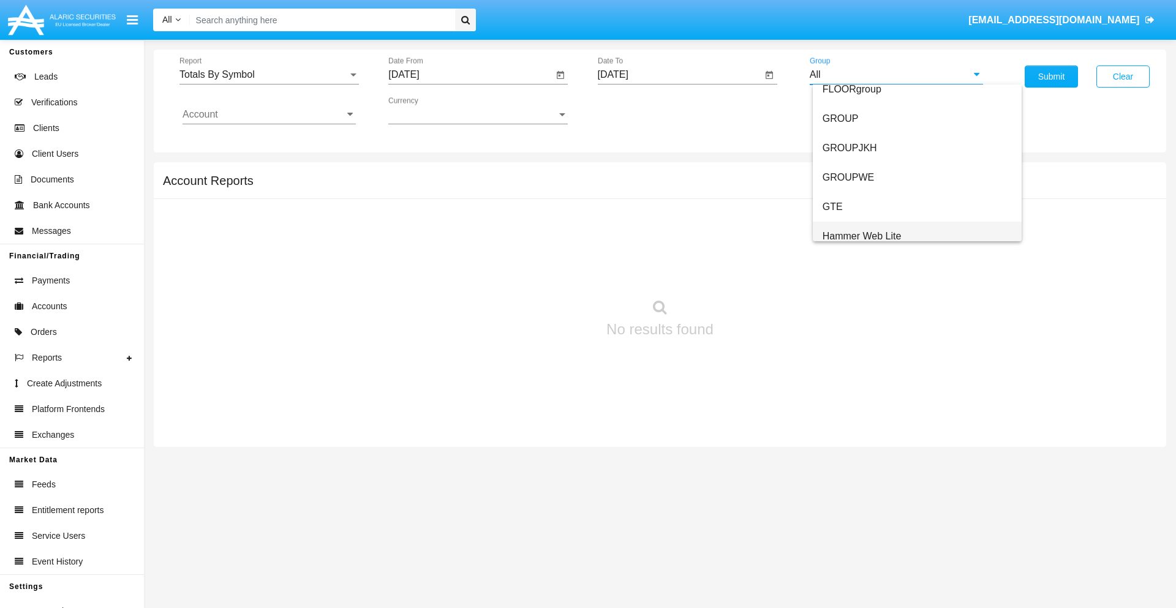
click at [862, 236] on span "Hammer Web Lite" at bounding box center [862, 236] width 79 height 10
type input "Hammer Web Lite"
click at [269, 115] on input "Account" at bounding box center [269, 114] width 173 height 11
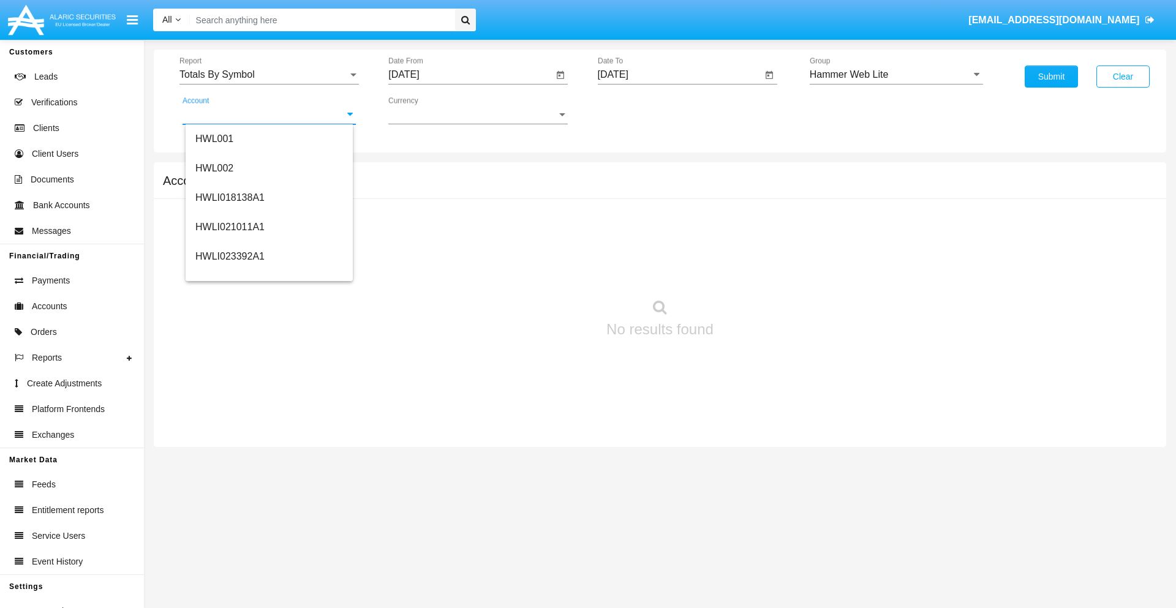
click at [229, 457] on span "HWLI025117A1" at bounding box center [229, 462] width 69 height 10
type input "HWLI025117A1"
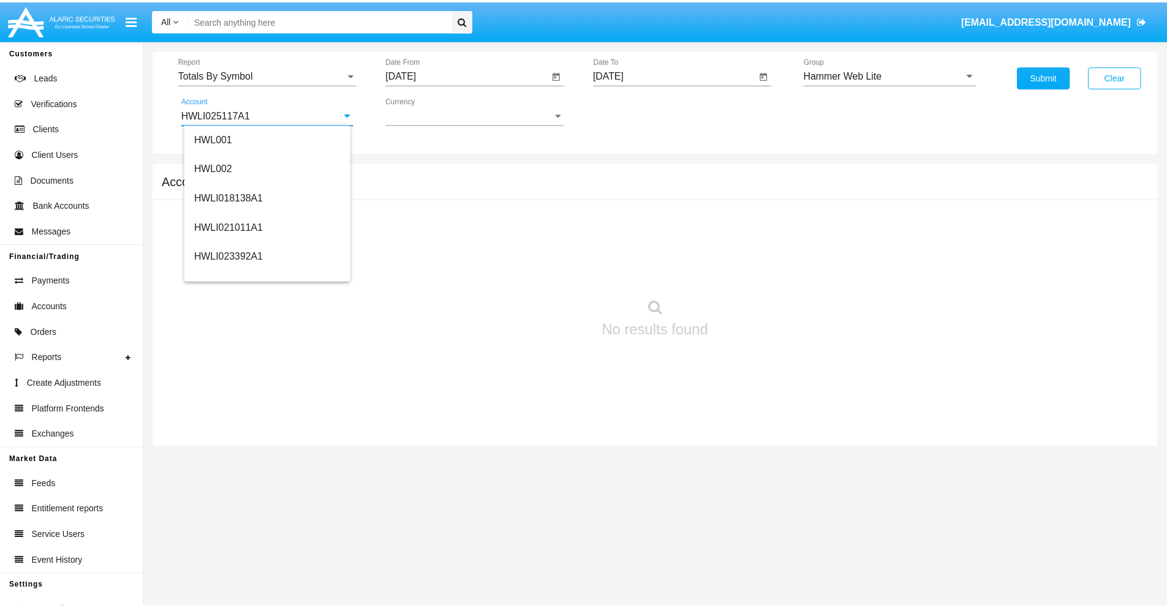
scroll to position [0, 0]
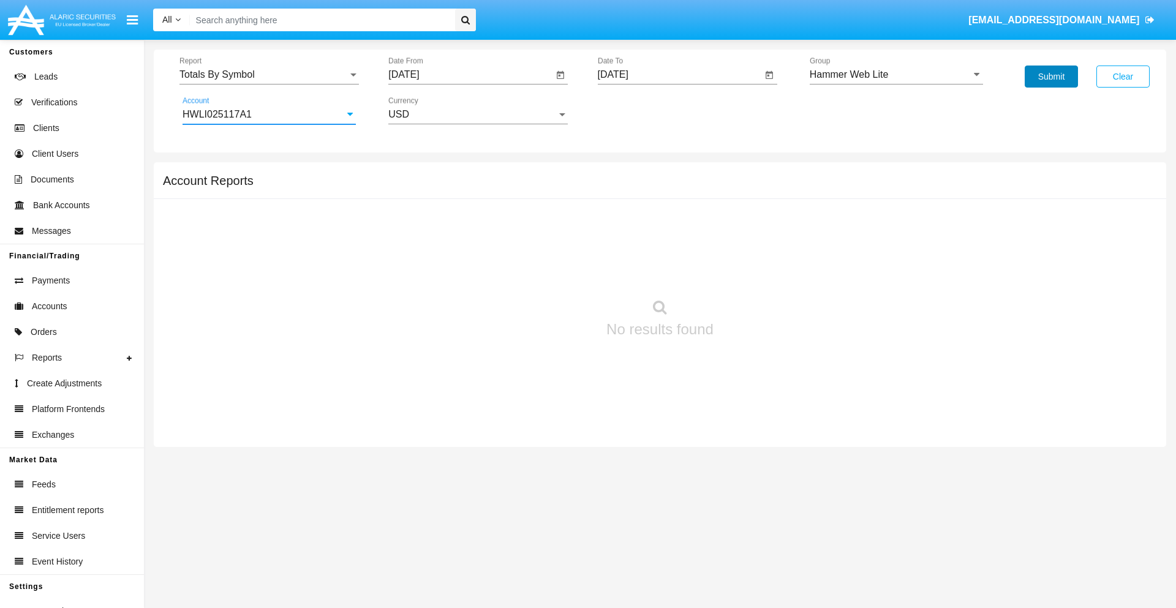
click at [1051, 77] on button "Submit" at bounding box center [1051, 77] width 53 height 22
click at [269, 75] on span "Report" at bounding box center [263, 74] width 168 height 11
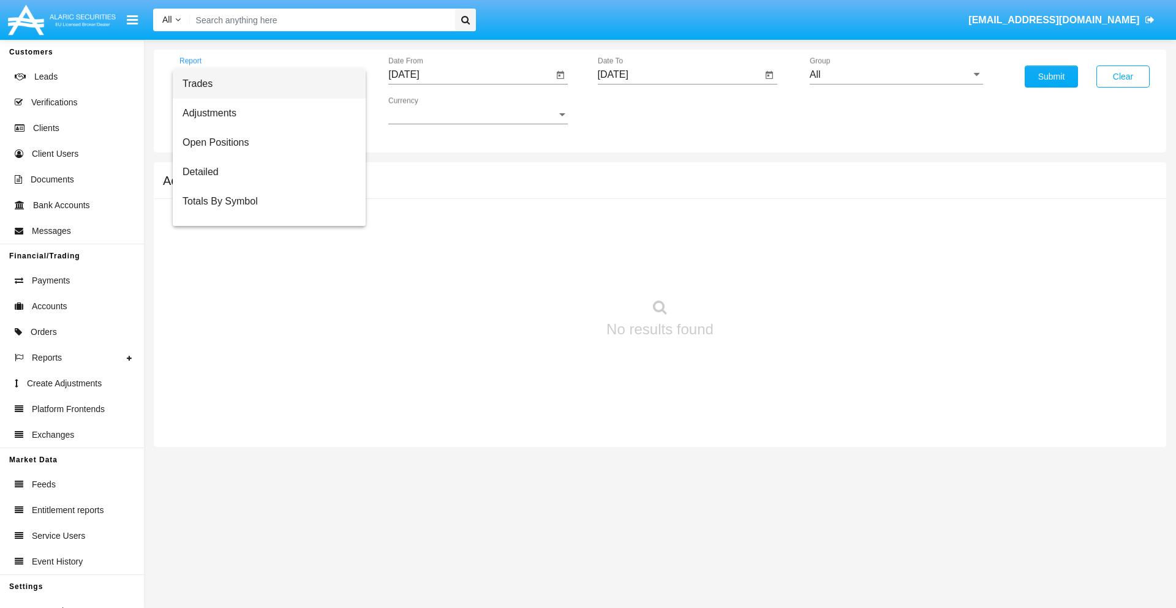
click at [264, 84] on span "Trades" at bounding box center [269, 83] width 173 height 29
click at [470, 75] on input "[DATE]" at bounding box center [470, 74] width 165 height 11
click at [428, 110] on span "[DATE]" at bounding box center [417, 111] width 27 height 10
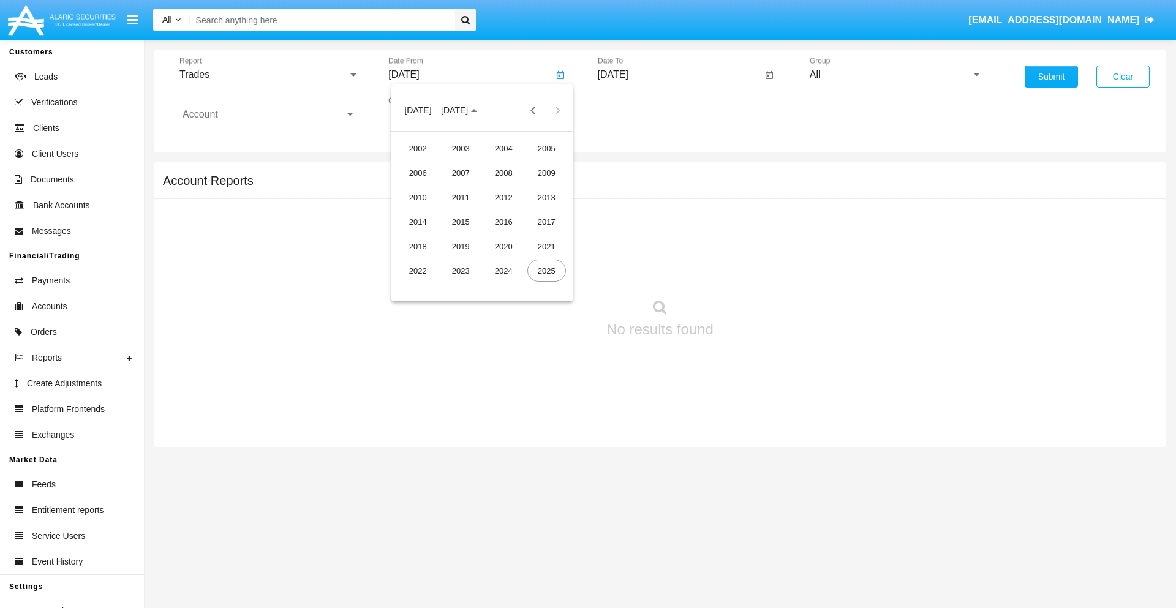
click at [546, 271] on div "2025" at bounding box center [546, 271] width 39 height 22
click at [461, 197] on div "JUN" at bounding box center [461, 197] width 39 height 22
click at [409, 212] on div "8" at bounding box center [408, 213] width 22 height 22
type input "[DATE]"
click at [679, 75] on input "[DATE]" at bounding box center [680, 74] width 165 height 11
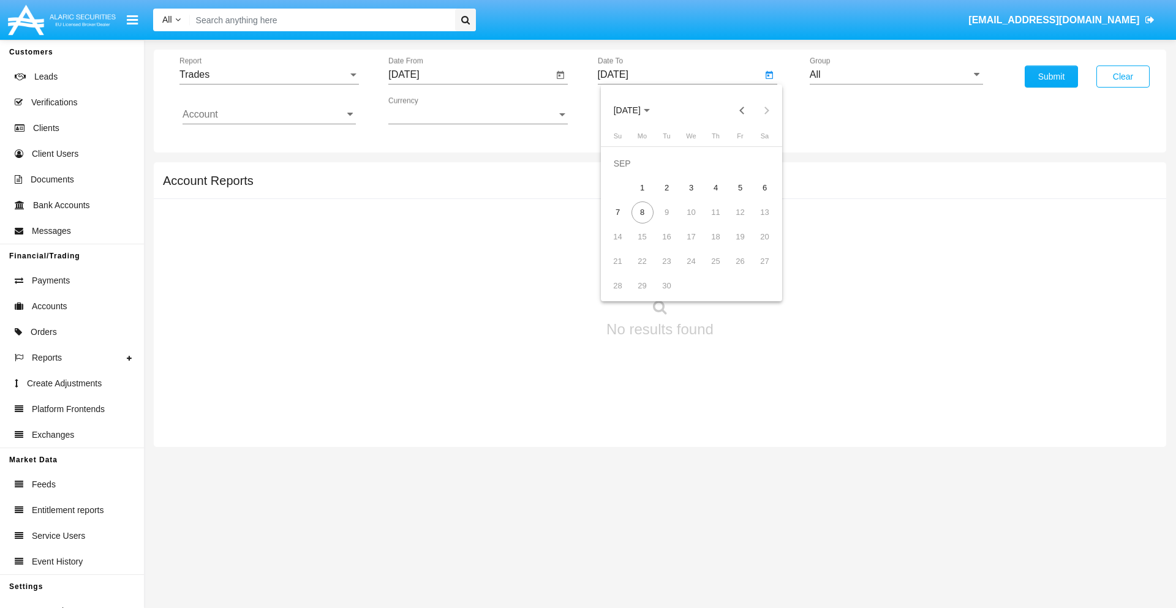
click at [637, 110] on span "SEP 2025" at bounding box center [627, 111] width 27 height 10
click at [755, 271] on div "2025" at bounding box center [755, 271] width 39 height 22
click at [627, 222] on div "SEP" at bounding box center [627, 222] width 39 height 22
click at [642, 212] on div "8" at bounding box center [642, 213] width 22 height 22
type input "09/08/25"
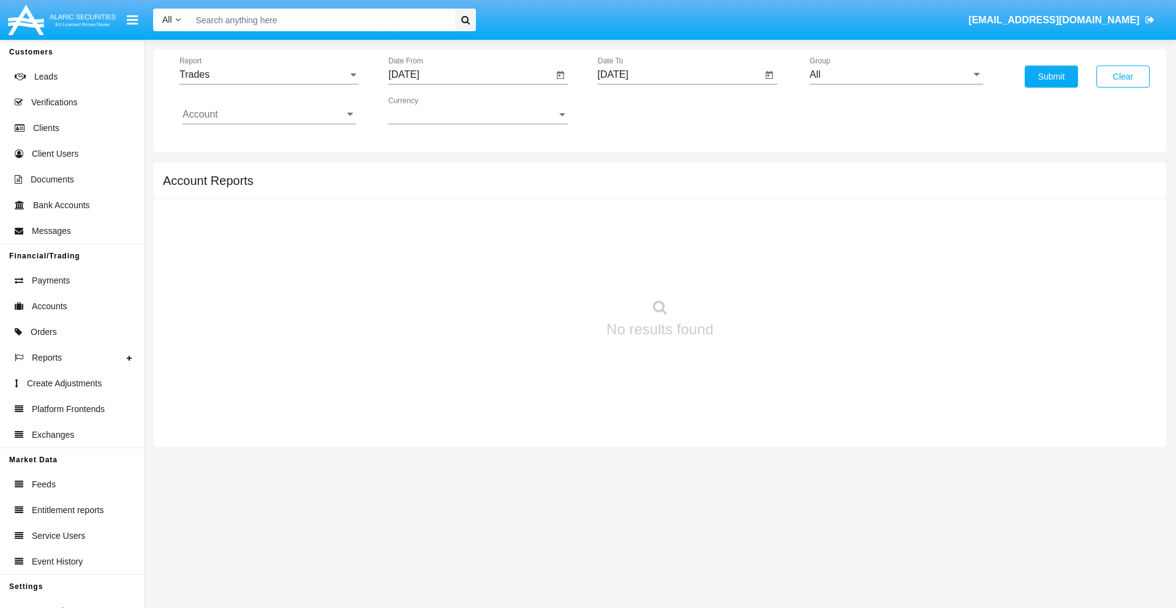
click at [896, 75] on input "All" at bounding box center [896, 74] width 173 height 11
type input "Hammer Web Lite"
click at [269, 115] on input "Account" at bounding box center [269, 114] width 173 height 11
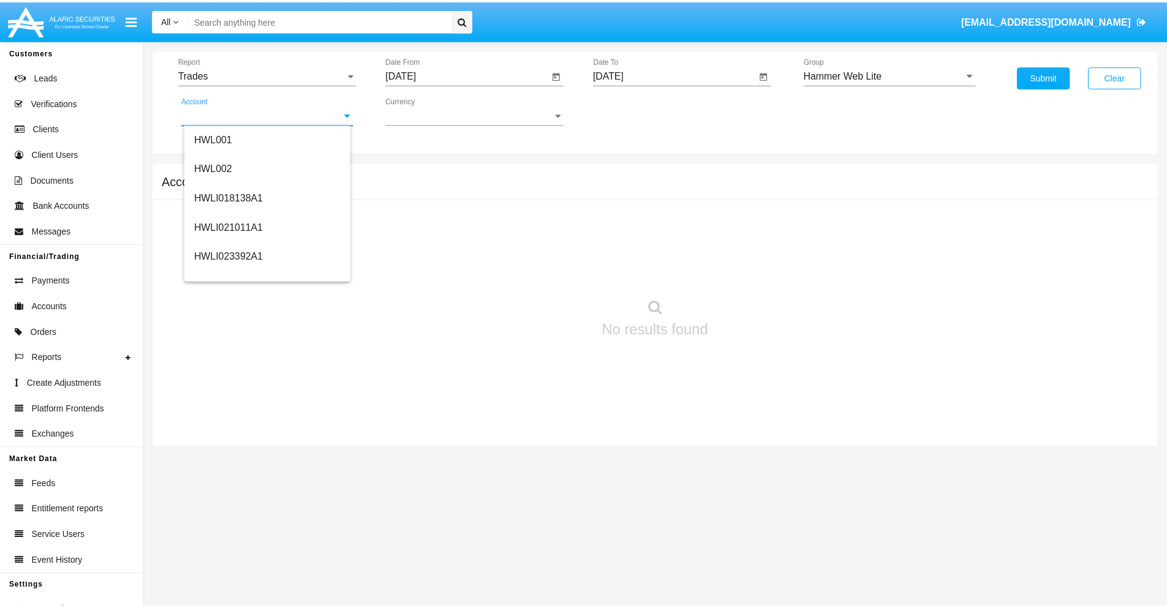
scroll to position [186, 0]
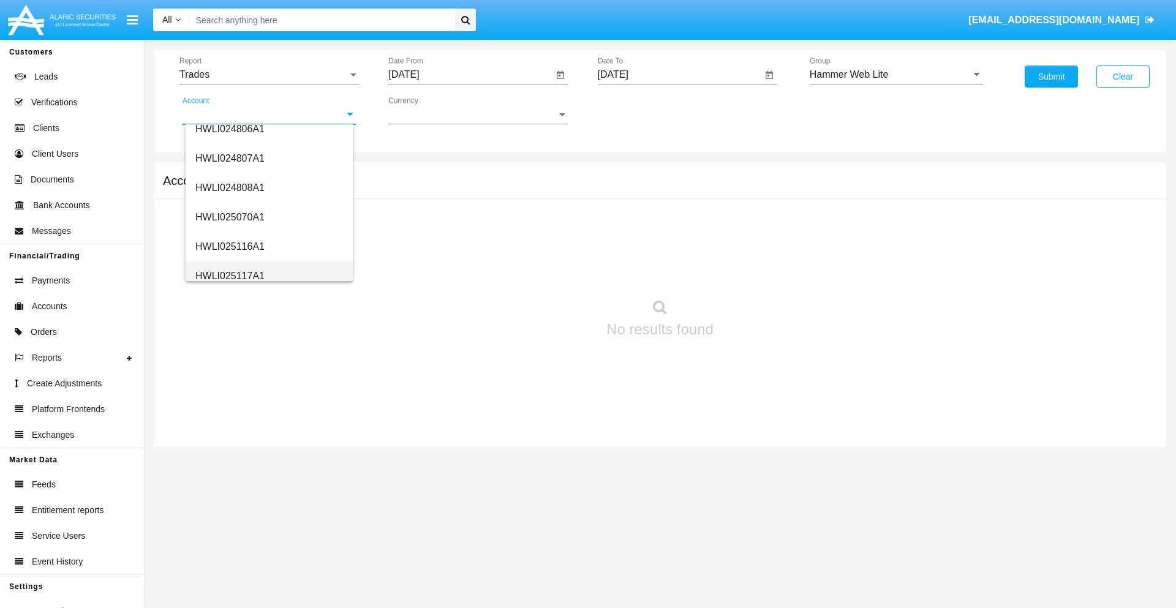
click at [229, 276] on span "HWLI025117A1" at bounding box center [229, 276] width 69 height 10
type input "HWLI025117A1"
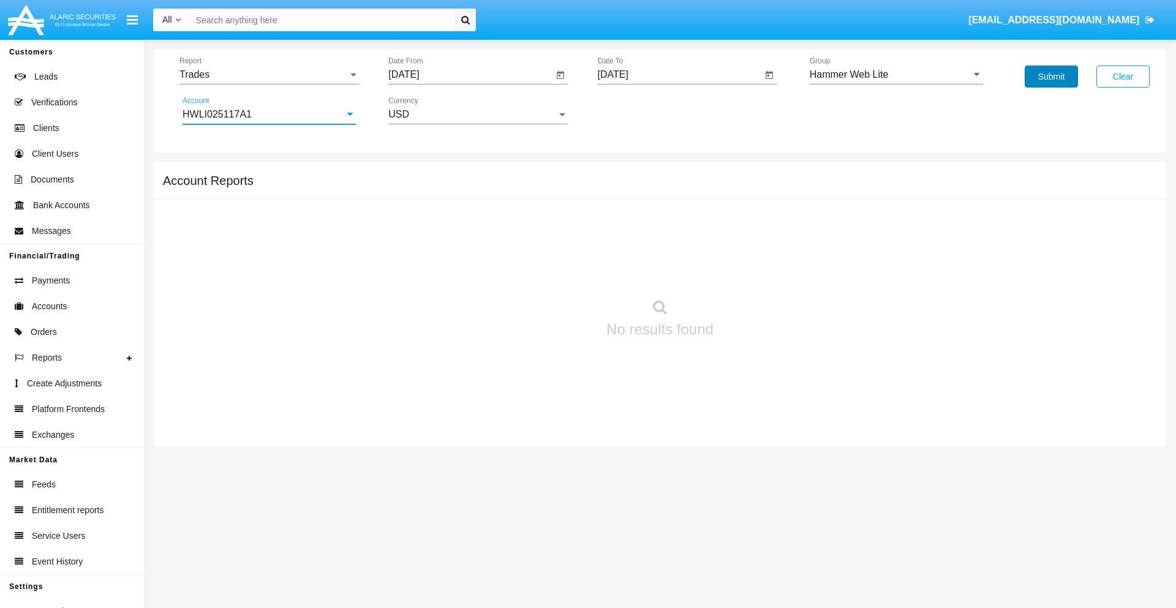
click at [1051, 77] on button "Submit" at bounding box center [1051, 77] width 53 height 22
click at [269, 75] on span "Report" at bounding box center [263, 74] width 168 height 11
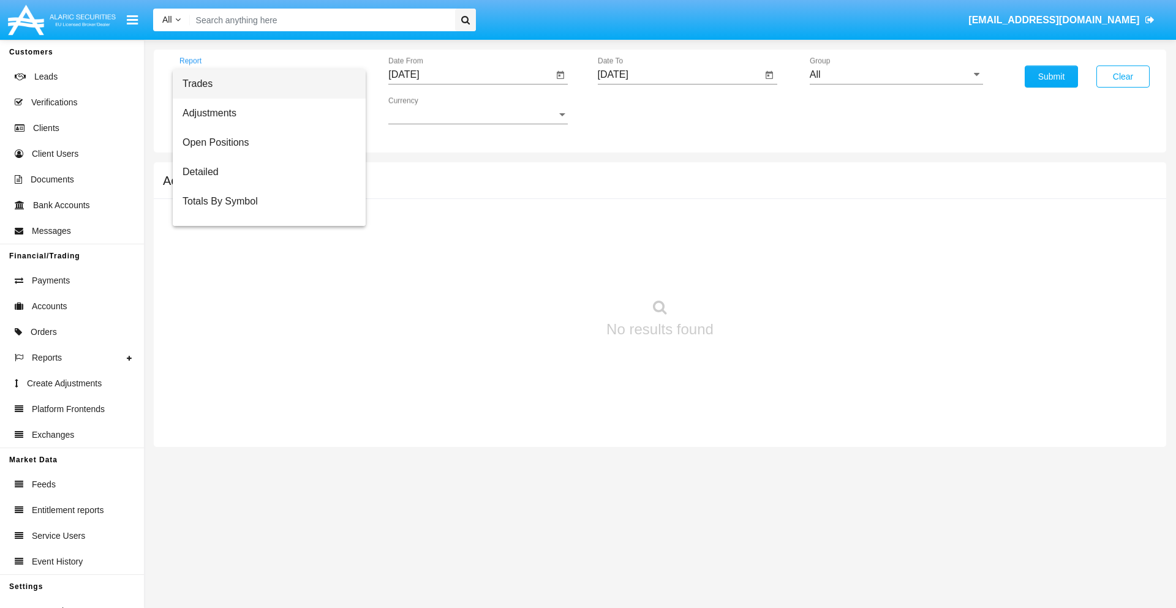
click at [264, 84] on span "Trades" at bounding box center [269, 83] width 173 height 29
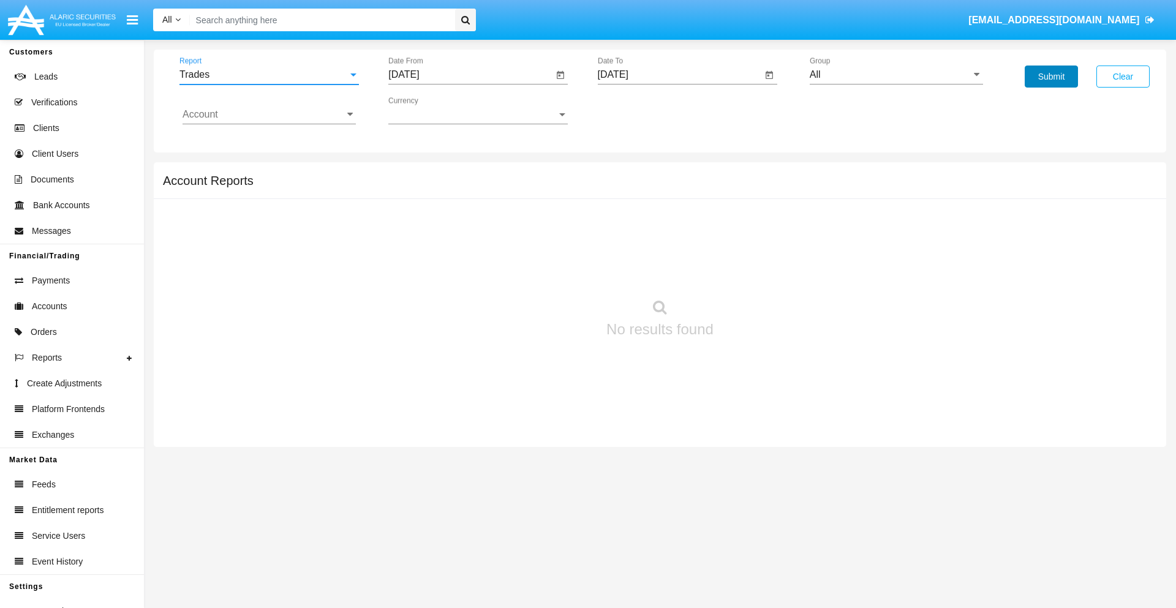
click at [1051, 77] on button "Submit" at bounding box center [1051, 77] width 53 height 22
click at [269, 75] on span "Report" at bounding box center [263, 74] width 168 height 11
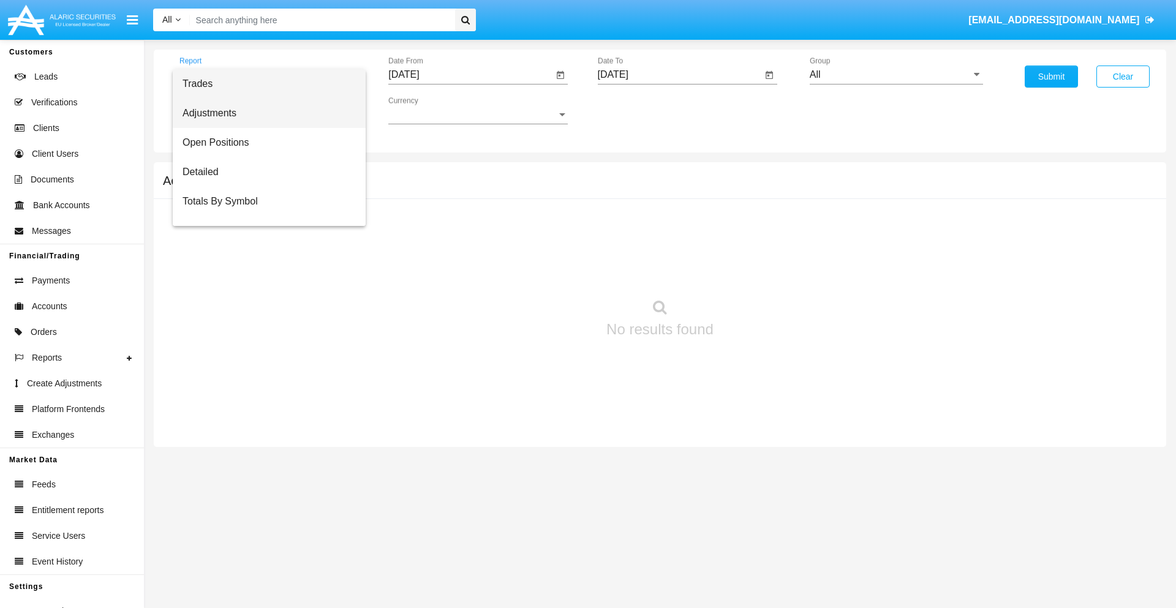
click at [264, 113] on span "Adjustments" at bounding box center [269, 113] width 173 height 29
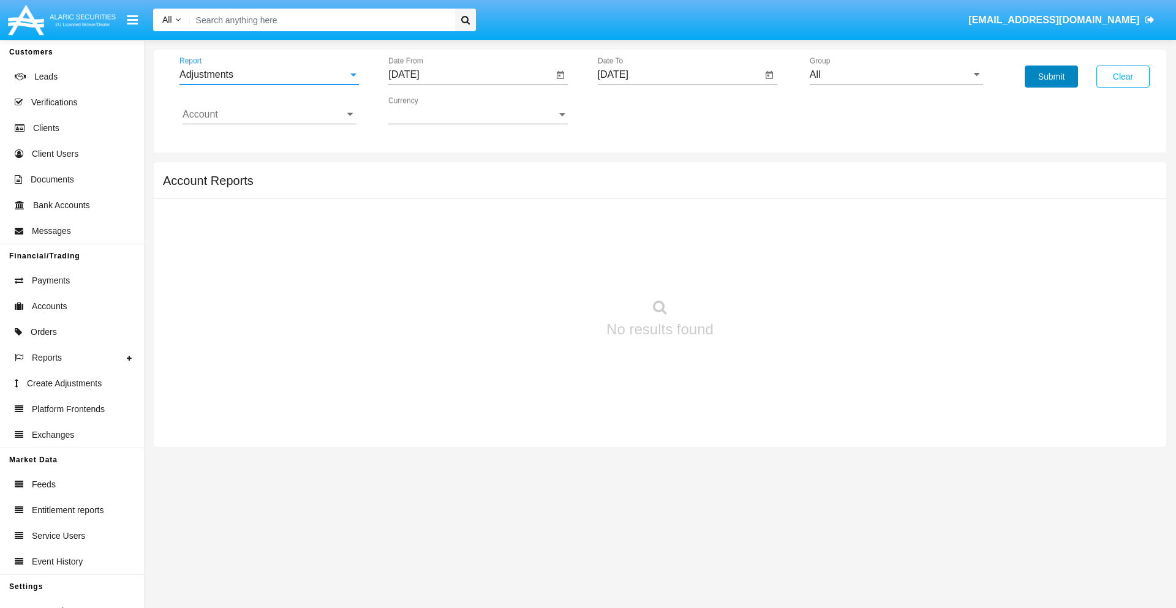
click at [1051, 77] on button "Submit" at bounding box center [1051, 77] width 53 height 22
click at [269, 75] on span "Report" at bounding box center [263, 74] width 168 height 11
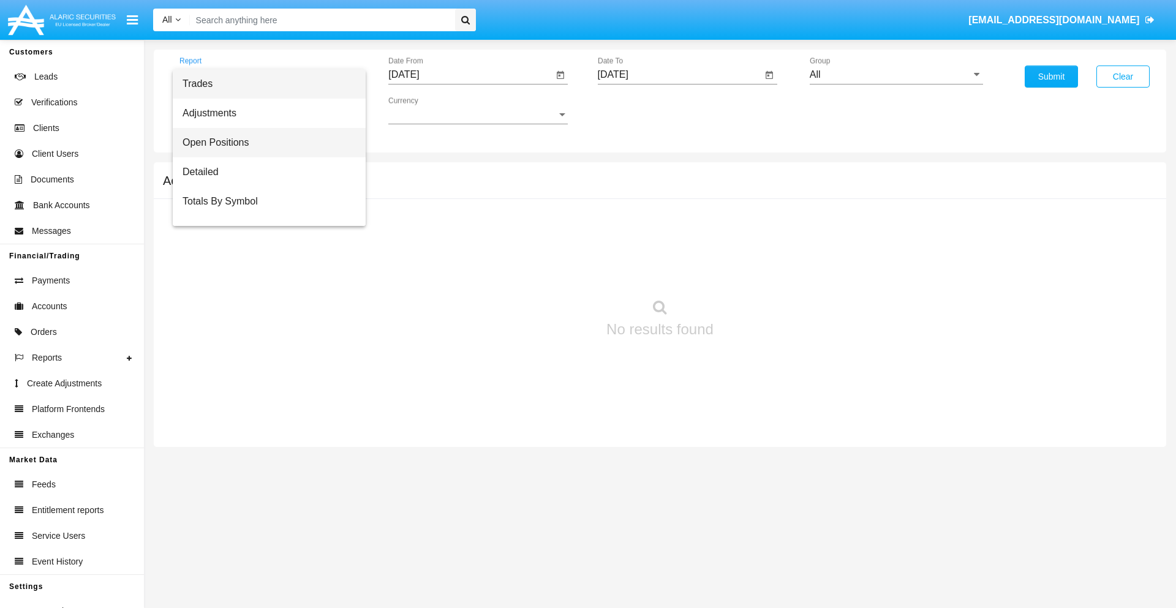
click at [264, 143] on span "Open Positions" at bounding box center [269, 142] width 173 height 29
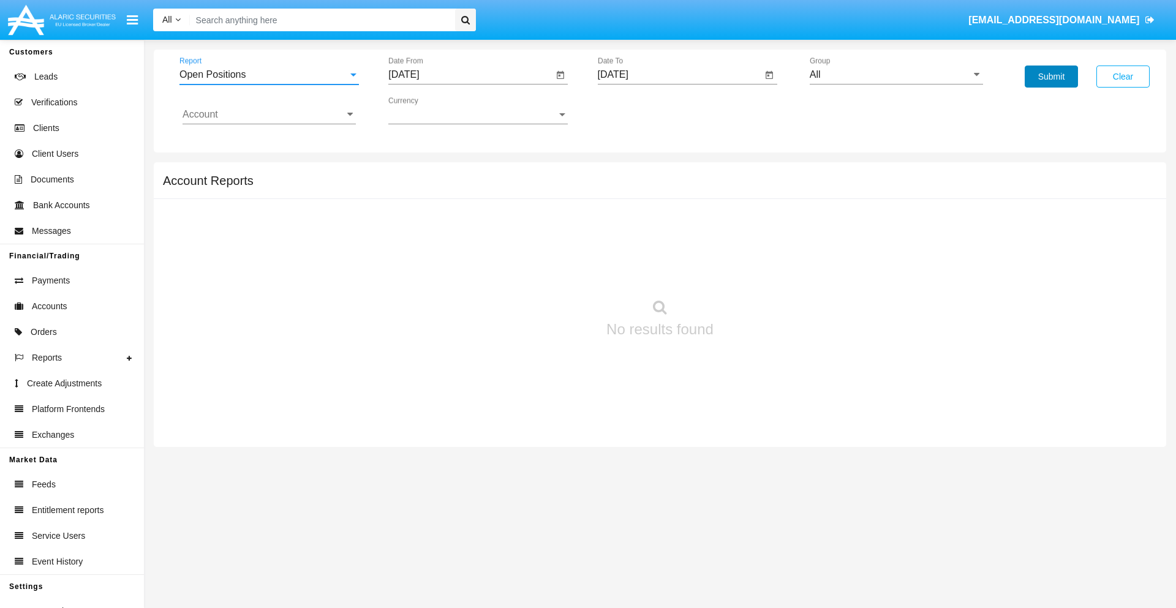
click at [1051, 77] on button "Submit" at bounding box center [1051, 77] width 53 height 22
click at [269, 75] on span "Report" at bounding box center [263, 74] width 168 height 11
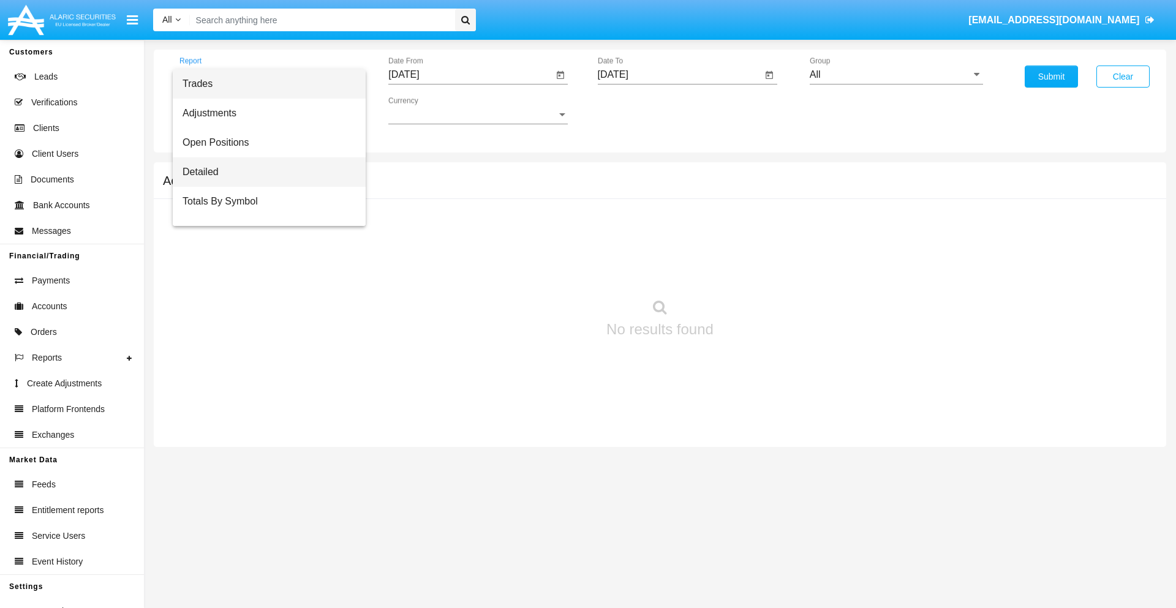
click at [264, 172] on span "Detailed" at bounding box center [269, 171] width 173 height 29
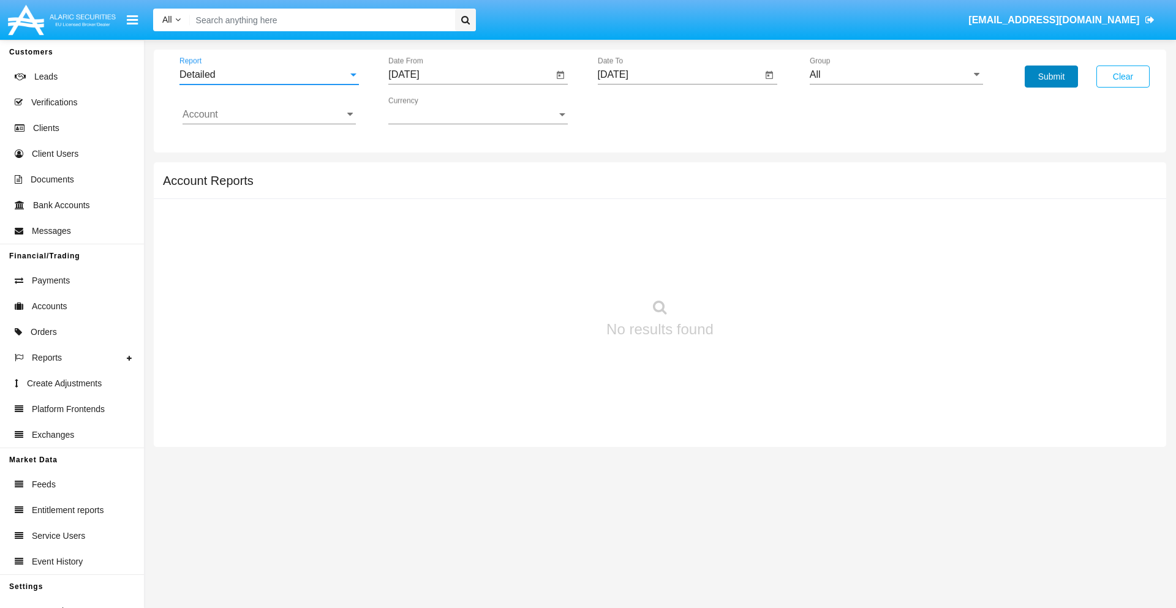
click at [1051, 77] on button "Submit" at bounding box center [1051, 77] width 53 height 22
click at [269, 75] on span "Report" at bounding box center [263, 74] width 168 height 11
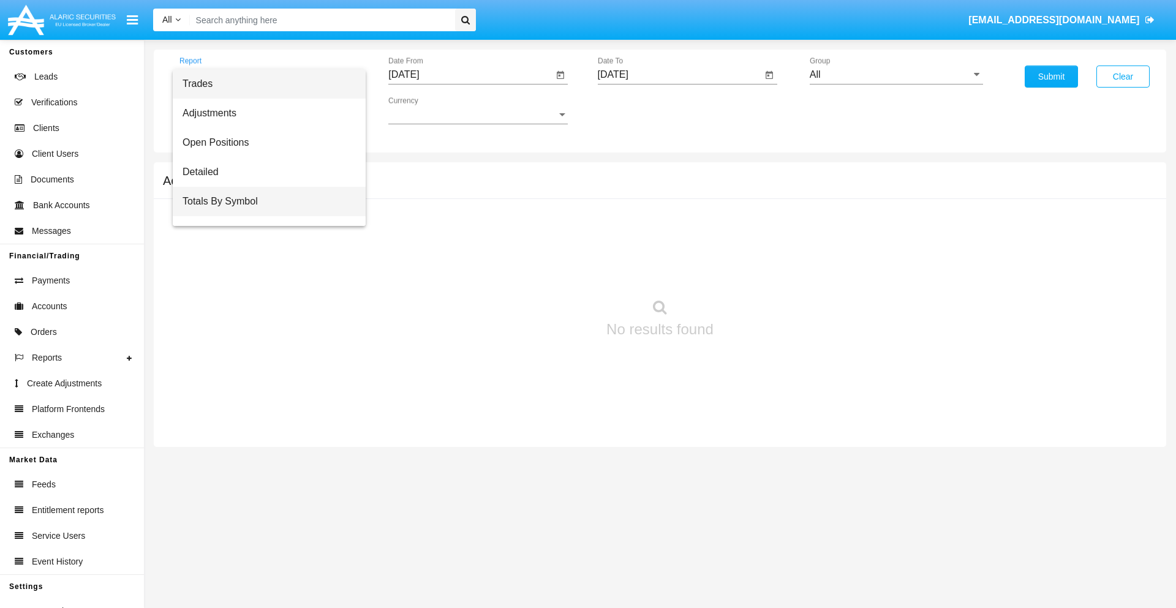
click at [264, 202] on span "Totals By Symbol" at bounding box center [269, 201] width 173 height 29
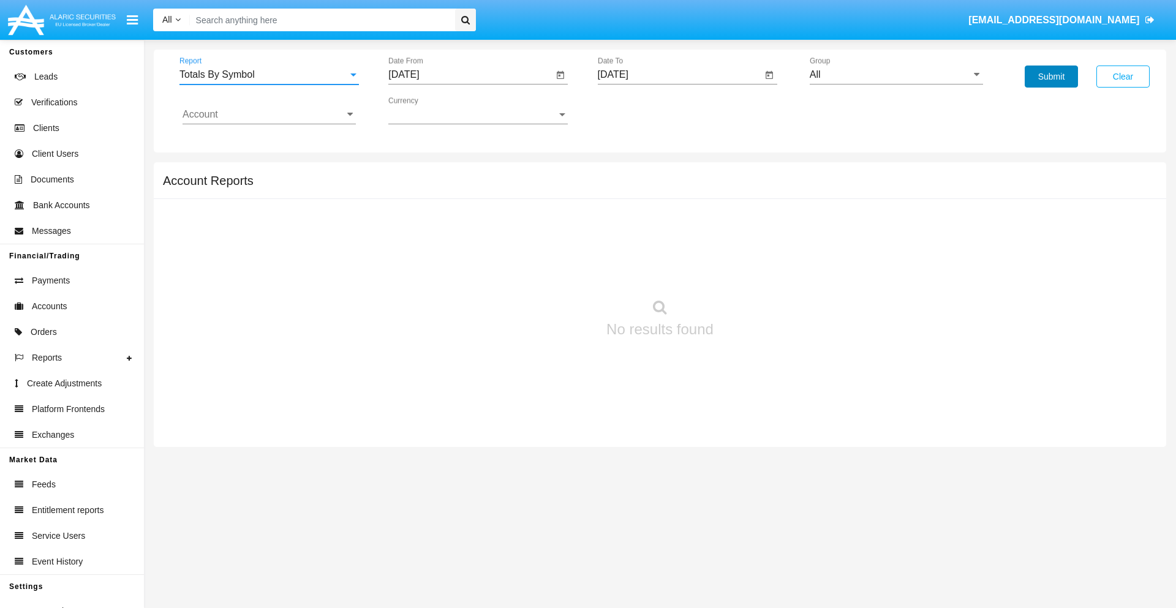
click at [1051, 77] on button "Submit" at bounding box center [1051, 77] width 53 height 22
click at [269, 75] on span "Report" at bounding box center [263, 74] width 168 height 11
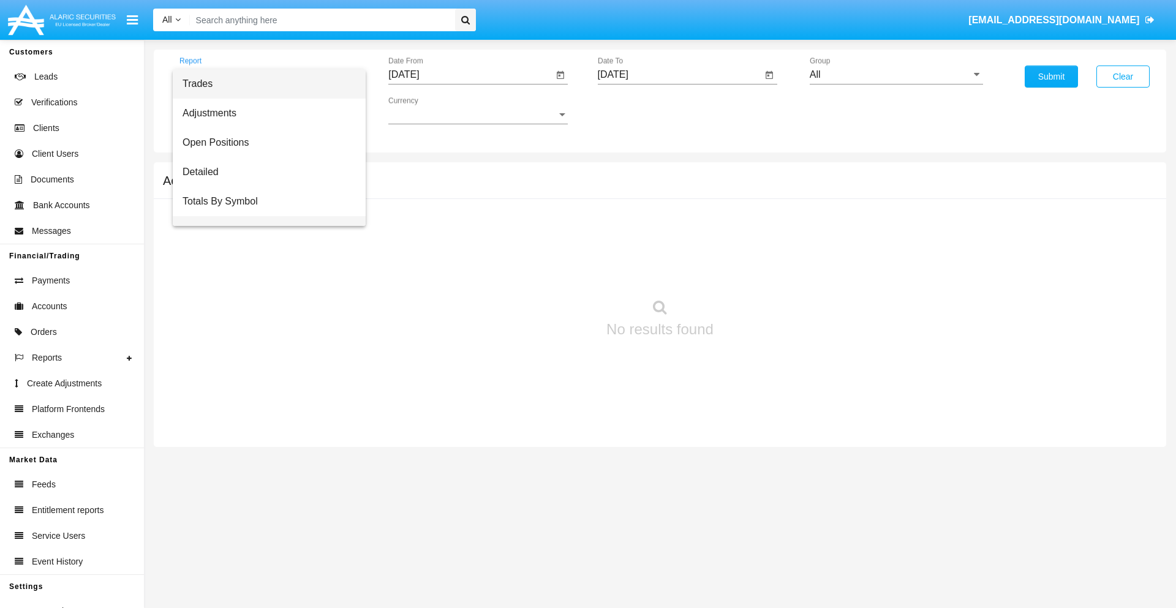
click at [264, 216] on span "Totals By Date" at bounding box center [269, 230] width 173 height 29
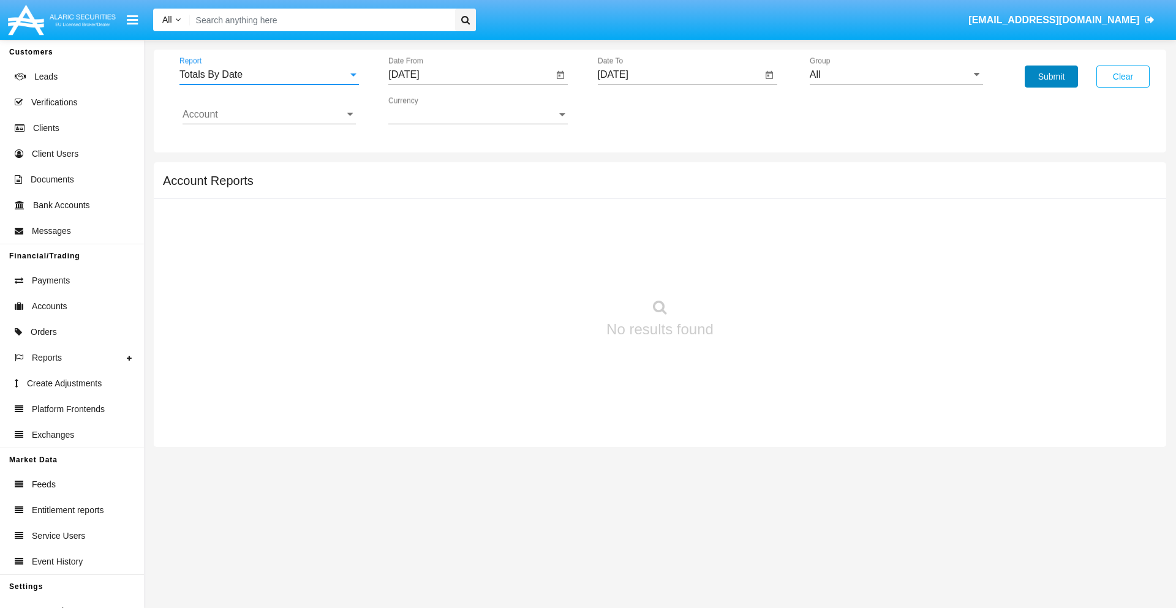
click at [1051, 77] on button "Submit" at bounding box center [1051, 77] width 53 height 22
click at [269, 75] on span "Report" at bounding box center [263, 74] width 168 height 11
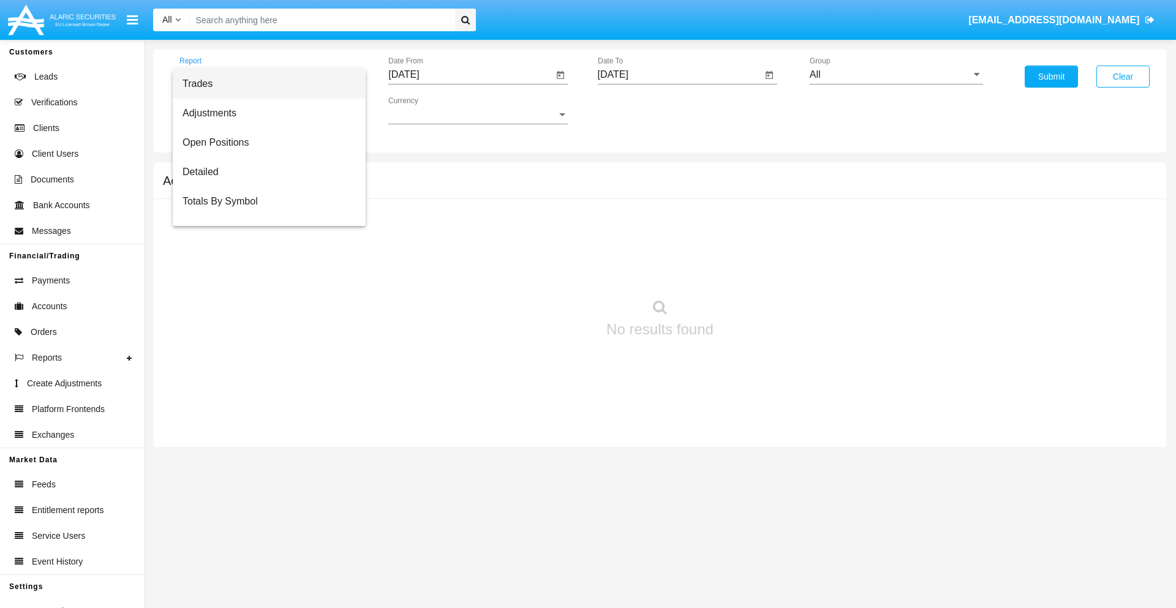
scroll to position [49, 0]
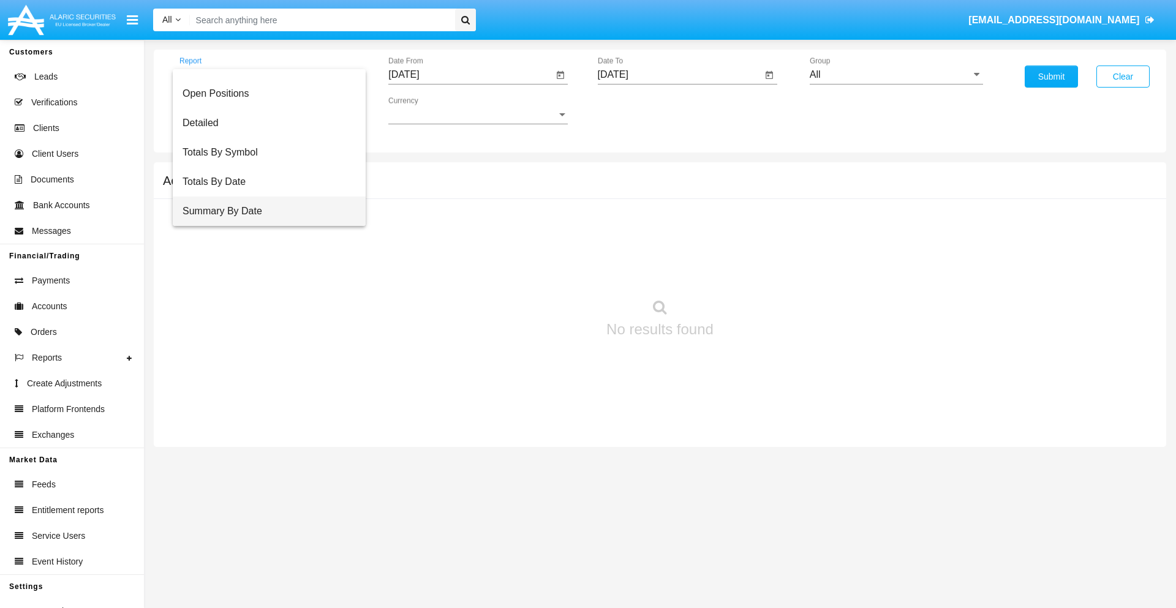
click at [264, 211] on span "Summary By Date" at bounding box center [269, 211] width 173 height 29
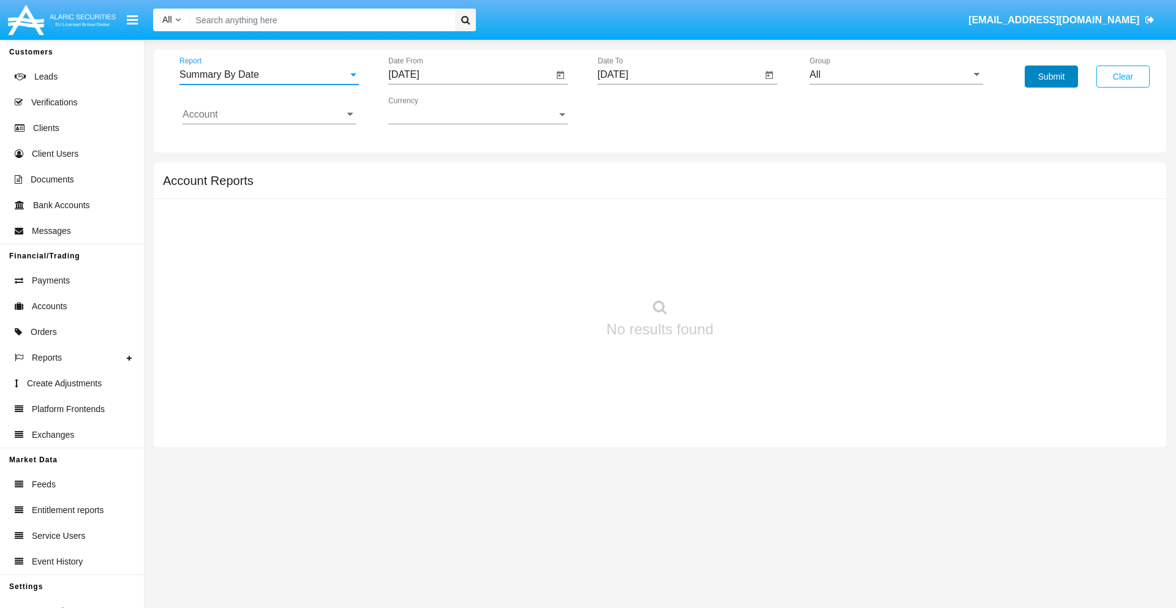
click at [1051, 77] on button "Submit" at bounding box center [1051, 77] width 53 height 22
